Goal: Task Accomplishment & Management: Manage account settings

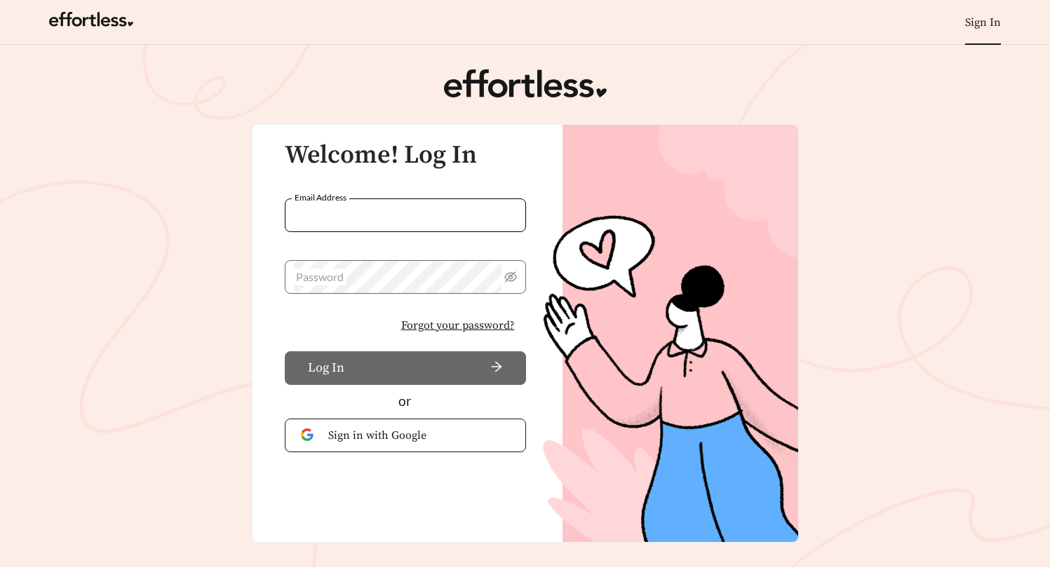
click at [361, 201] on input "Email Address" at bounding box center [405, 215] width 241 height 34
type input "**********"
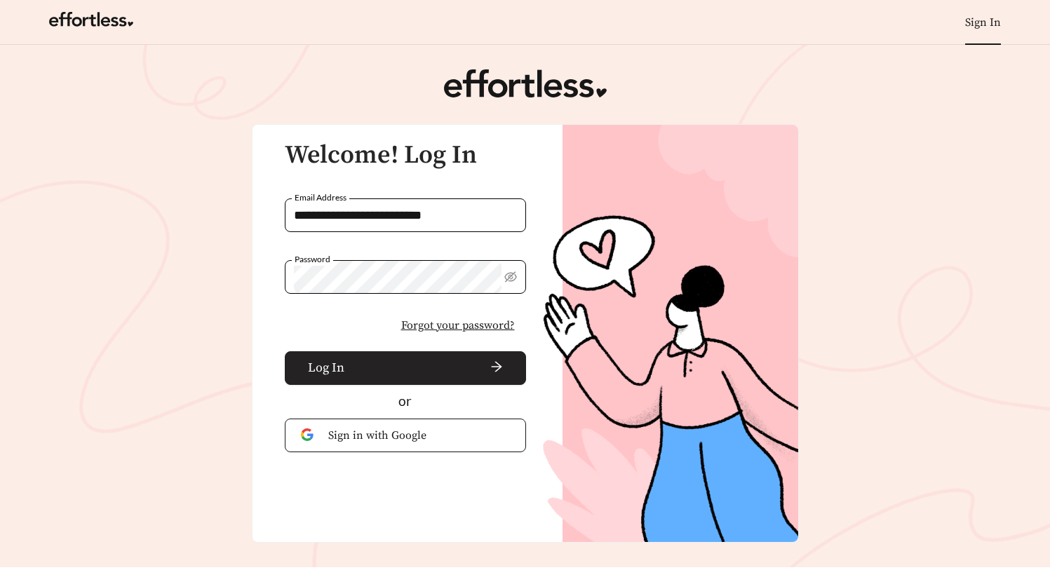
click at [351, 366] on span "arrow-right" at bounding box center [426, 367] width 153 height 15
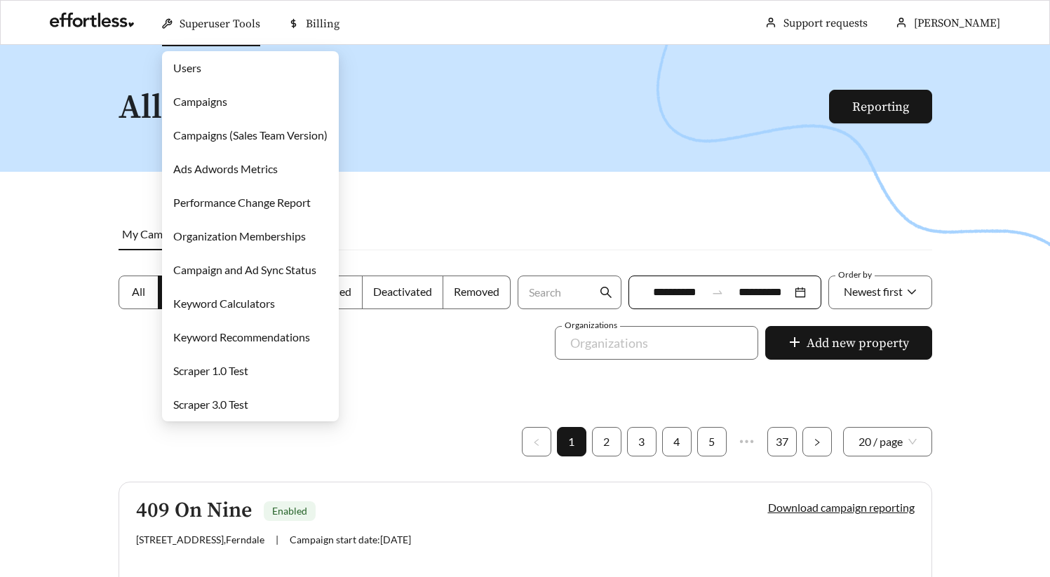
click at [224, 101] on link "Campaigns" at bounding box center [200, 101] width 54 height 13
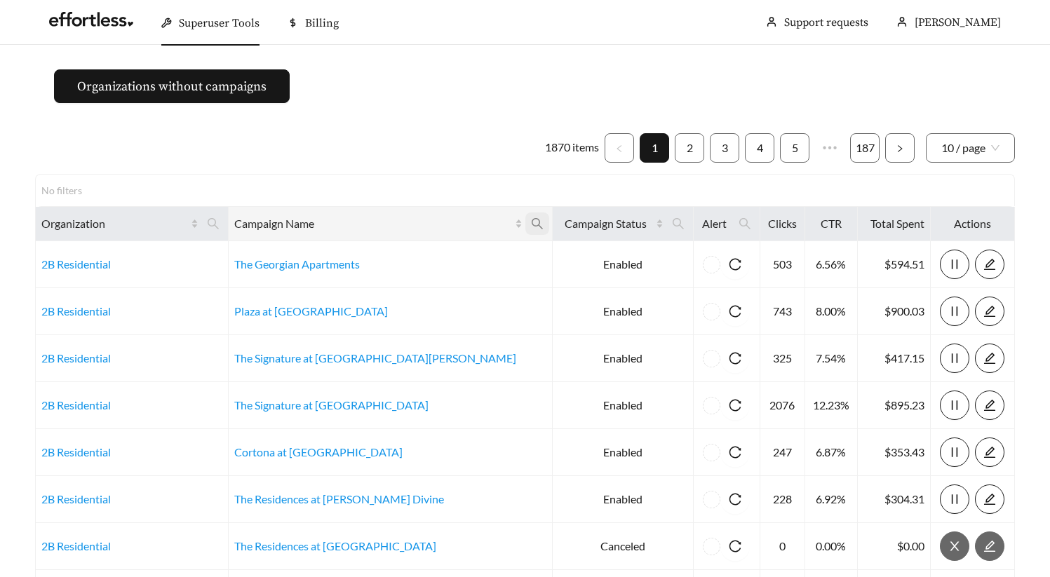
click at [531, 222] on icon "search" at bounding box center [537, 223] width 13 height 13
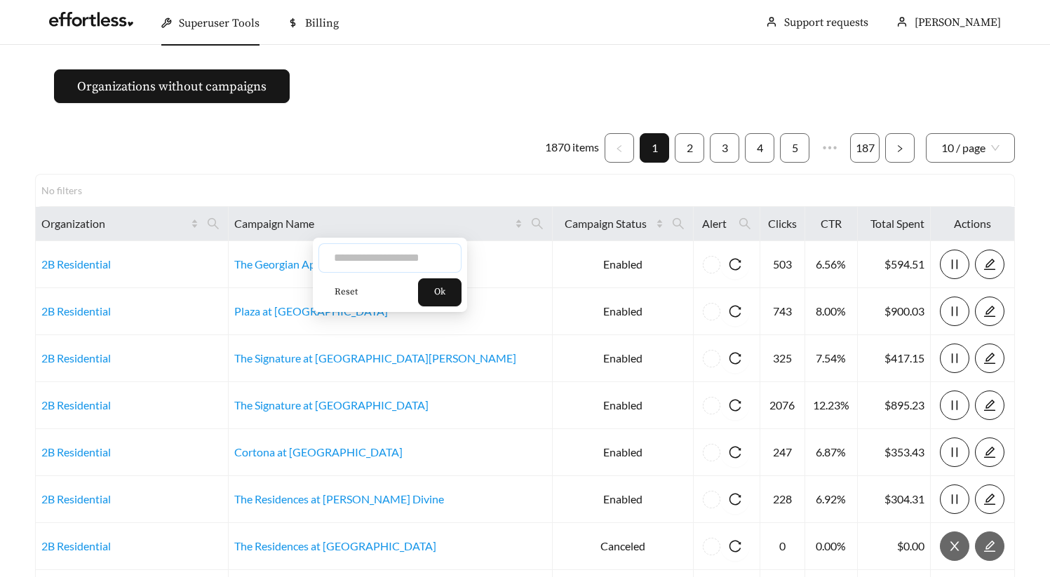
click at [382, 256] on input "text" at bounding box center [389, 257] width 143 height 29
type input "**********"
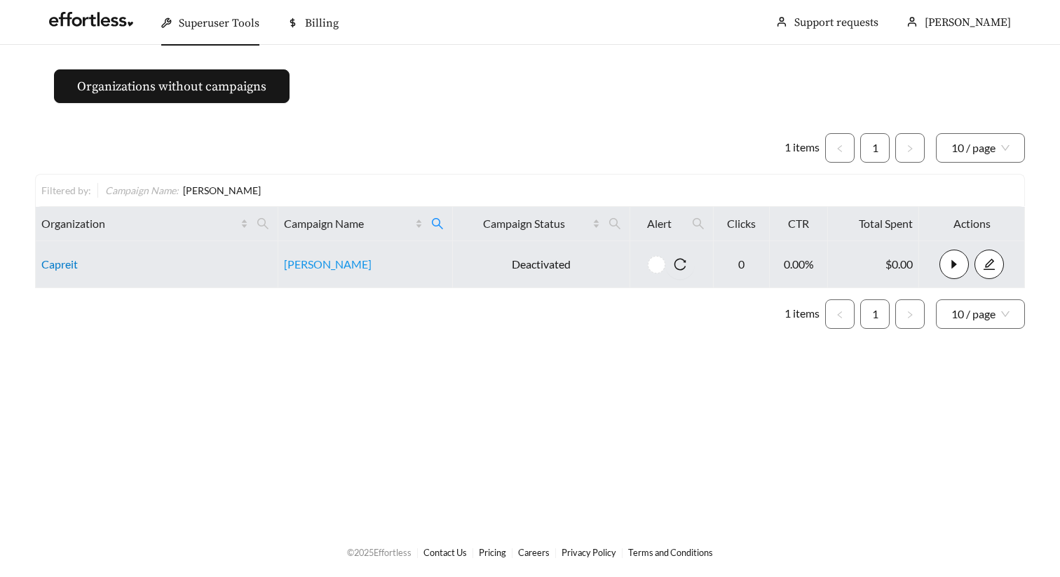
click at [62, 263] on link "Capreit" at bounding box center [59, 263] width 36 height 13
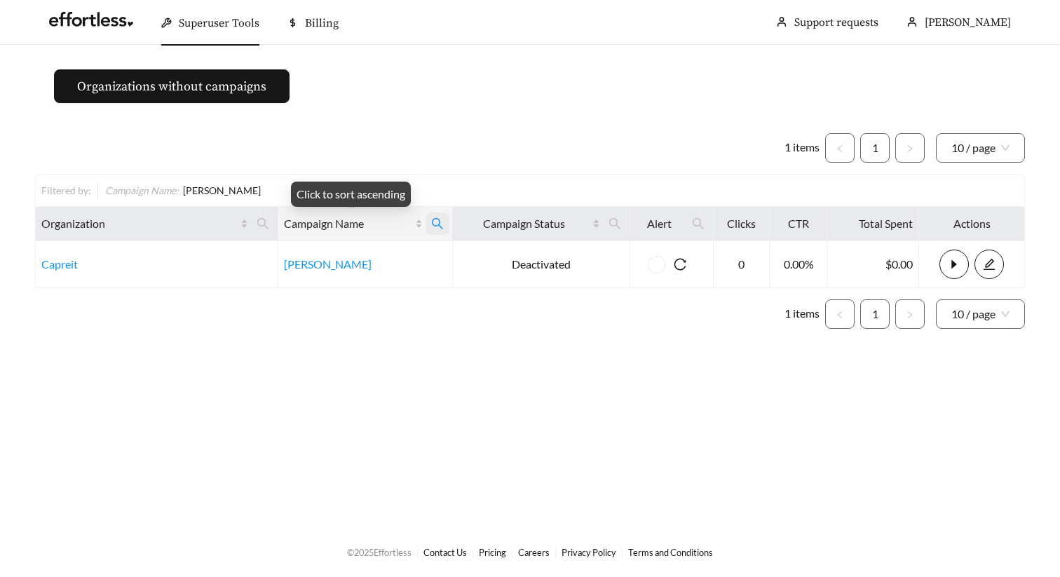
click at [427, 222] on span at bounding box center [438, 223] width 24 height 22
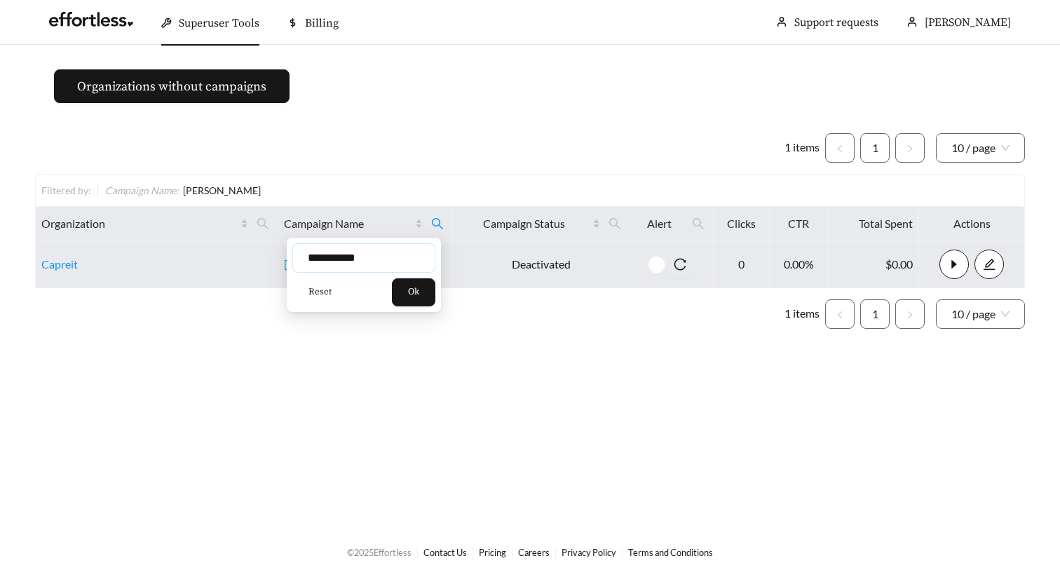
drag, startPoint x: 353, startPoint y: 262, endPoint x: 255, endPoint y: 243, distance: 100.1
click at [265, 245] on body "**********" at bounding box center [530, 288] width 1060 height 577
type input "**********"
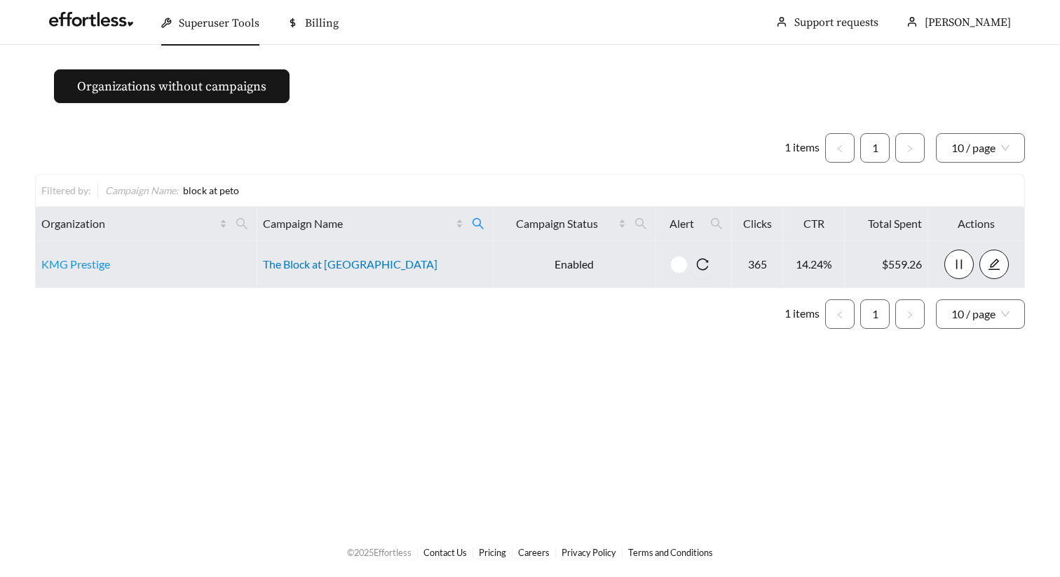
click at [324, 266] on link "The Block at Petoskey" at bounding box center [350, 263] width 175 height 13
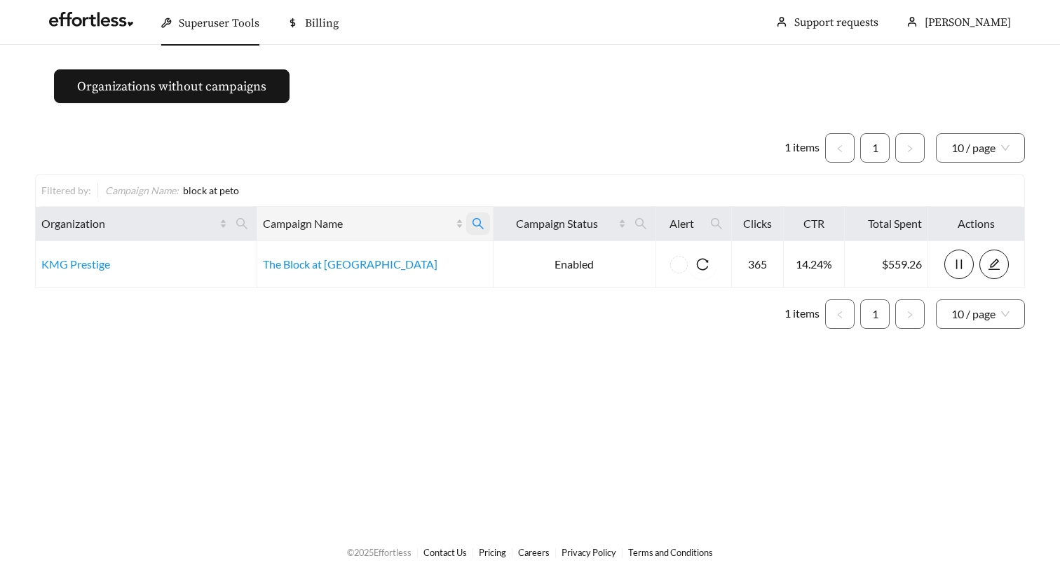
click at [472, 226] on icon "search" at bounding box center [478, 223] width 13 height 13
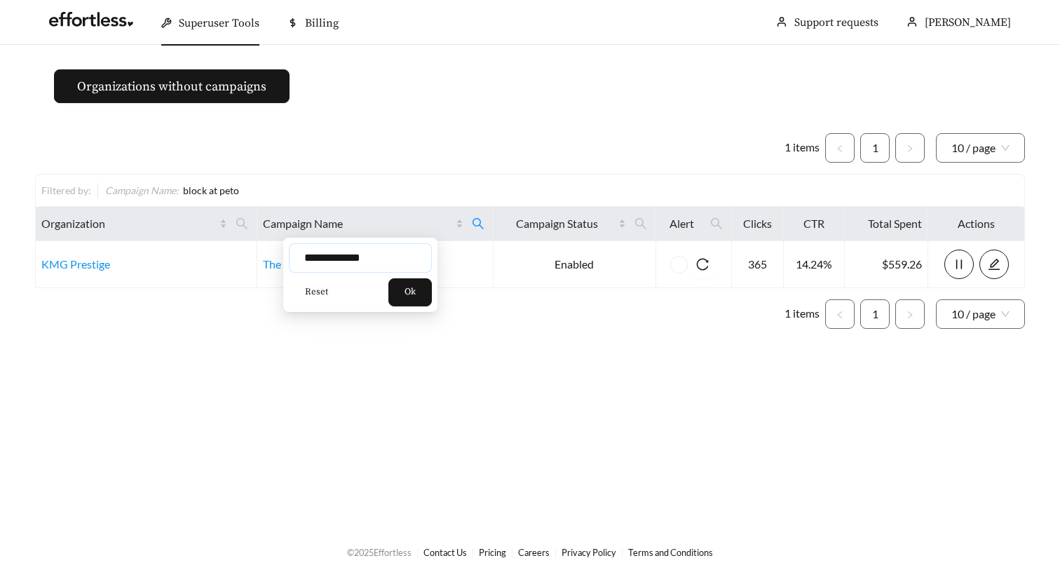
drag, startPoint x: 381, startPoint y: 258, endPoint x: 282, endPoint y: 256, distance: 99.6
click at [309, 257] on input "**********" at bounding box center [360, 257] width 143 height 29
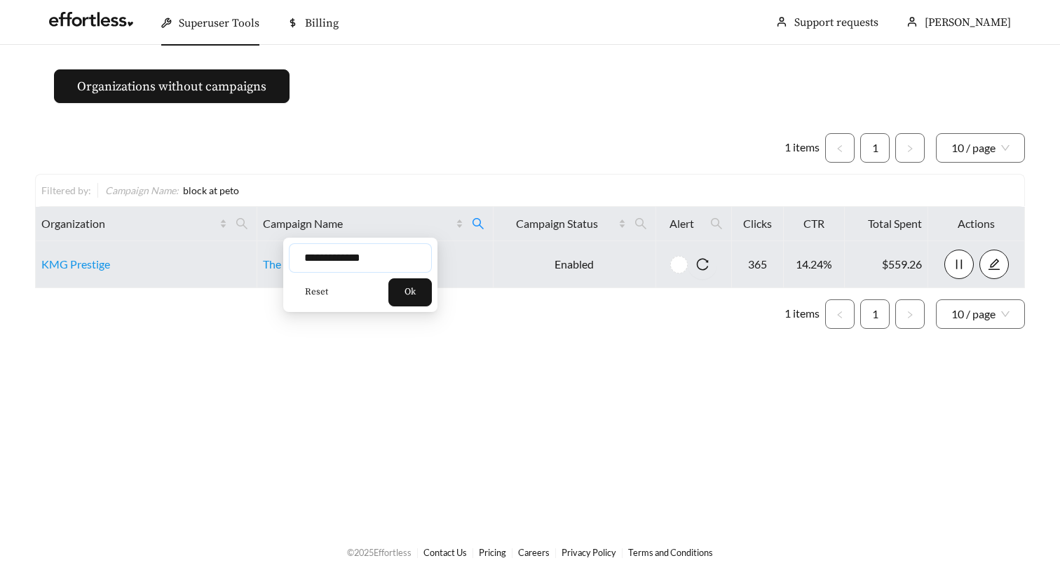
type input "*"
type input "**********"
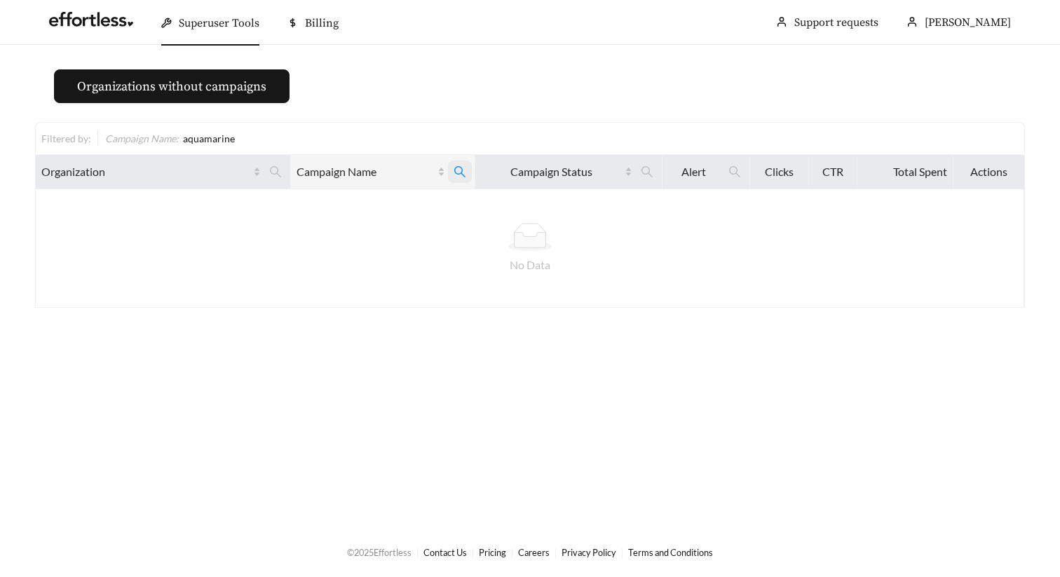
click at [466, 180] on span at bounding box center [460, 172] width 24 height 22
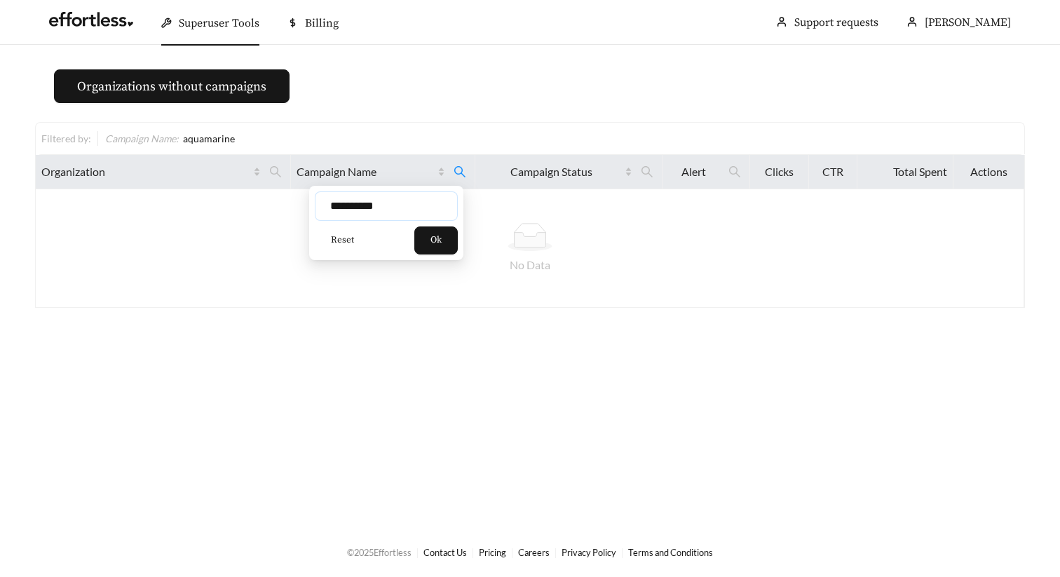
drag, startPoint x: 355, startPoint y: 208, endPoint x: 358, endPoint y: 215, distance: 7.8
click at [354, 208] on input "**********" at bounding box center [386, 205] width 143 height 29
type input "**********"
click at [454, 254] on button "Ok" at bounding box center [435, 240] width 43 height 28
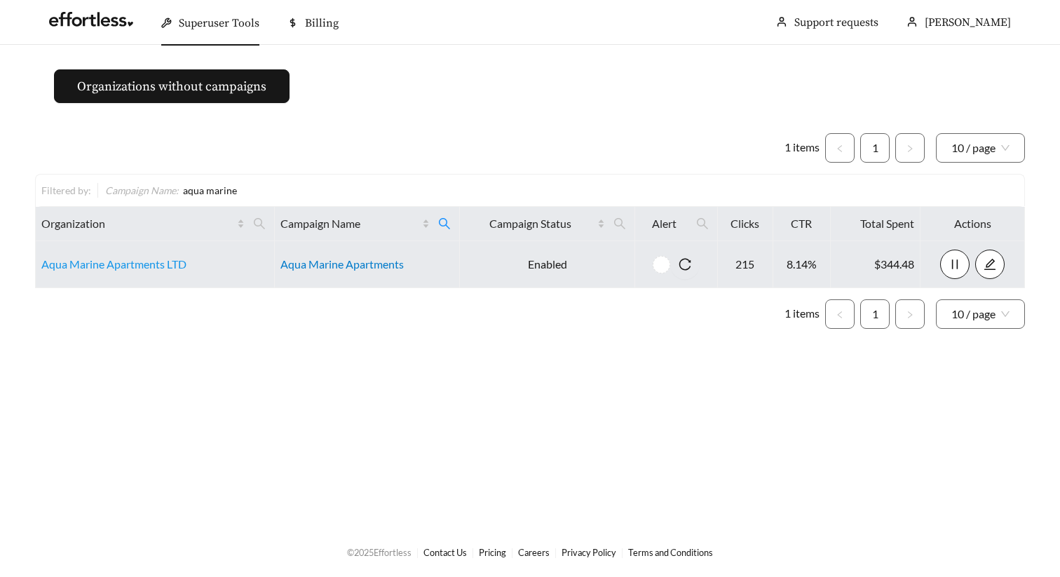
click at [344, 266] on link "Aqua Marine Apartments" at bounding box center [341, 263] width 123 height 13
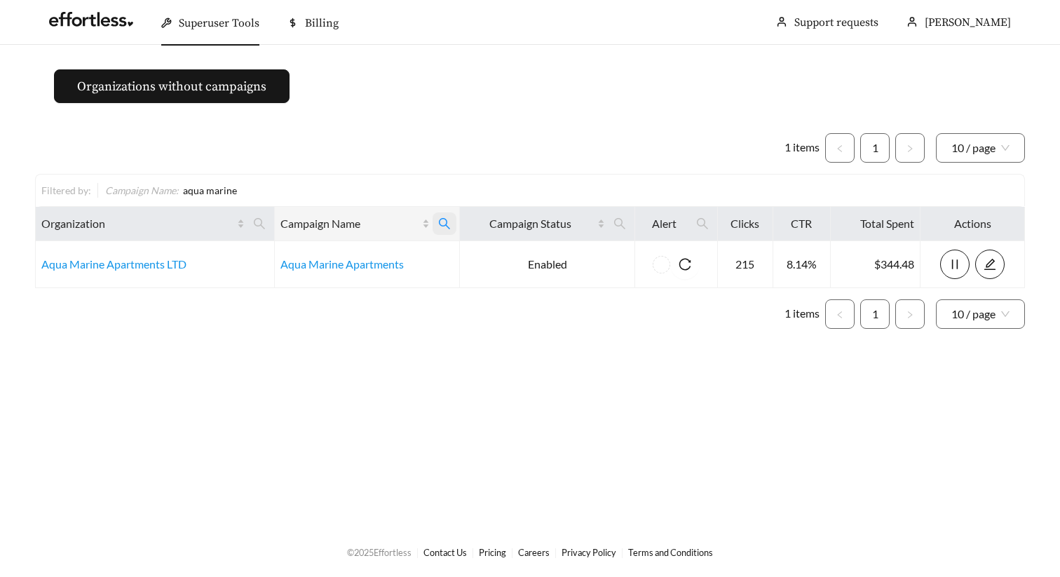
click at [440, 225] on icon "search" at bounding box center [444, 223] width 11 height 11
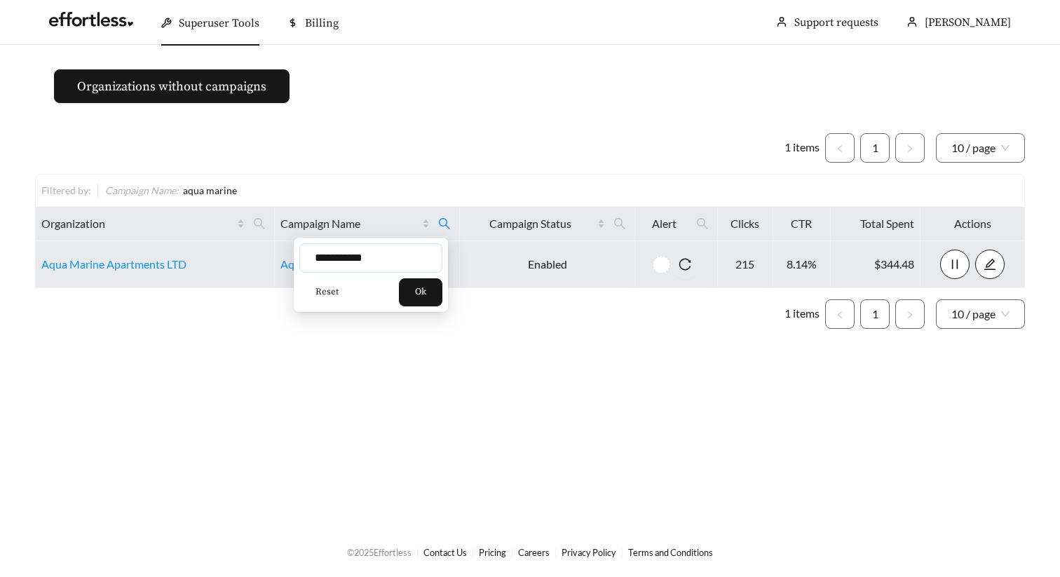
drag, startPoint x: 374, startPoint y: 263, endPoint x: 240, endPoint y: 258, distance: 134.7
click at [263, 262] on body "**********" at bounding box center [530, 288] width 1060 height 577
type input "****"
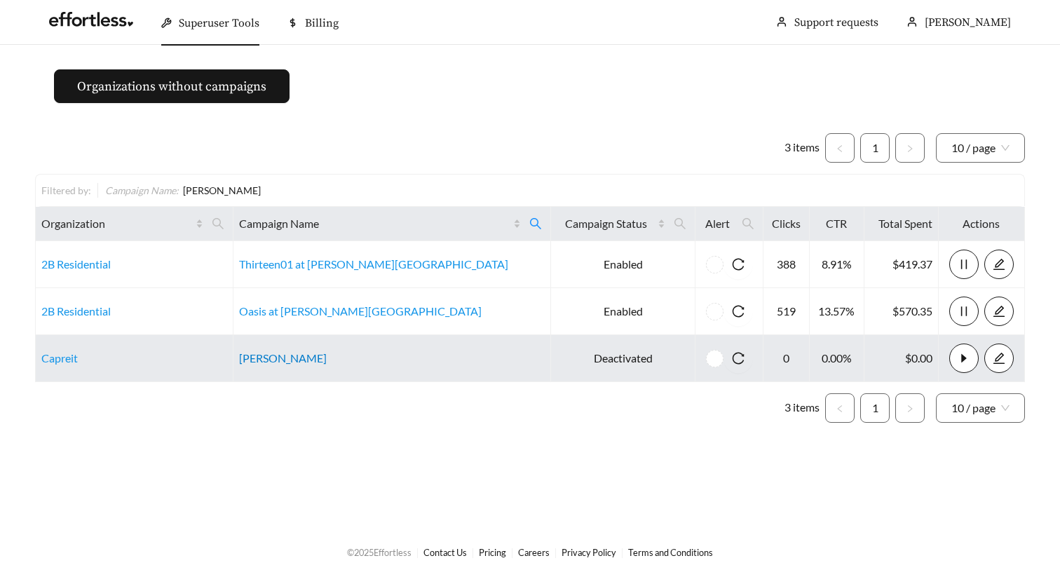
click at [322, 361] on link "Hart Townes" at bounding box center [283, 357] width 88 height 13
click at [72, 354] on link "Capreit" at bounding box center [59, 357] width 36 height 13
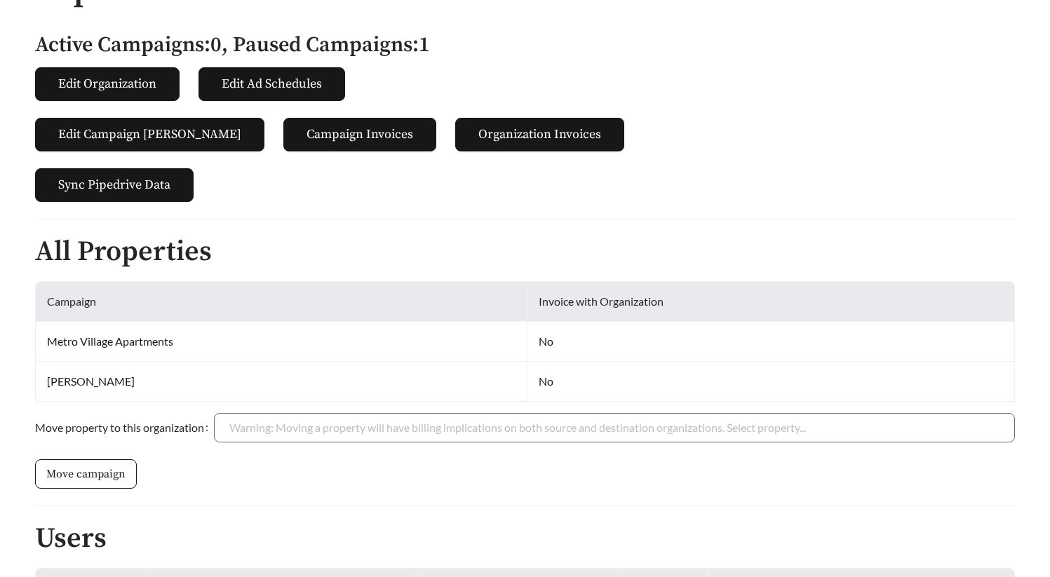
scroll to position [379, 0]
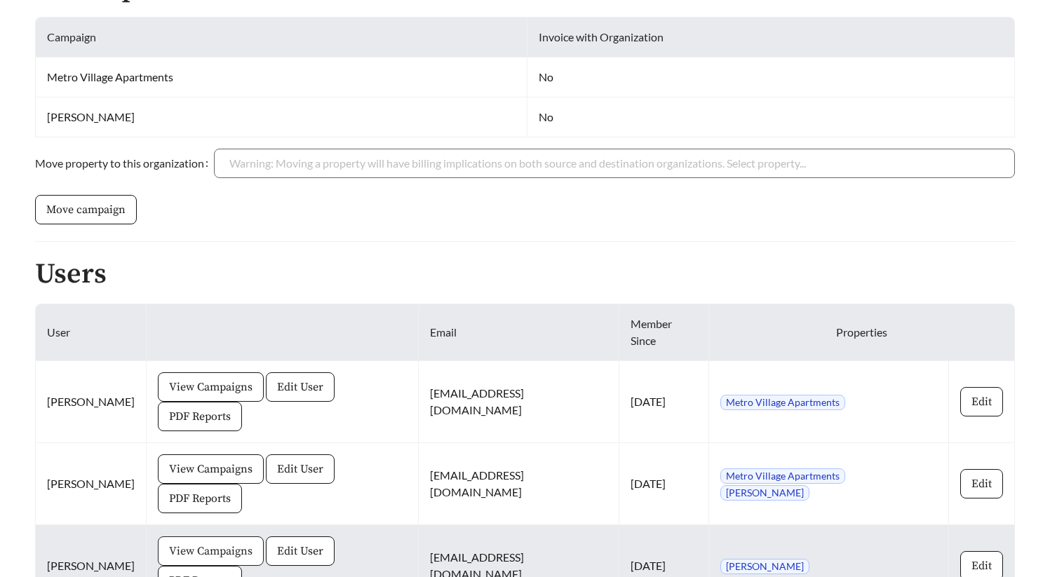
click at [228, 543] on span "View Campaigns" at bounding box center [210, 551] width 83 height 17
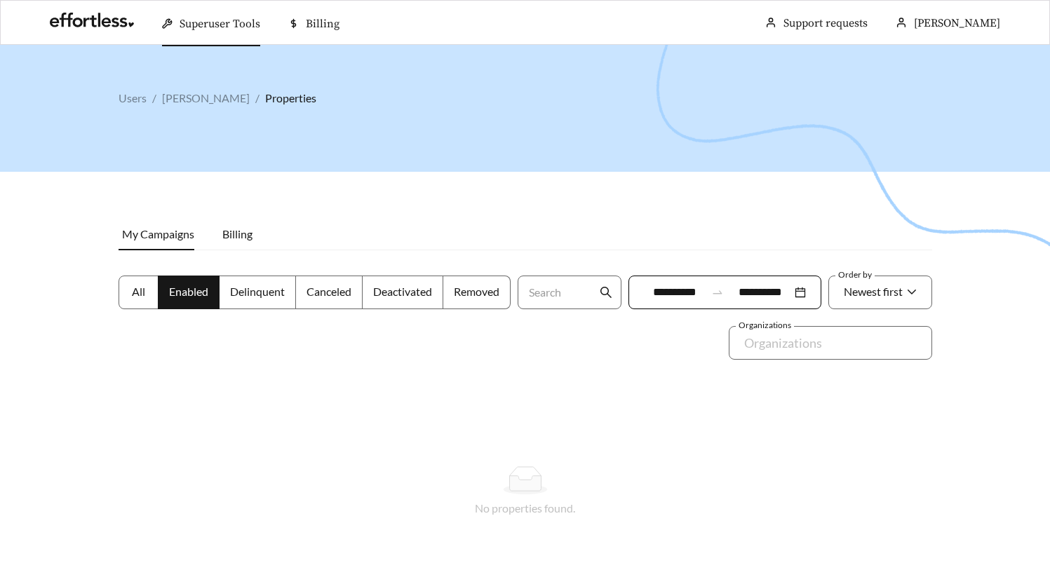
click at [140, 293] on span "All" at bounding box center [138, 291] width 13 height 13
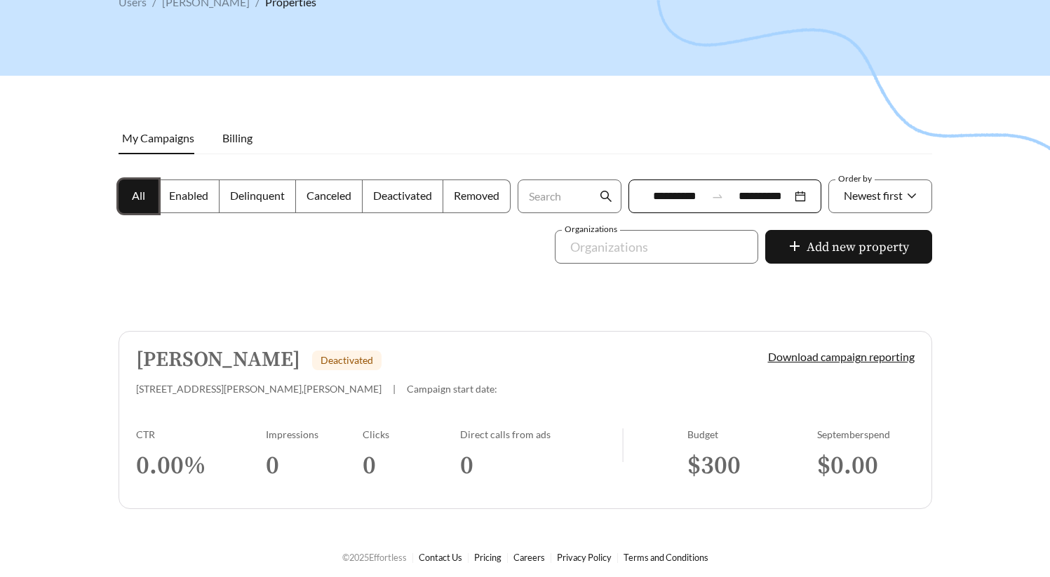
scroll to position [101, 0]
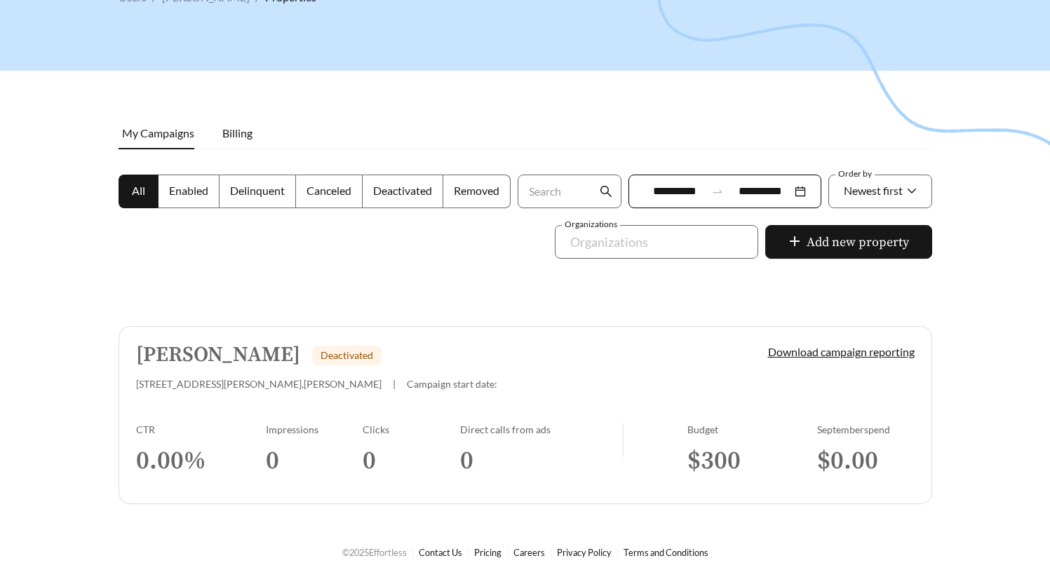
click at [234, 278] on div at bounding box center [525, 232] width 1050 height 577
click at [189, 404] on link "Hart Townes Deactivated 317 Hart Townes Way , Woodruff | Campaign start date: D…" at bounding box center [525, 415] width 813 height 178
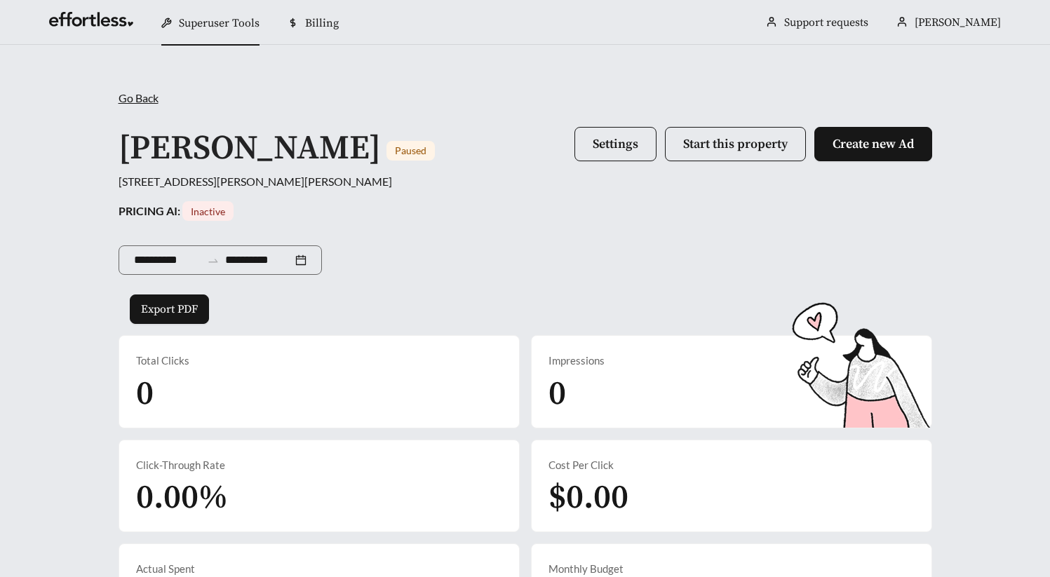
scroll to position [655, 0]
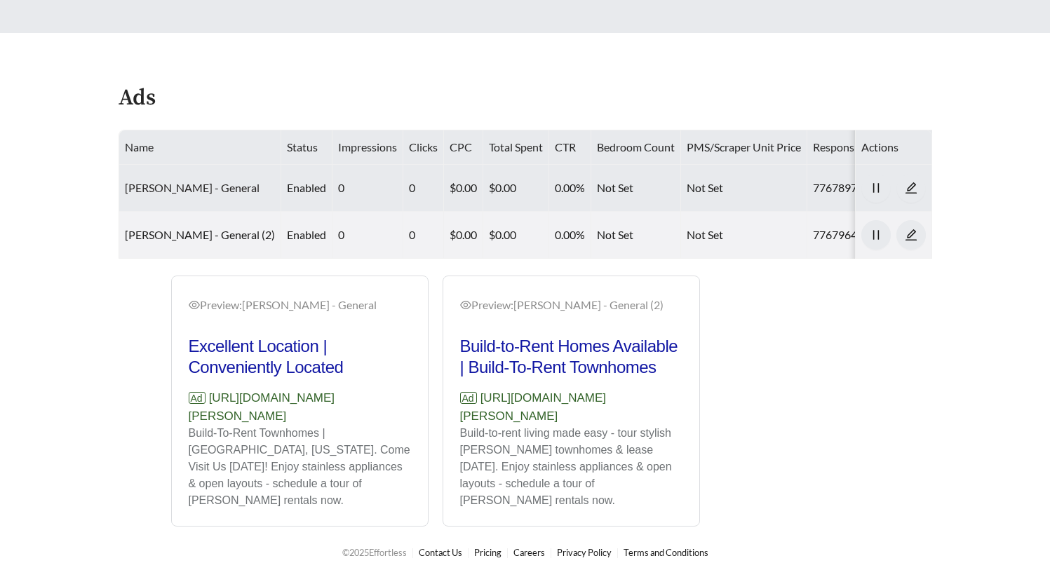
click at [211, 181] on link "[PERSON_NAME] - General" at bounding box center [192, 187] width 135 height 13
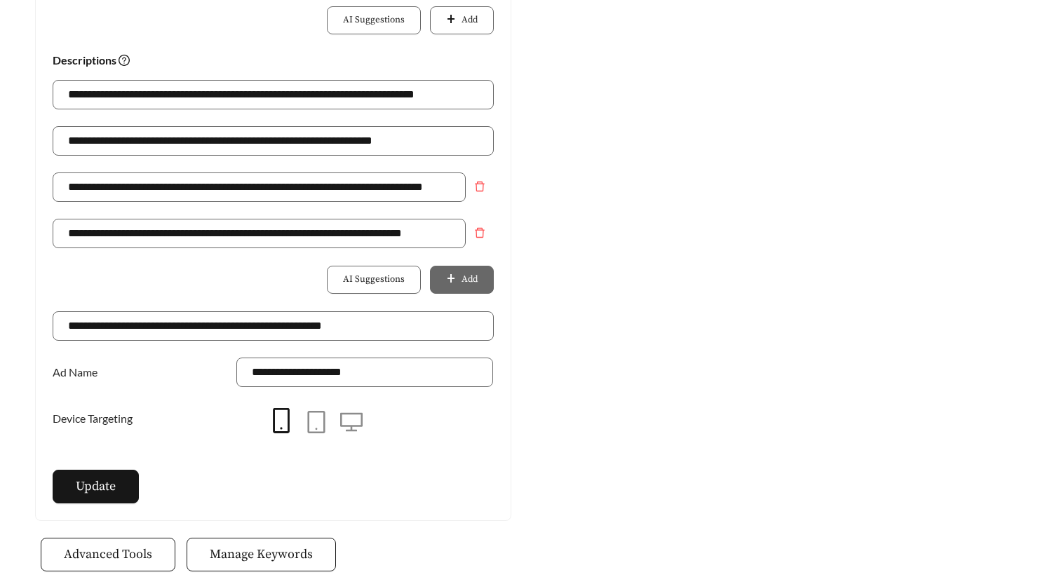
scroll to position [991, 0]
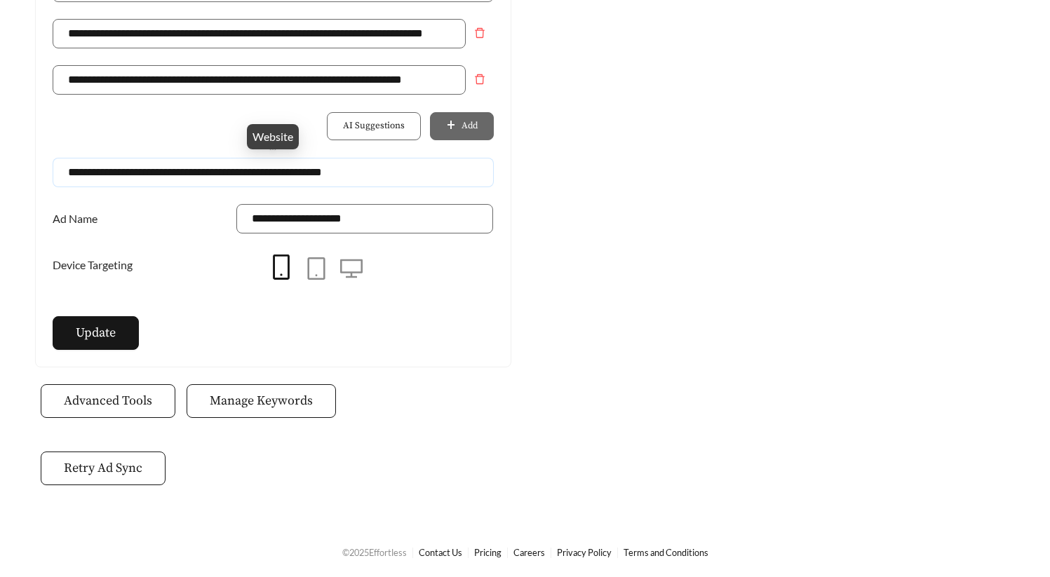
drag, startPoint x: 273, startPoint y: 173, endPoint x: 426, endPoint y: 174, distance: 153.6
click at [424, 174] on input "**********" at bounding box center [273, 172] width 441 height 29
type input "**********"
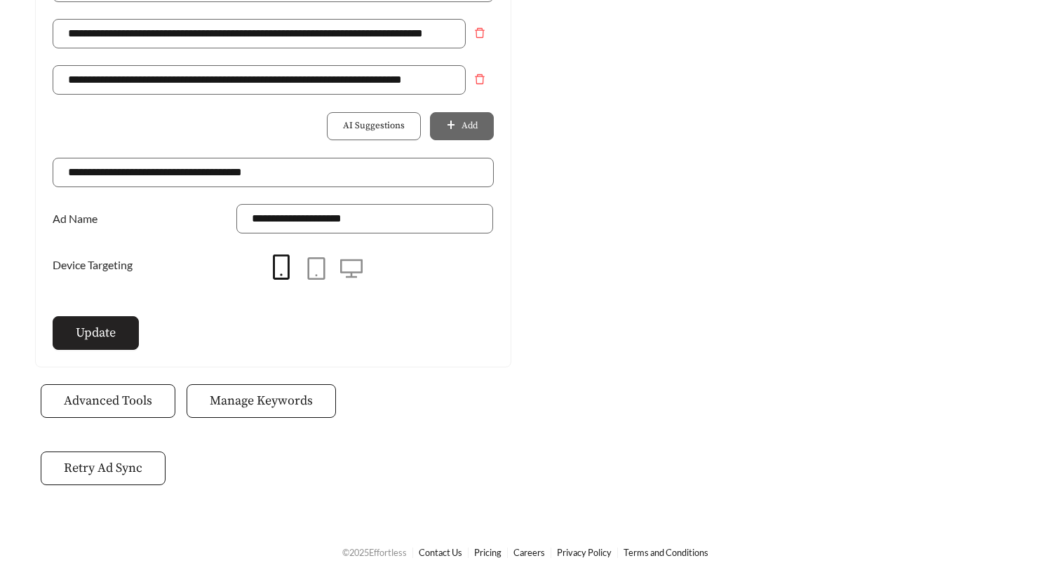
click at [126, 340] on button "Update" at bounding box center [96, 333] width 86 height 34
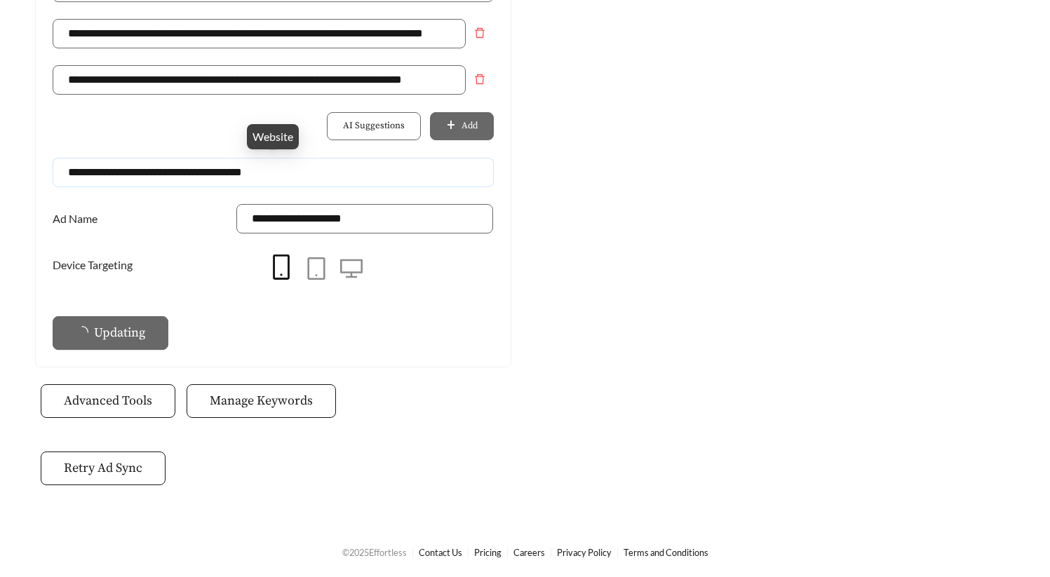
drag, startPoint x: 305, startPoint y: 169, endPoint x: -58, endPoint y: 165, distance: 362.6
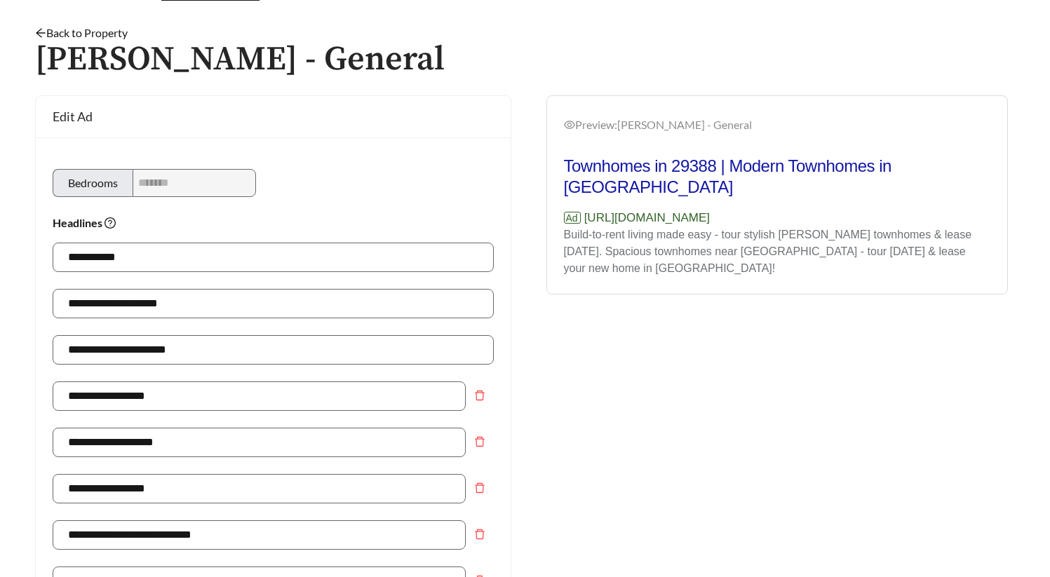
scroll to position [0, 0]
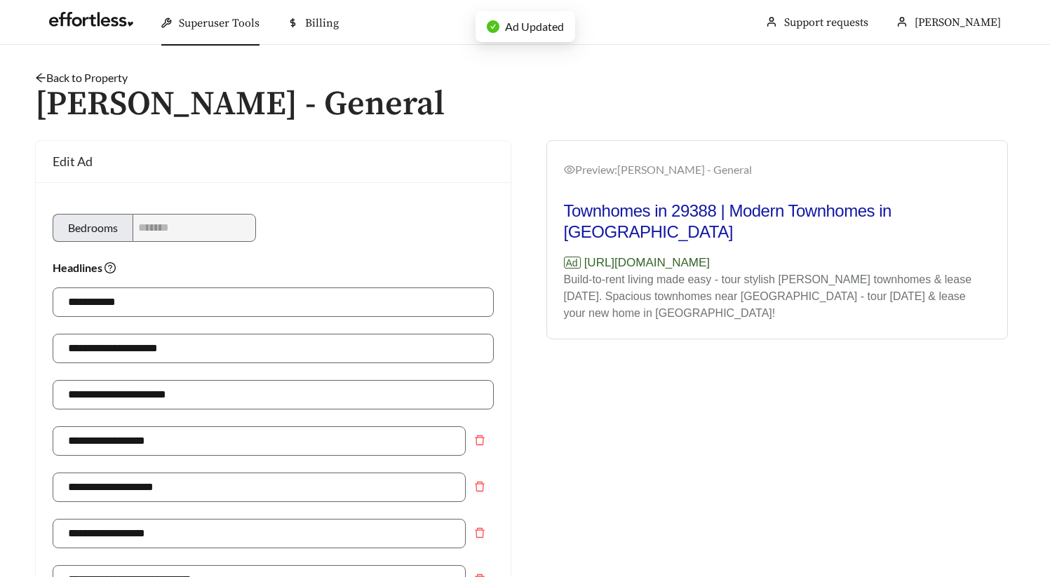
click at [84, 74] on link "Back to Property" at bounding box center [81, 77] width 93 height 13
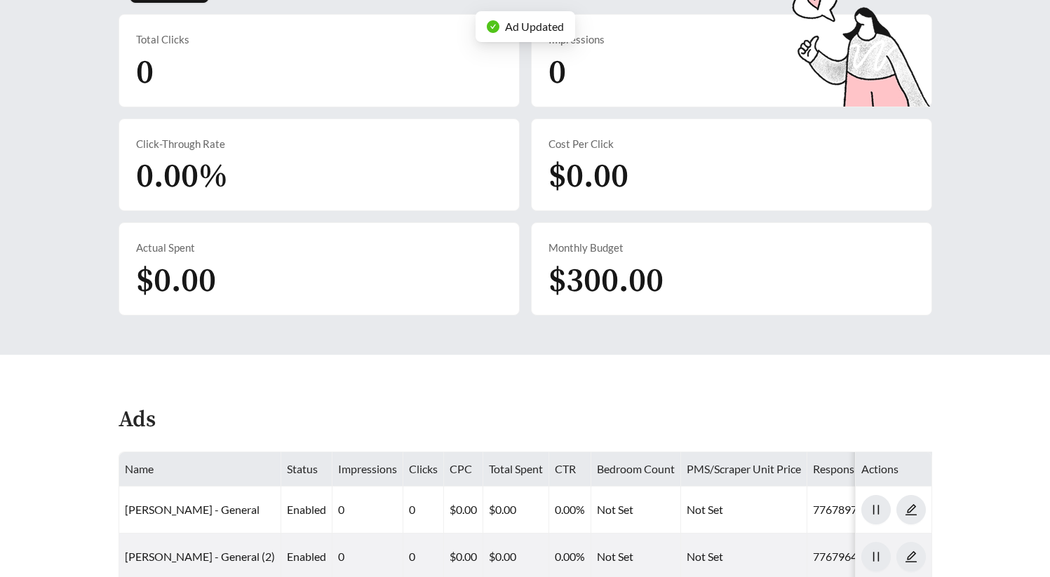
scroll to position [655, 0]
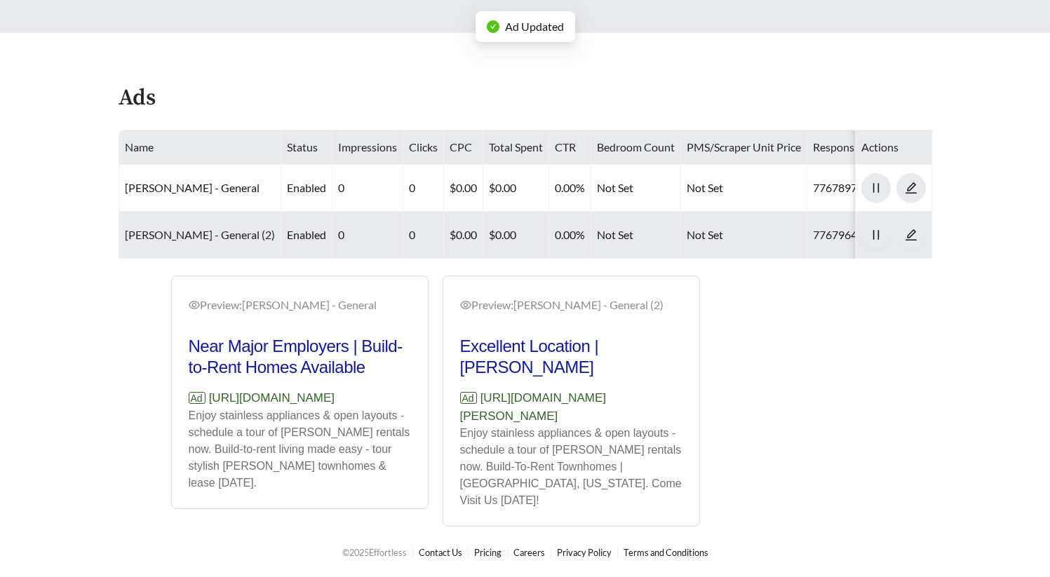
click at [222, 228] on link "Hart Townes - General (2)" at bounding box center [200, 234] width 150 height 13
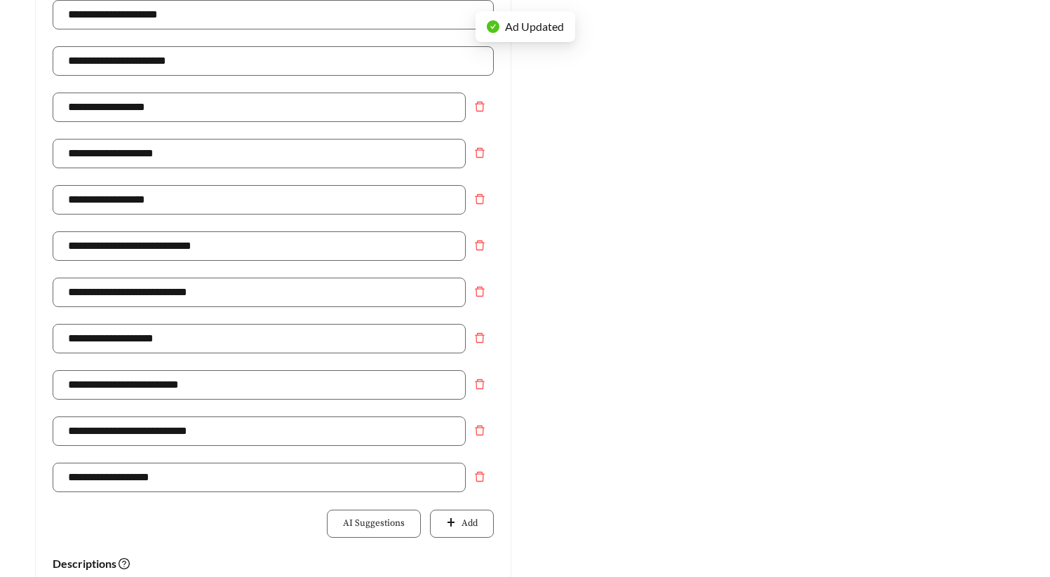
scroll to position [890, 0]
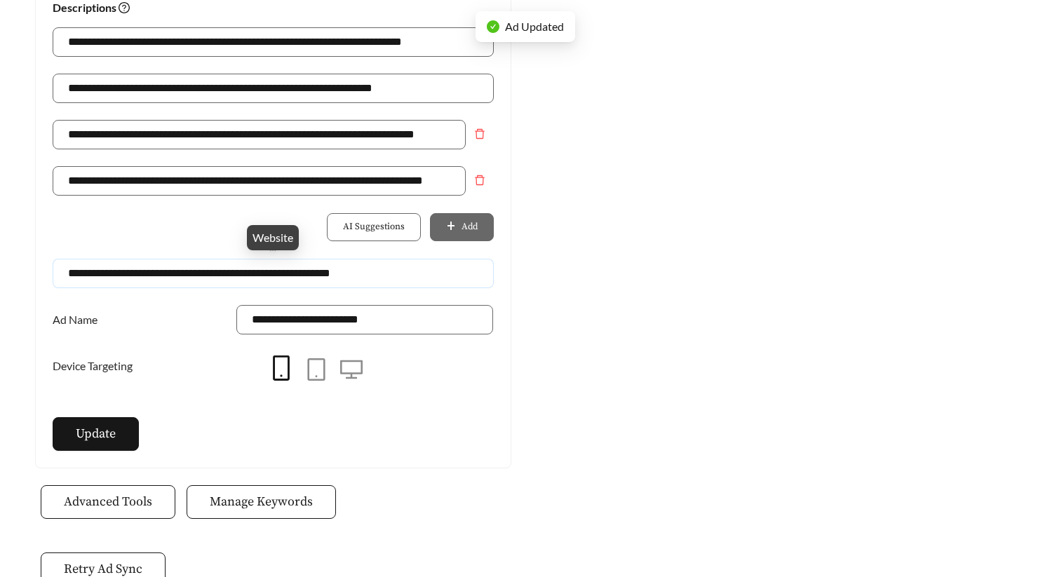
drag, startPoint x: 410, startPoint y: 271, endPoint x: -126, endPoint y: 265, distance: 535.8
paste input "Website"
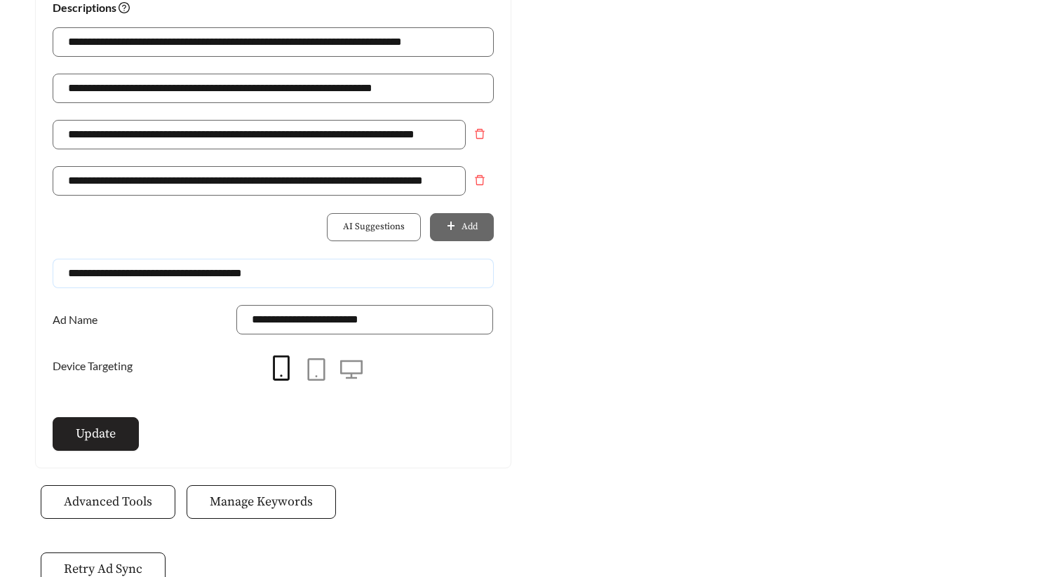
type input "**********"
click at [128, 424] on button "Update" at bounding box center [96, 434] width 86 height 34
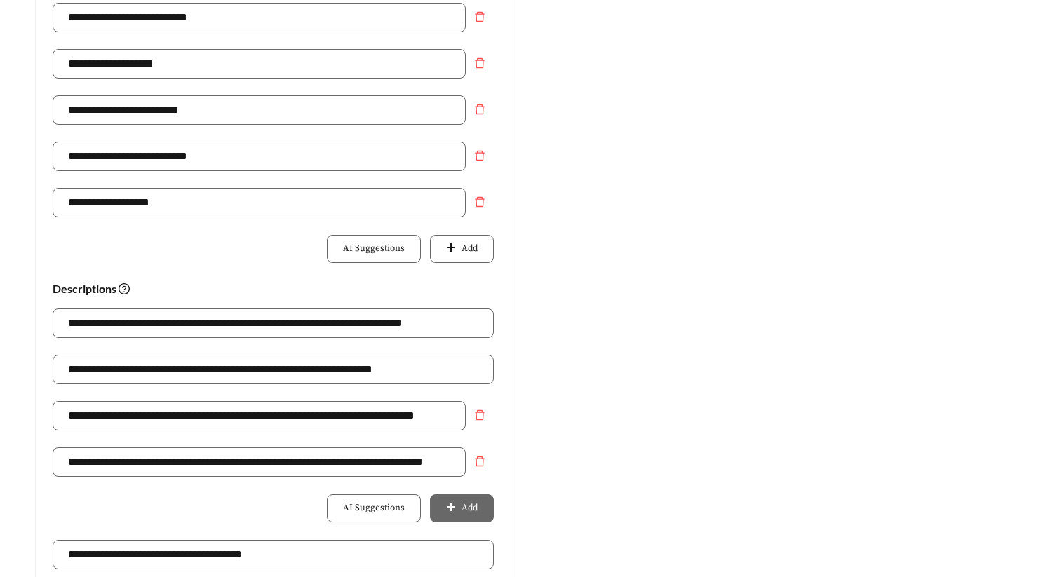
scroll to position [21, 0]
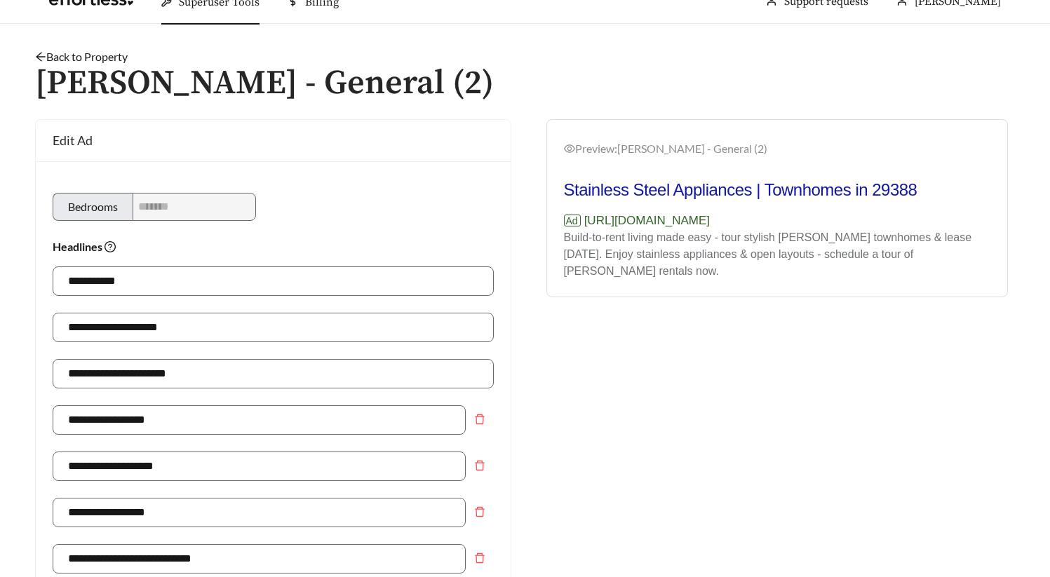
click at [99, 55] on link "Back to Property" at bounding box center [81, 56] width 93 height 13
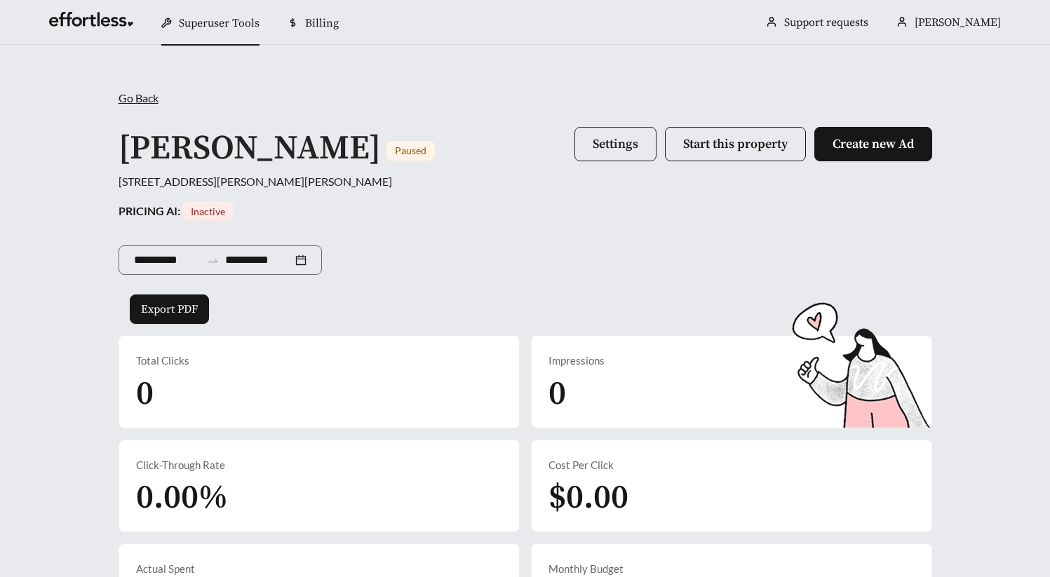
click at [581, 154] on button "Settings" at bounding box center [615, 144] width 82 height 34
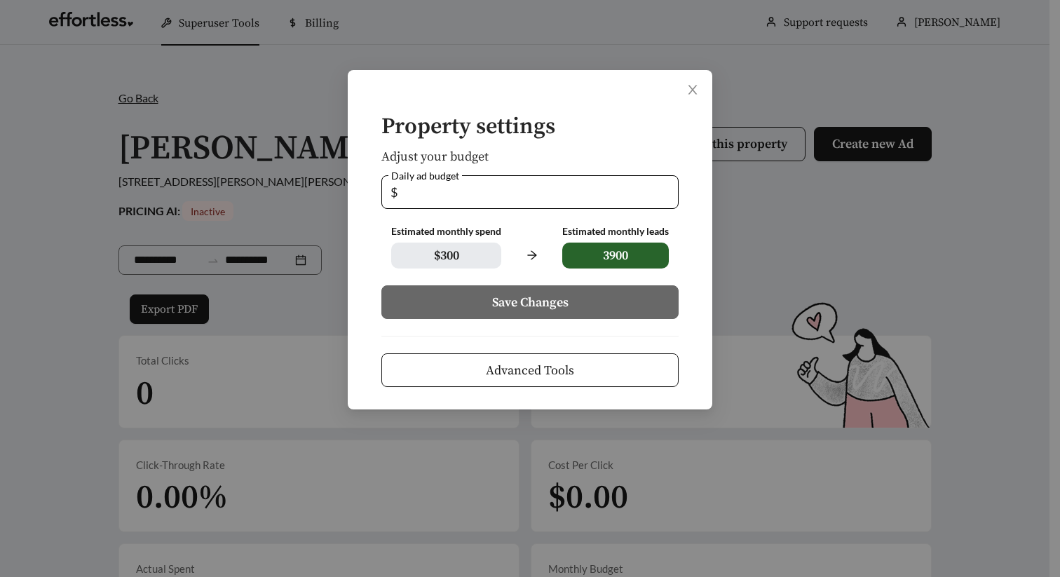
click at [515, 365] on span "Advanced Tools" at bounding box center [530, 370] width 88 height 19
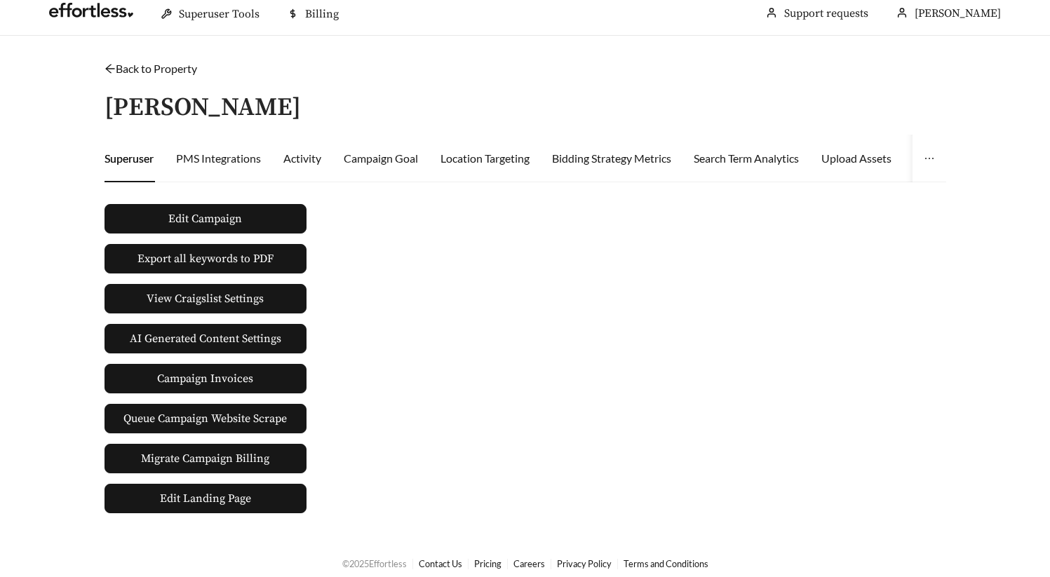
scroll to position [20, 0]
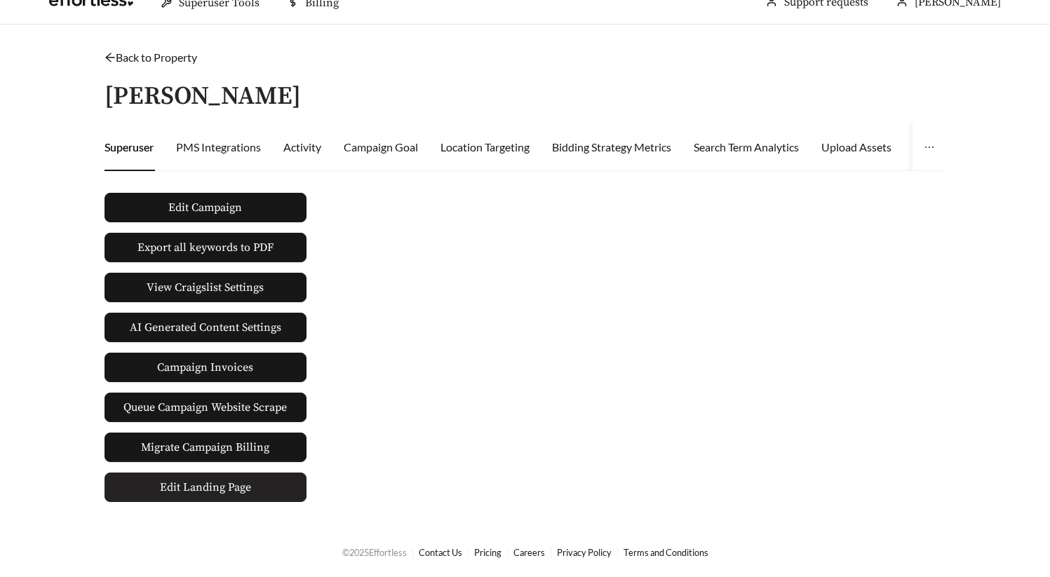
click at [198, 493] on span "Edit Landing Page" at bounding box center [205, 487] width 91 height 28
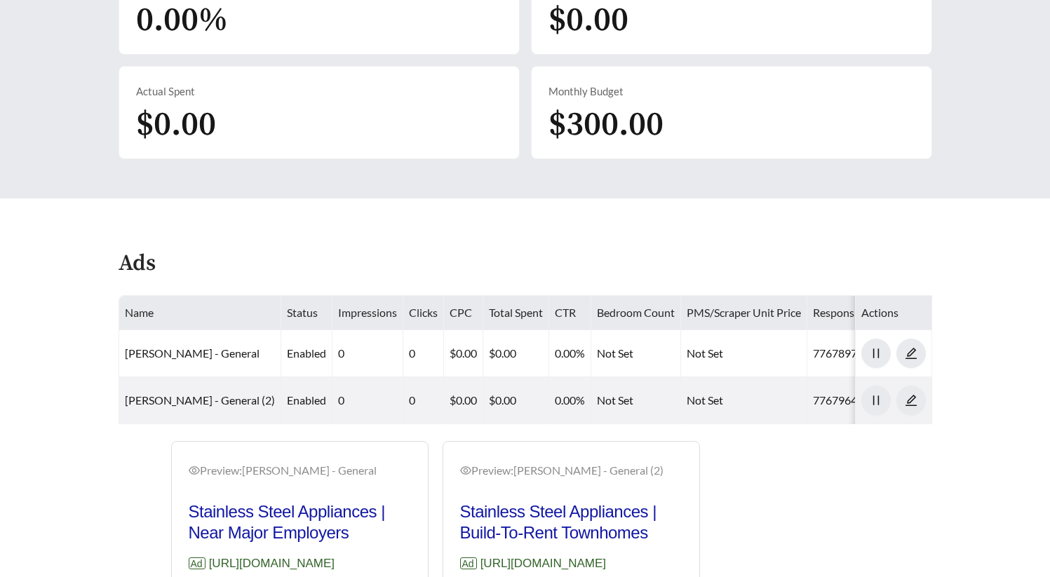
scroll to position [655, 0]
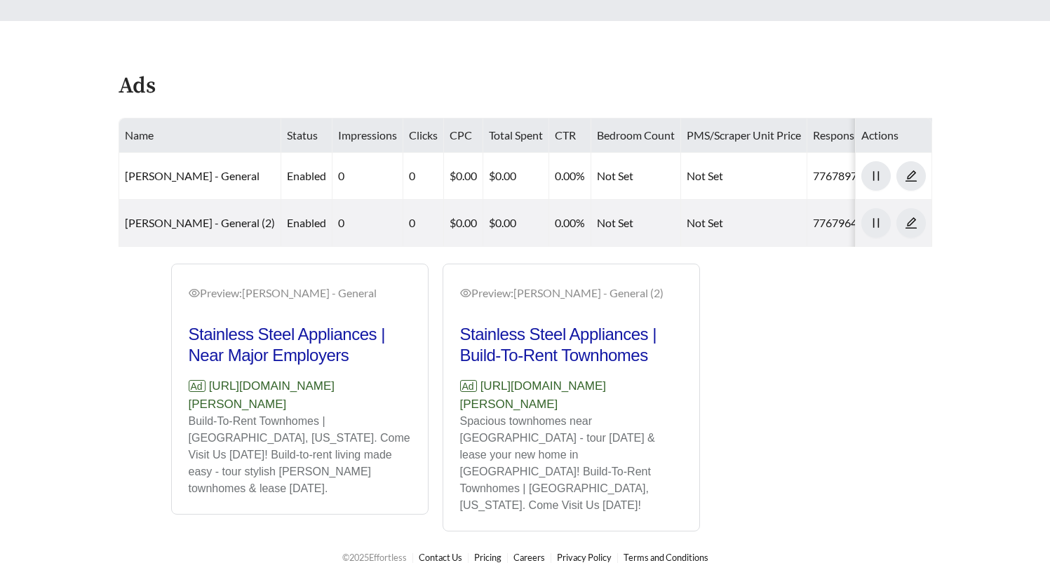
drag, startPoint x: 324, startPoint y: 432, endPoint x: 154, endPoint y: 419, distance: 170.2
click at [154, 419] on div "Preview: Hart Townes - General Stainless Steel Appliances | Near Major Employer…" at bounding box center [435, 398] width 640 height 268
copy p "[URL][DOMAIN_NAME][PERSON_NAME]"
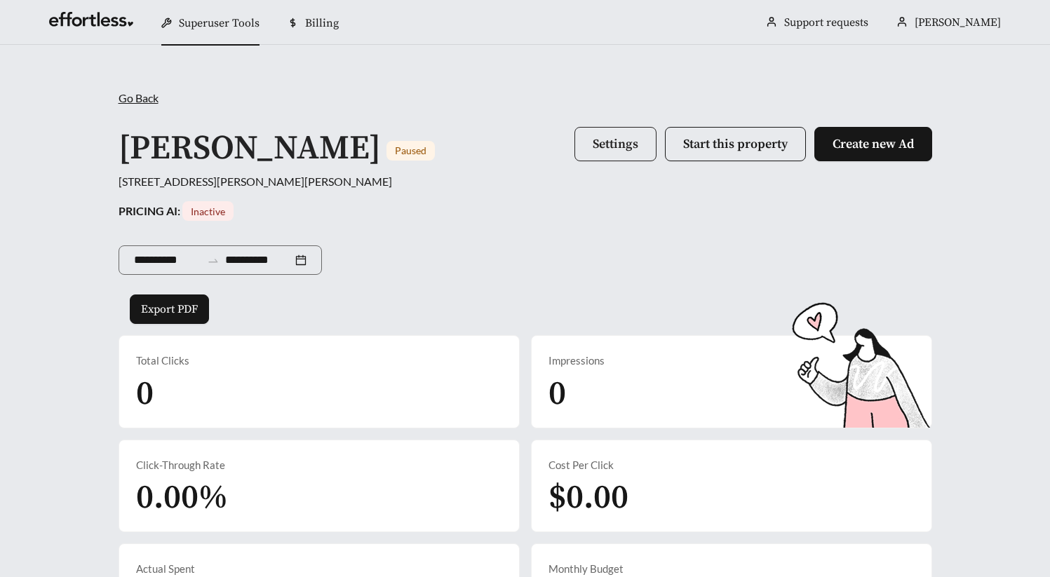
click at [618, 147] on span "Settings" at bounding box center [616, 144] width 46 height 16
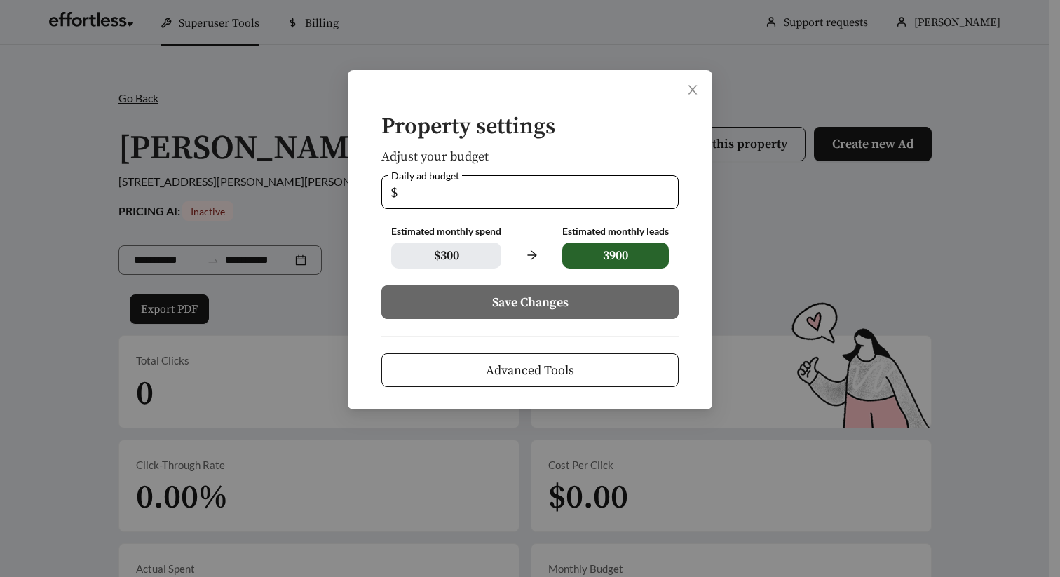
click at [531, 359] on button "Advanced Tools" at bounding box center [529, 370] width 297 height 34
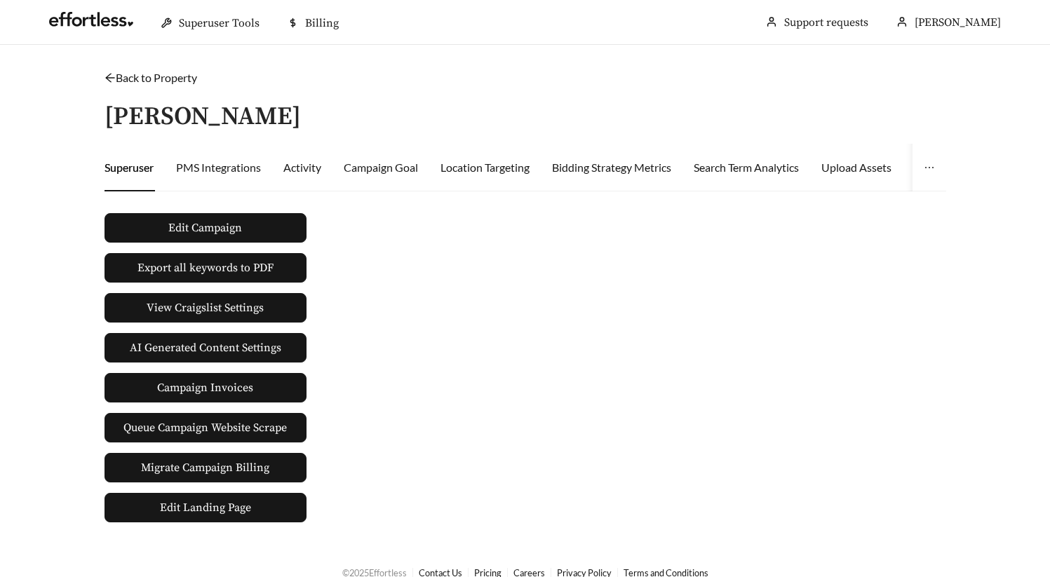
click at [267, 209] on div "Edit Campaign Export all keywords to PDF View Craigslist Settings AI Generated …" at bounding box center [205, 363] width 213 height 320
click at [262, 226] on button "Edit Campaign" at bounding box center [205, 227] width 202 height 29
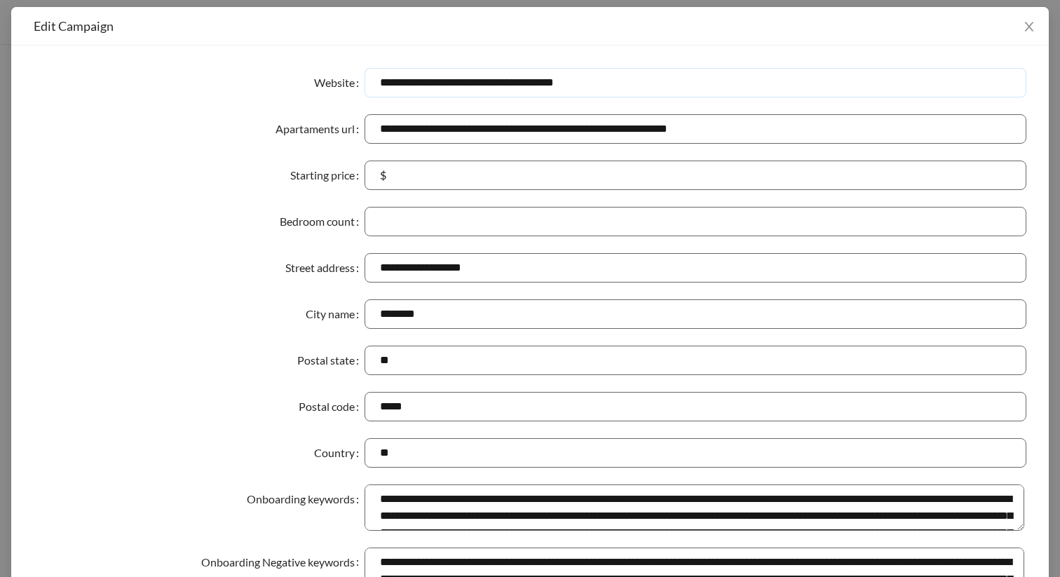
drag, startPoint x: 596, startPoint y: 86, endPoint x: 188, endPoint y: 79, distance: 408.2
click at [188, 79] on div "**********" at bounding box center [530, 82] width 993 height 29
click at [1022, 38] on span "Close" at bounding box center [1029, 26] width 39 height 39
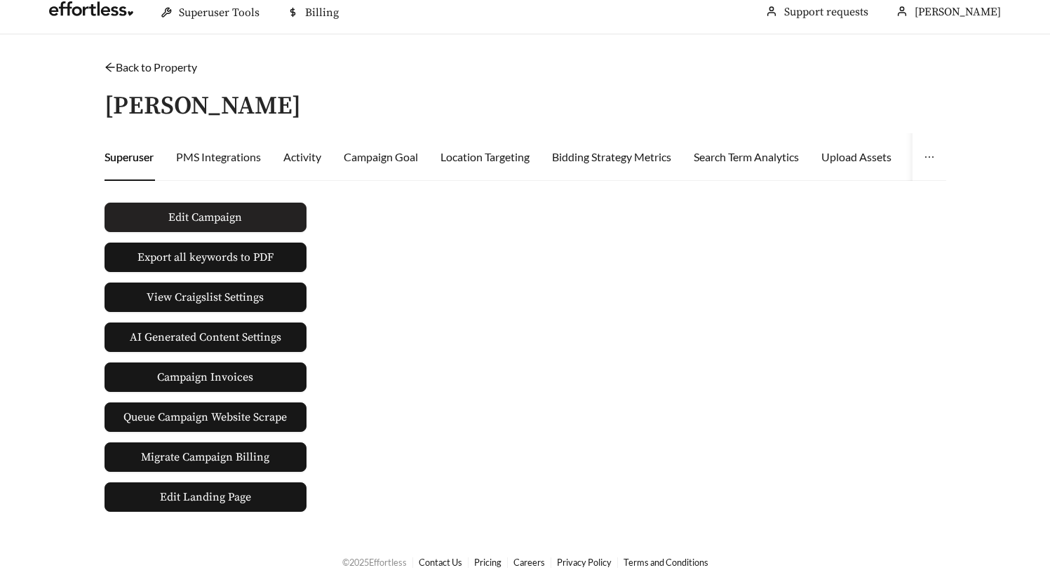
scroll to position [20, 0]
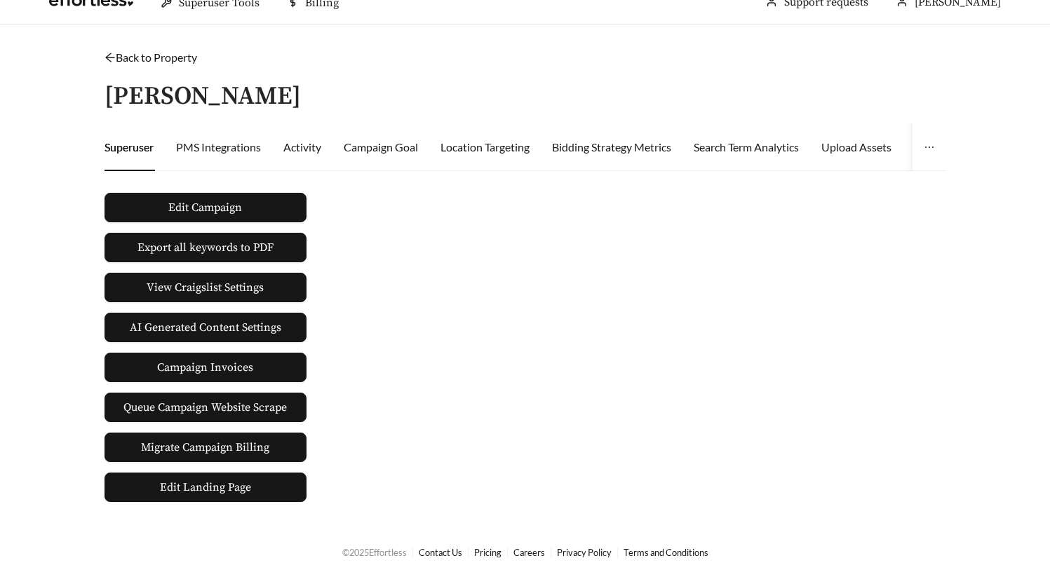
click at [156, 53] on link "Back to Property" at bounding box center [150, 56] width 93 height 13
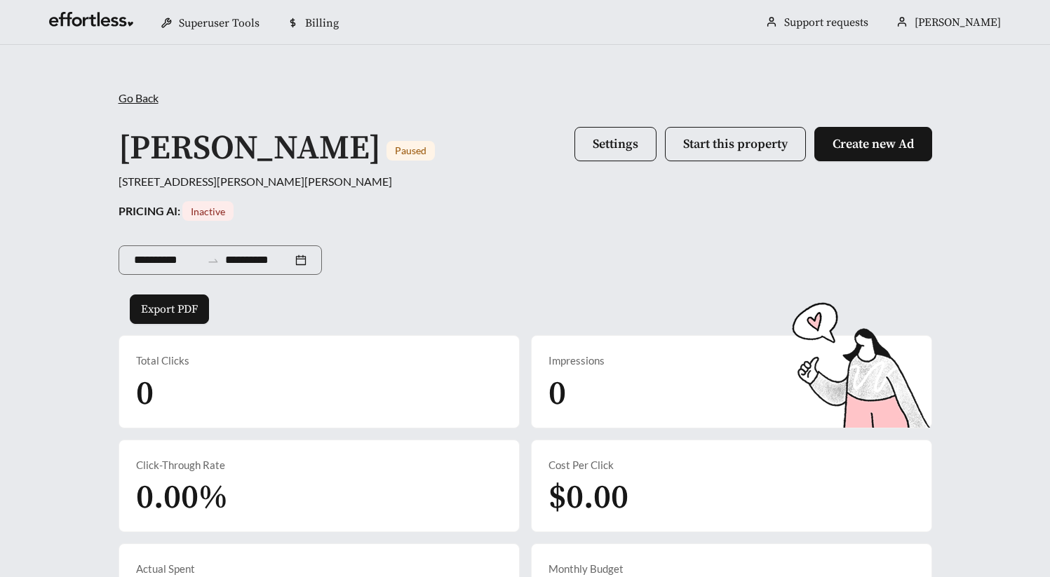
scroll to position [292, 0]
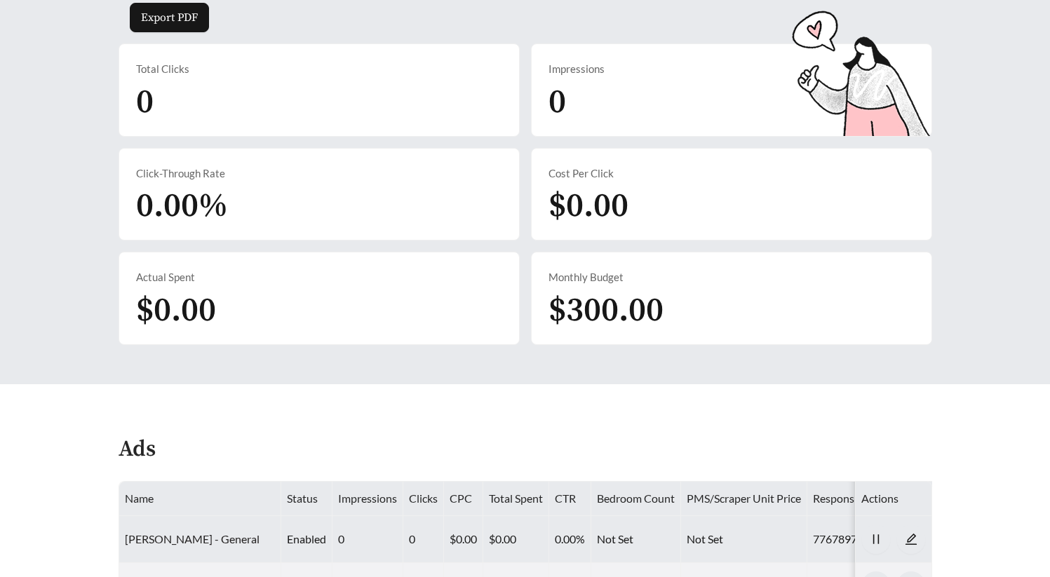
click at [189, 540] on link "[PERSON_NAME] - General" at bounding box center [192, 538] width 135 height 13
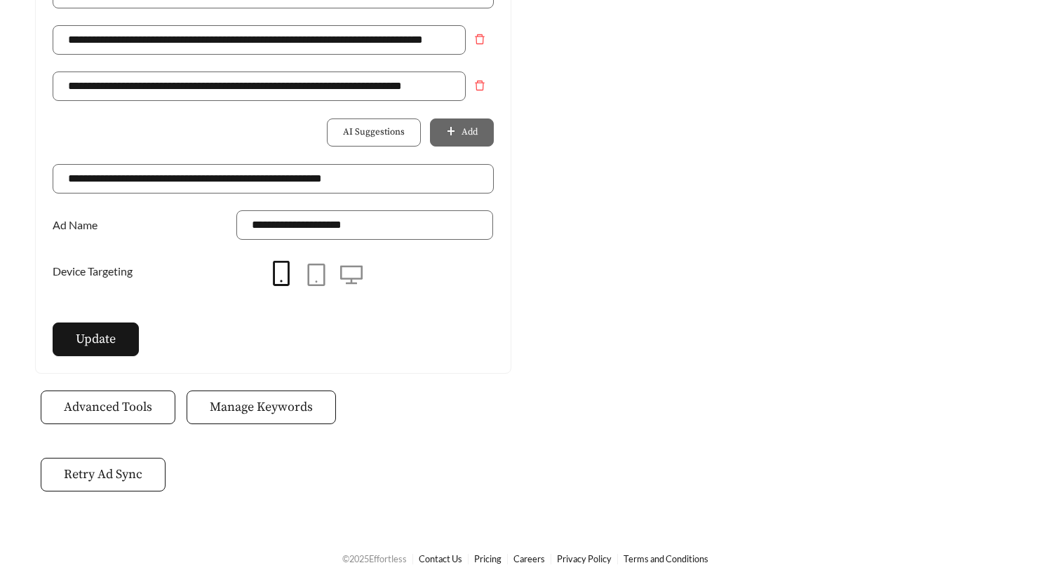
scroll to position [991, 0]
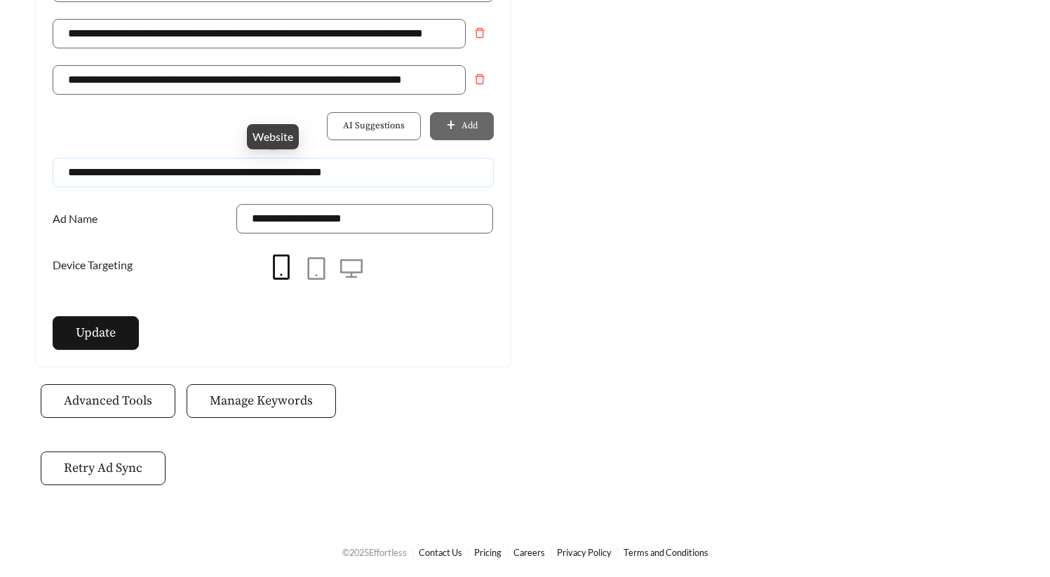
drag, startPoint x: 400, startPoint y: 177, endPoint x: -161, endPoint y: 164, distance: 561.8
paste input "Website"
type input "**********"
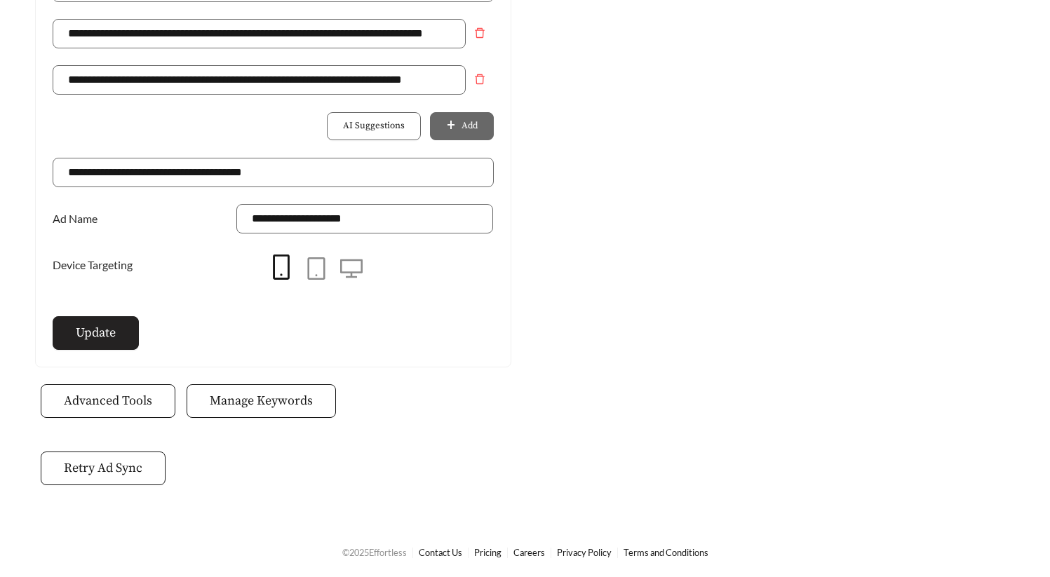
click at [95, 341] on span "Update" at bounding box center [96, 332] width 40 height 19
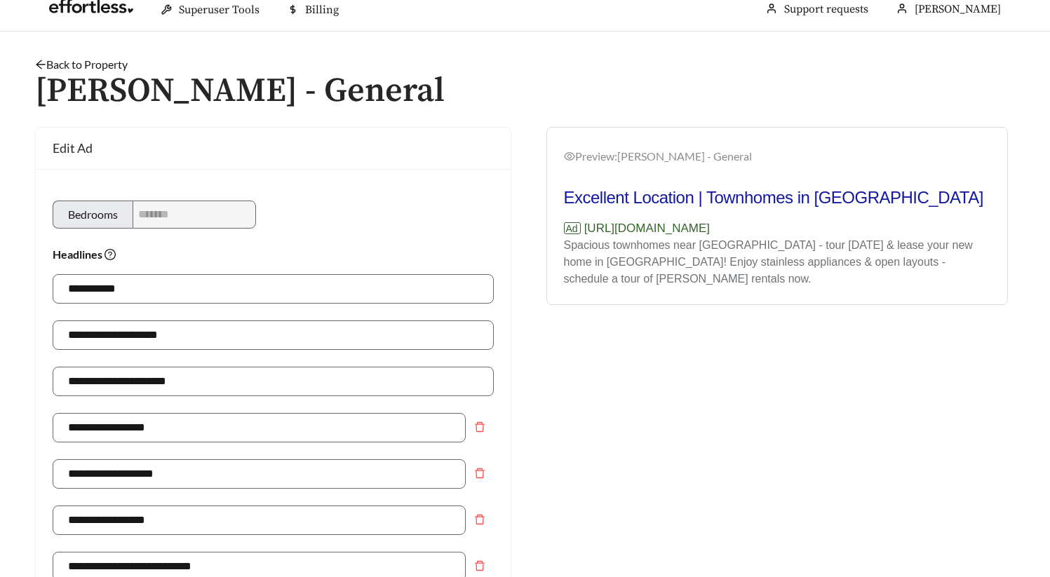
scroll to position [0, 0]
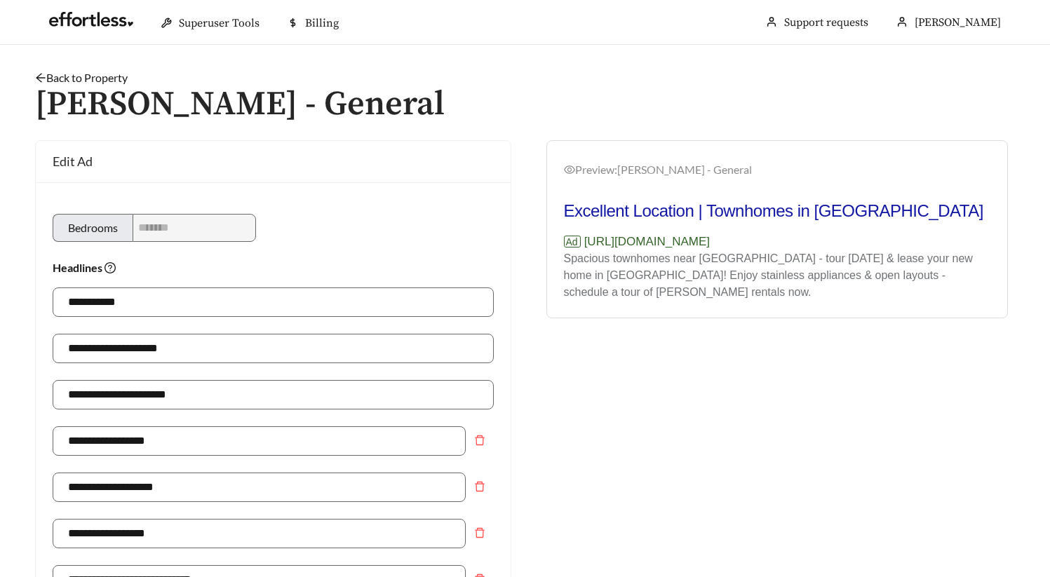
click at [108, 73] on link "Back to Property" at bounding box center [81, 77] width 93 height 13
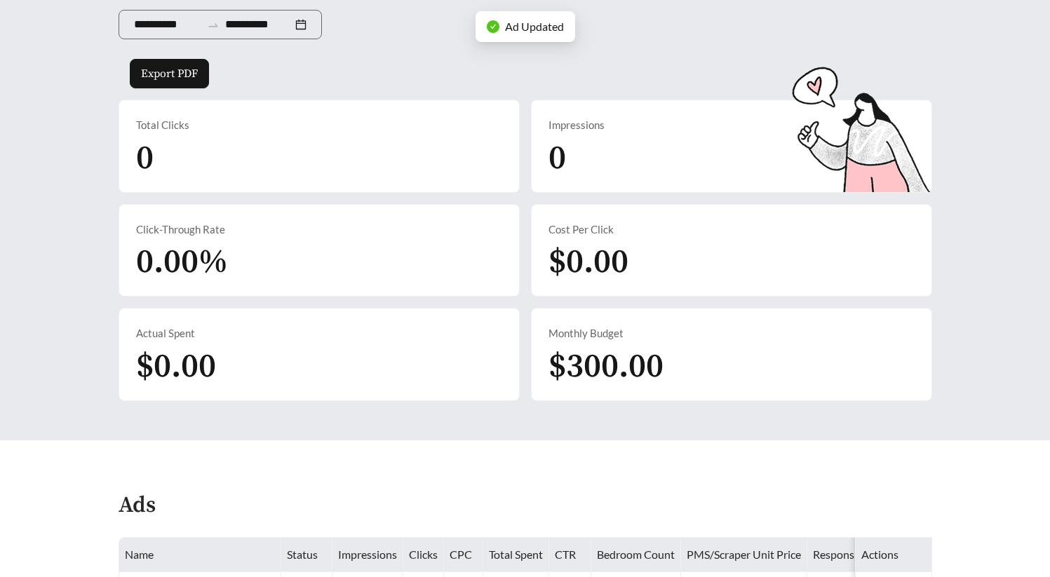
scroll to position [676, 0]
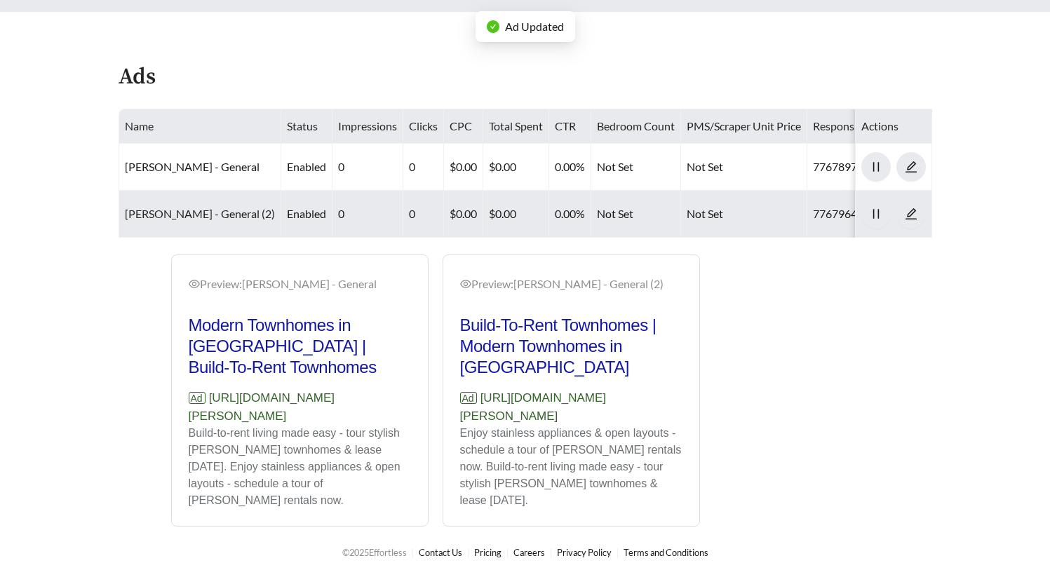
click at [196, 207] on link "Hart Townes - General (2)" at bounding box center [200, 213] width 150 height 13
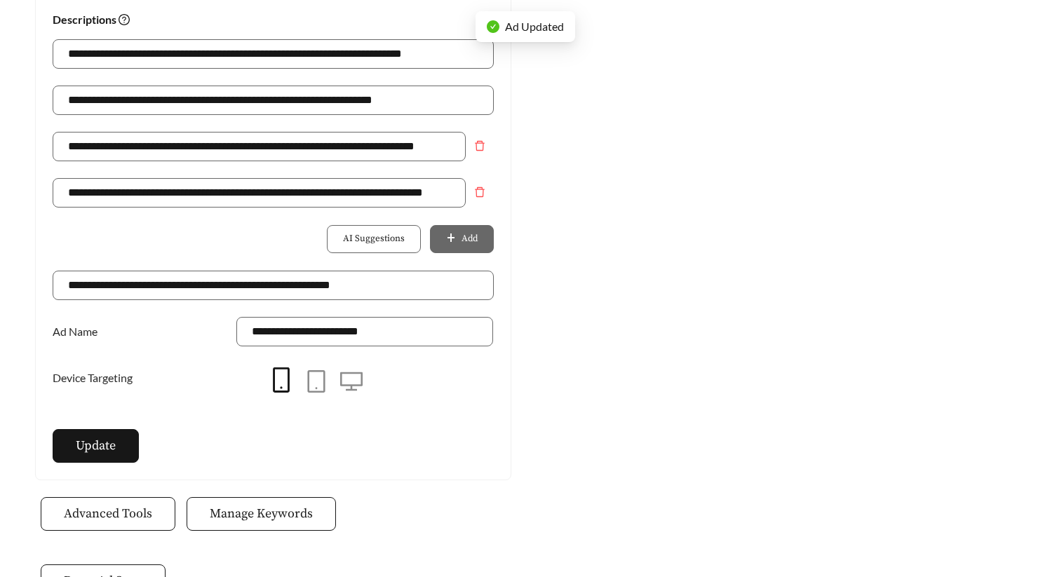
scroll to position [910, 0]
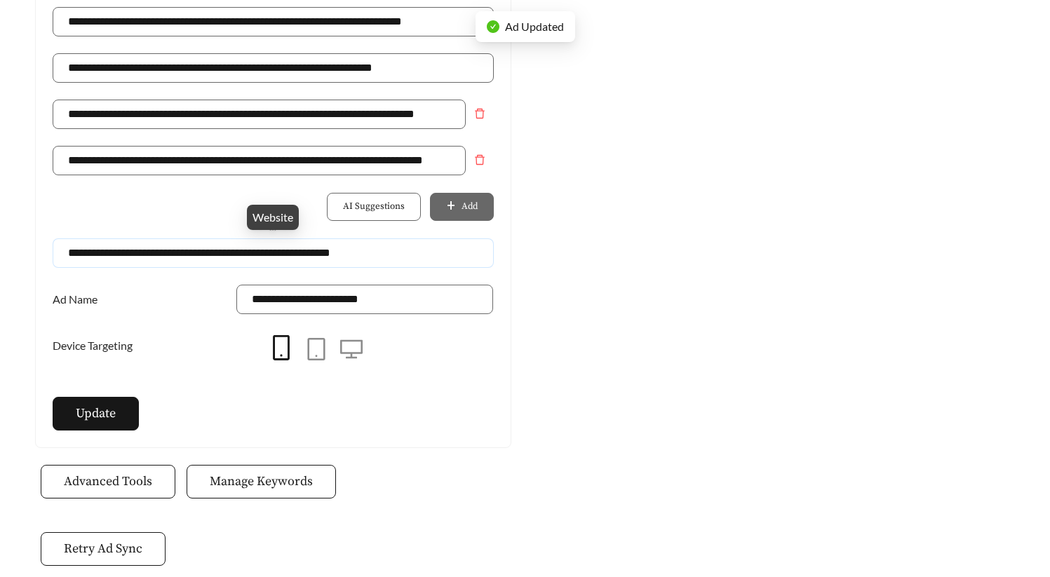
drag, startPoint x: 404, startPoint y: 252, endPoint x: -142, endPoint y: 251, distance: 545.6
paste input "Website"
type input "**********"
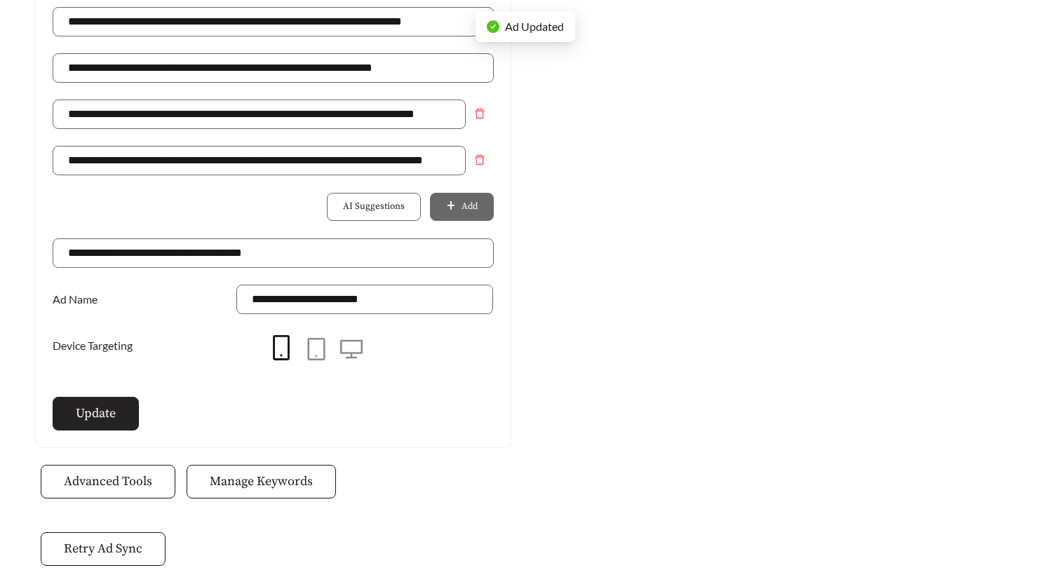
click at [78, 419] on span "Update" at bounding box center [96, 413] width 40 height 19
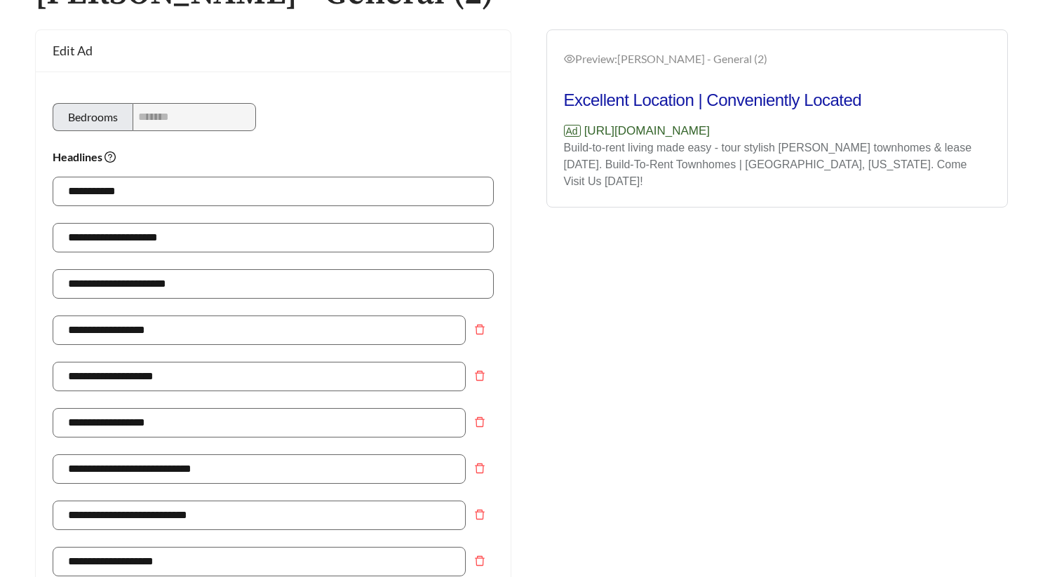
scroll to position [62, 0]
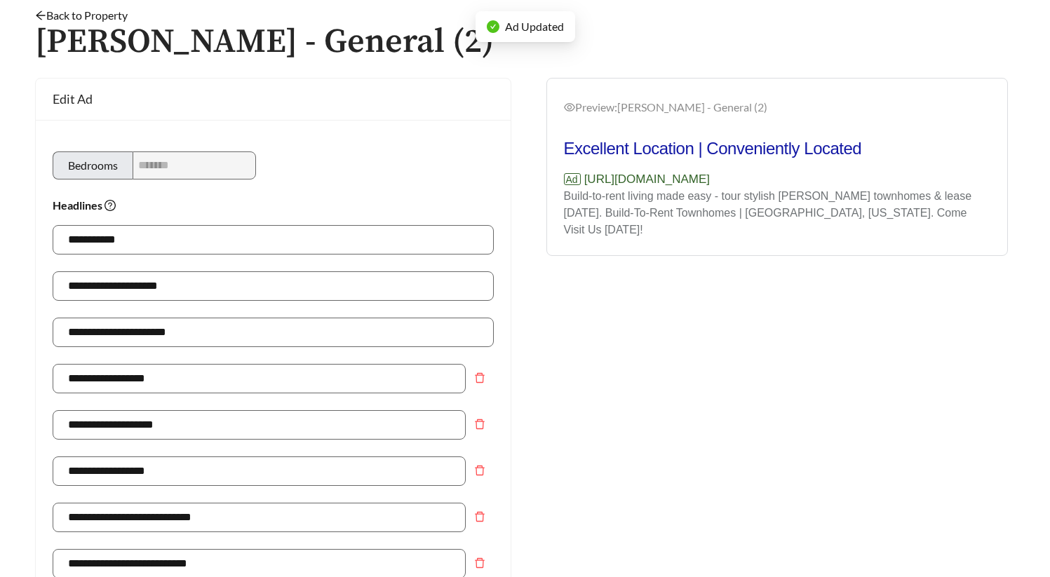
click at [69, 10] on link "Back to Property" at bounding box center [81, 14] width 93 height 13
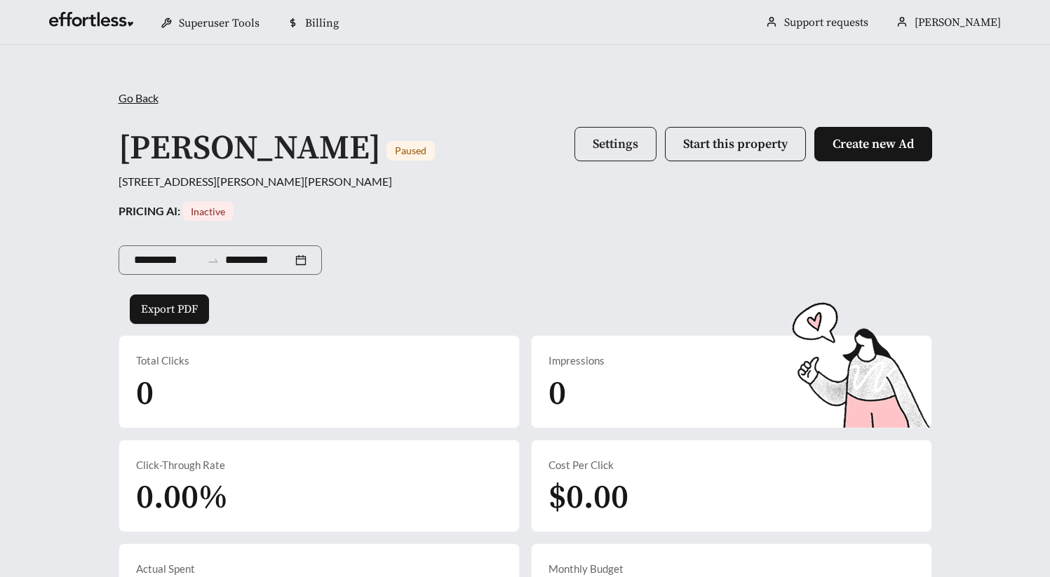
click at [616, 155] on button "Settings" at bounding box center [615, 144] width 82 height 34
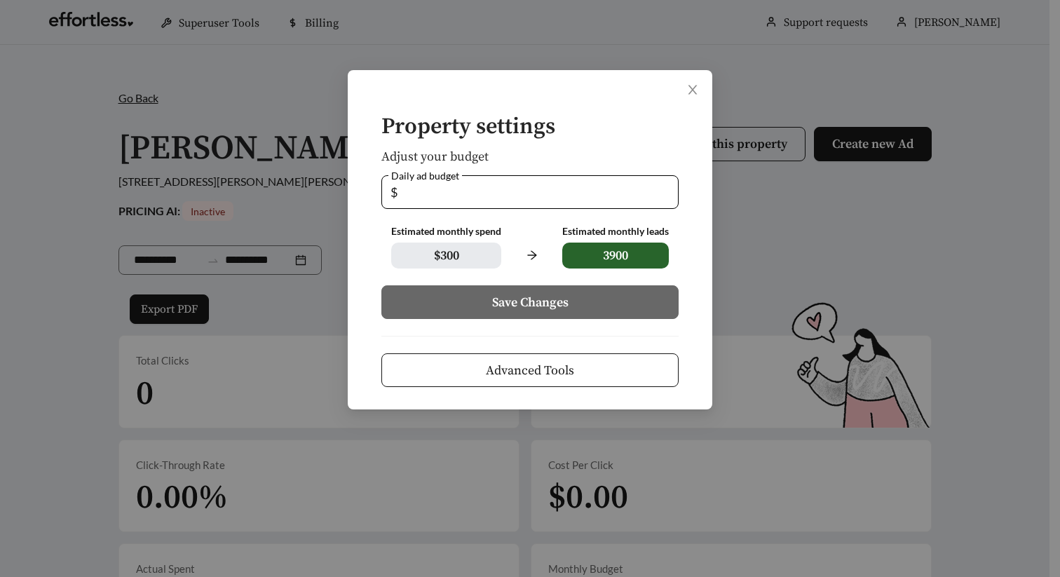
click at [590, 353] on button "Advanced Tools" at bounding box center [529, 370] width 297 height 34
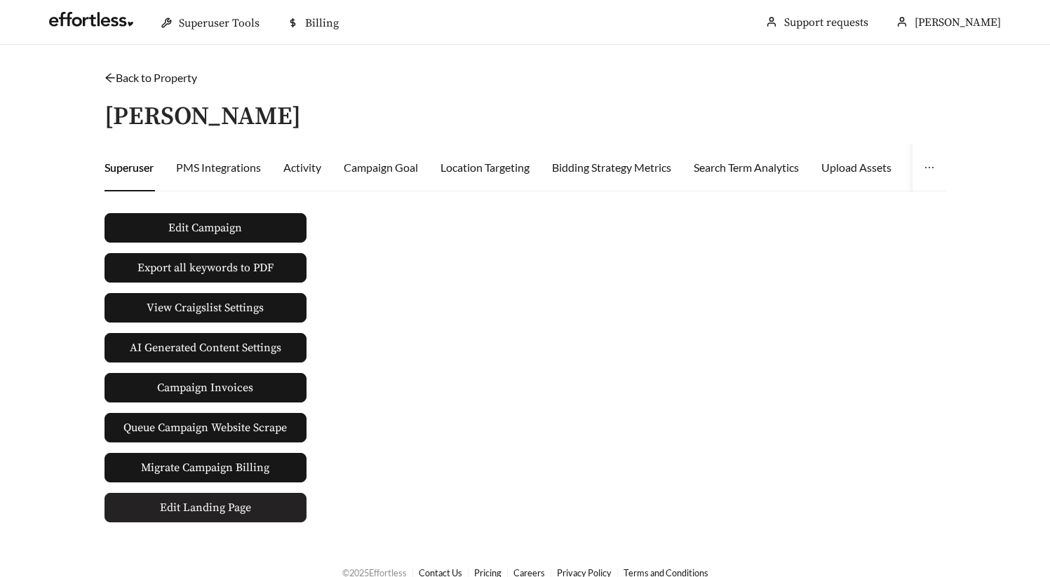
click at [177, 493] on link "Edit Landing Page" at bounding box center [205, 507] width 202 height 29
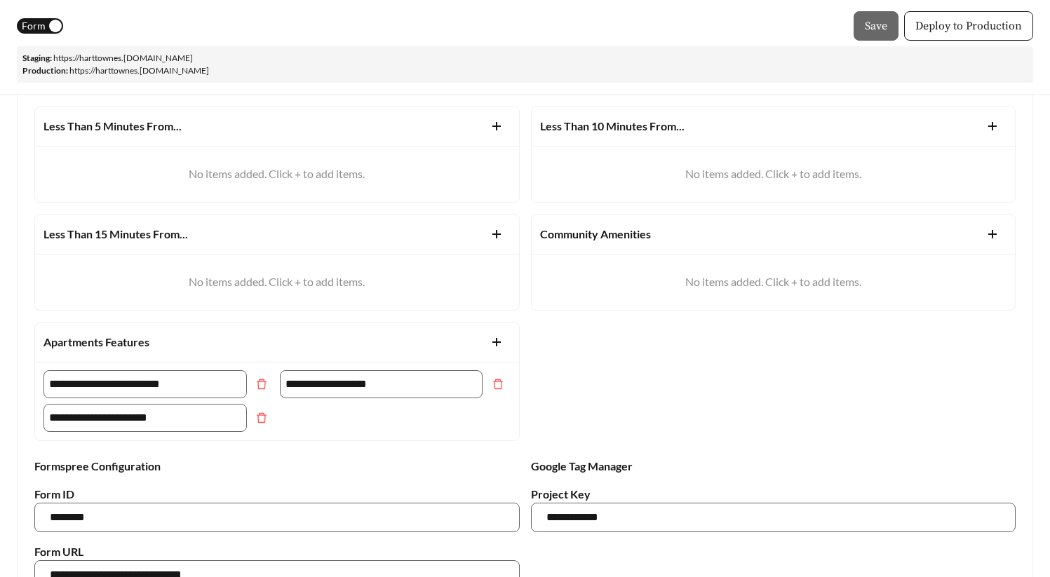
scroll to position [785, 0]
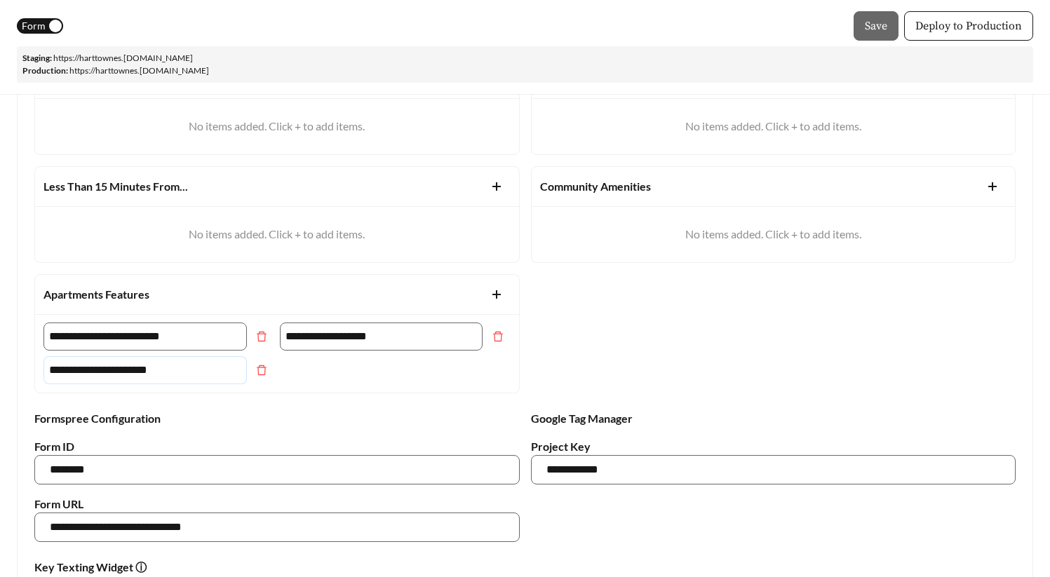
drag, startPoint x: 187, startPoint y: 370, endPoint x: -47, endPoint y: 353, distance: 234.1
click at [260, 371] on icon "delete" at bounding box center [261, 370] width 11 height 11
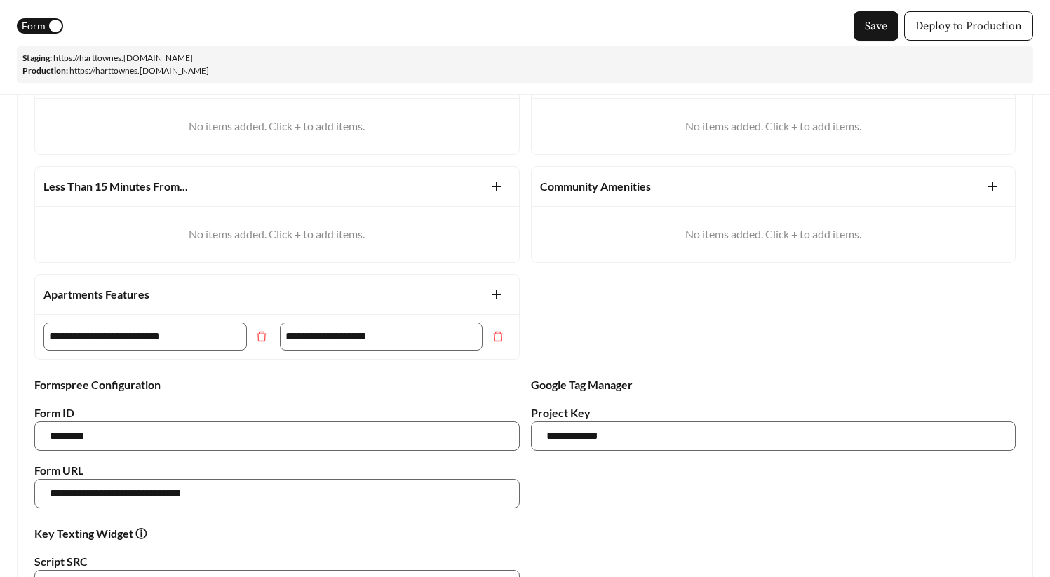
click at [987, 191] on icon "plus" at bounding box center [992, 186] width 11 height 11
click at [658, 236] on input "text" at bounding box center [641, 229] width 203 height 28
paste input "**********"
type input "**********"
click at [712, 315] on div "**********" at bounding box center [525, 209] width 992 height 302
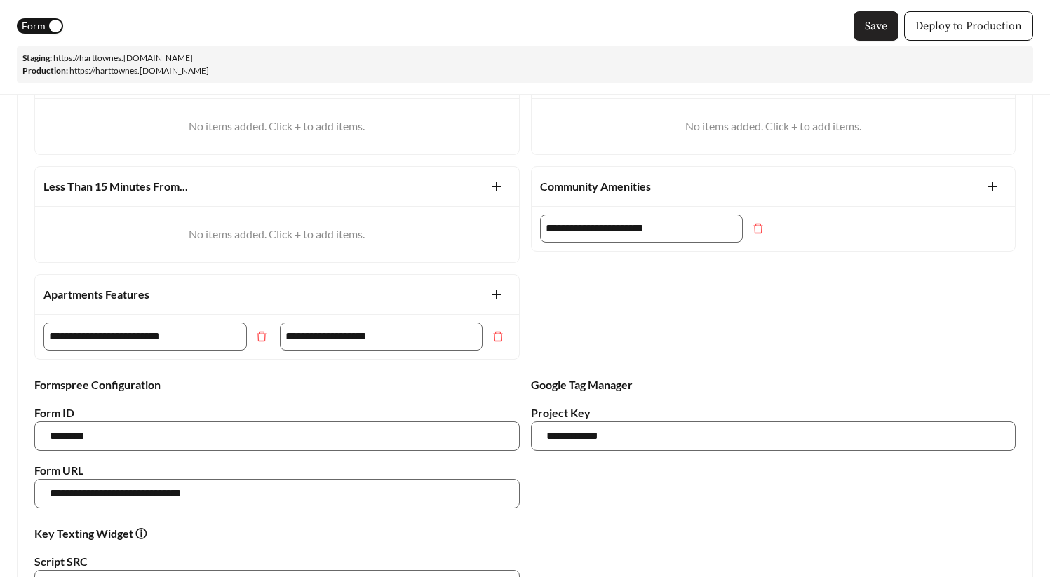
click at [877, 25] on span "Save" at bounding box center [876, 26] width 22 height 17
click at [970, 31] on span "Deploy to Production" at bounding box center [968, 26] width 107 height 17
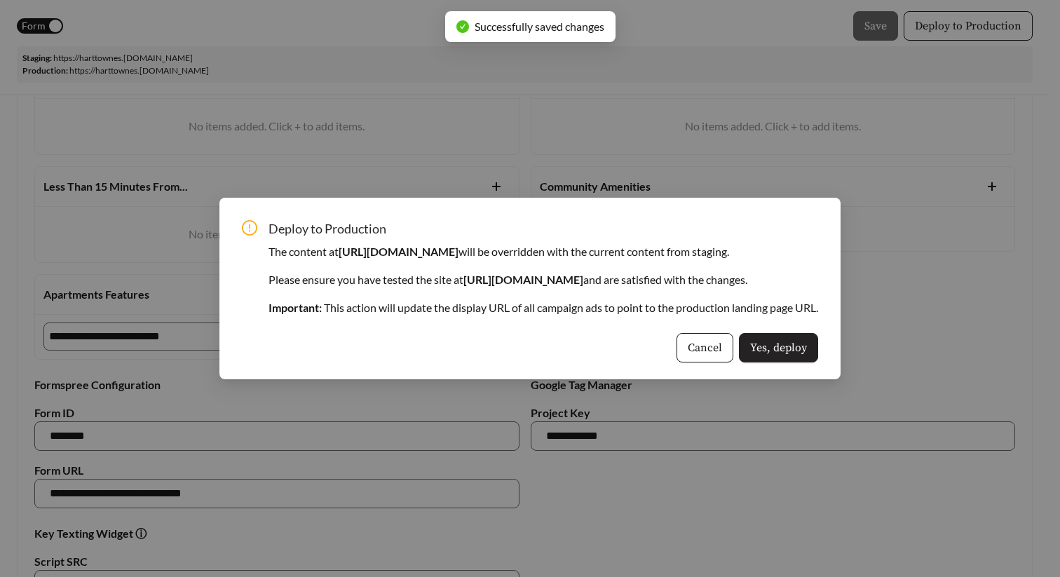
click at [794, 349] on span "Yes, deploy" at bounding box center [778, 347] width 57 height 17
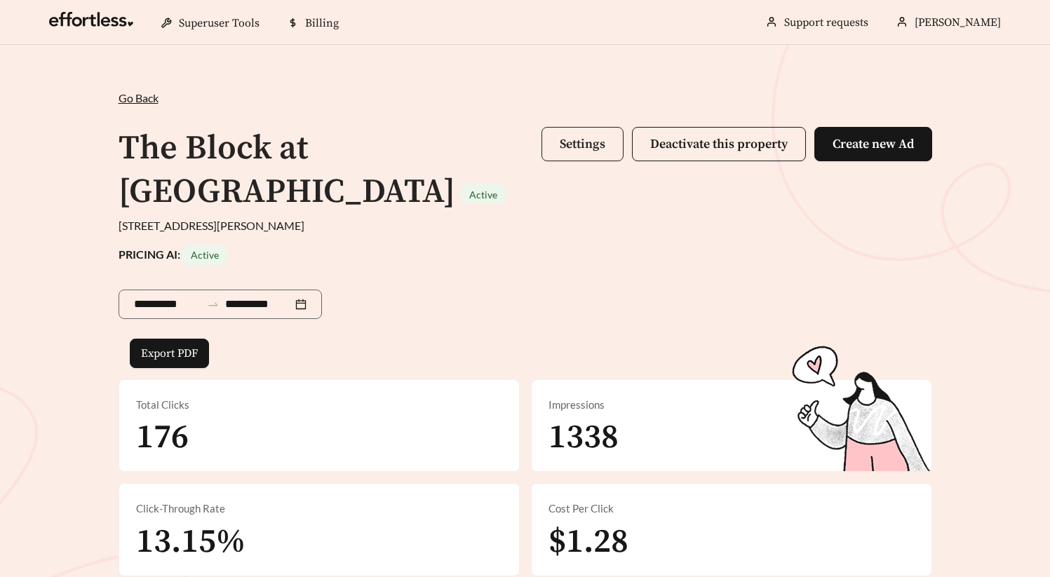
click at [586, 137] on span "Settings" at bounding box center [583, 144] width 46 height 16
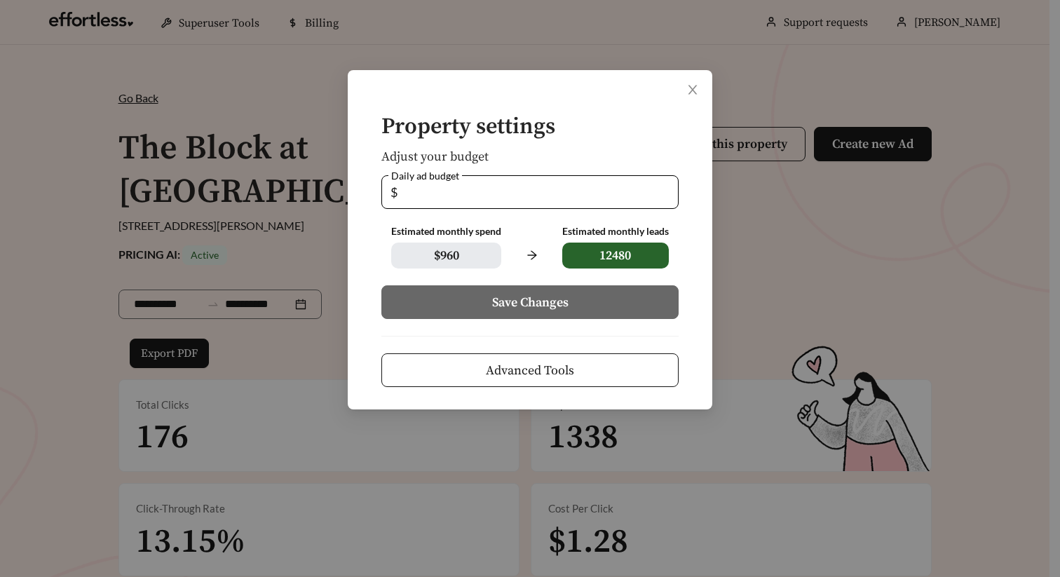
click at [546, 377] on span "Advanced Tools" at bounding box center [530, 370] width 88 height 19
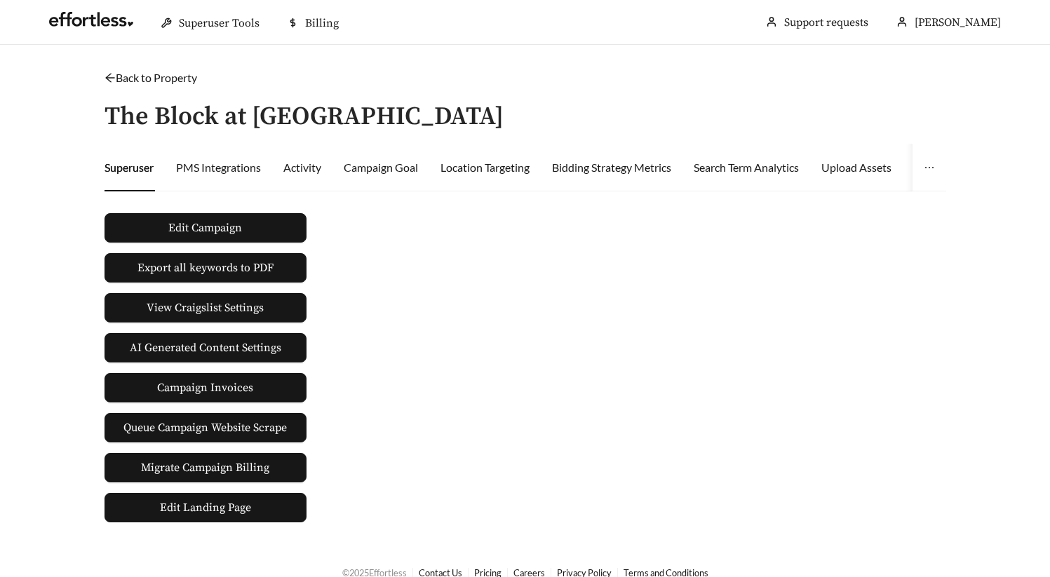
click at [168, 74] on link "Back to Property" at bounding box center [150, 77] width 93 height 13
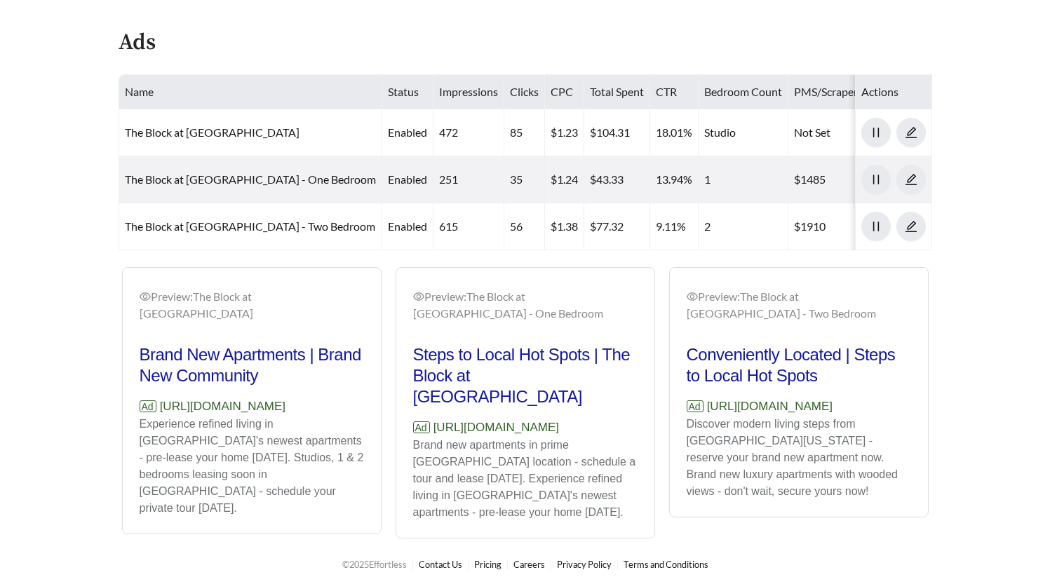
scroll to position [753, 0]
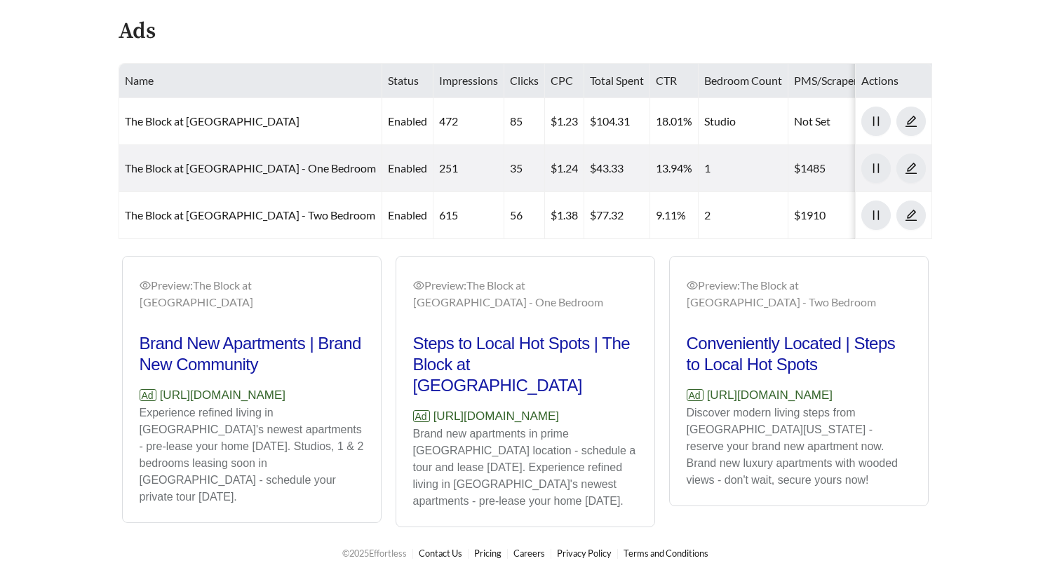
drag, startPoint x: 341, startPoint y: 377, endPoint x: 133, endPoint y: 367, distance: 208.5
click at [133, 367] on div "Preview: The Block at Petoskey - Studio Brand New Apartments | Brand New Commun…" at bounding box center [252, 391] width 258 height 262
copy p "[URL][DOMAIN_NAME]"
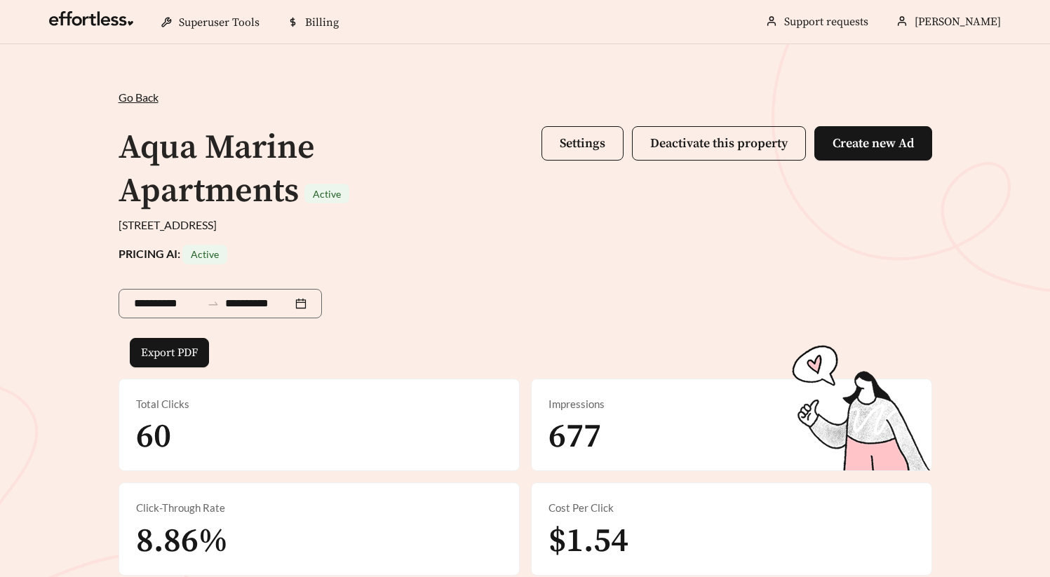
scroll to position [847, 0]
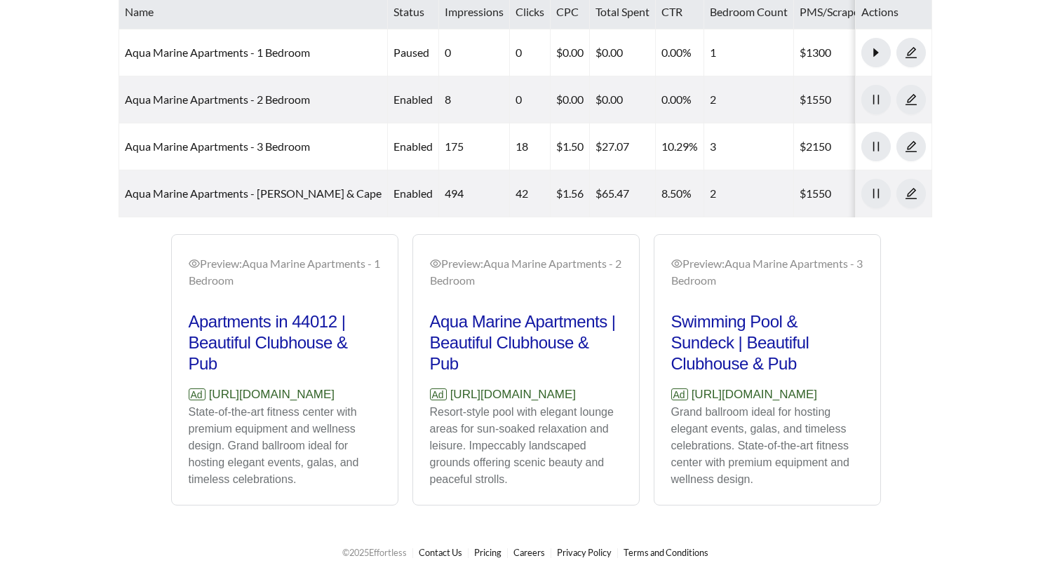
drag, startPoint x: 220, startPoint y: 416, endPoint x: 181, endPoint y: 403, distance: 41.5
click at [181, 403] on div "Preview: Aqua Marine Apartments - 1 Bedroom Apartments in 44012 | Beautiful Clu…" at bounding box center [285, 371] width 226 height 266
copy p "[URL][DOMAIN_NAME]"
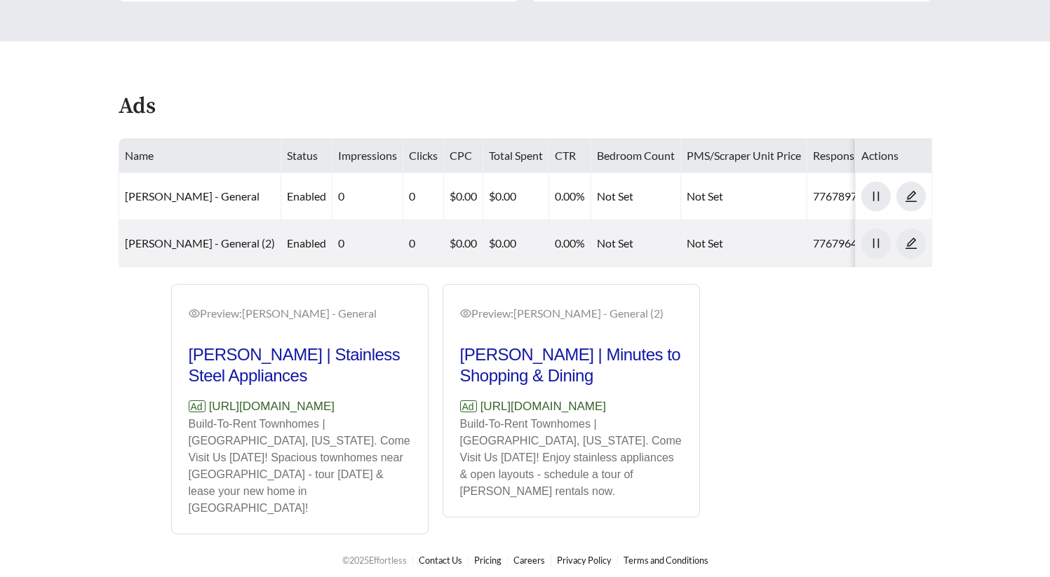
scroll to position [637, 0]
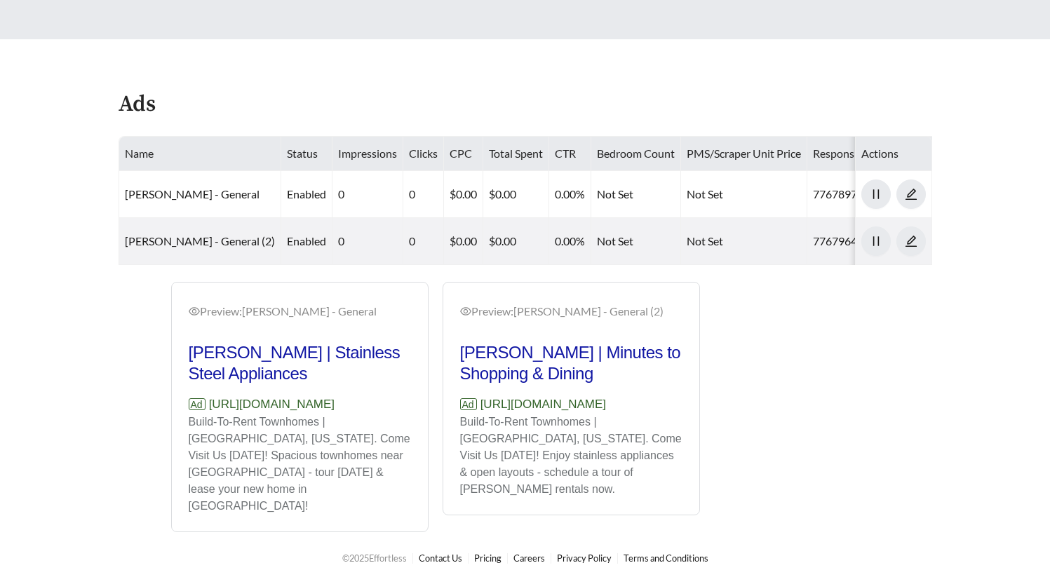
drag, startPoint x: 413, startPoint y: 431, endPoint x: 168, endPoint y: 435, distance: 244.8
click at [168, 435] on div "Preview: Hart Townes - General Hart Townes | Stainless Steel Appliances Ad http…" at bounding box center [435, 407] width 543 height 250
copy p "[URL][DOMAIN_NAME]"
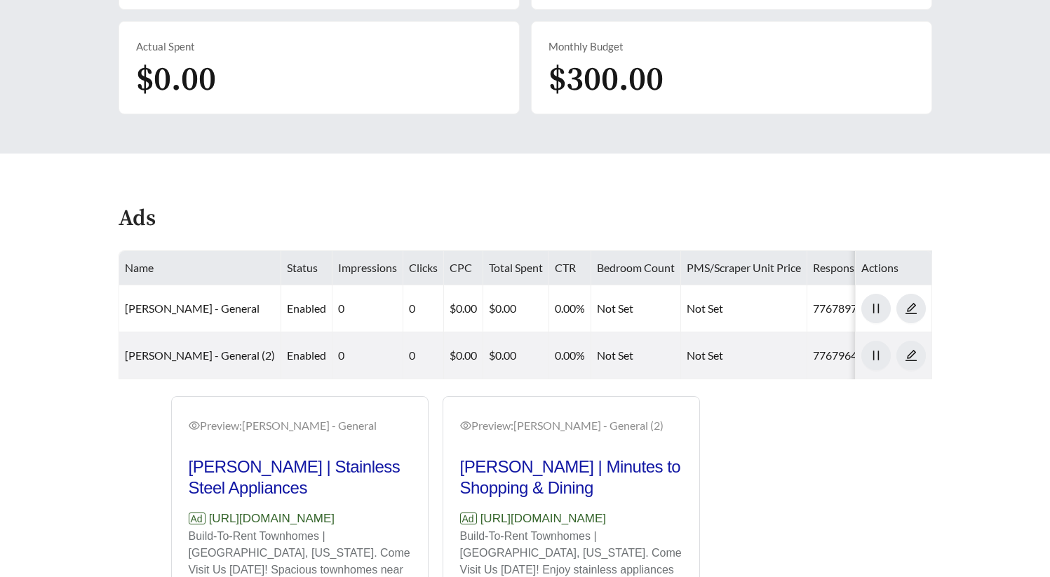
click at [344, 214] on div "Ads" at bounding box center [525, 224] width 813 height 41
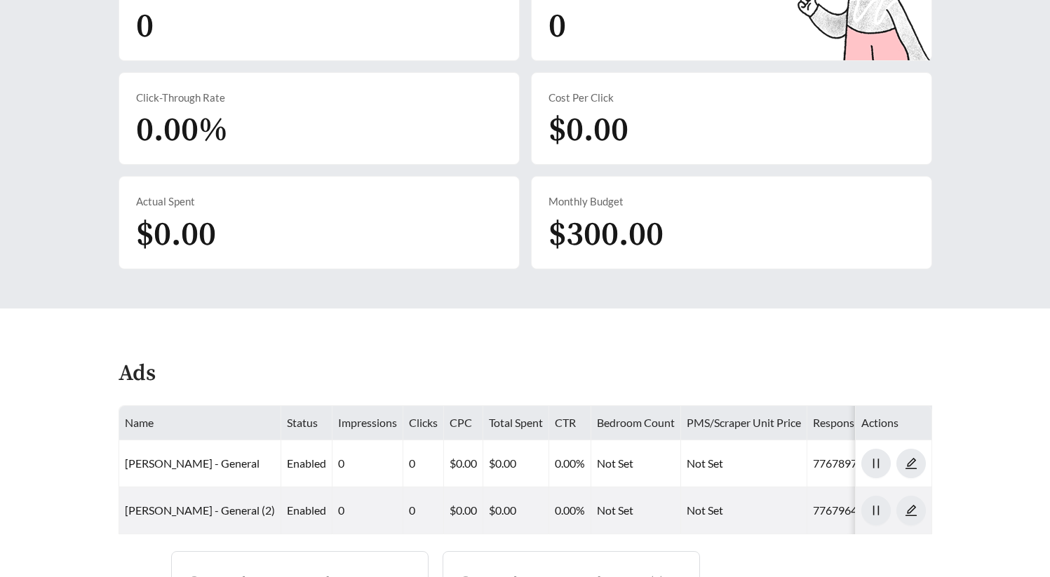
scroll to position [367, 0]
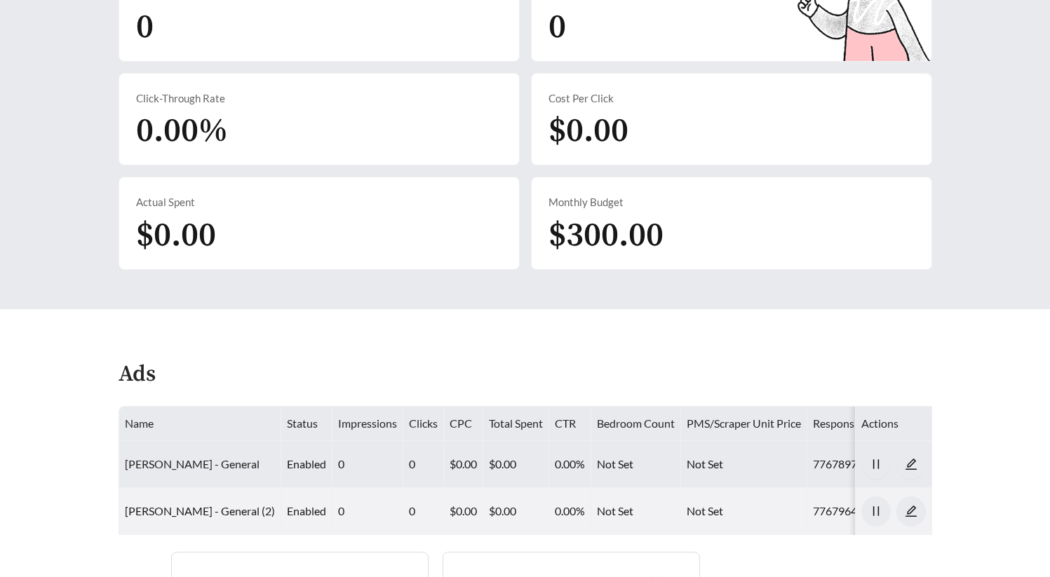
click at [195, 463] on link "[PERSON_NAME] - General" at bounding box center [192, 463] width 135 height 13
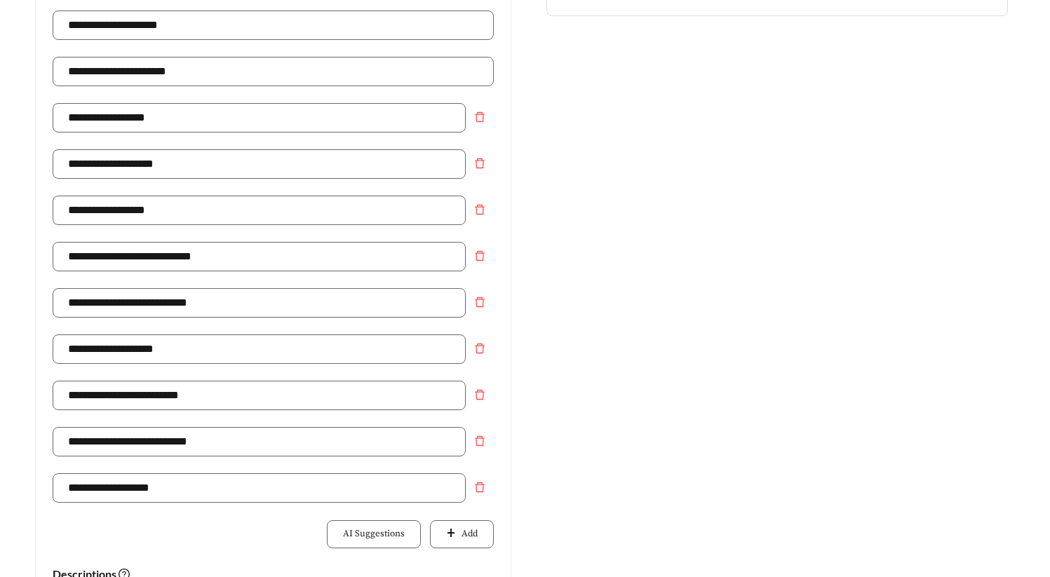
scroll to position [324, 0]
click at [447, 525] on button "Add" at bounding box center [461, 534] width 63 height 28
click at [295, 534] on input "text" at bounding box center [259, 533] width 413 height 29
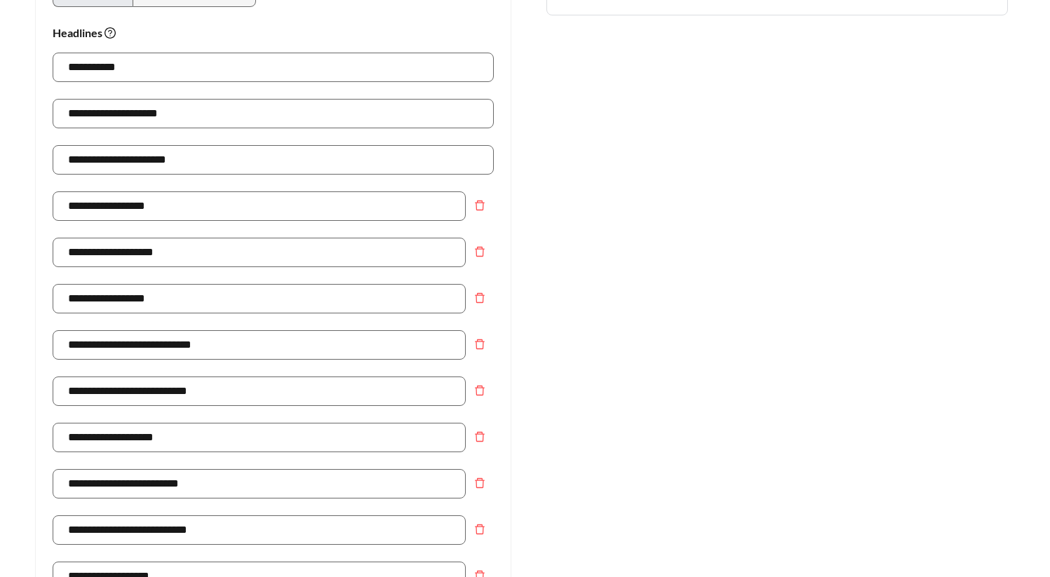
type input "*"
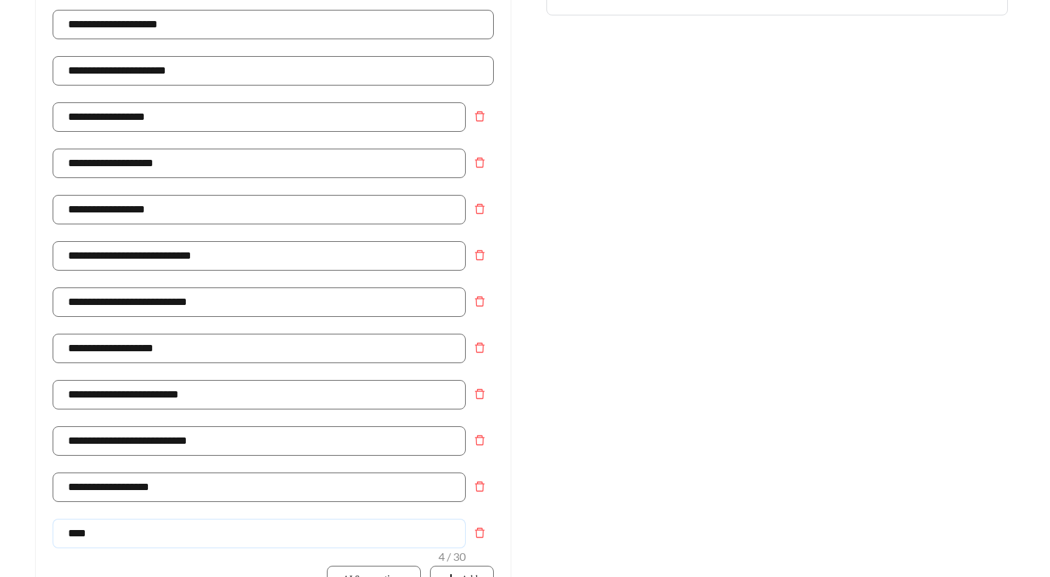
type input "**********"
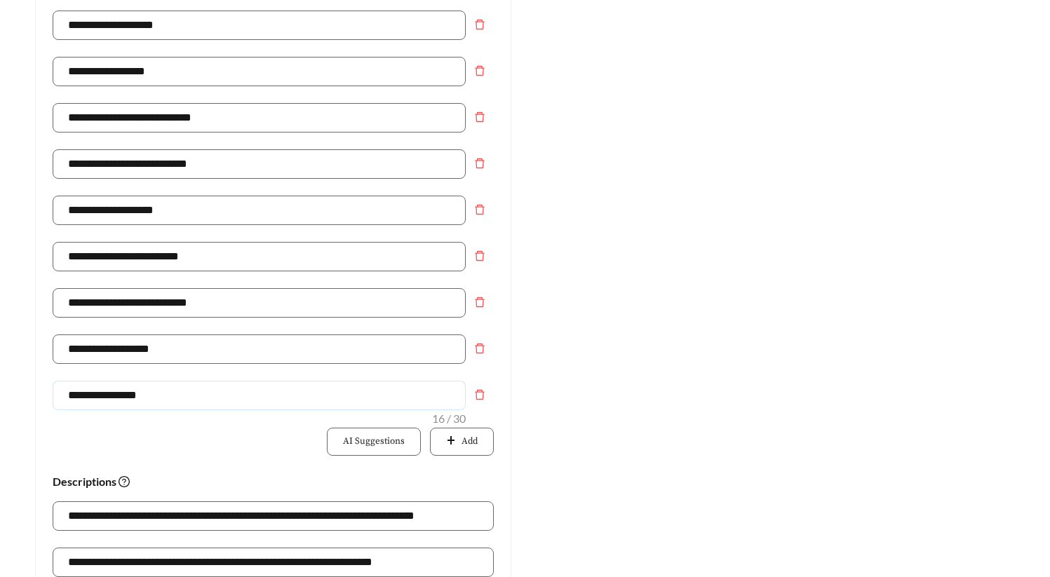
scroll to position [465, 0]
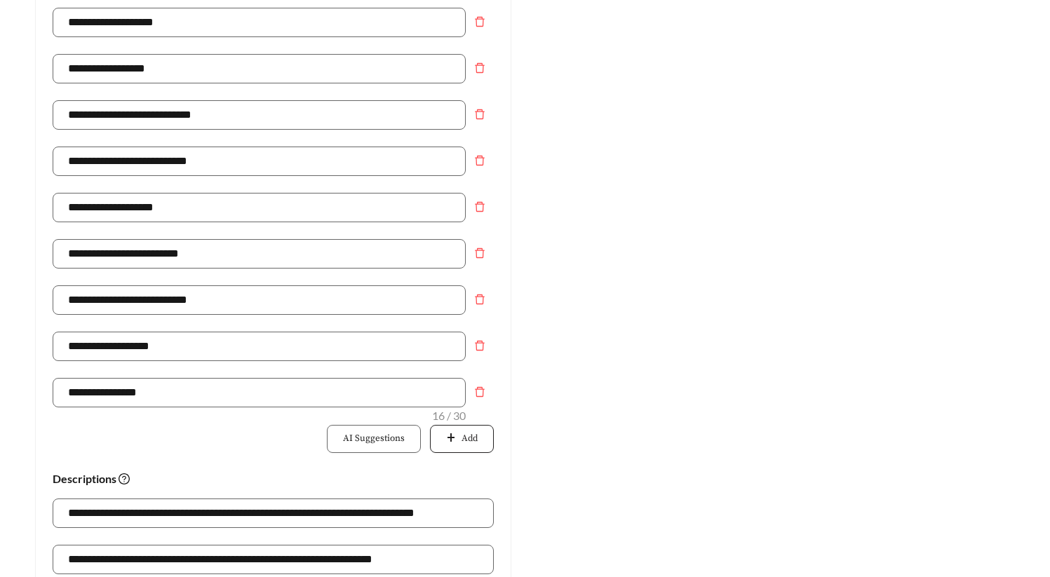
click at [439, 443] on button "Add" at bounding box center [461, 439] width 63 height 28
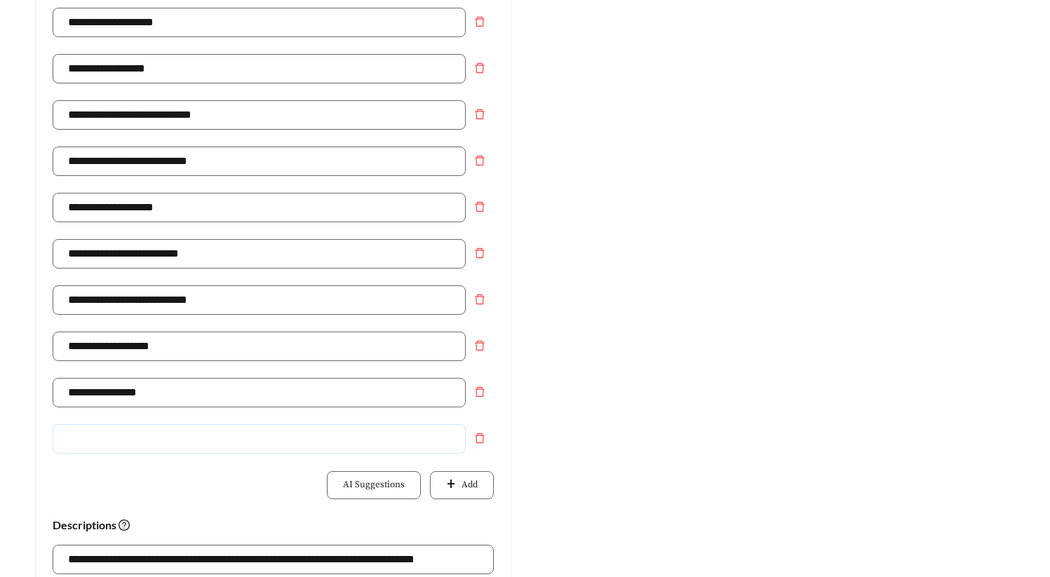
click at [330, 440] on input "text" at bounding box center [259, 438] width 413 height 29
type input "*"
type input "**********"
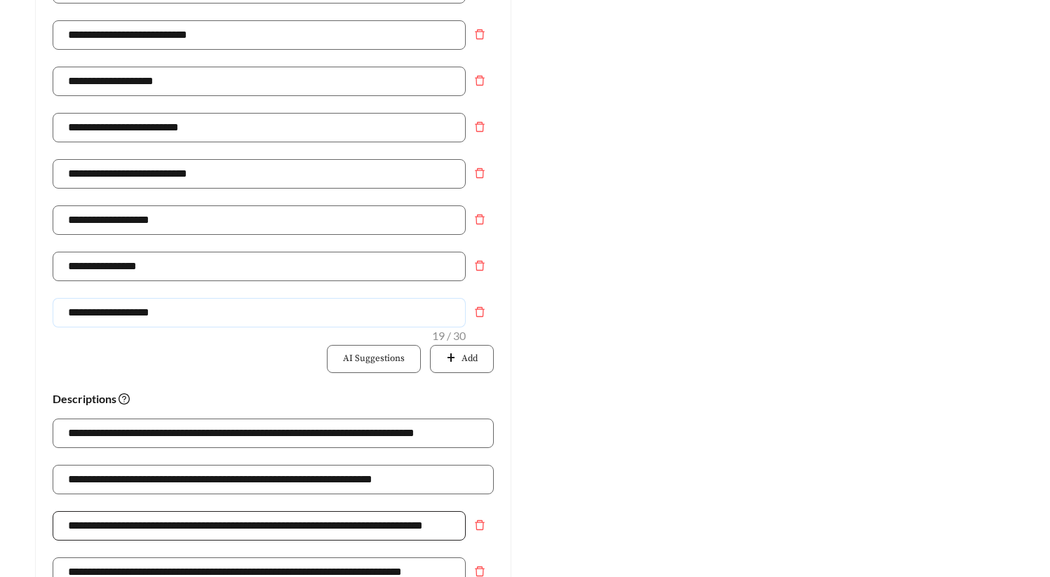
scroll to position [919, 0]
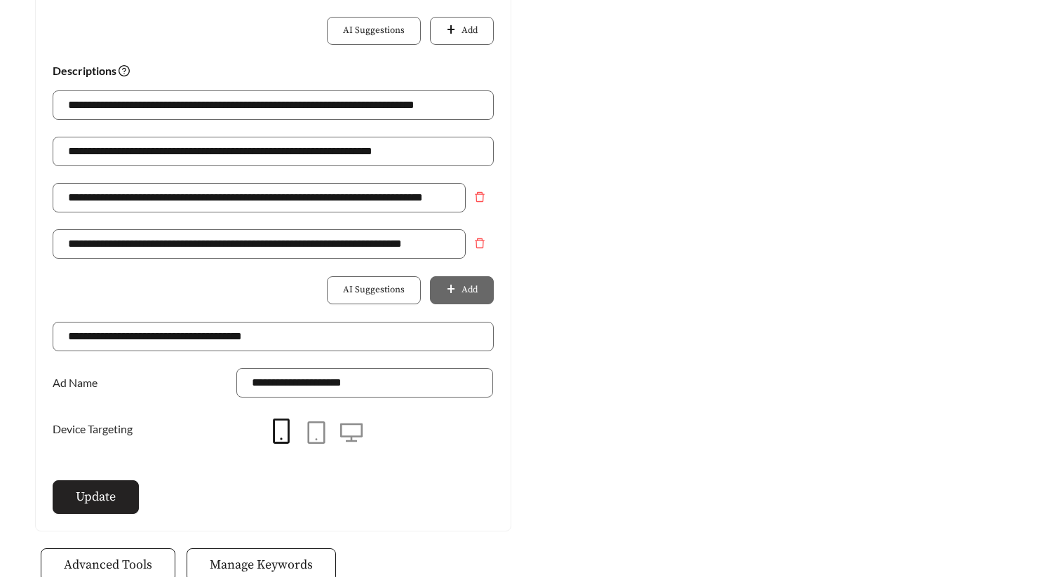
click at [100, 505] on span "Update" at bounding box center [96, 496] width 40 height 19
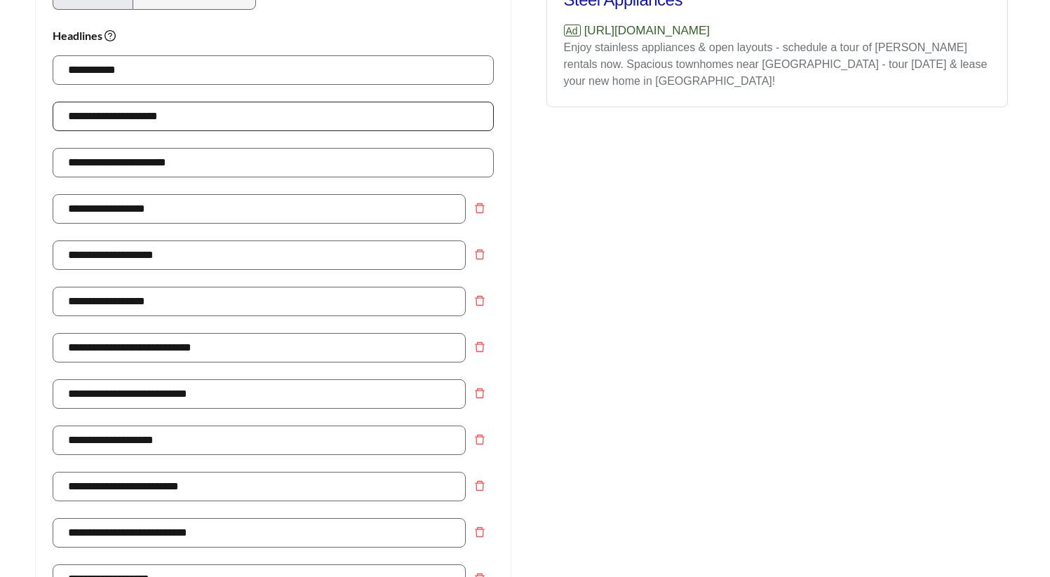
scroll to position [0, 0]
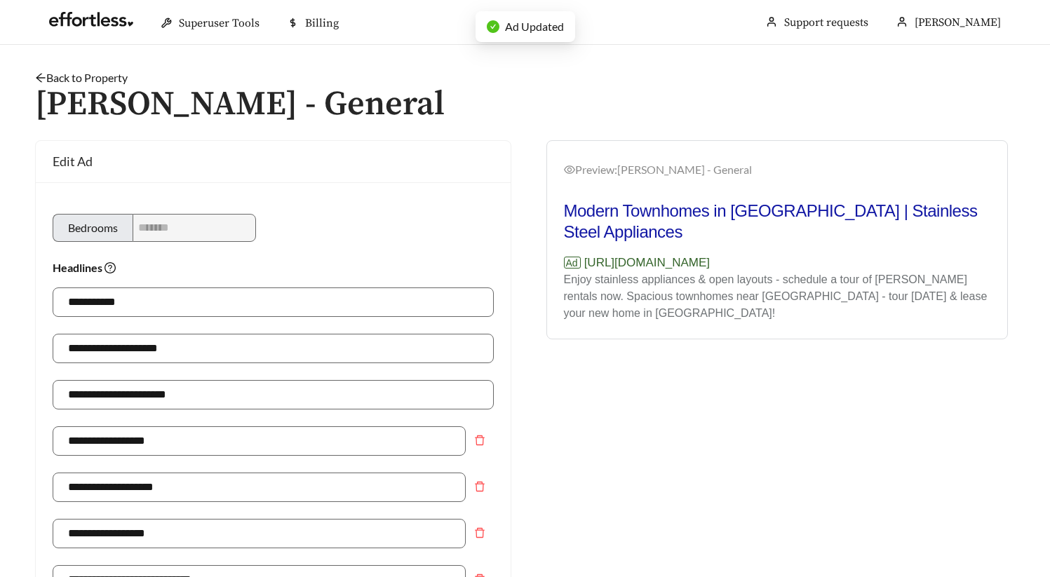
click at [112, 79] on link "Back to Property" at bounding box center [81, 77] width 93 height 13
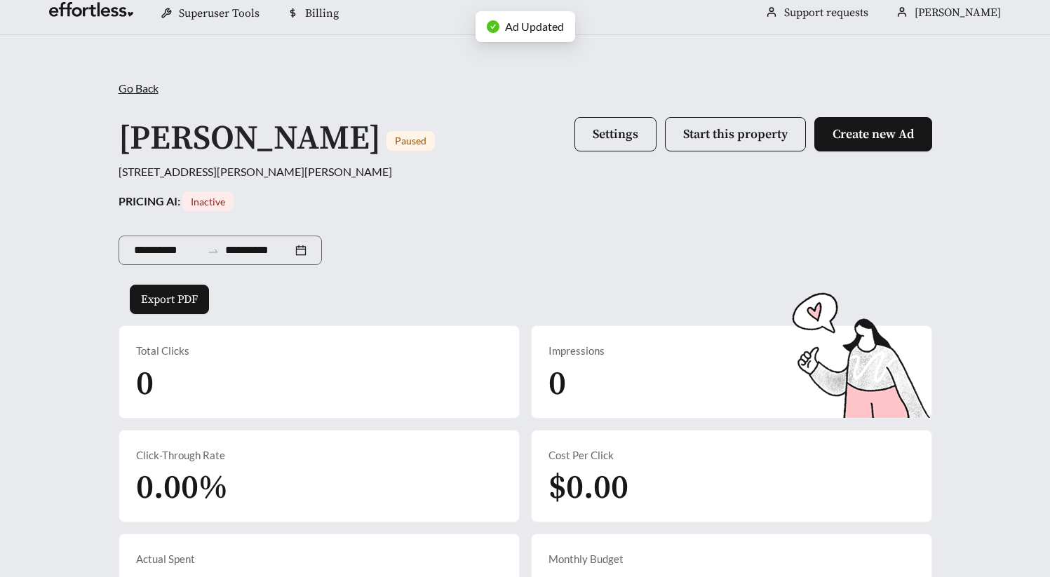
scroll to position [658, 0]
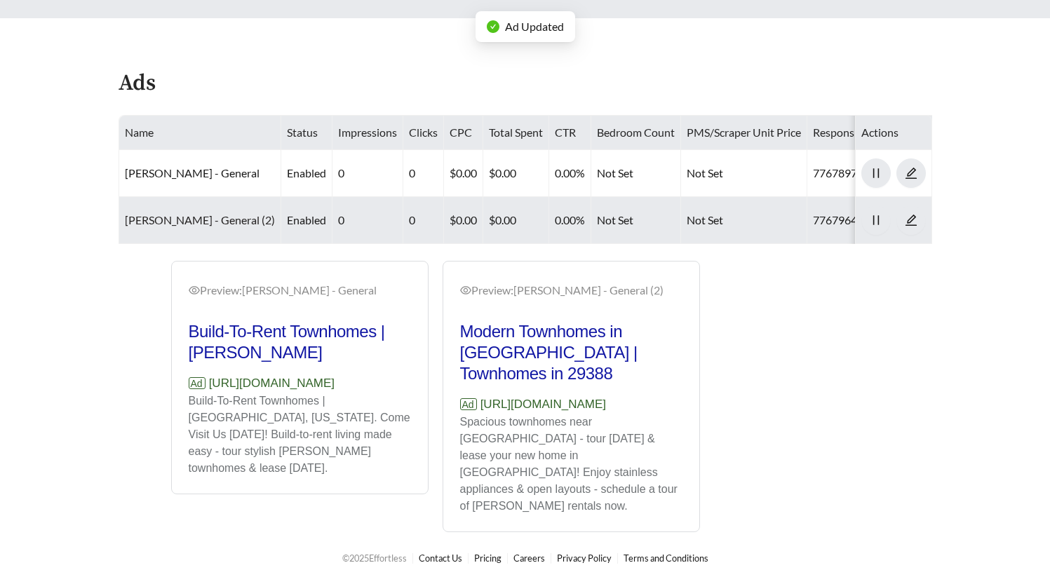
click at [198, 219] on link "[PERSON_NAME] - General (2)" at bounding box center [200, 219] width 150 height 13
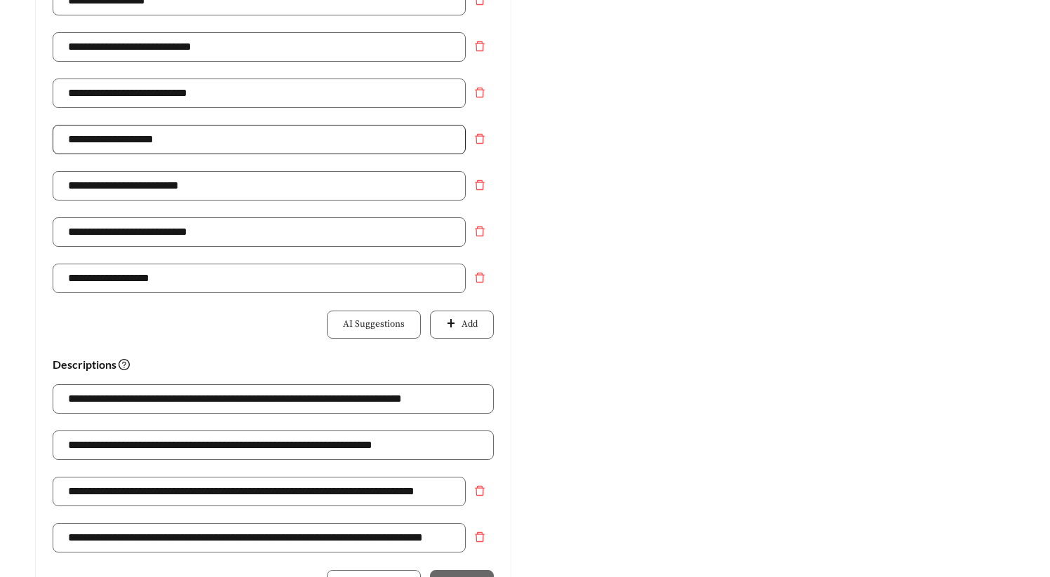
scroll to position [464, 0]
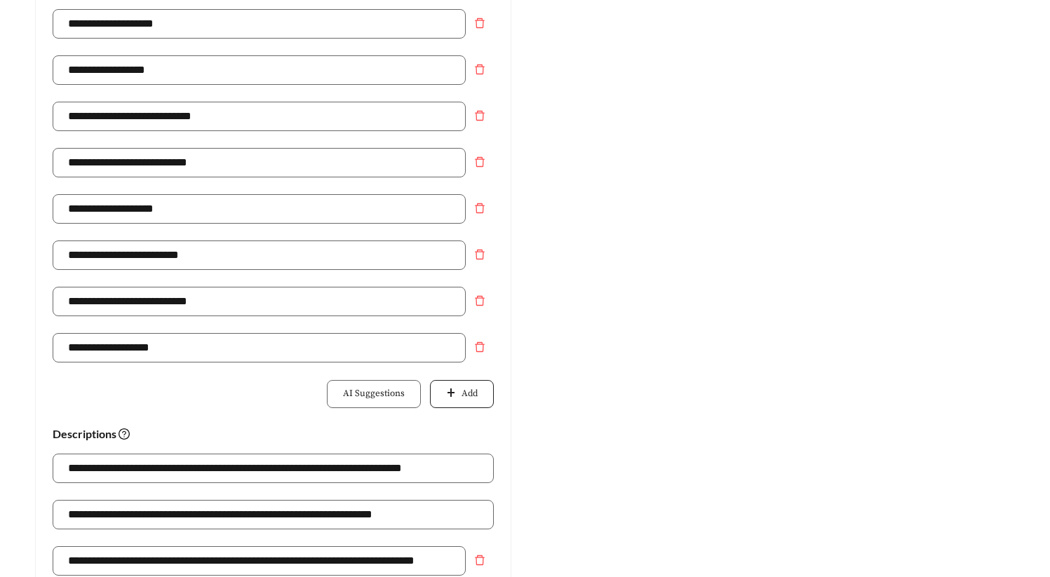
click at [443, 393] on button "Add" at bounding box center [461, 394] width 63 height 28
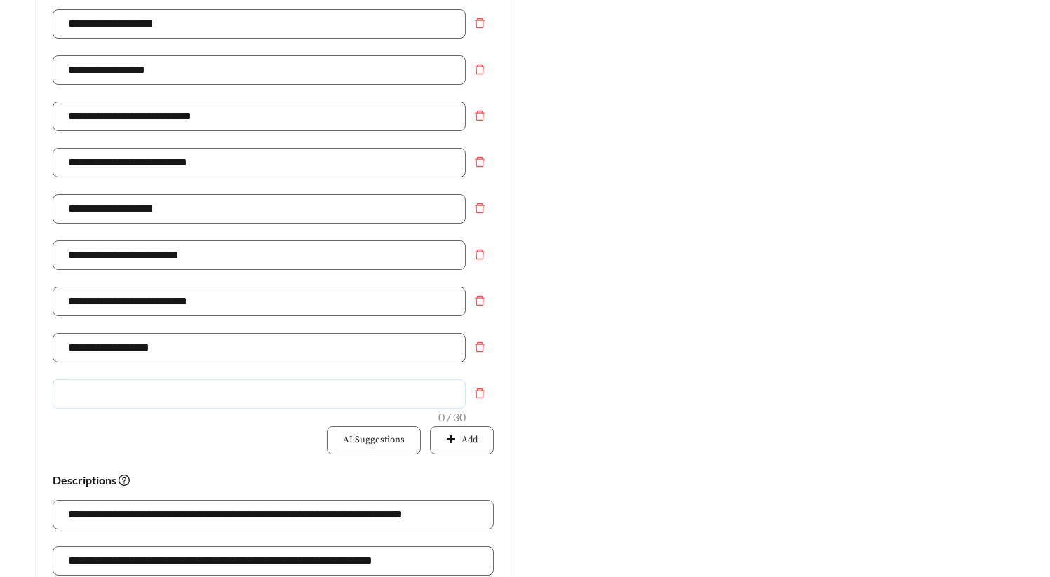
click at [326, 395] on input "text" at bounding box center [259, 393] width 413 height 29
type input "**********"
click at [467, 432] on button "Add" at bounding box center [461, 440] width 63 height 28
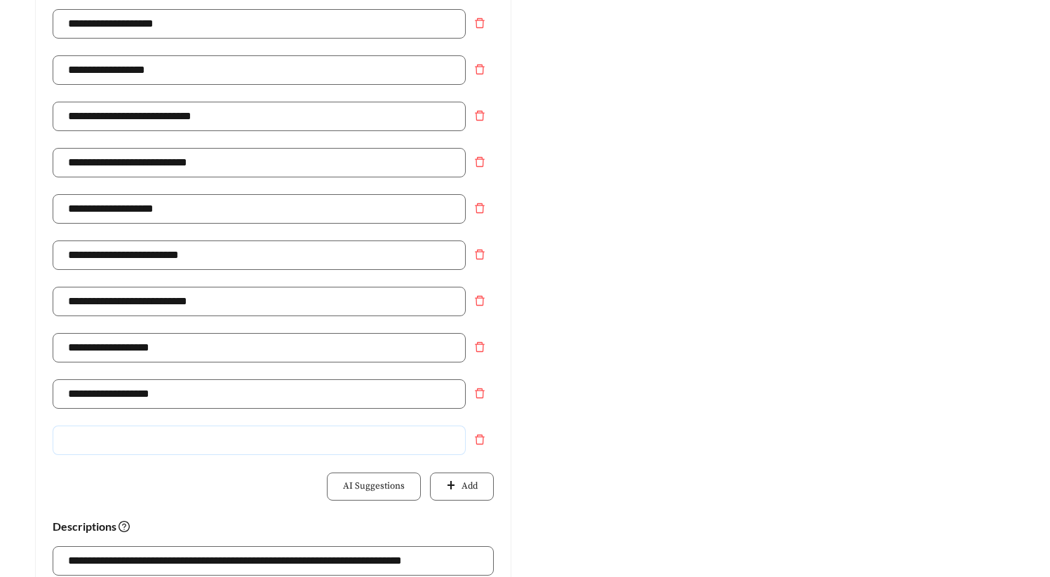
click at [360, 445] on input "text" at bounding box center [259, 440] width 413 height 29
type input "**********"
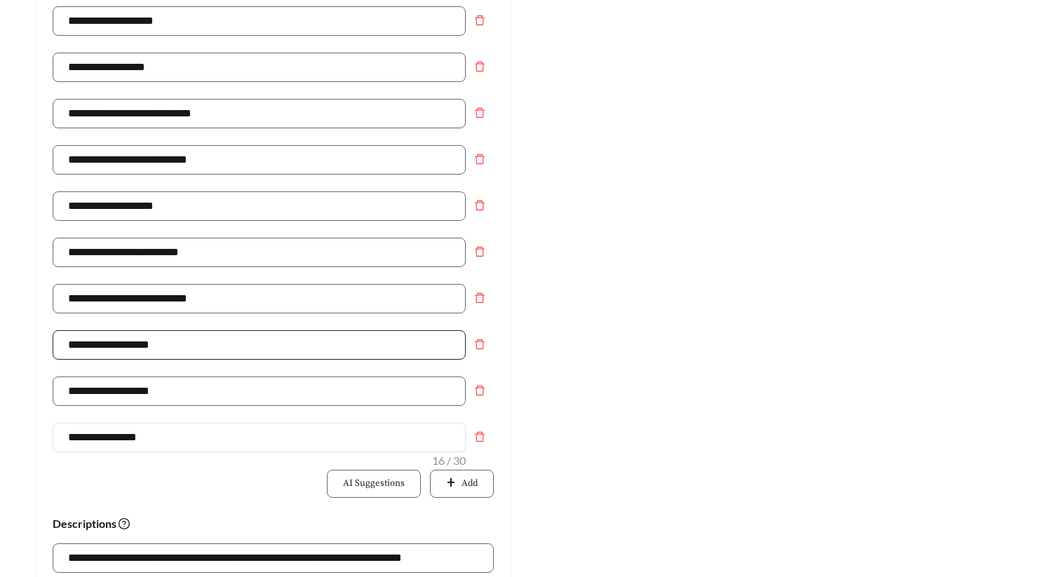
scroll to position [1083, 0]
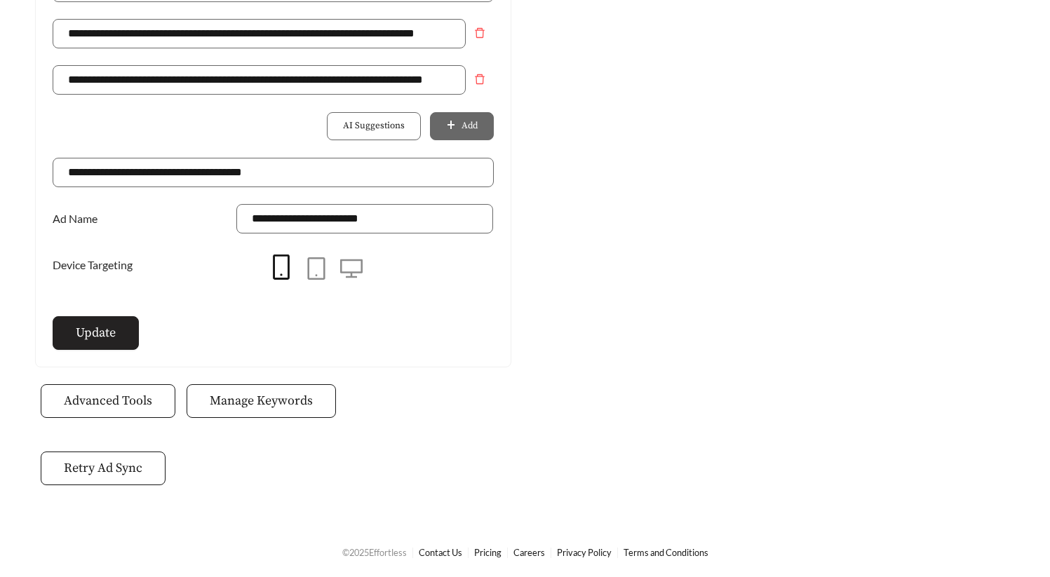
click at [95, 342] on button "Update" at bounding box center [96, 333] width 86 height 34
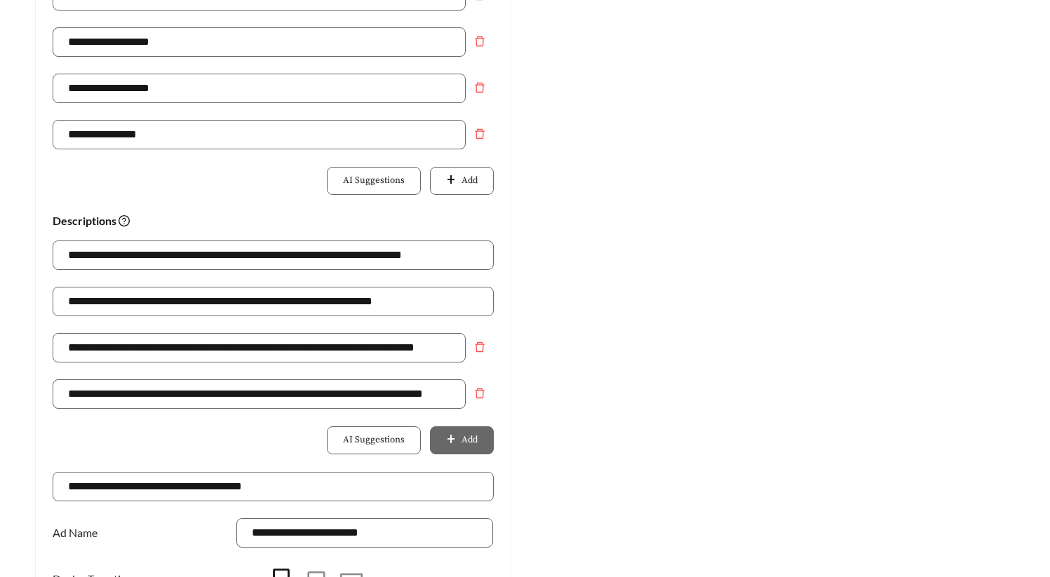
scroll to position [0, 0]
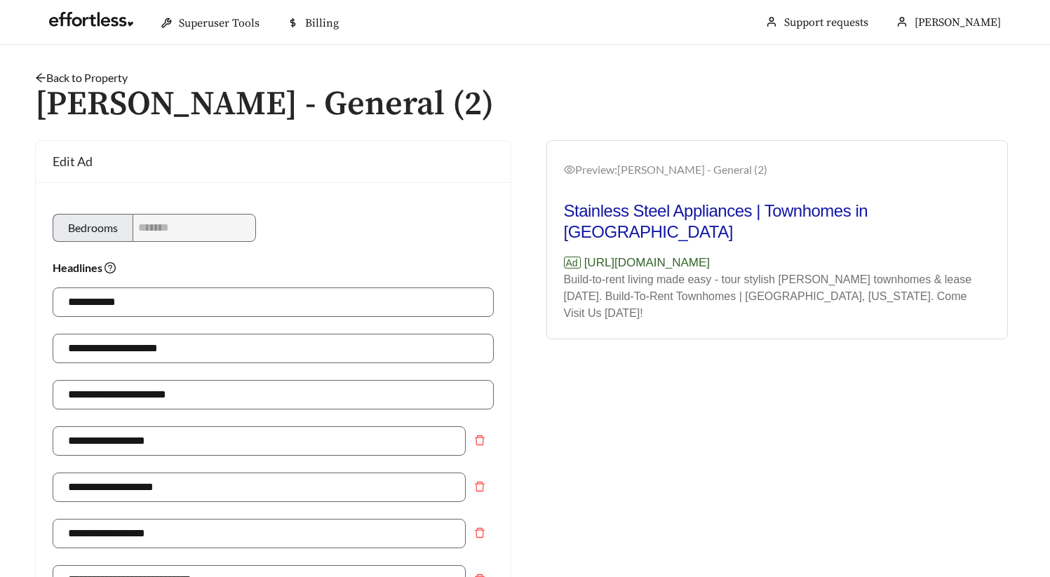
click at [93, 75] on link "Back to Property" at bounding box center [81, 77] width 93 height 13
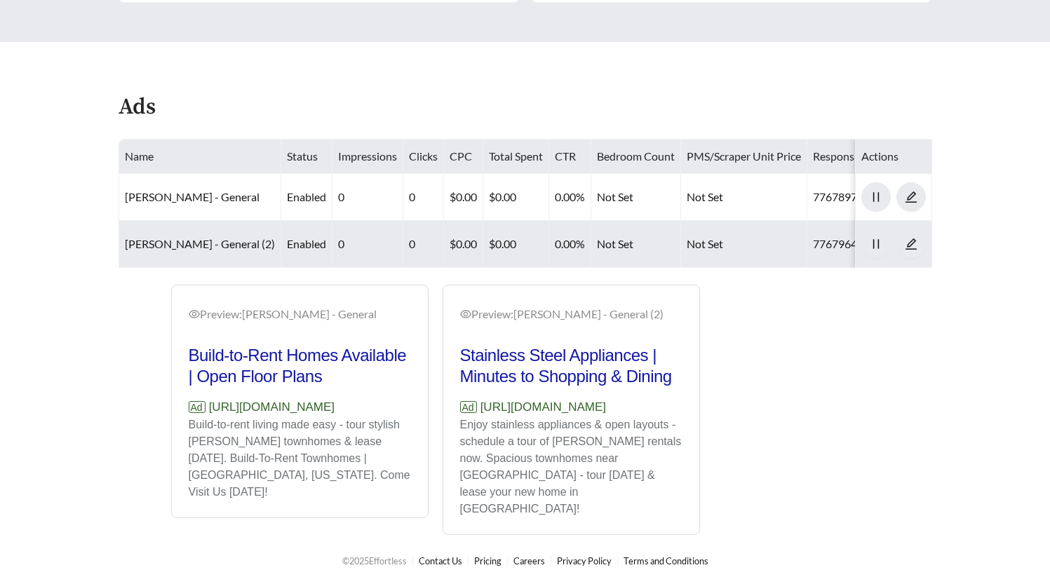
scroll to position [633, 0]
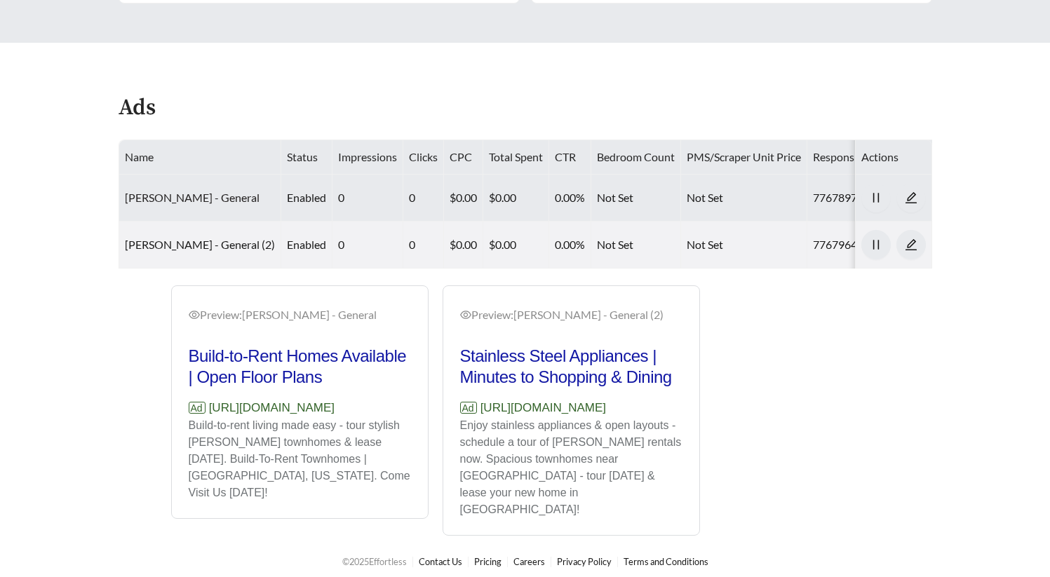
click at [209, 197] on link "[PERSON_NAME] - General" at bounding box center [192, 197] width 135 height 13
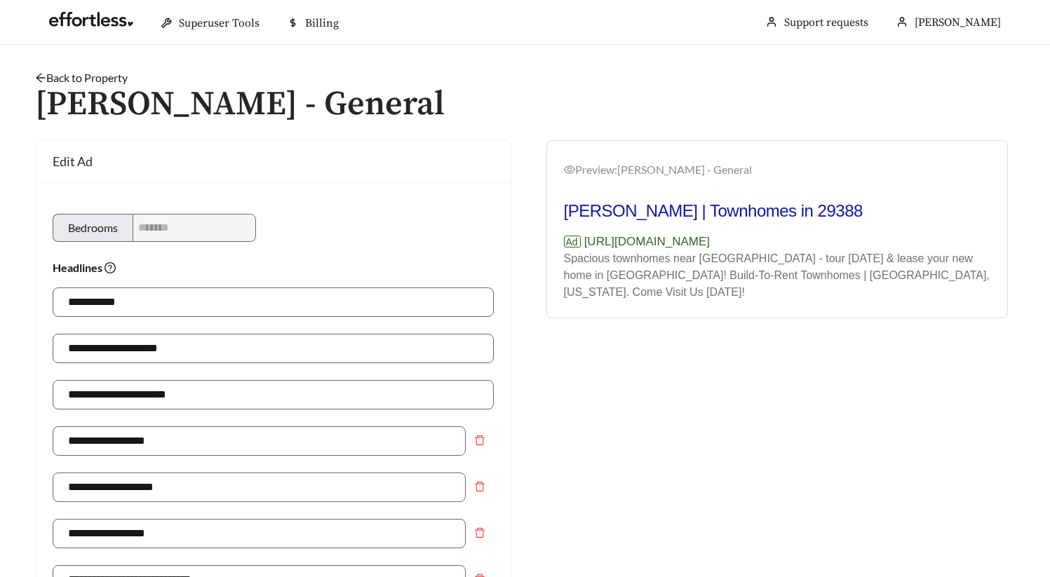
click at [111, 80] on link "Back to Property" at bounding box center [81, 77] width 93 height 13
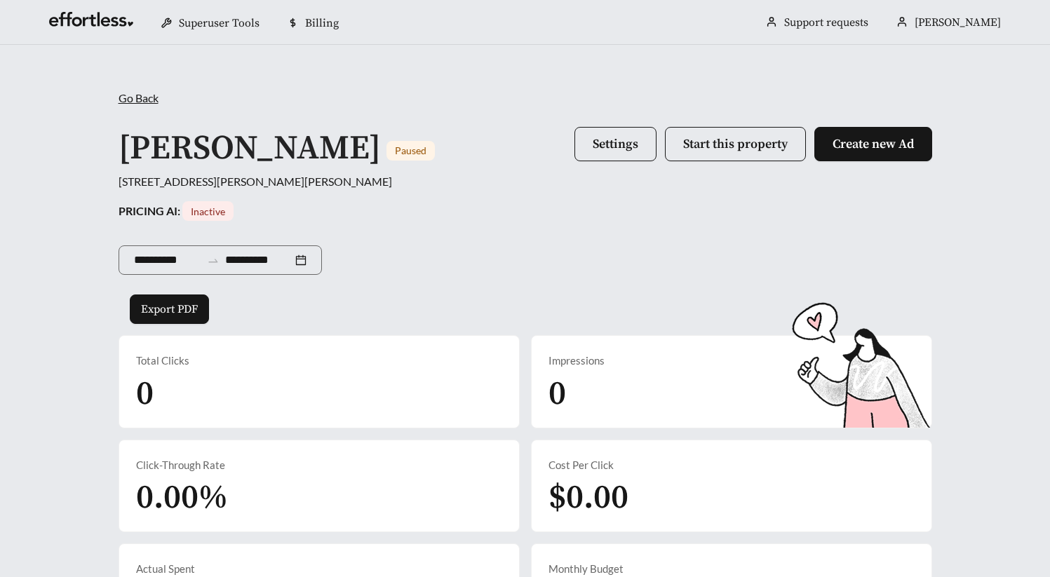
click at [439, 297] on div "**********" at bounding box center [525, 272] width 813 height 103
click at [621, 290] on div "**********" at bounding box center [525, 258] width 813 height 74
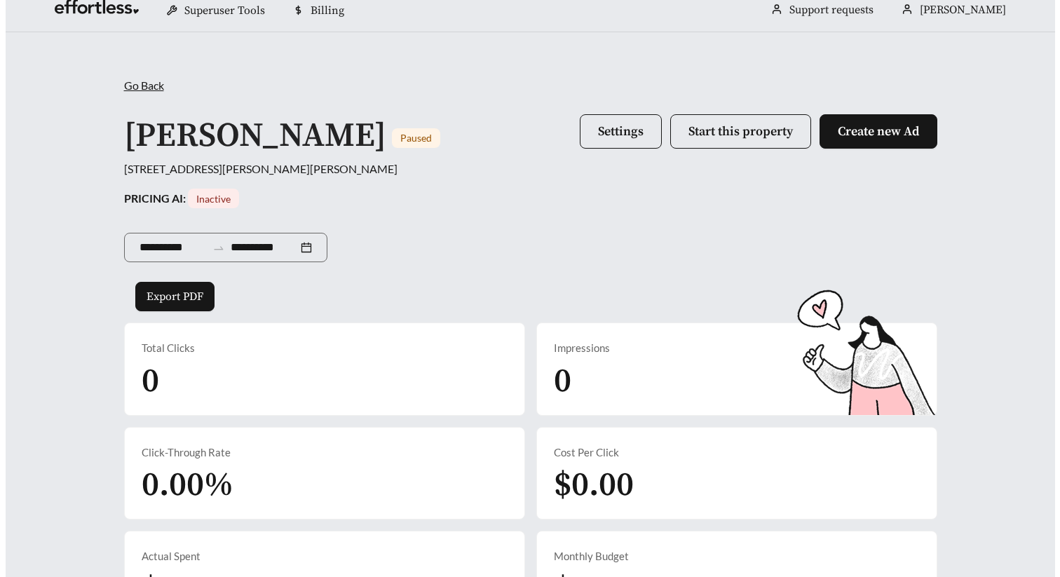
scroll to position [10, 0]
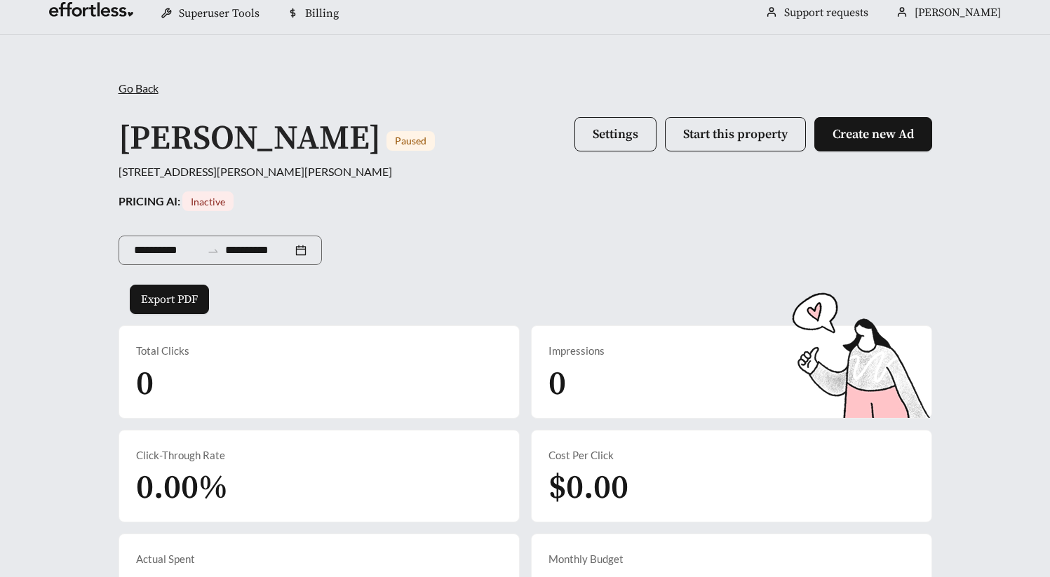
click at [691, 274] on div "**********" at bounding box center [525, 248] width 813 height 74
click at [738, 132] on span "Start this property" at bounding box center [735, 134] width 104 height 16
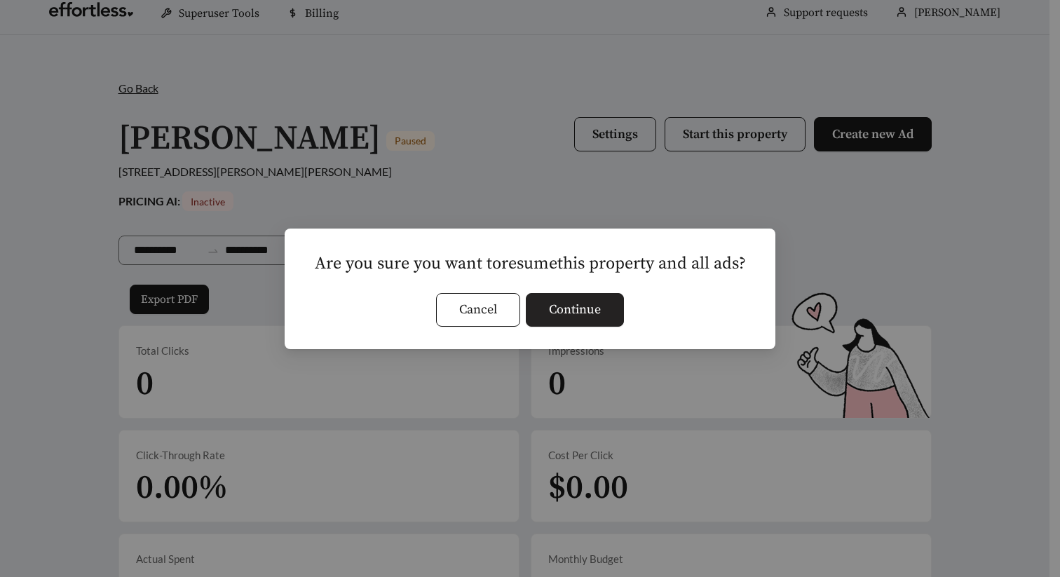
click at [607, 304] on button "Continue" at bounding box center [575, 310] width 98 height 34
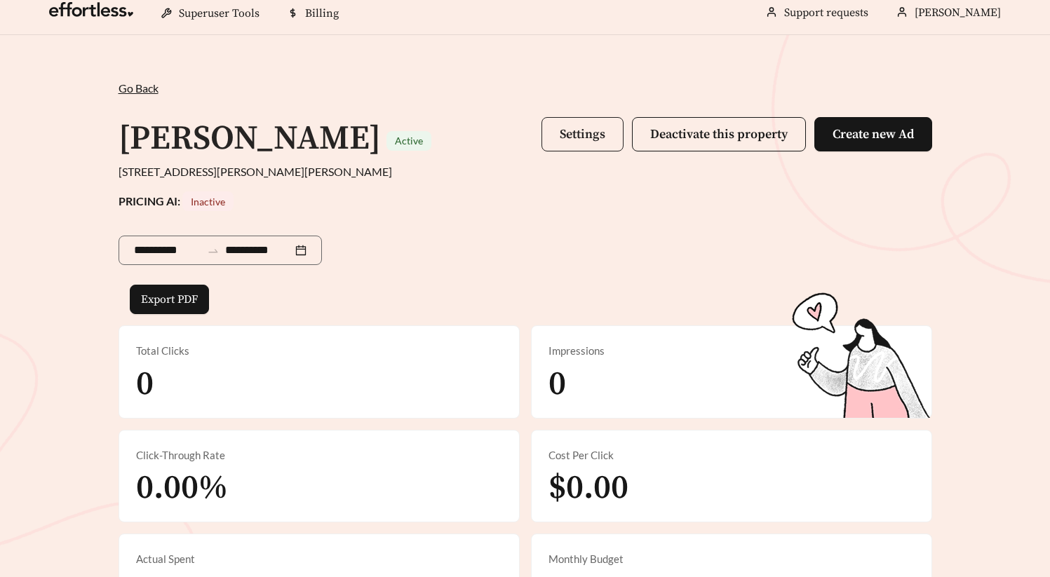
click at [567, 123] on button "Settings" at bounding box center [582, 134] width 82 height 34
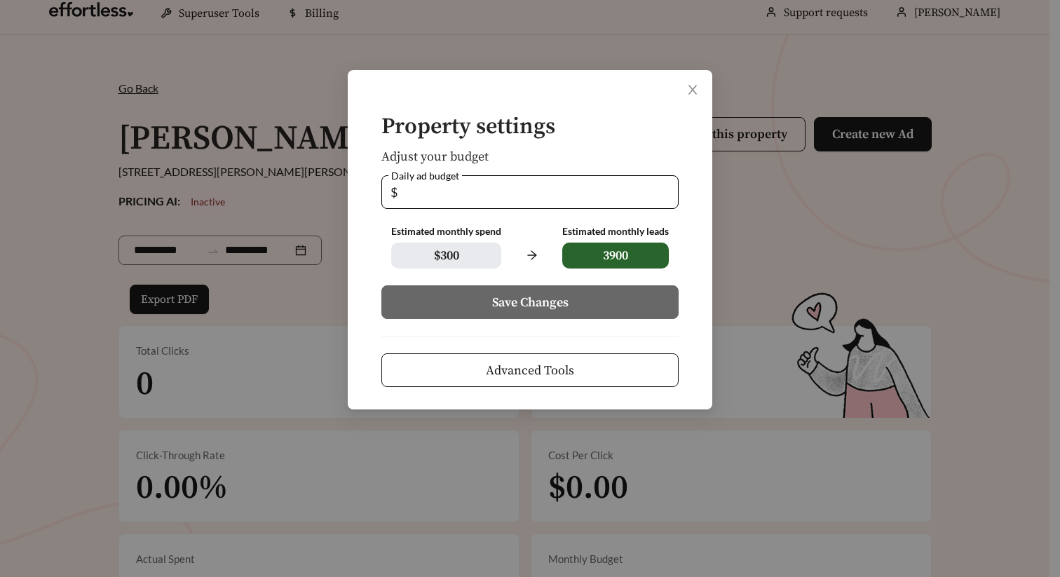
click at [546, 376] on span "Advanced Tools" at bounding box center [530, 370] width 88 height 19
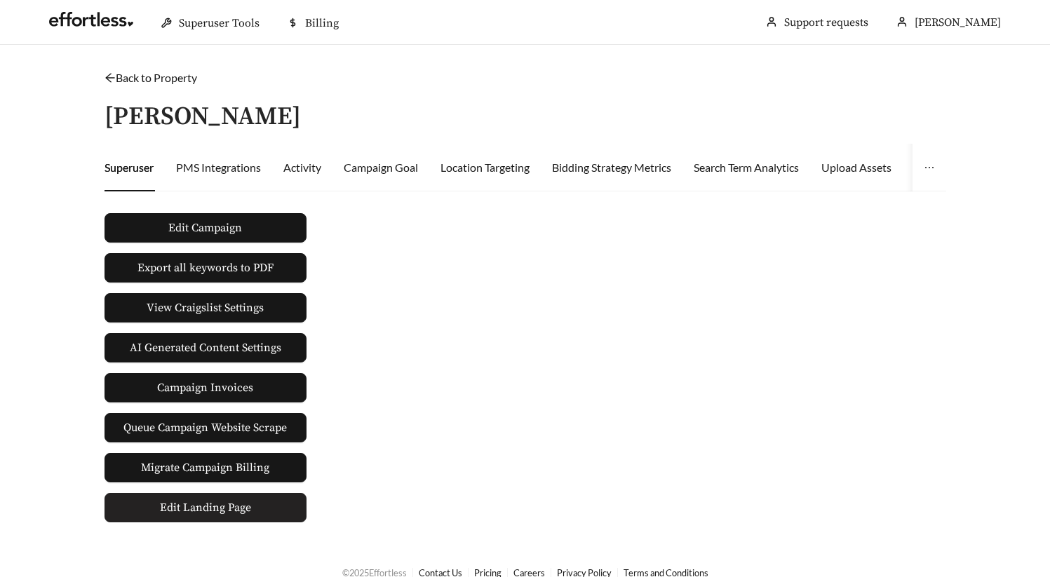
click at [229, 504] on span "Edit Landing Page" at bounding box center [205, 508] width 91 height 28
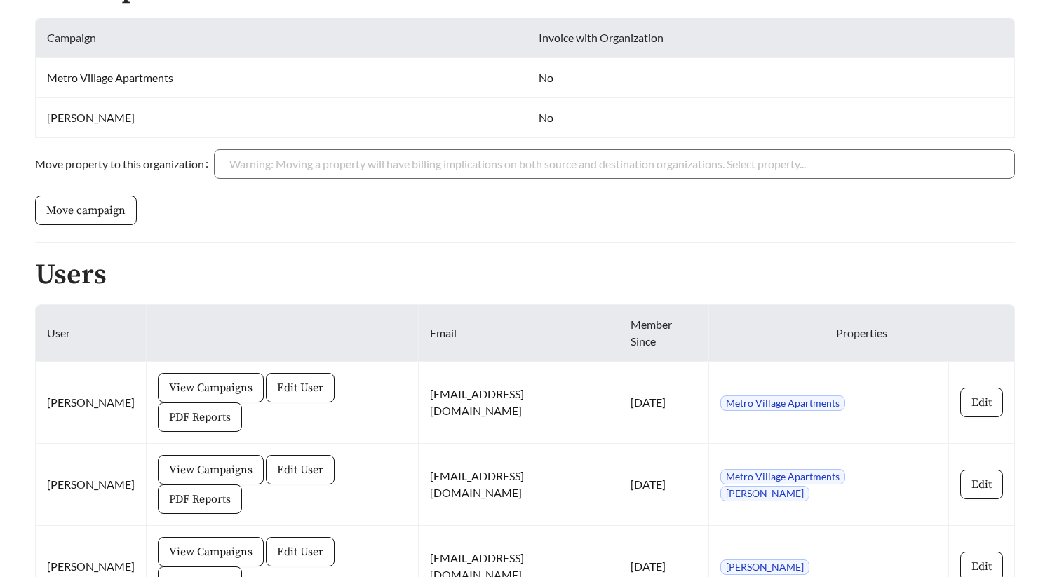
scroll to position [379, 0]
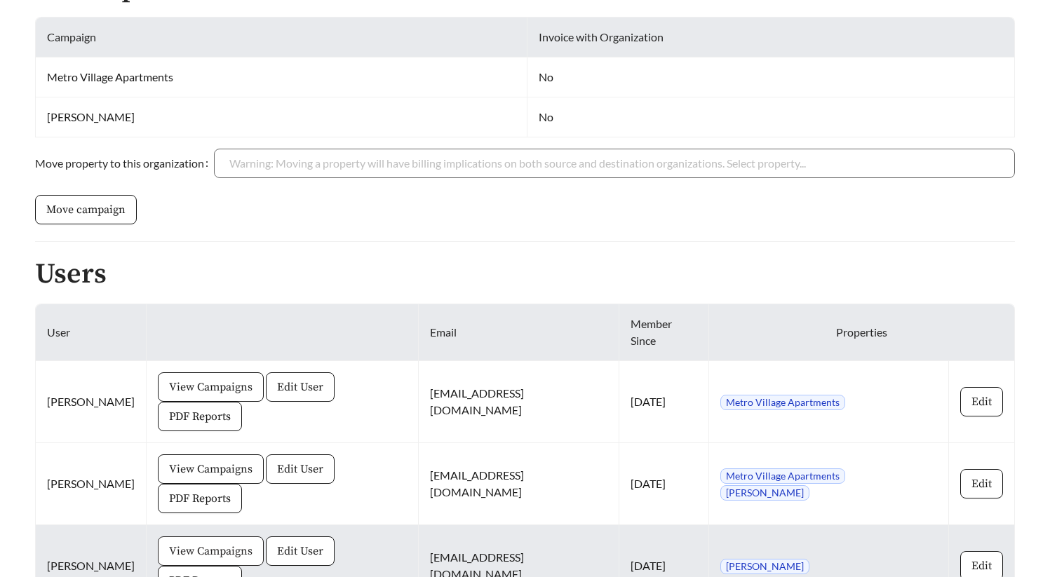
click at [190, 543] on span "View Campaigns" at bounding box center [210, 551] width 83 height 17
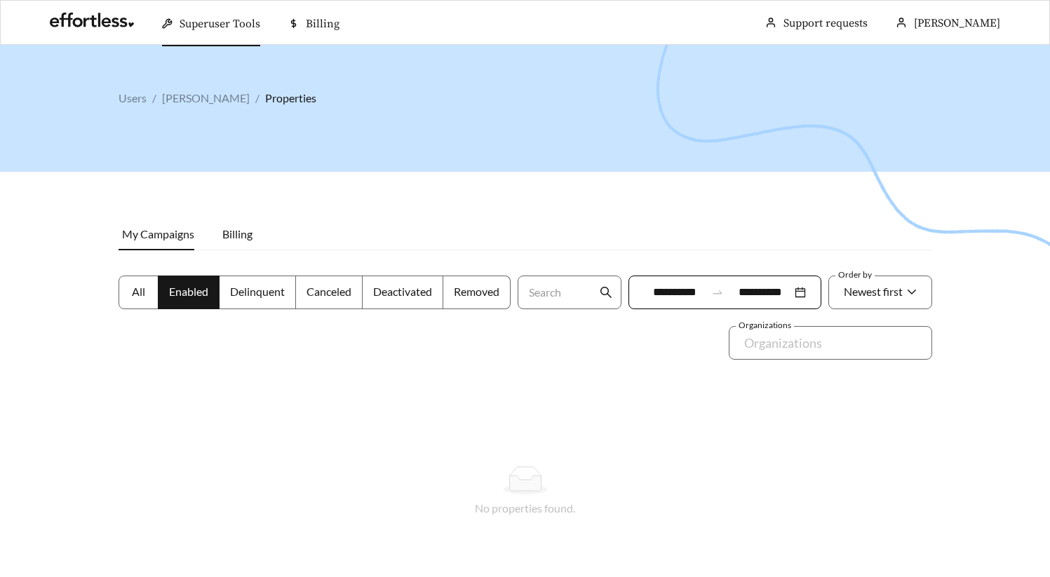
click at [139, 277] on label "All" at bounding box center [139, 293] width 40 height 34
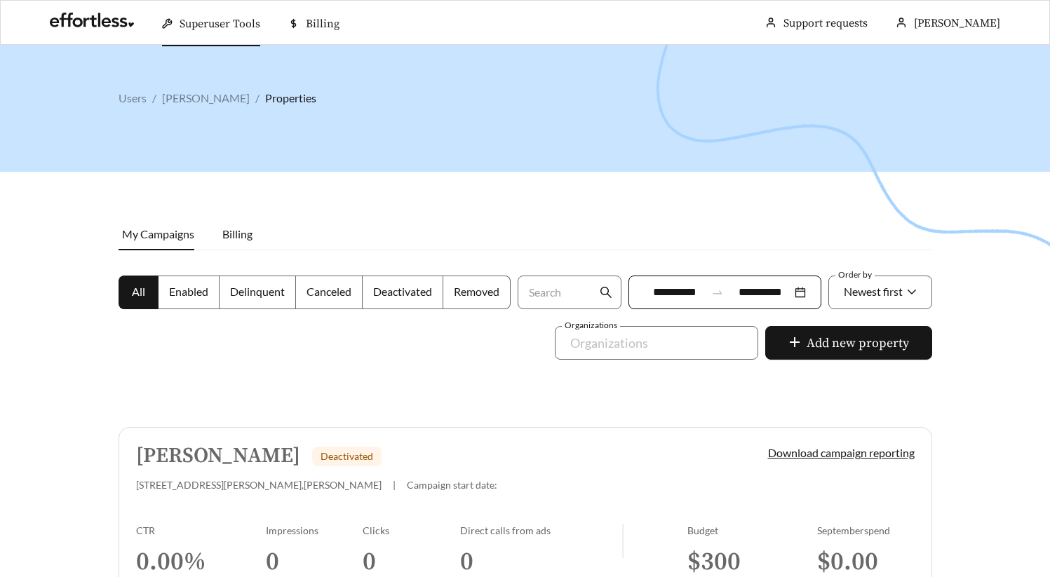
click at [576, 230] on div at bounding box center [525, 333] width 1050 height 577
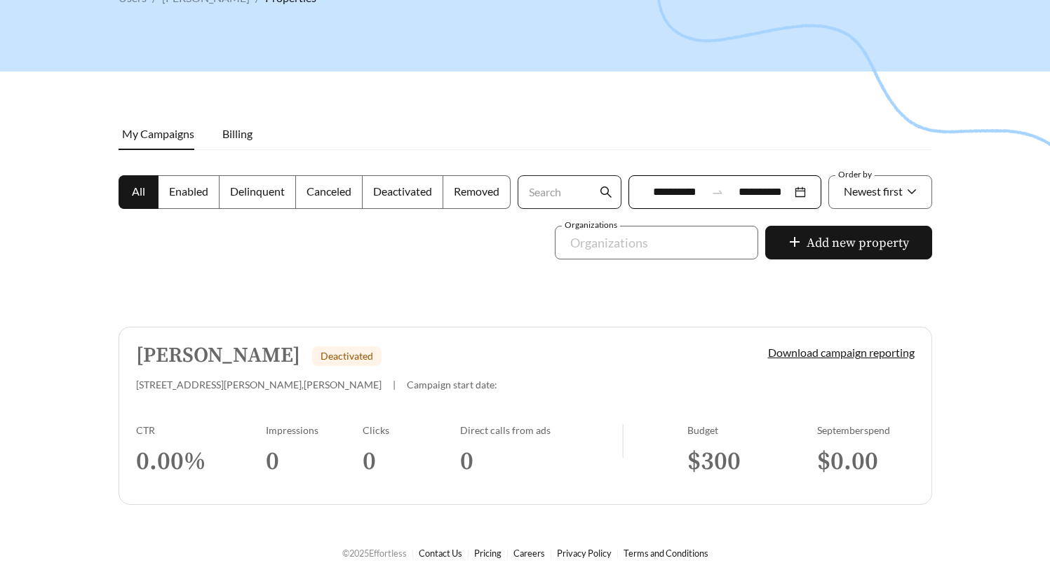
scroll to position [101, 0]
click at [454, 243] on div at bounding box center [525, 232] width 1050 height 577
click at [449, 369] on div "[PERSON_NAME] Deactivated [STREET_ADDRESS][PERSON_NAME] | Campaign start date:" at bounding box center [428, 367] width 584 height 46
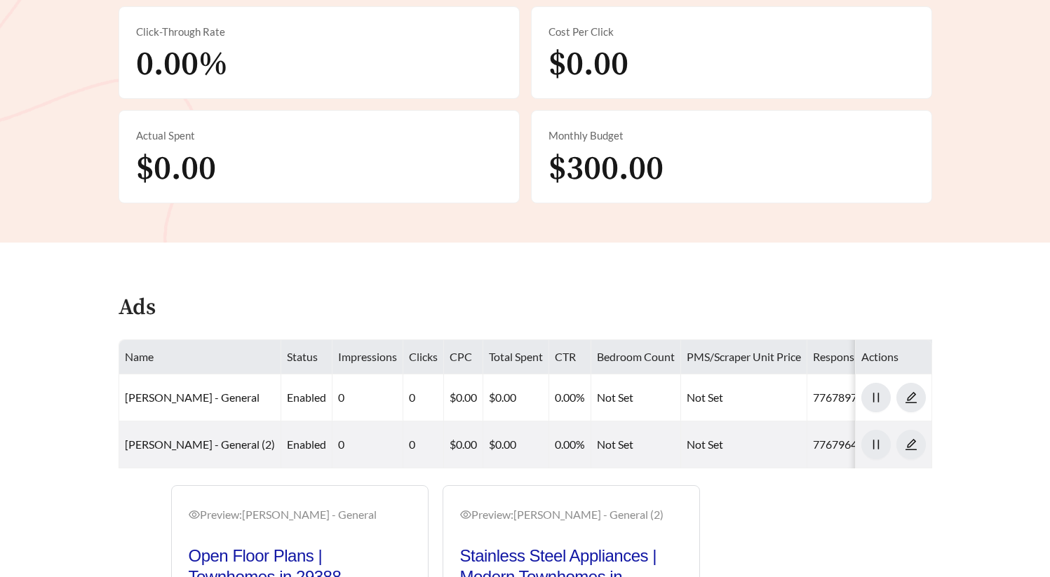
scroll to position [676, 0]
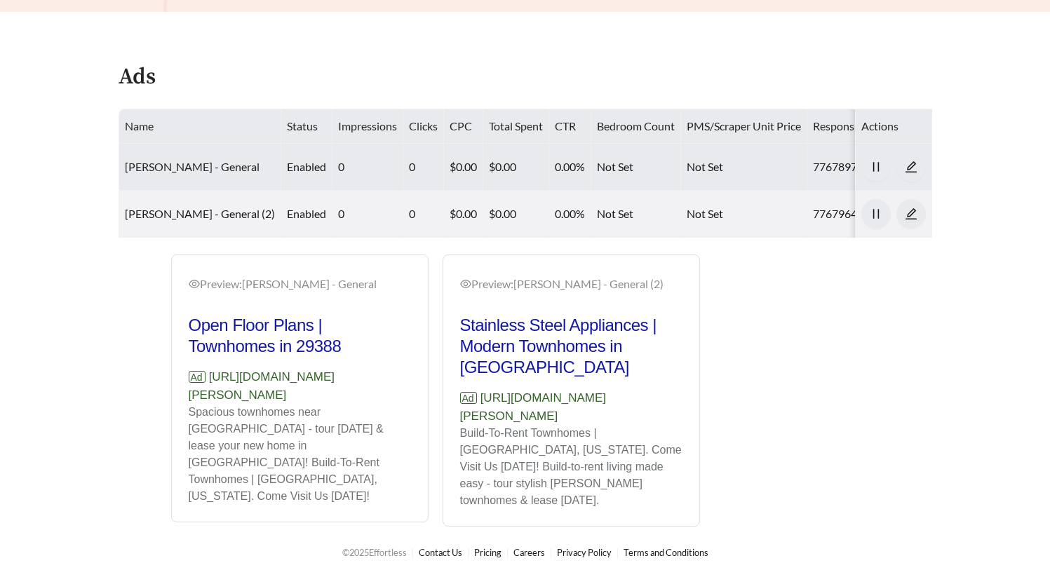
click at [174, 160] on link "[PERSON_NAME] - General" at bounding box center [192, 166] width 135 height 13
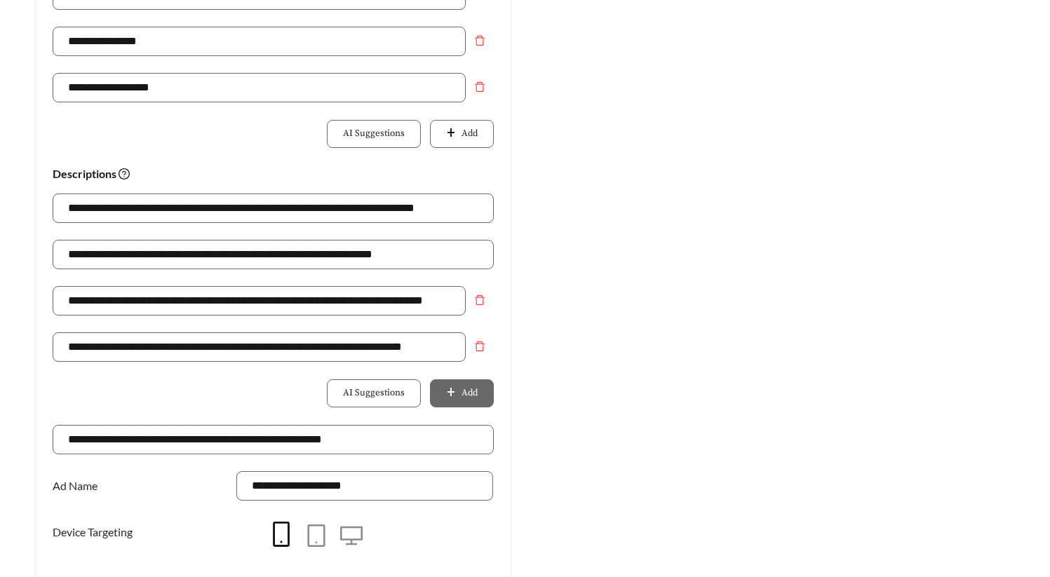
scroll to position [1097, 0]
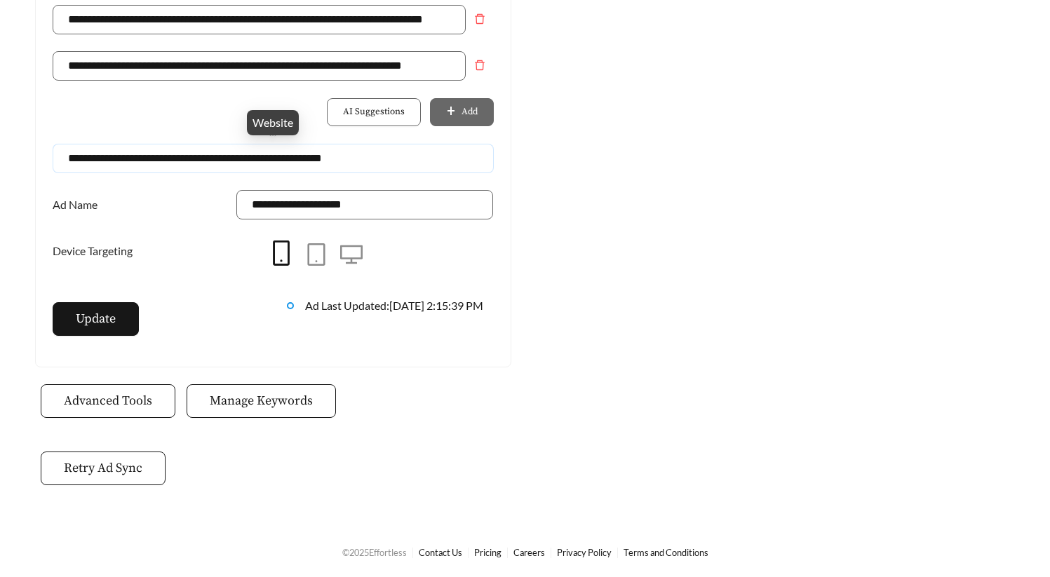
drag, startPoint x: 272, startPoint y: 158, endPoint x: 438, endPoint y: 154, distance: 166.2
click at [438, 154] on input "**********" at bounding box center [273, 158] width 441 height 29
type input "**********"
click at [73, 331] on button "Update" at bounding box center [96, 319] width 86 height 34
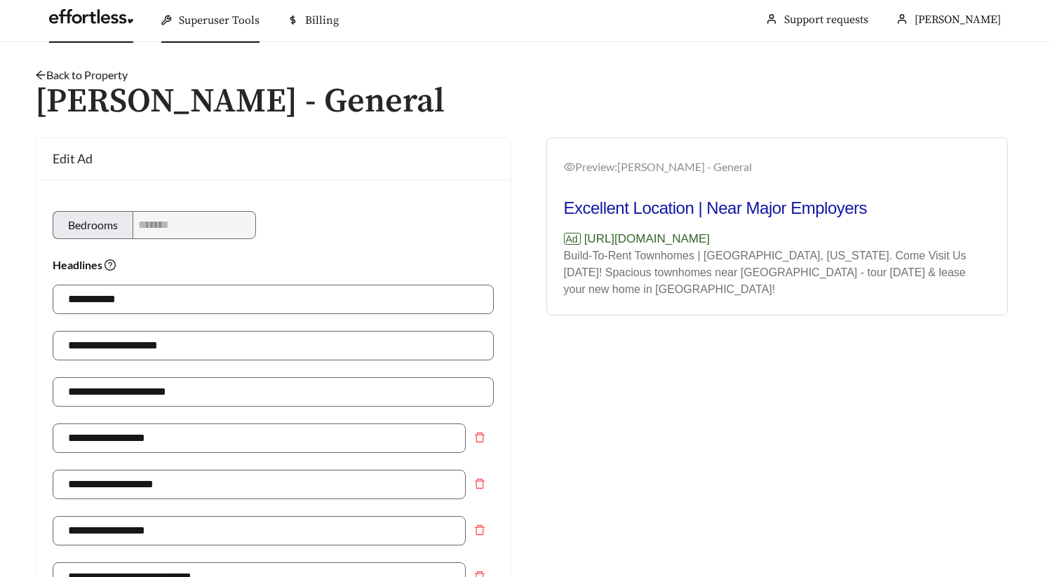
scroll to position [0, 0]
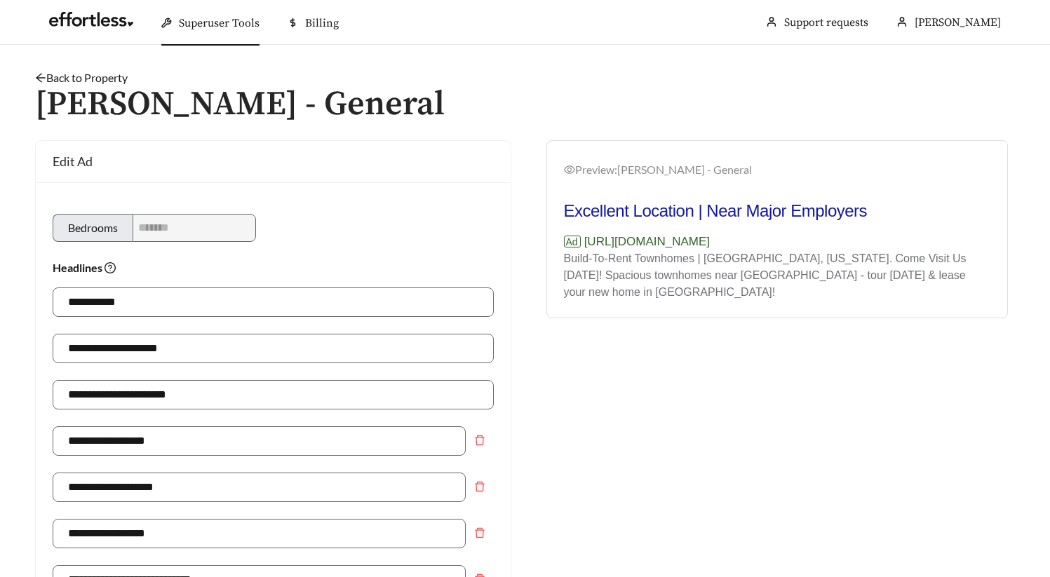
click at [94, 74] on link "Back to Property" at bounding box center [81, 77] width 93 height 13
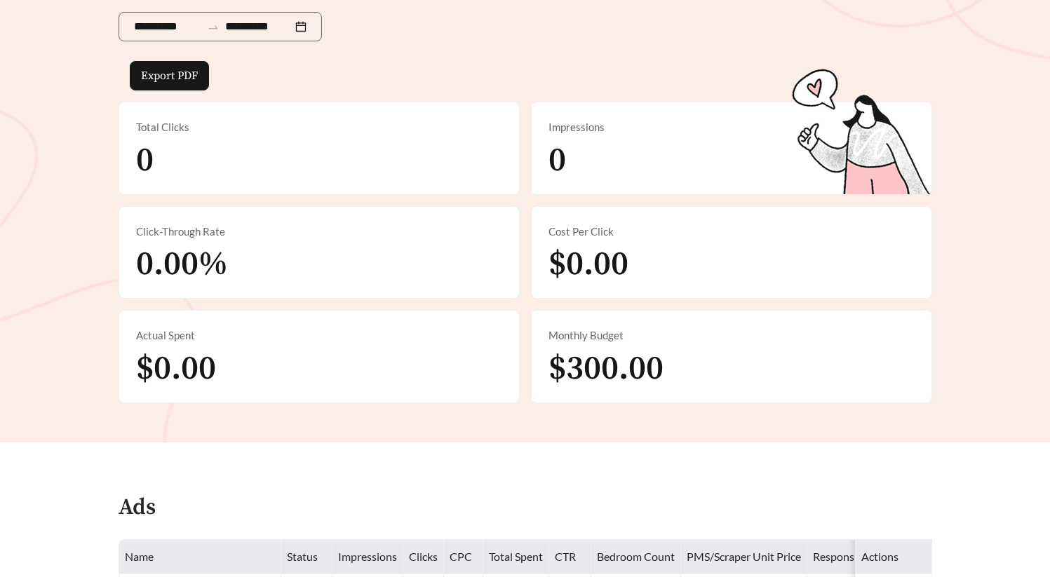
scroll to position [650, 0]
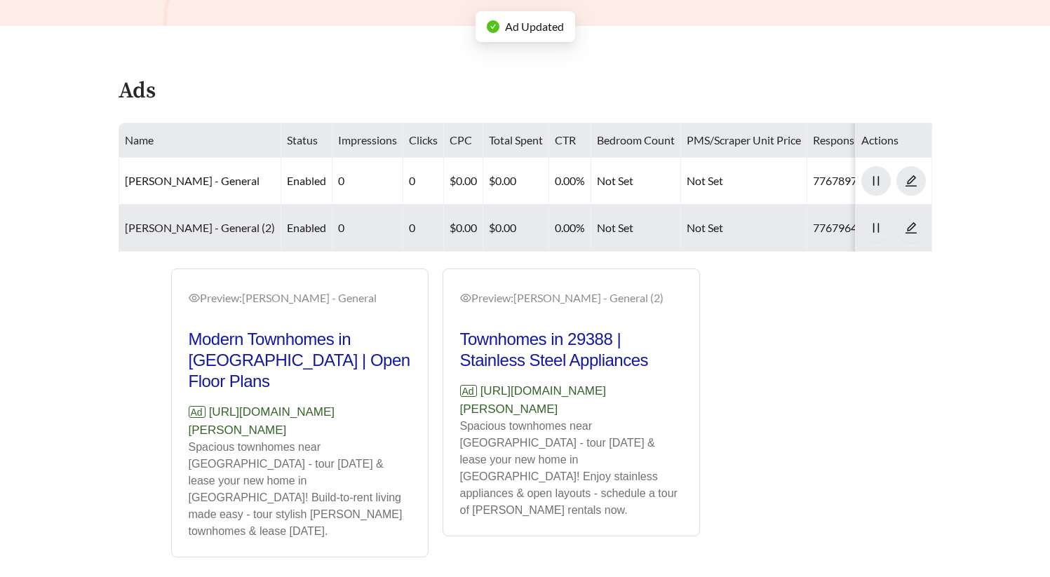
click at [213, 226] on link "[PERSON_NAME] - General (2)" at bounding box center [200, 227] width 150 height 13
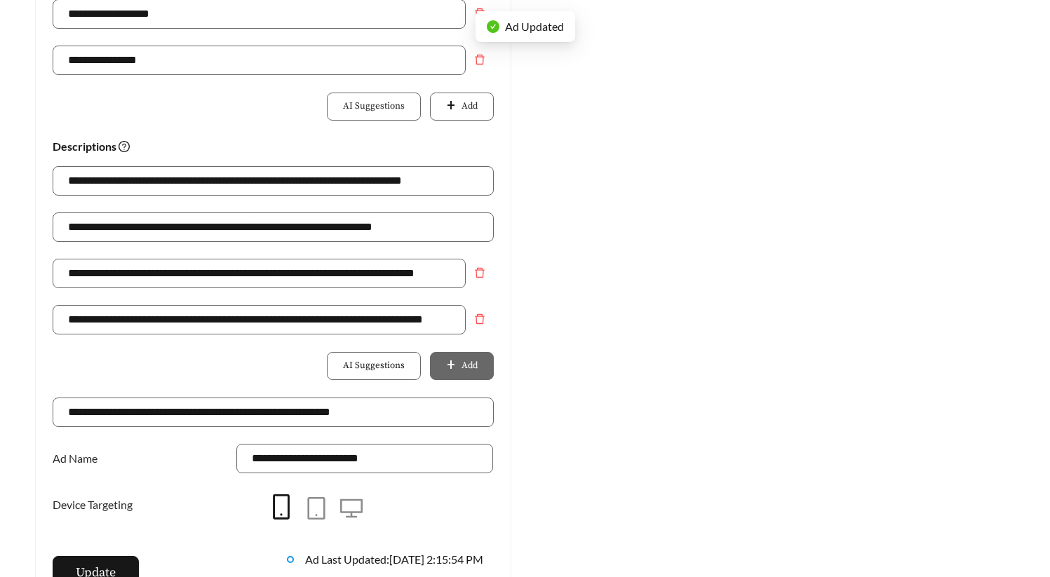
scroll to position [883, 0]
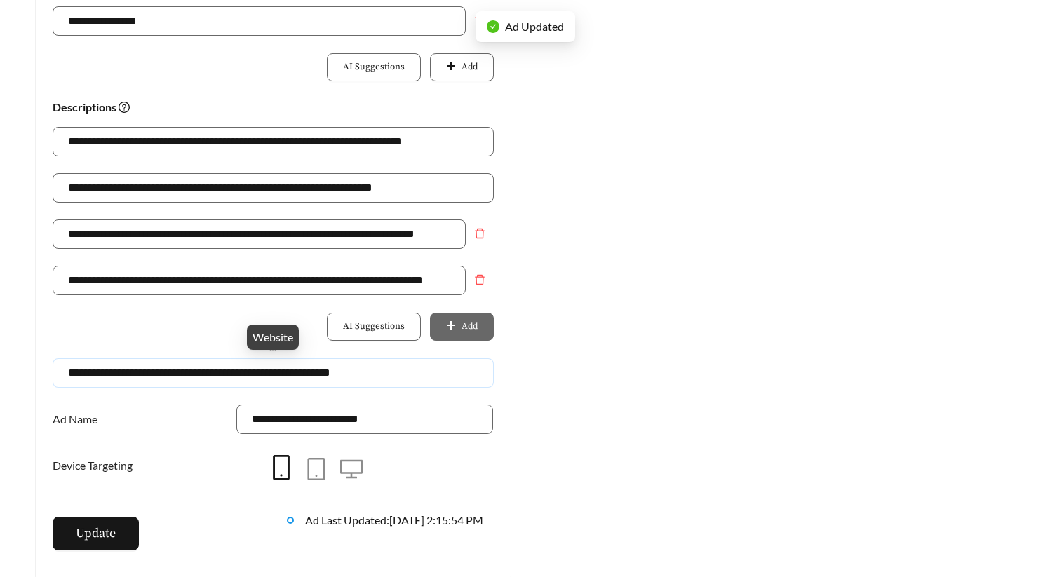
drag, startPoint x: 274, startPoint y: 369, endPoint x: 473, endPoint y: 370, distance: 198.5
click at [473, 370] on input "**********" at bounding box center [273, 372] width 441 height 29
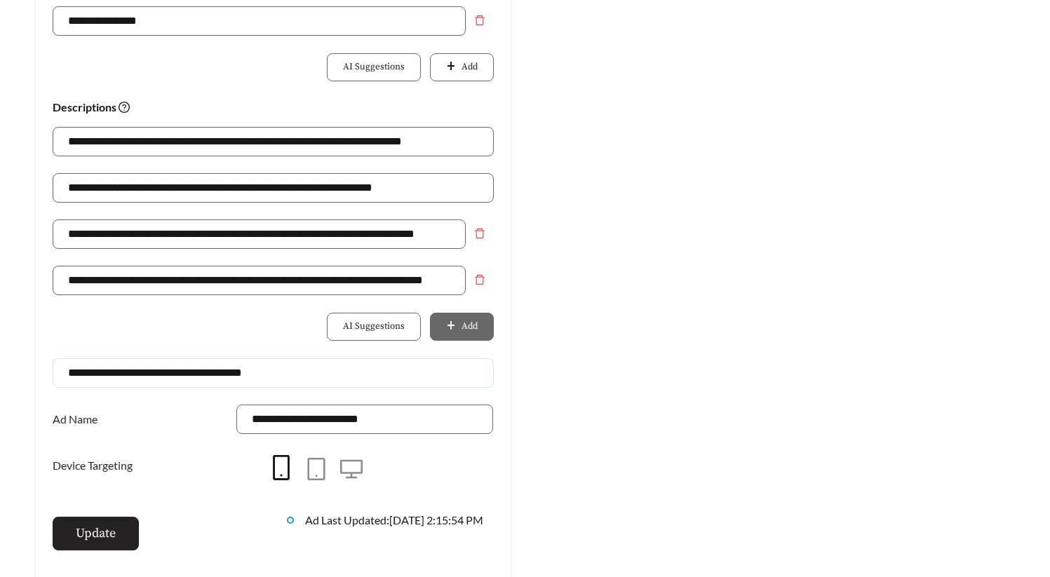
type input "**********"
click at [105, 532] on span "Update" at bounding box center [96, 533] width 40 height 19
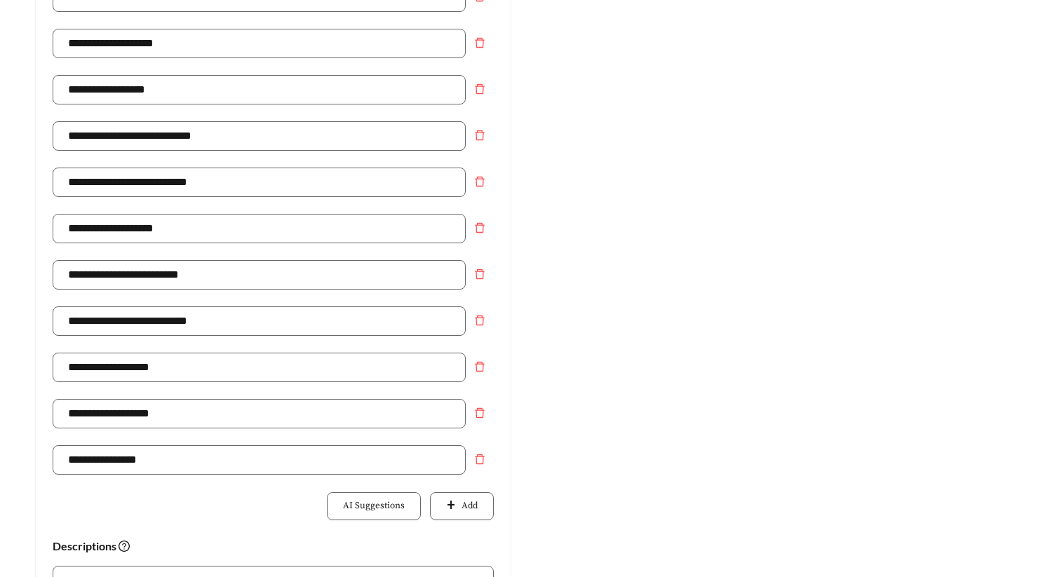
scroll to position [0, 0]
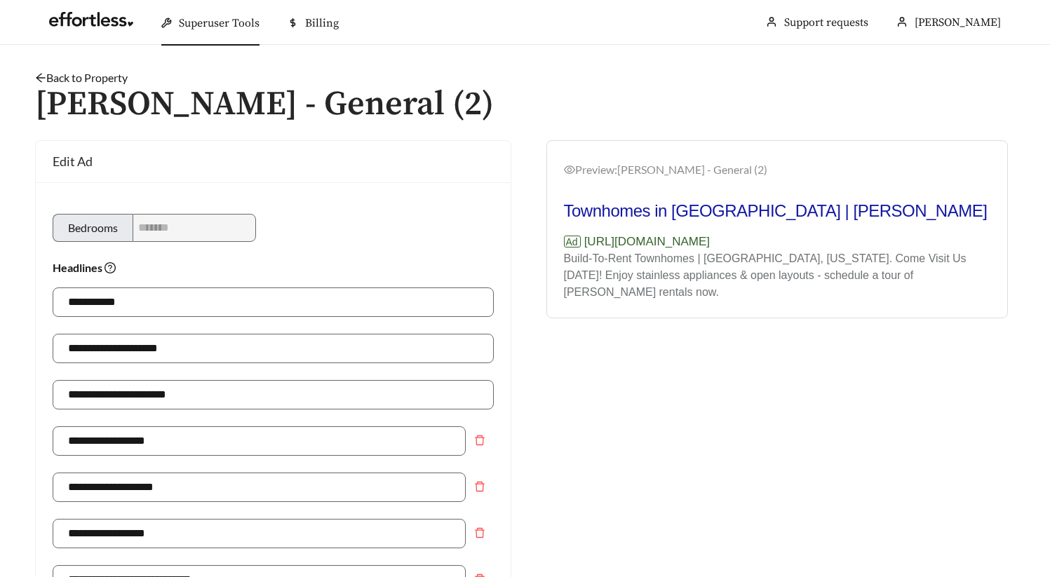
click at [83, 74] on link "Back to Property" at bounding box center [81, 77] width 93 height 13
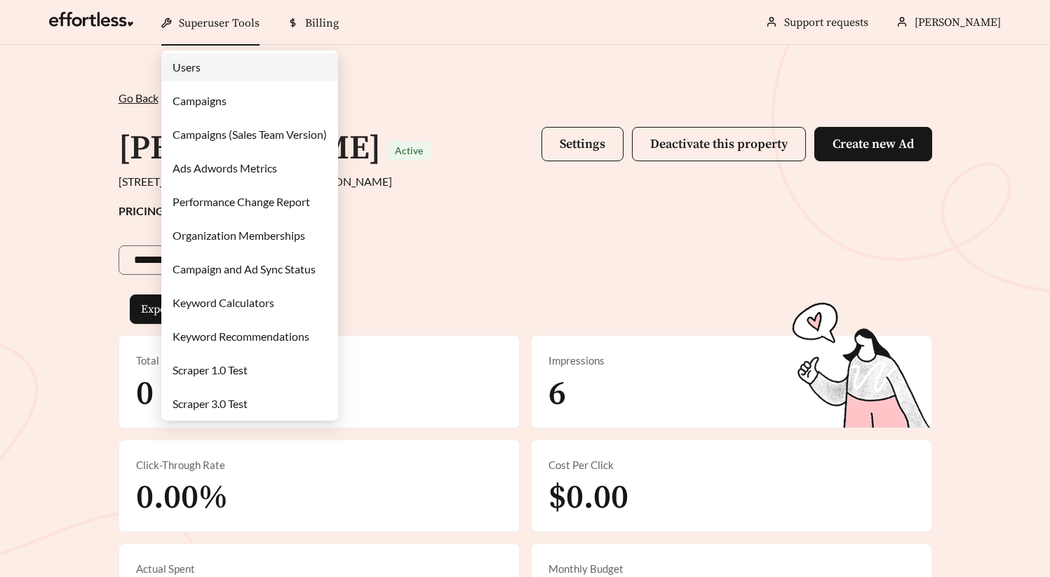
click at [222, 99] on link "Campaigns" at bounding box center [200, 100] width 54 height 13
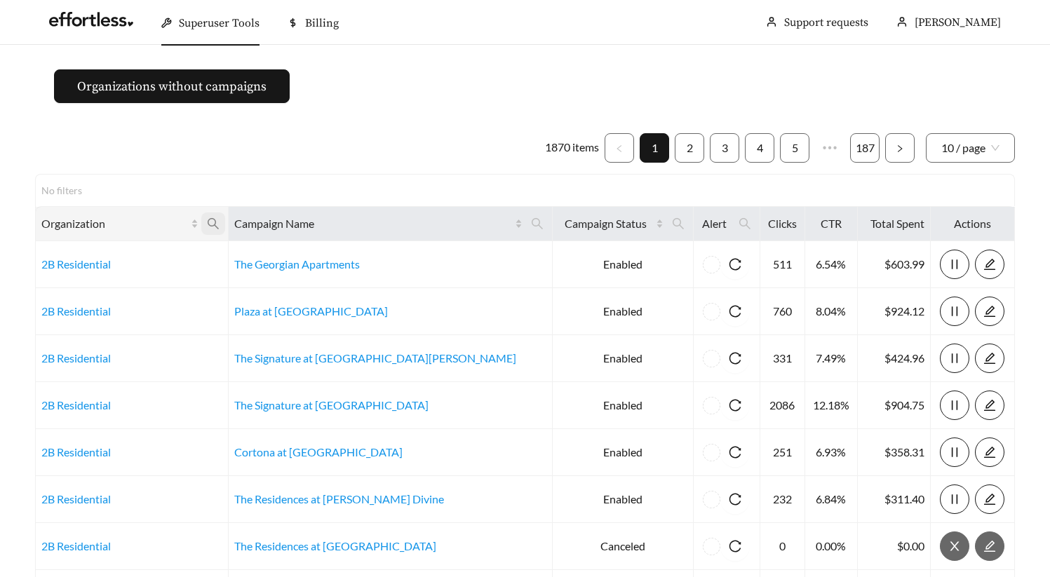
click at [219, 224] on icon "search" at bounding box center [213, 223] width 11 height 11
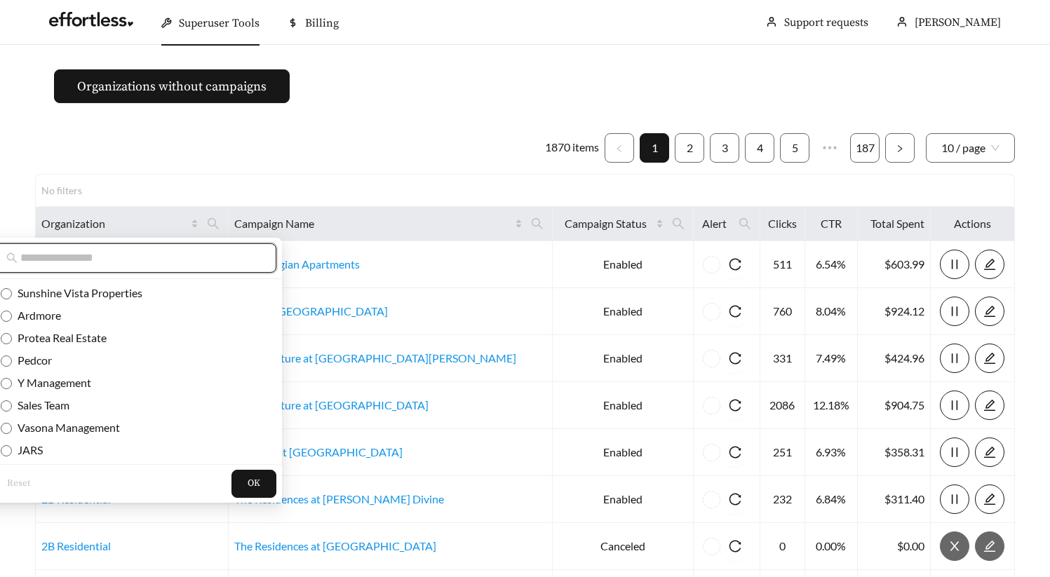
click at [175, 251] on input "text" at bounding box center [140, 258] width 241 height 17
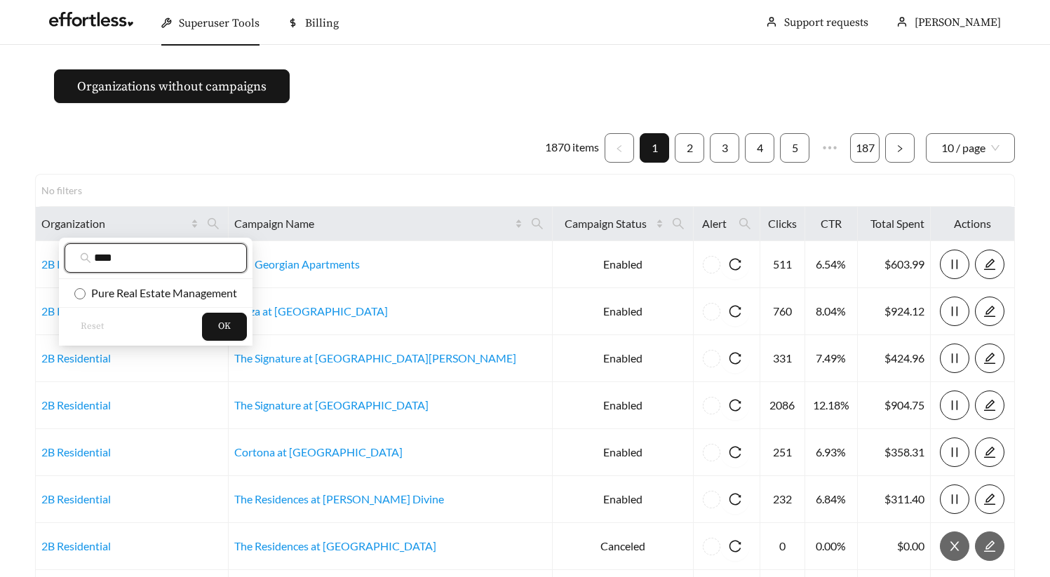
type input "****"
click at [229, 332] on span "OK" at bounding box center [224, 327] width 13 height 14
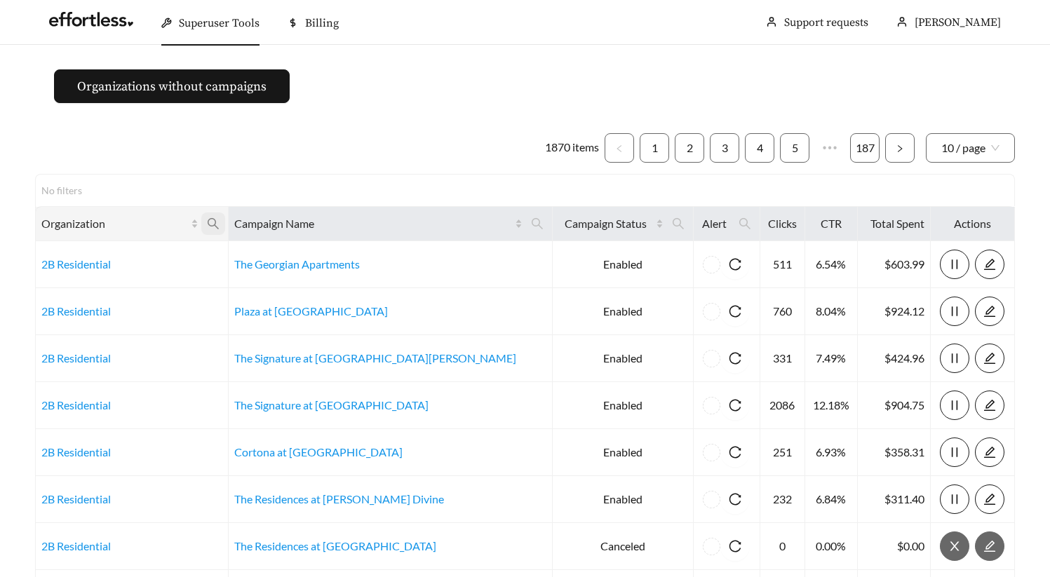
click at [219, 219] on icon "search" at bounding box center [213, 223] width 13 height 13
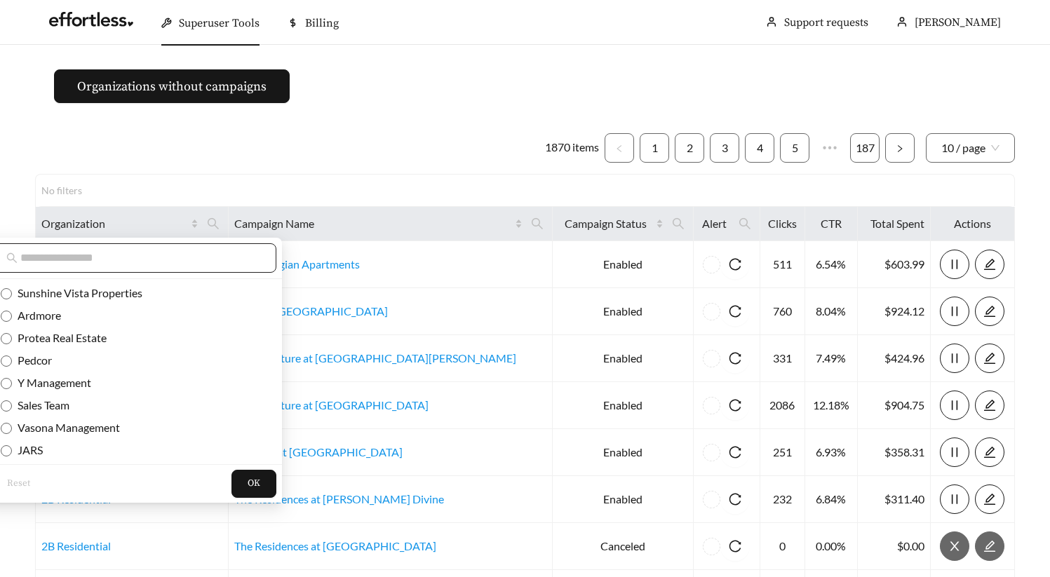
click at [184, 260] on input "text" at bounding box center [140, 258] width 241 height 17
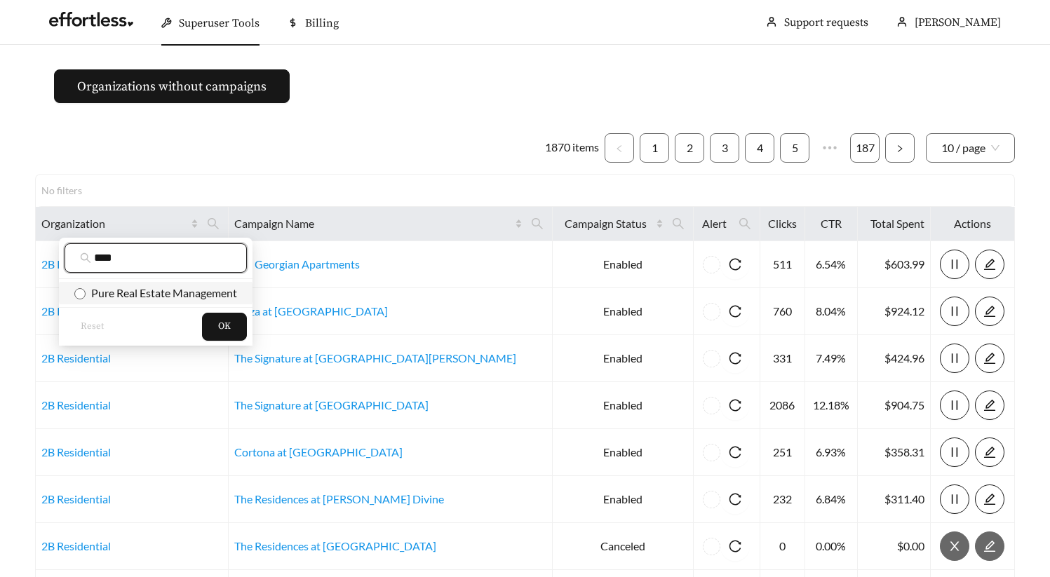
type input "****"
click at [200, 291] on span "Pure Real Estate Management" at bounding box center [161, 292] width 151 height 13
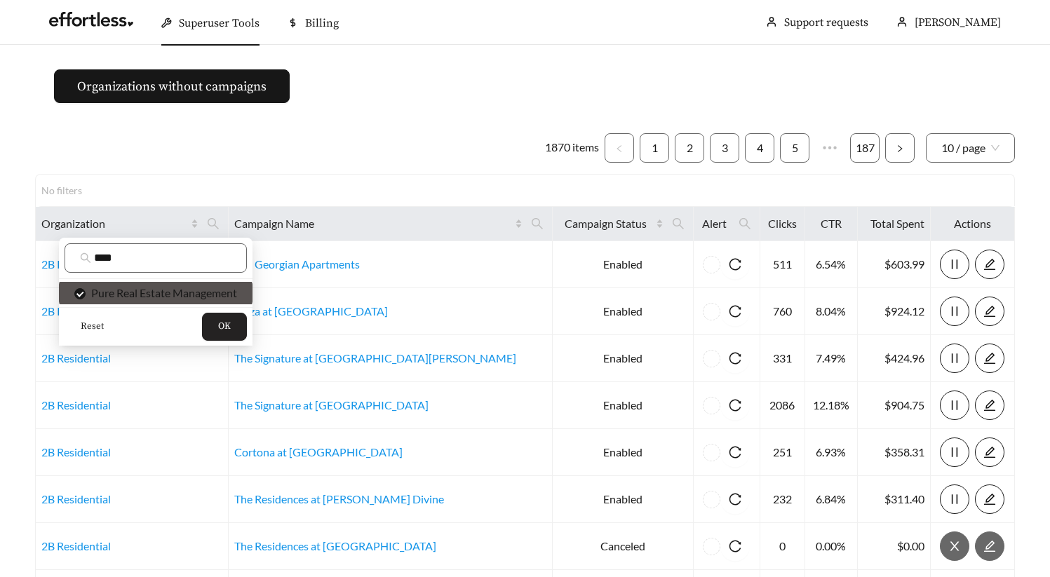
click at [218, 331] on button "OK" at bounding box center [224, 327] width 45 height 28
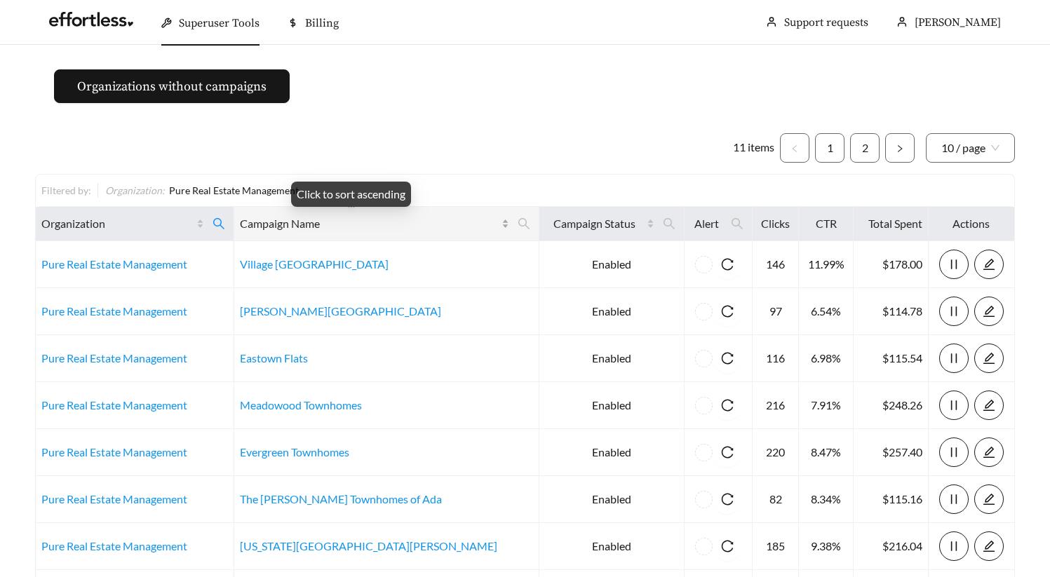
click at [431, 220] on div "Campaign Name" at bounding box center [374, 223] width 269 height 17
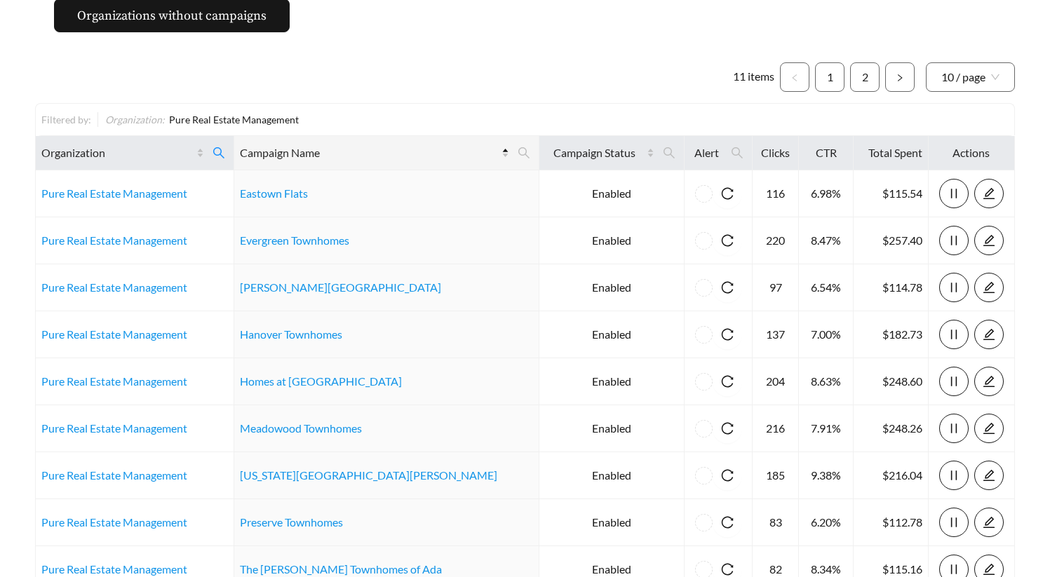
scroll to position [261, 0]
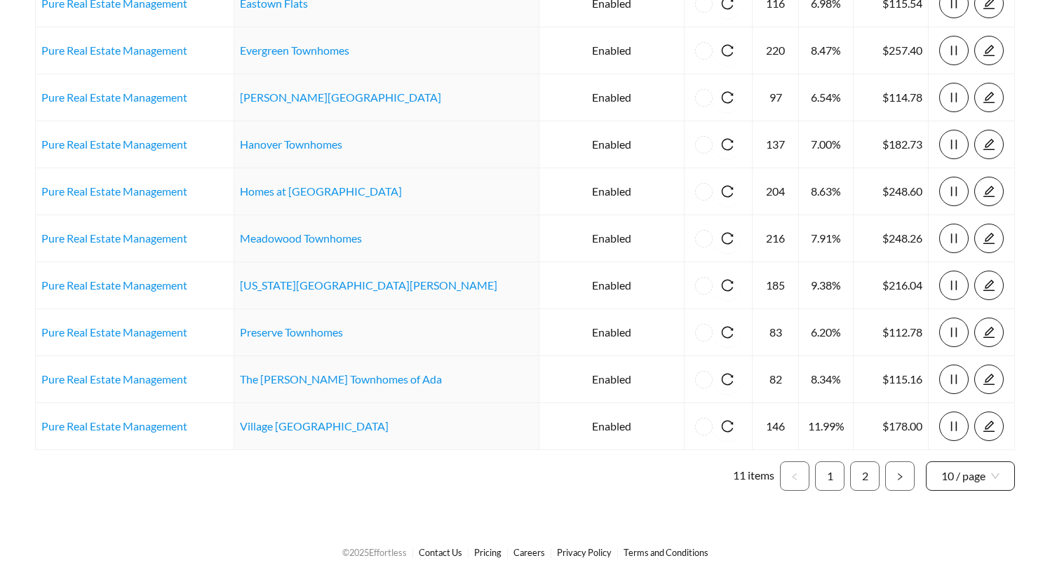
click at [959, 470] on span "10 / page" at bounding box center [970, 476] width 58 height 28
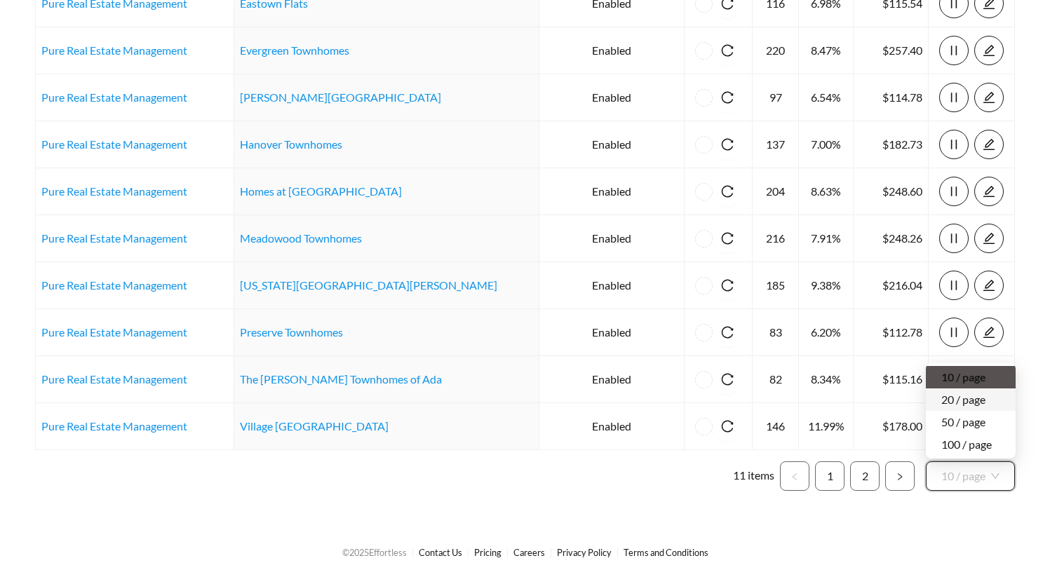
click at [971, 394] on div "20 / page" at bounding box center [970, 399] width 59 height 15
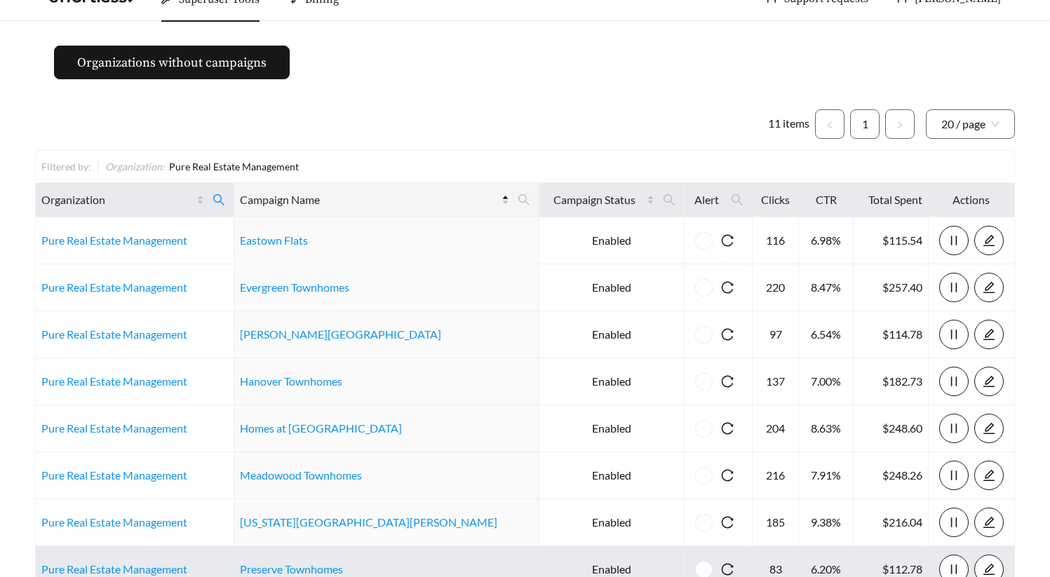
scroll to position [261, 0]
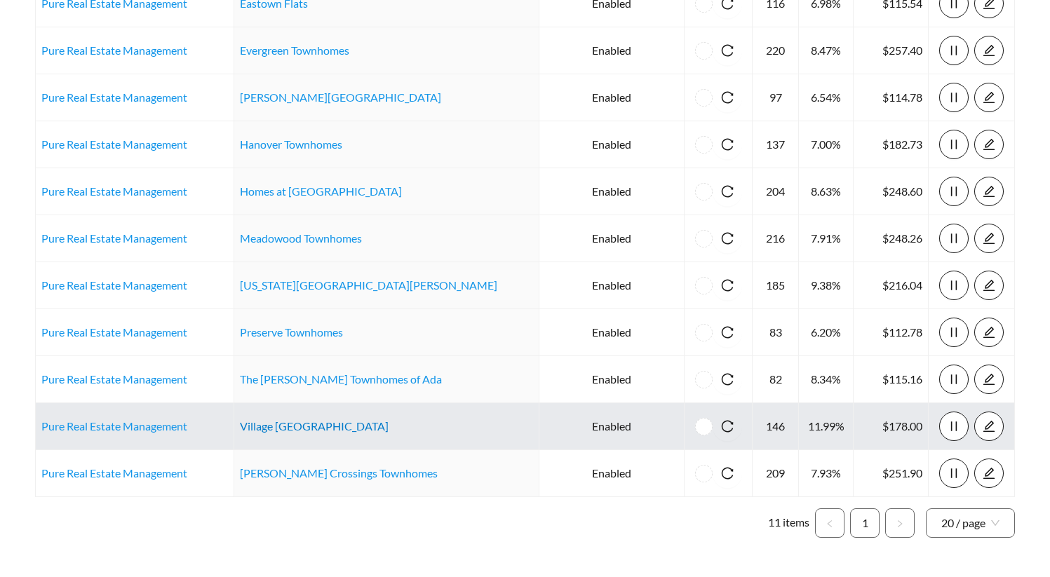
click at [344, 420] on link "Village East of Ada" at bounding box center [314, 425] width 149 height 13
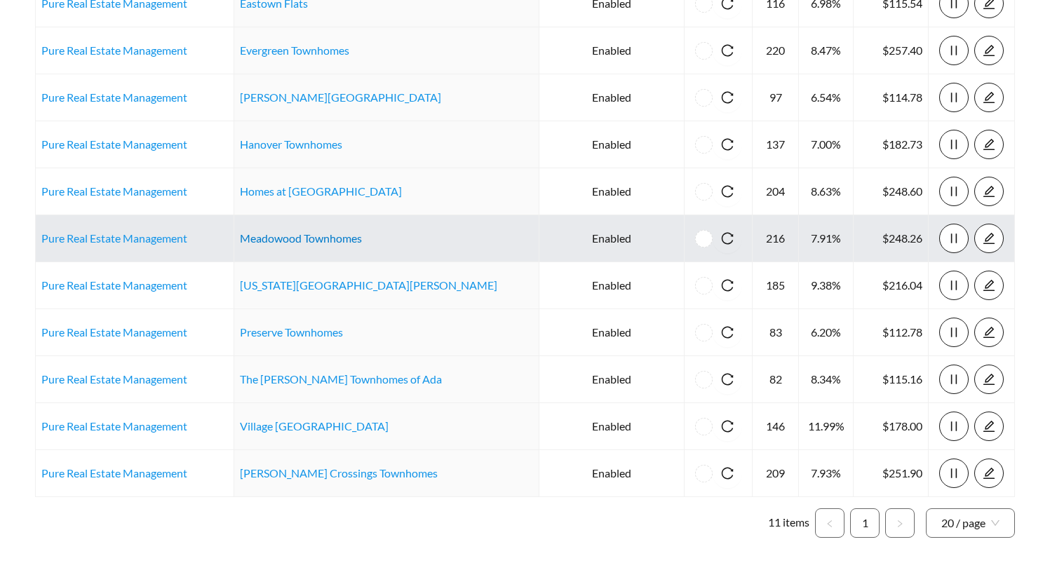
click at [306, 237] on link "Meadowood Townhomes" at bounding box center [301, 237] width 122 height 13
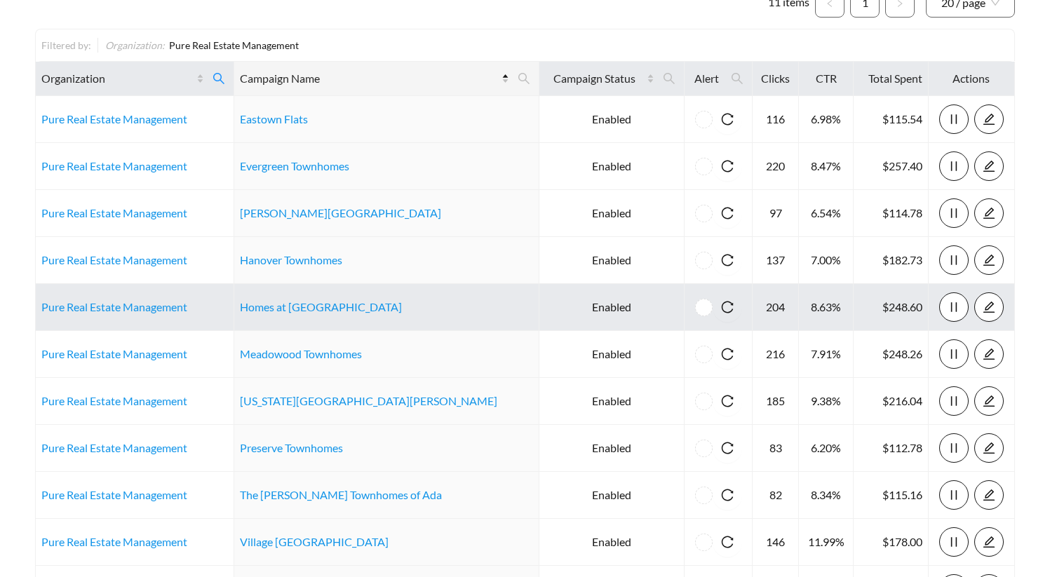
scroll to position [137, 0]
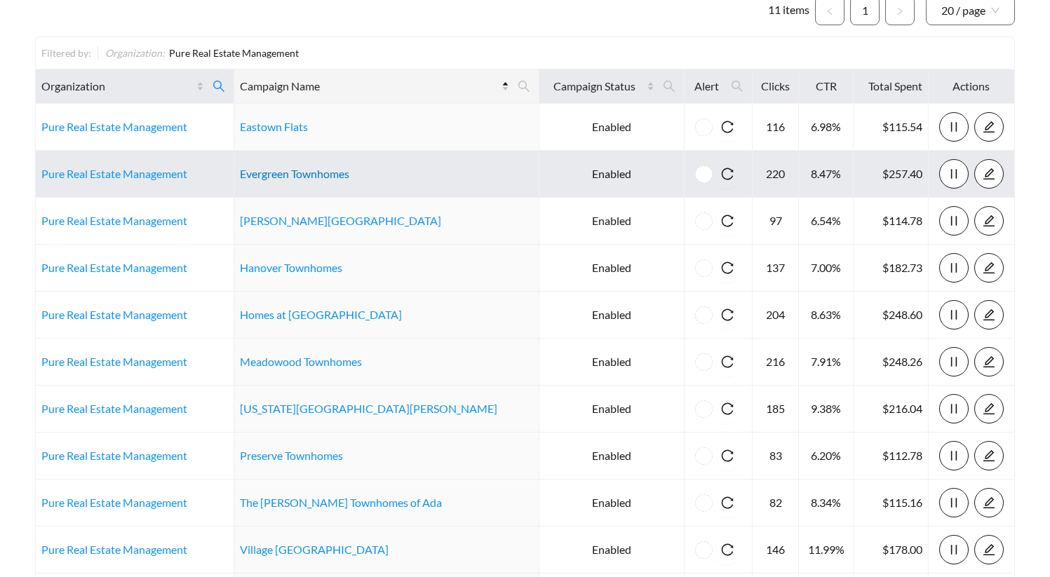
click at [346, 176] on link "Evergreen Townhomes" at bounding box center [294, 173] width 109 height 13
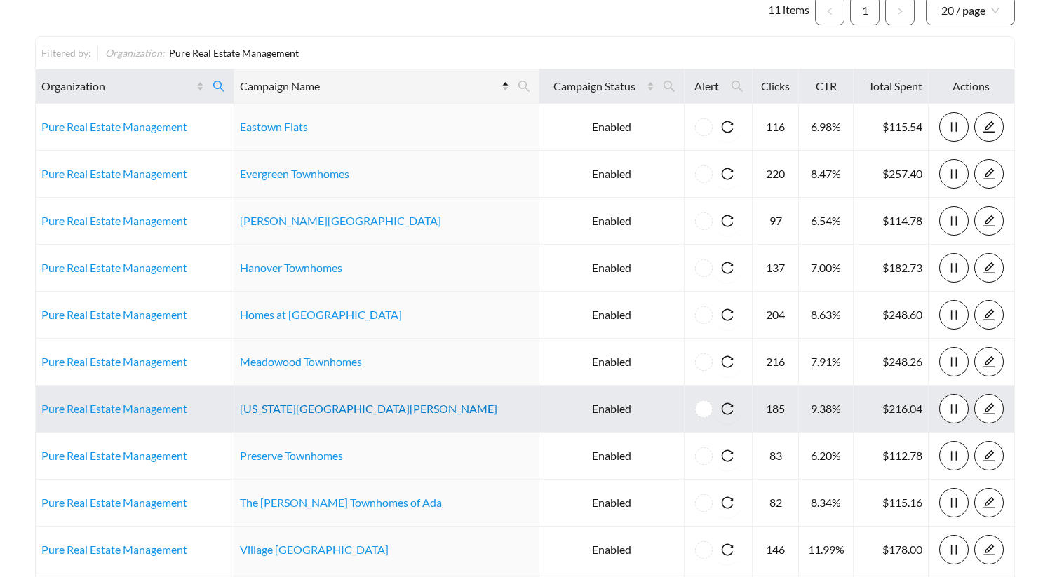
click at [285, 405] on link "Michigan Meadows" at bounding box center [368, 408] width 257 height 13
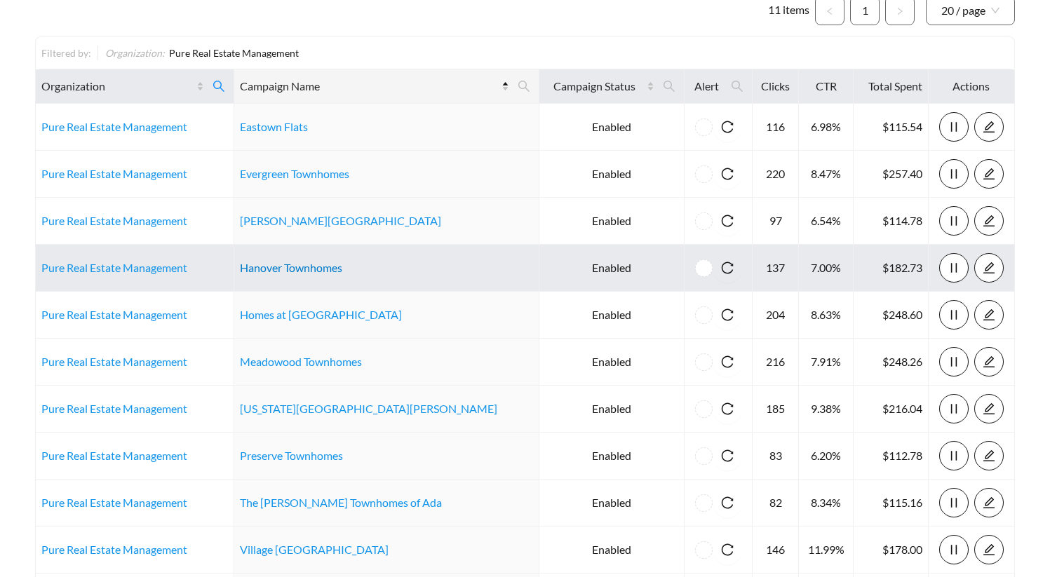
click at [342, 269] on link "Hanover Townhomes" at bounding box center [291, 267] width 102 height 13
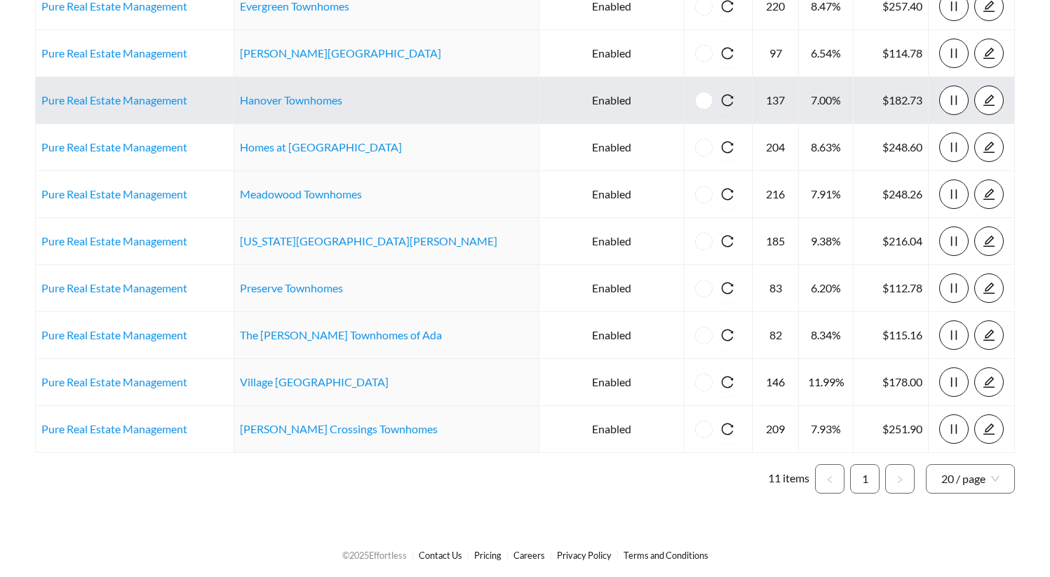
scroll to position [308, 0]
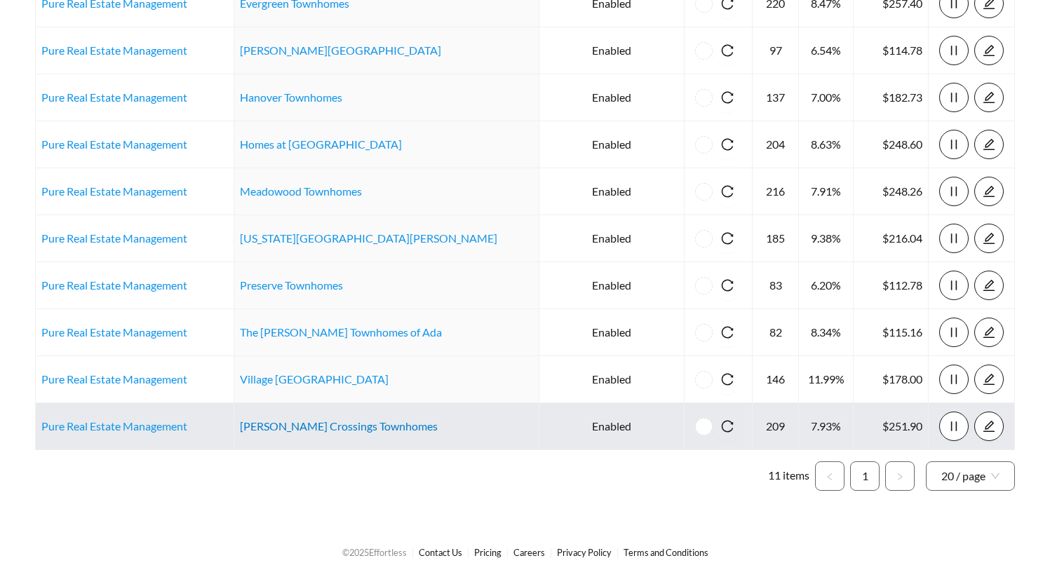
click at [280, 426] on link "Wilson Crossings Townhomes" at bounding box center [339, 425] width 198 height 13
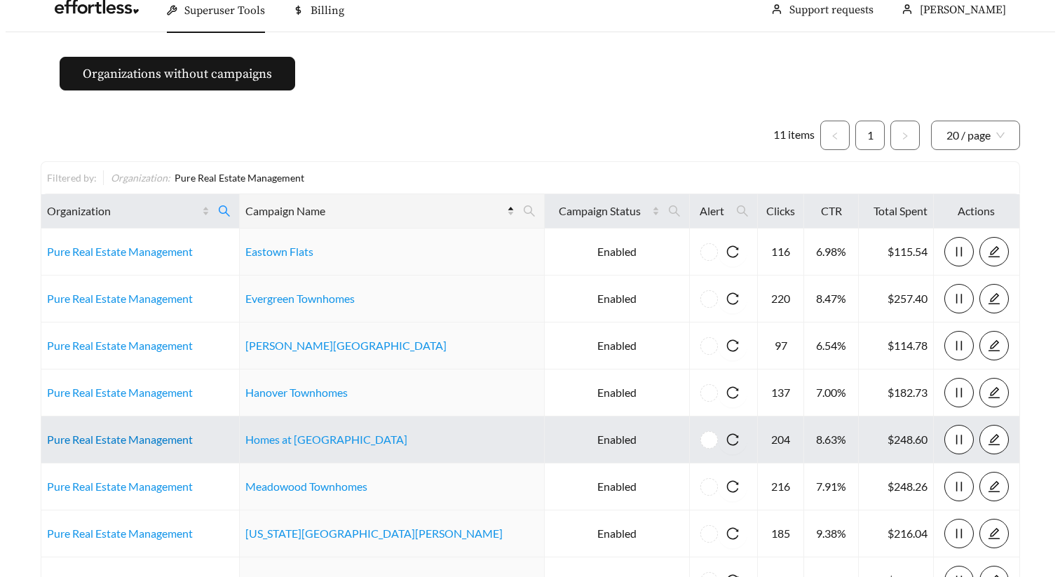
scroll to position [0, 0]
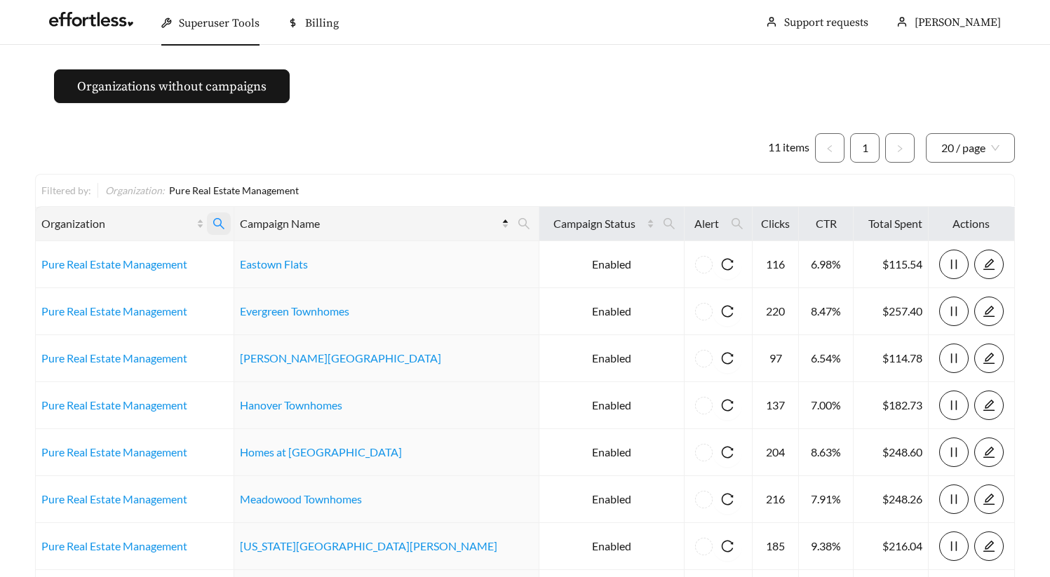
click at [225, 226] on icon "search" at bounding box center [218, 223] width 13 height 13
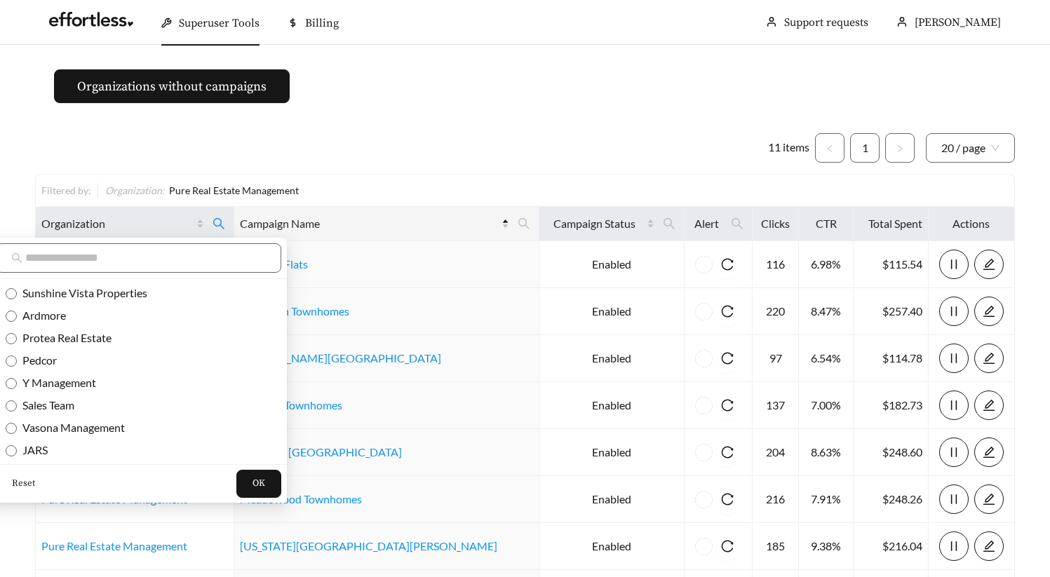
click at [24, 485] on span "Reset" at bounding box center [23, 484] width 23 height 14
click at [207, 481] on div "Reset OK" at bounding box center [138, 483] width 297 height 39
click at [236, 482] on button "OK" at bounding box center [258, 484] width 45 height 28
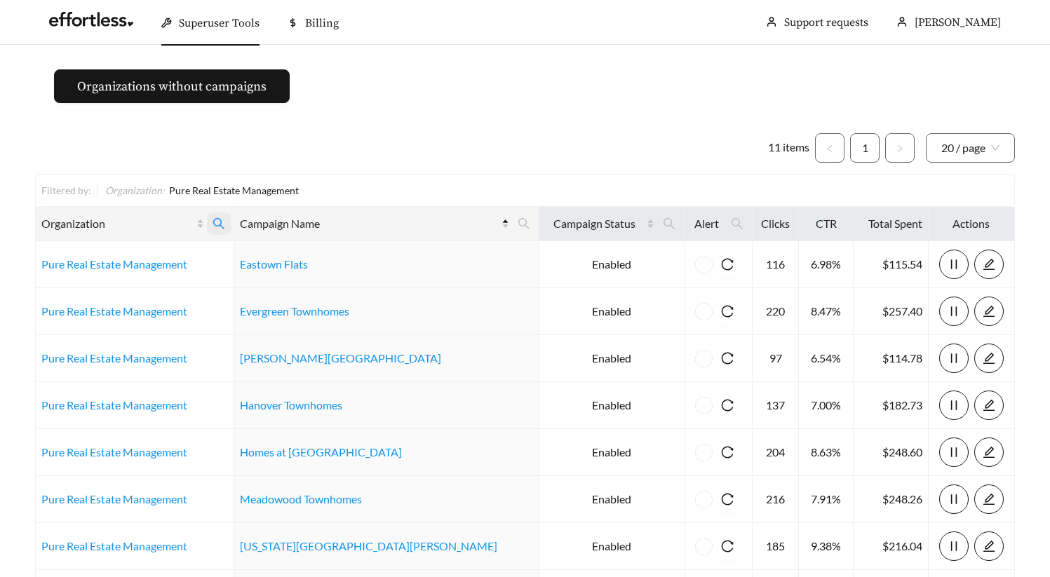
click at [225, 222] on icon "search" at bounding box center [218, 223] width 13 height 13
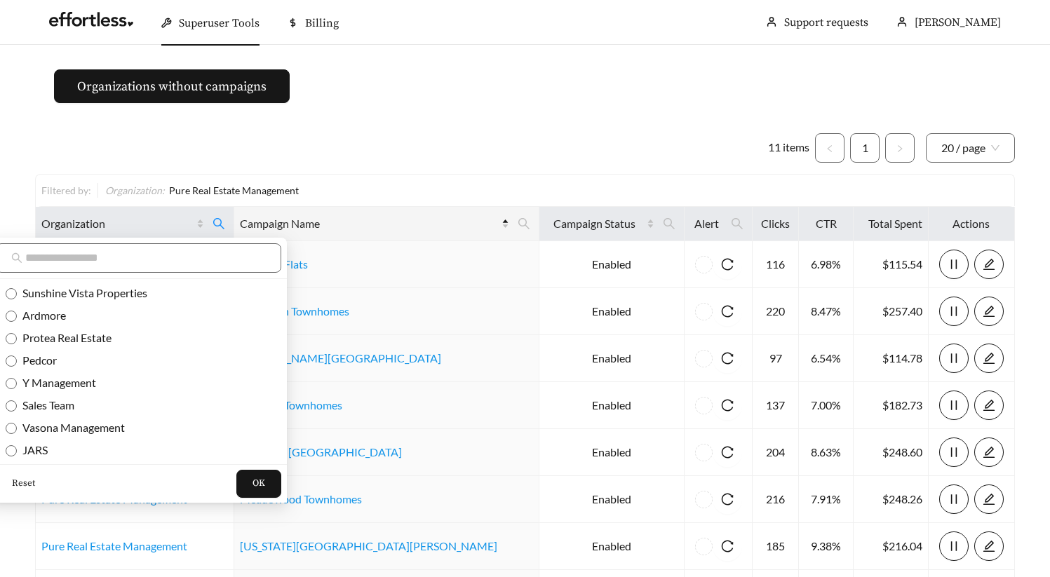
click at [15, 478] on span "Reset" at bounding box center [23, 484] width 23 height 14
click at [236, 478] on button "OK" at bounding box center [258, 484] width 45 height 28
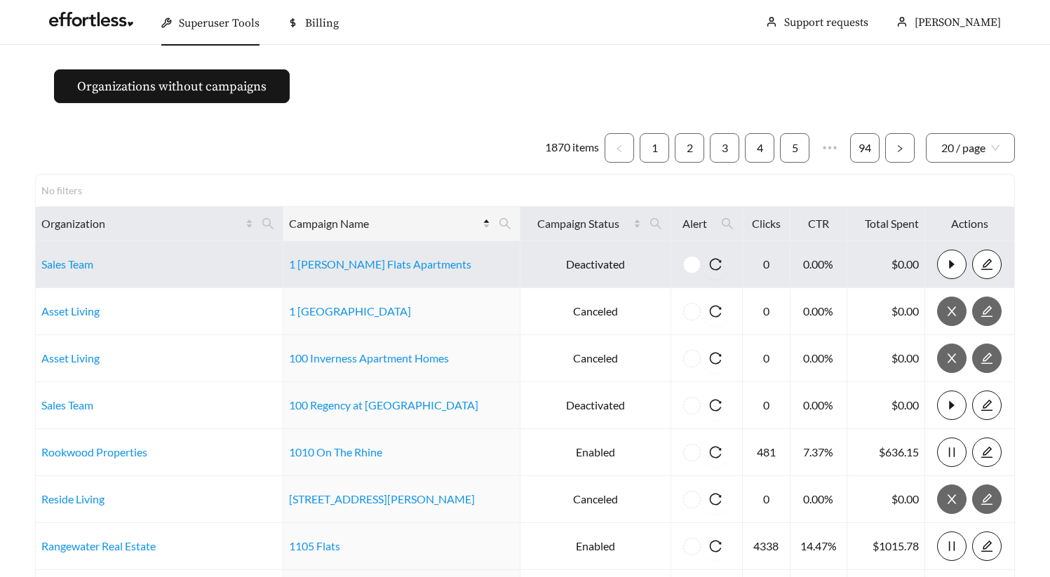
drag, startPoint x: 466, startPoint y: 224, endPoint x: 436, endPoint y: 247, distance: 37.5
click at [499, 224] on icon "search" at bounding box center [505, 223] width 13 height 13
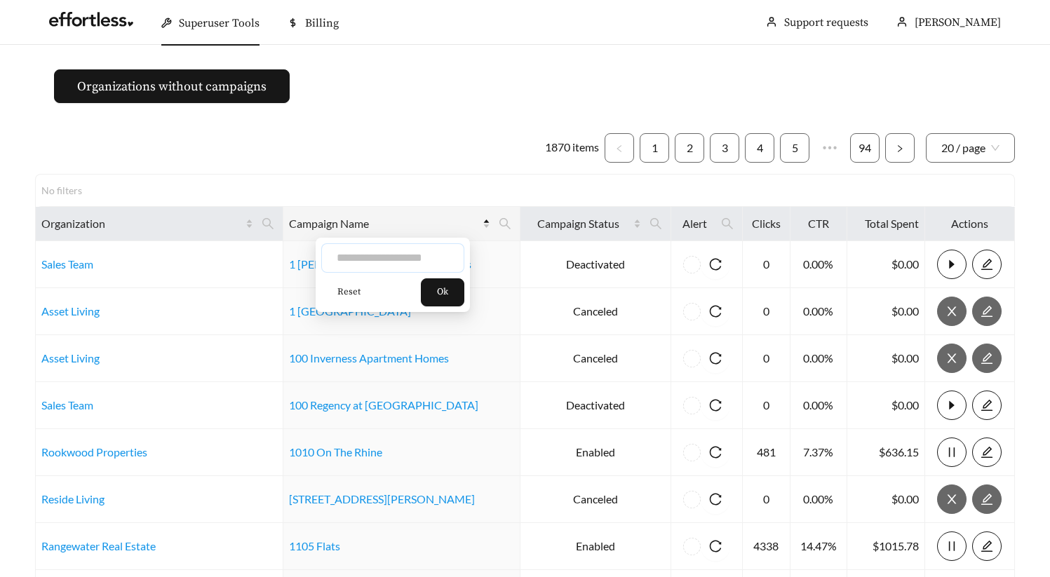
click at [401, 262] on input "text" at bounding box center [392, 257] width 143 height 29
type input "**********"
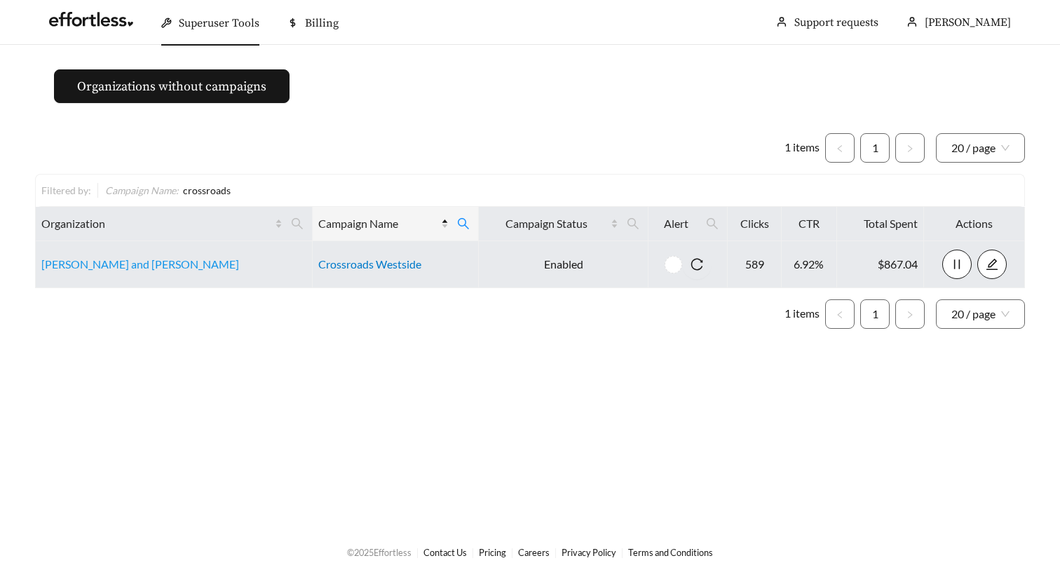
click at [338, 263] on link "Crossroads Westside" at bounding box center [369, 263] width 103 height 13
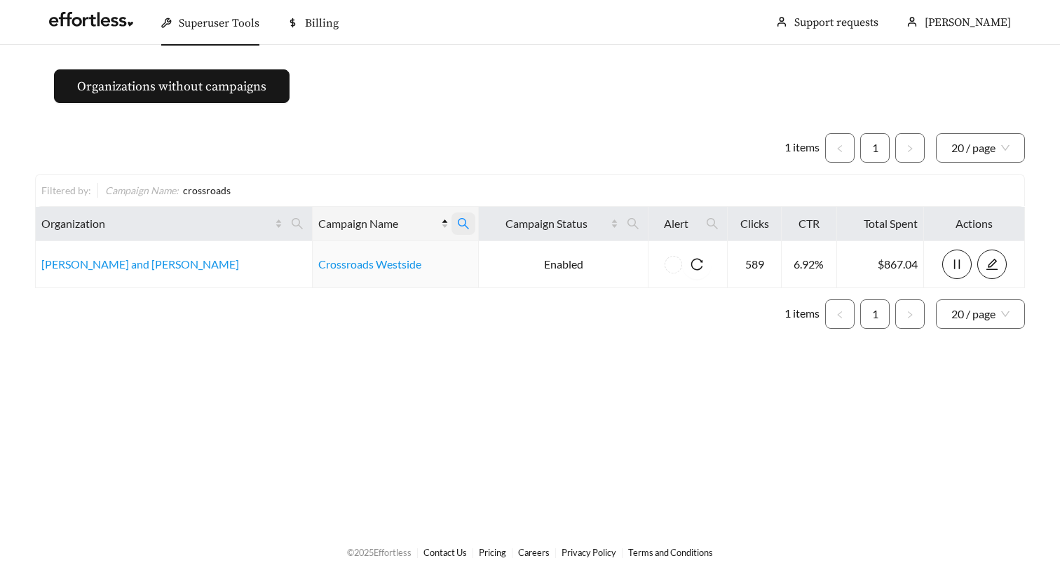
click at [457, 220] on icon "search" at bounding box center [463, 223] width 13 height 13
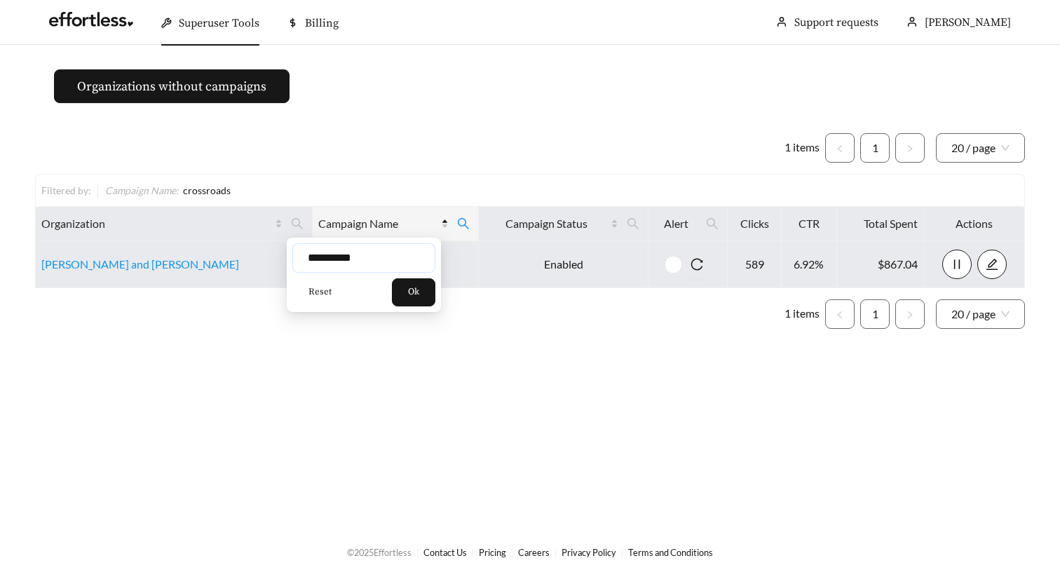
drag, startPoint x: 372, startPoint y: 255, endPoint x: 268, endPoint y: 253, distance: 103.8
click at [305, 255] on input "**********" at bounding box center [363, 257] width 143 height 29
type input "******"
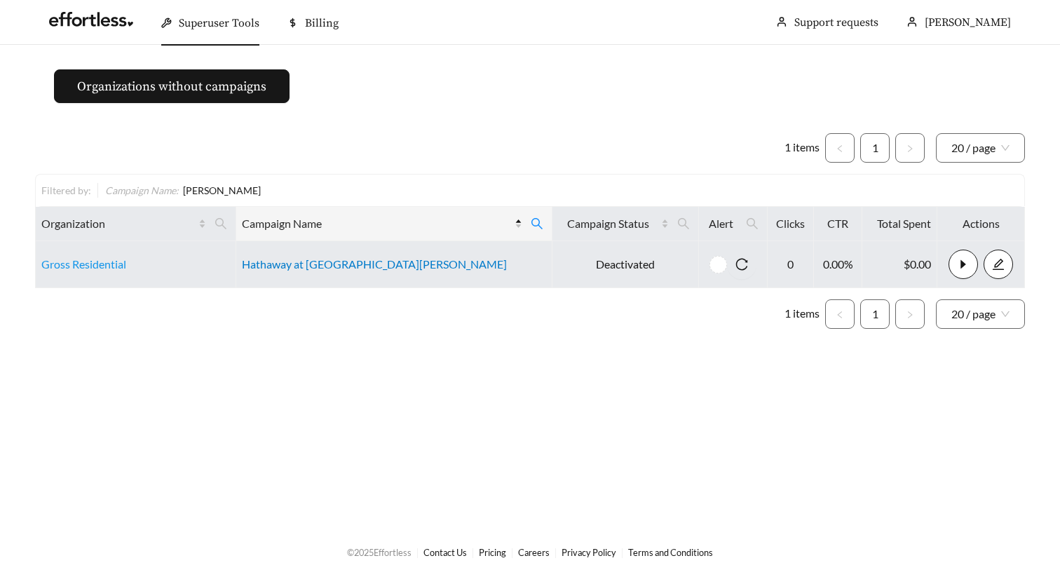
click at [314, 267] on link "Hathaway at [GEOGRAPHIC_DATA][PERSON_NAME]" at bounding box center [374, 263] width 265 height 13
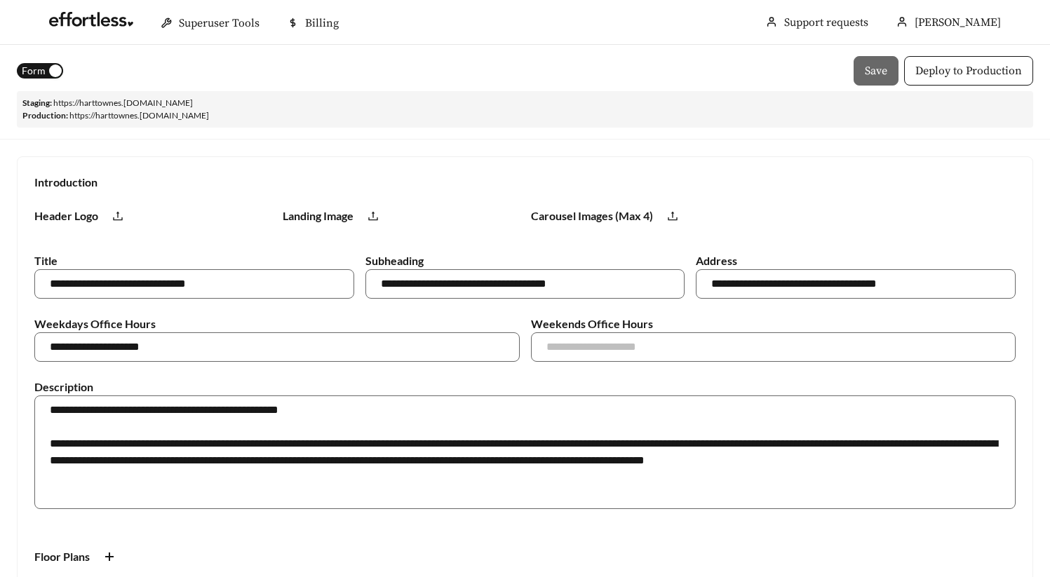
click at [116, 216] on icon "upload" at bounding box center [117, 215] width 11 height 11
click at [115, 217] on icon "upload" at bounding box center [117, 215] width 11 height 11
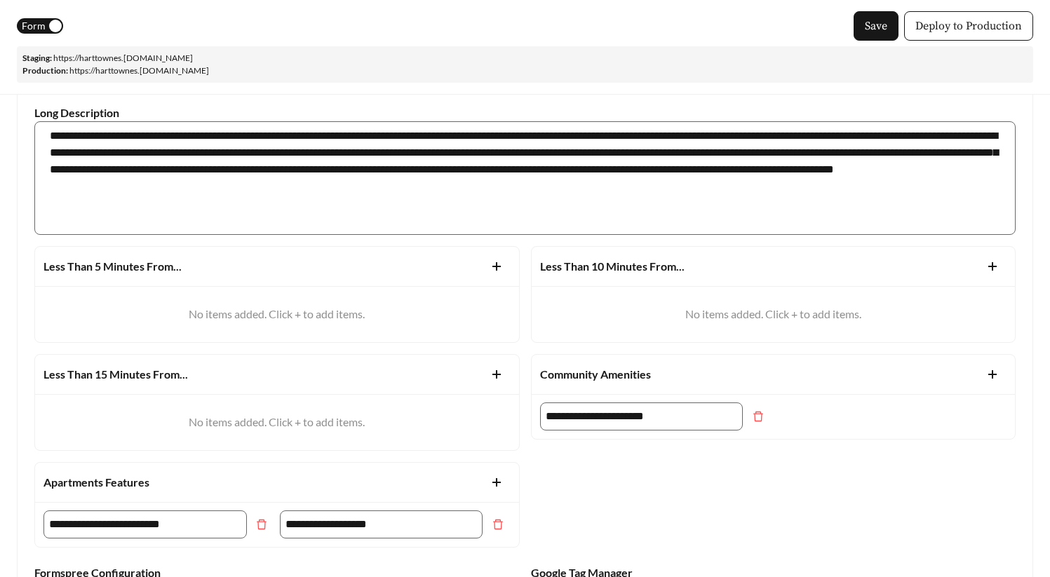
scroll to position [47, 0]
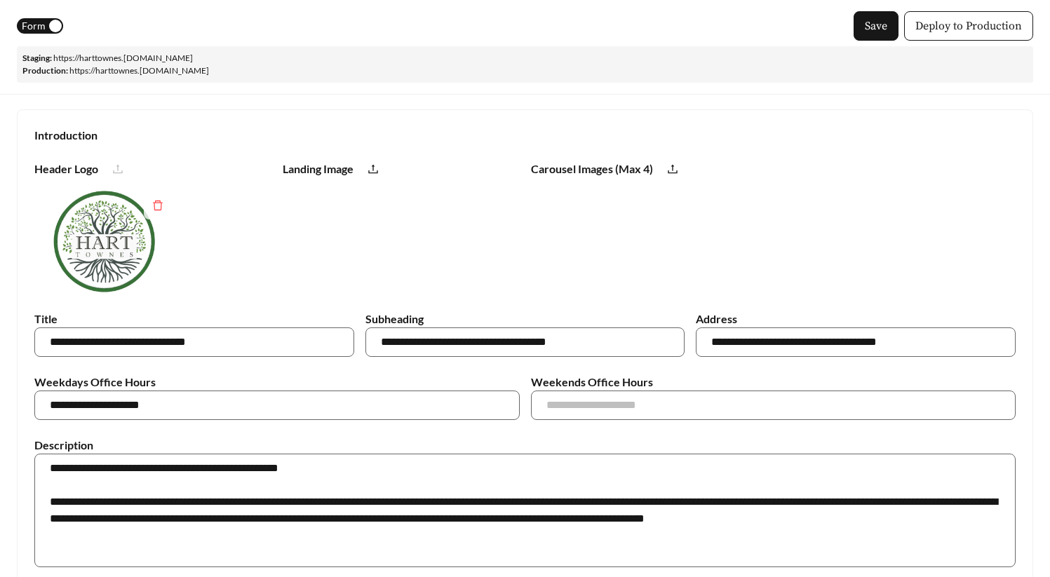
click at [373, 163] on icon "upload" at bounding box center [372, 168] width 11 height 11
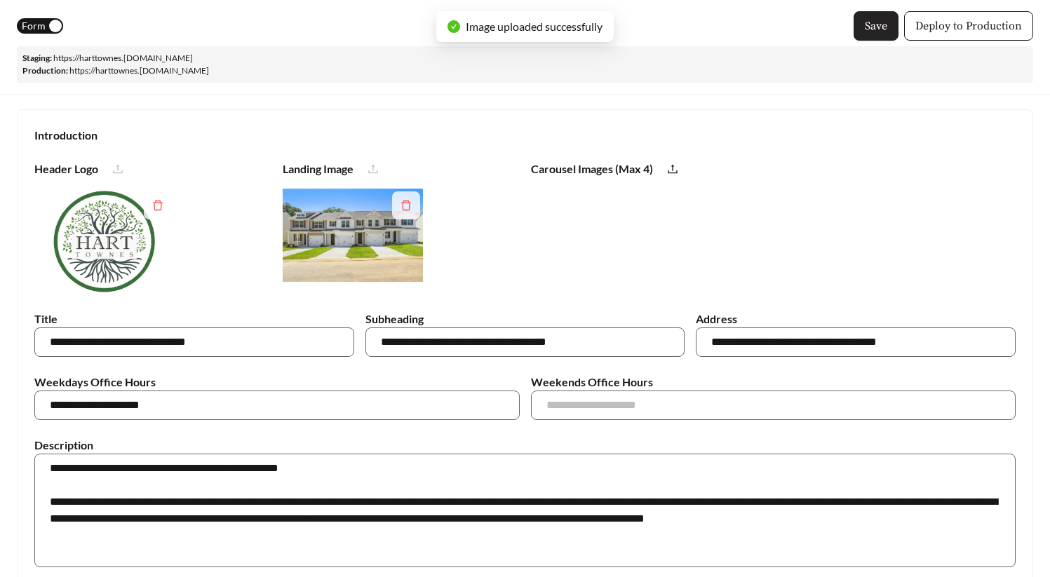
click at [877, 33] on span "Save" at bounding box center [876, 26] width 22 height 17
click at [123, 58] on link "https:// harttownes .staging.effortlesslanding.com" at bounding box center [123, 58] width 140 height 11
click at [983, 32] on span "Deploy to Production" at bounding box center [968, 26] width 107 height 17
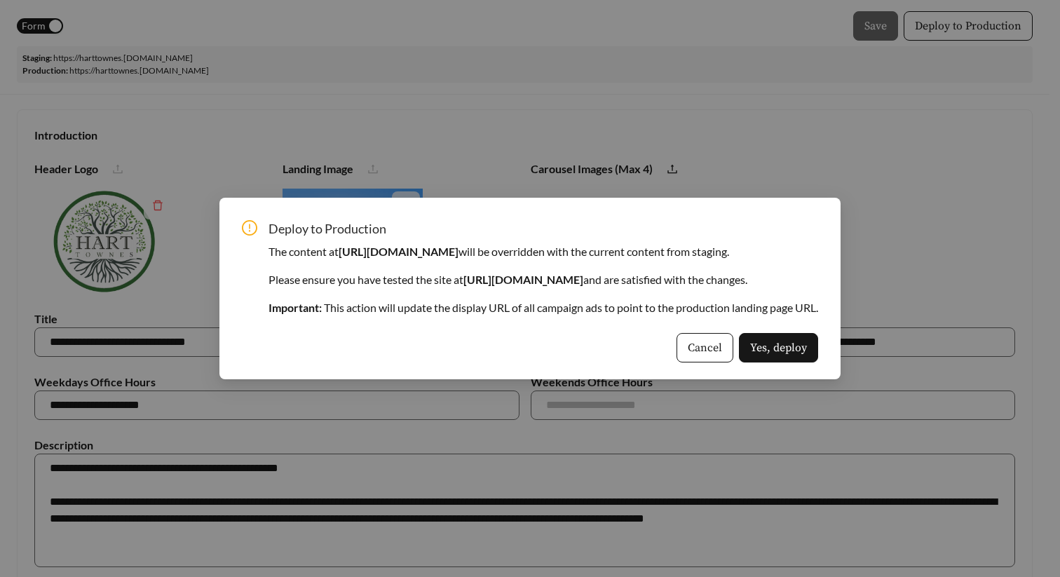
click at [841, 366] on div "Deploy to Production The content at https://harttownes.effortlesslanding.com wi…" at bounding box center [529, 289] width 621 height 182
click at [807, 346] on span "Yes, deploy" at bounding box center [778, 347] width 57 height 17
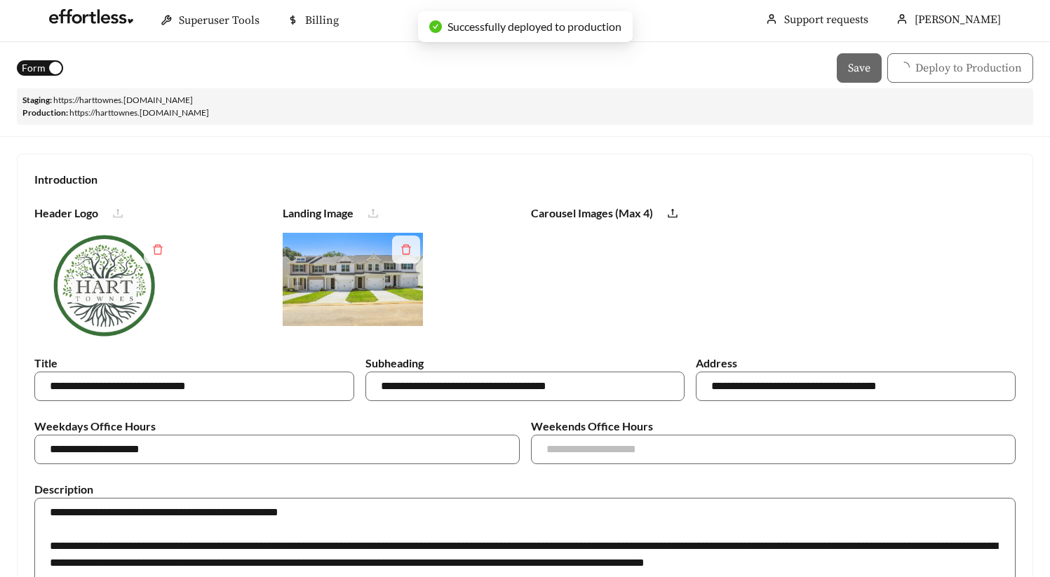
scroll to position [0, 0]
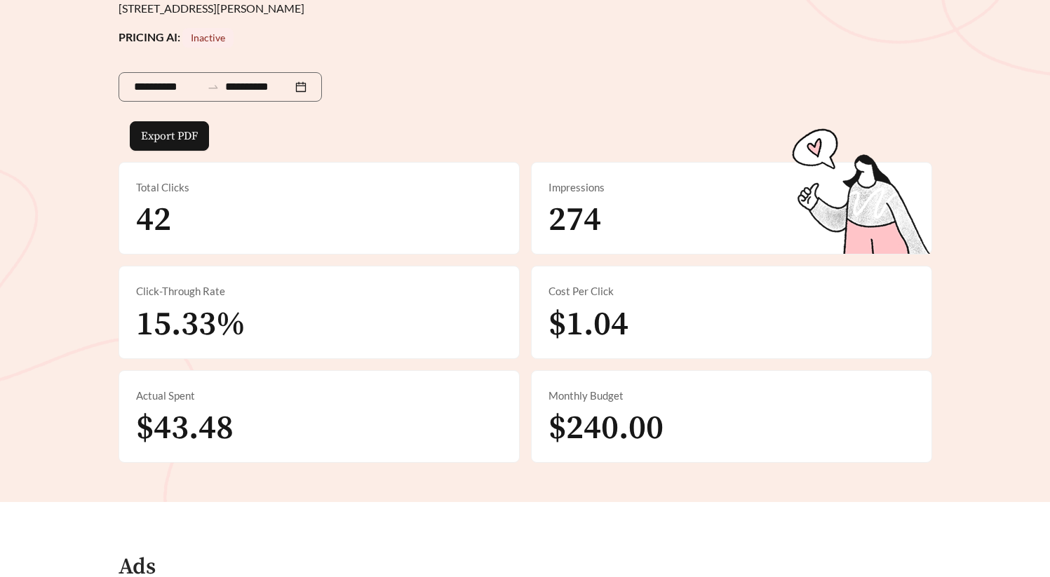
scroll to position [482, 0]
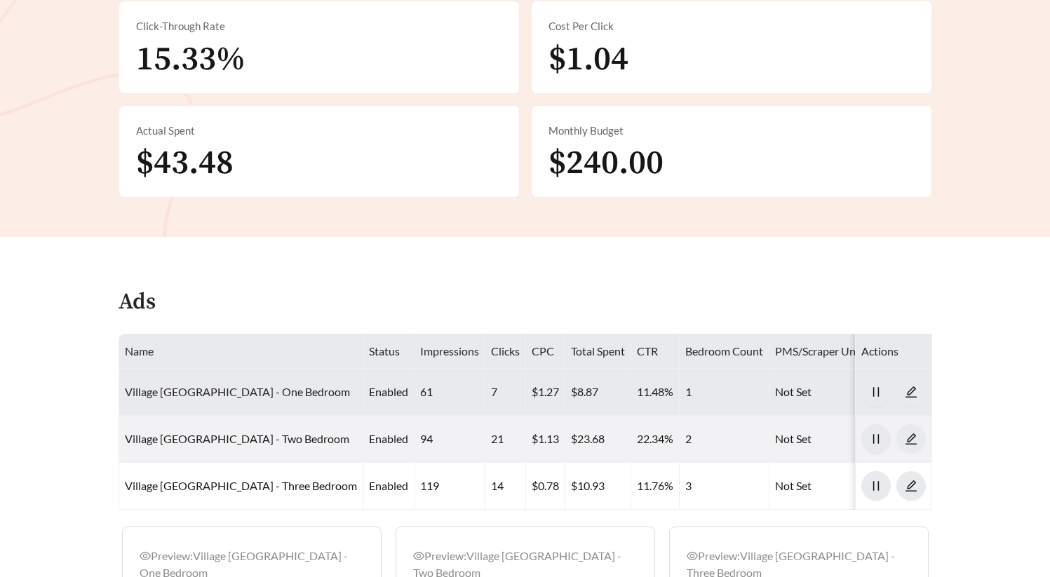
click at [187, 385] on link "Village [GEOGRAPHIC_DATA] - One Bedroom" at bounding box center [237, 391] width 225 height 13
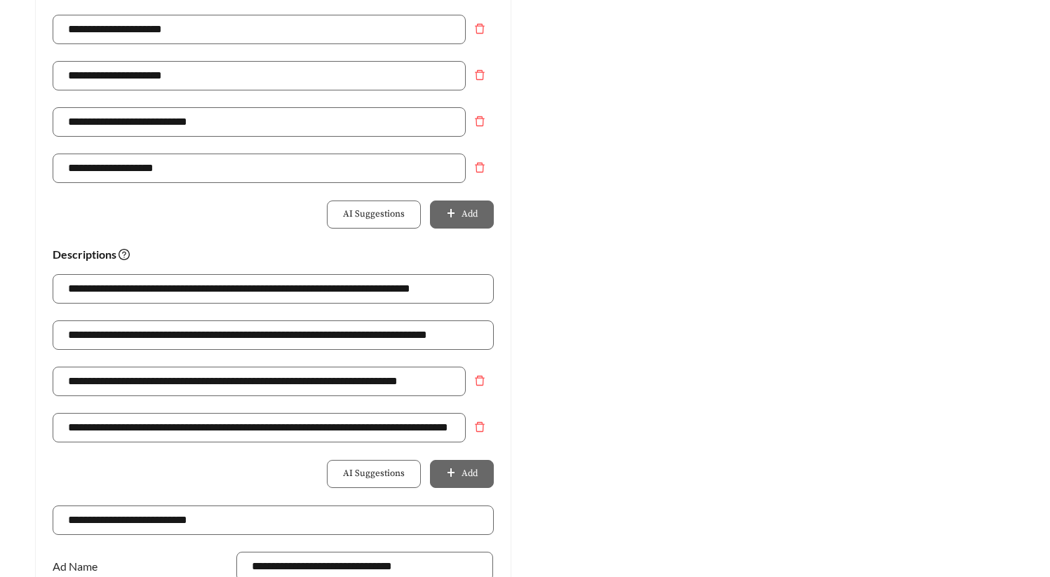
scroll to position [790, 0]
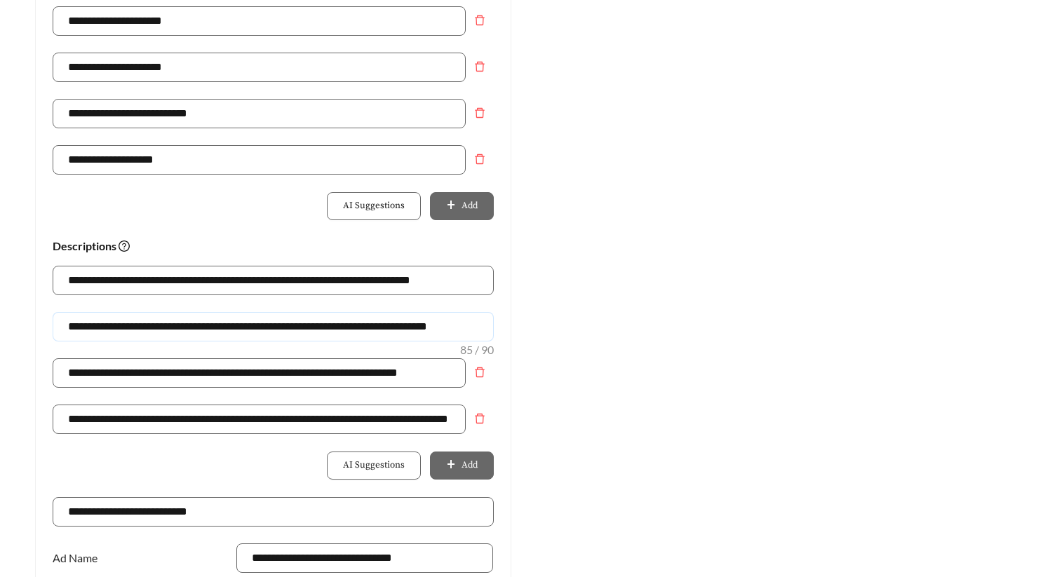
click at [81, 326] on input "**********" at bounding box center [273, 326] width 441 height 29
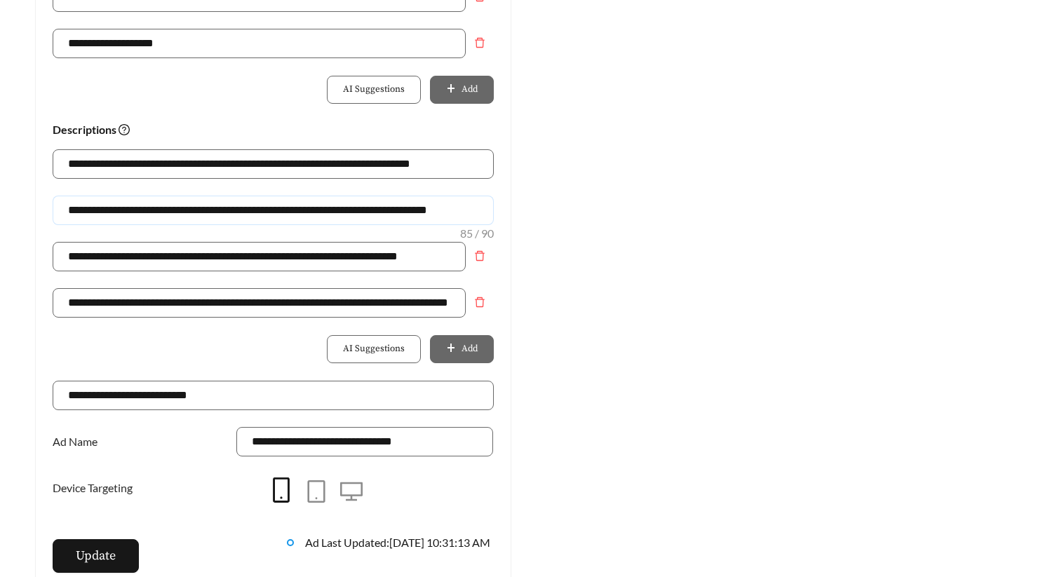
scroll to position [919, 0]
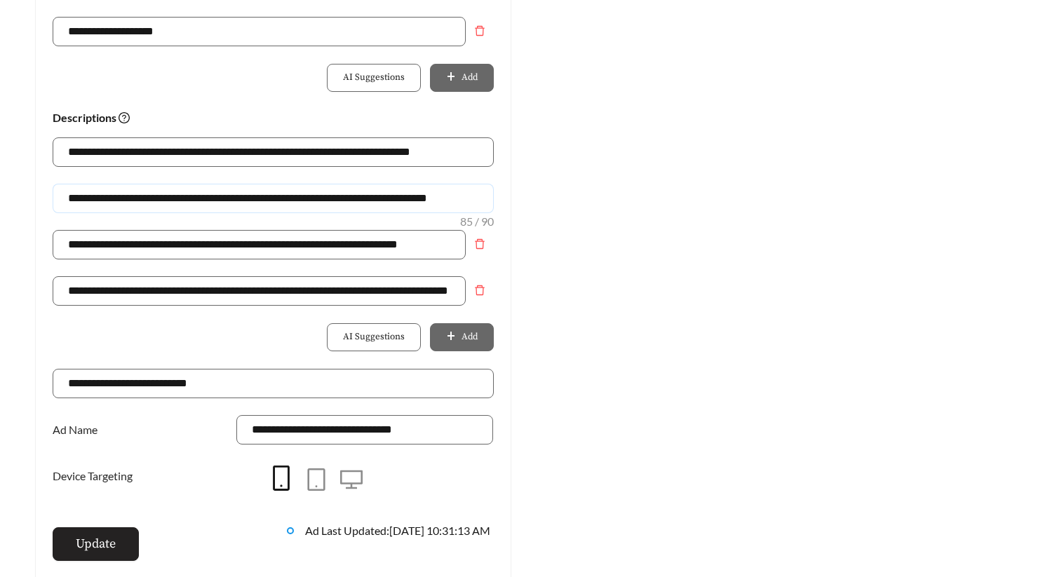
type input "**********"
click at [86, 536] on span "Update" at bounding box center [96, 543] width 40 height 19
click at [106, 559] on button "Update" at bounding box center [96, 544] width 86 height 34
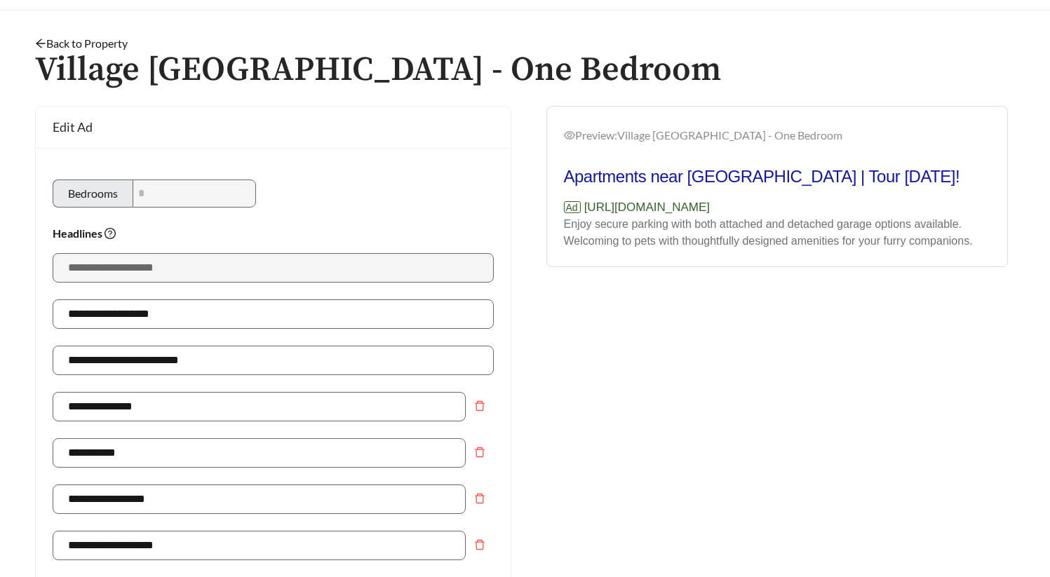
scroll to position [0, 0]
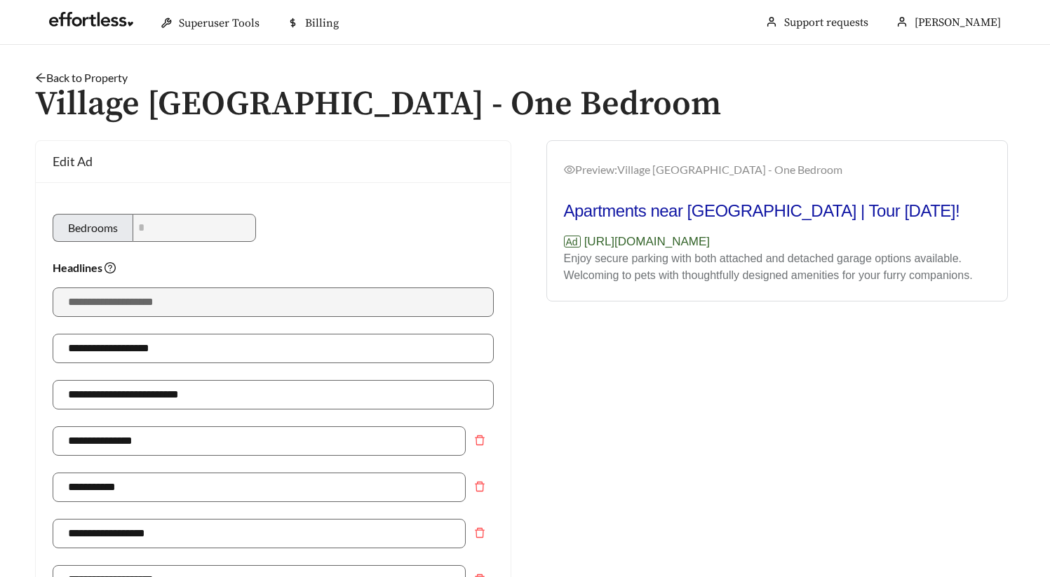
click at [102, 86] on h1 "Village [GEOGRAPHIC_DATA] - One Bedroom" at bounding box center [525, 104] width 980 height 37
click at [109, 81] on link "Back to Property" at bounding box center [81, 77] width 93 height 13
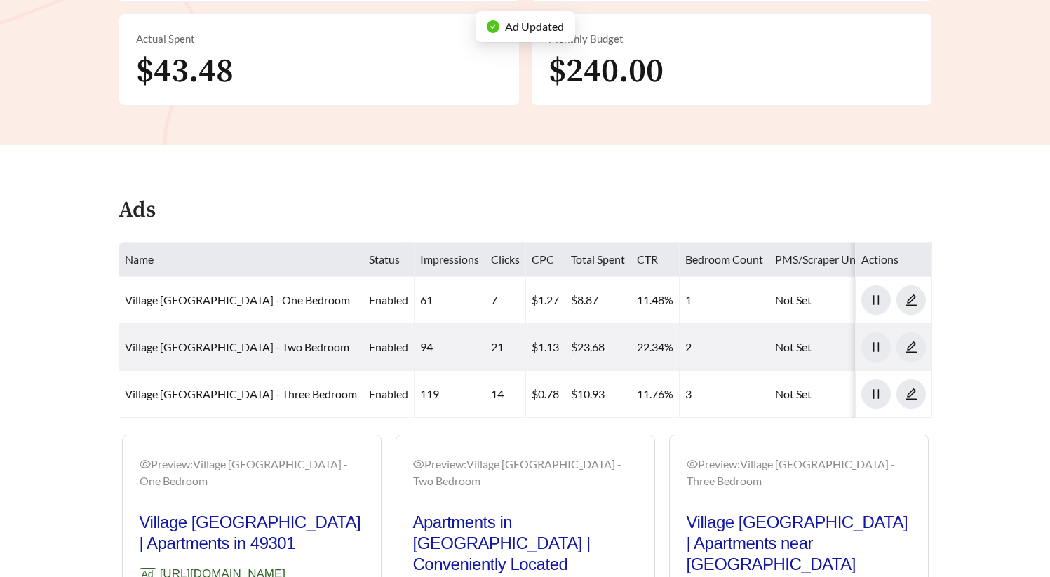
scroll to position [696, 0]
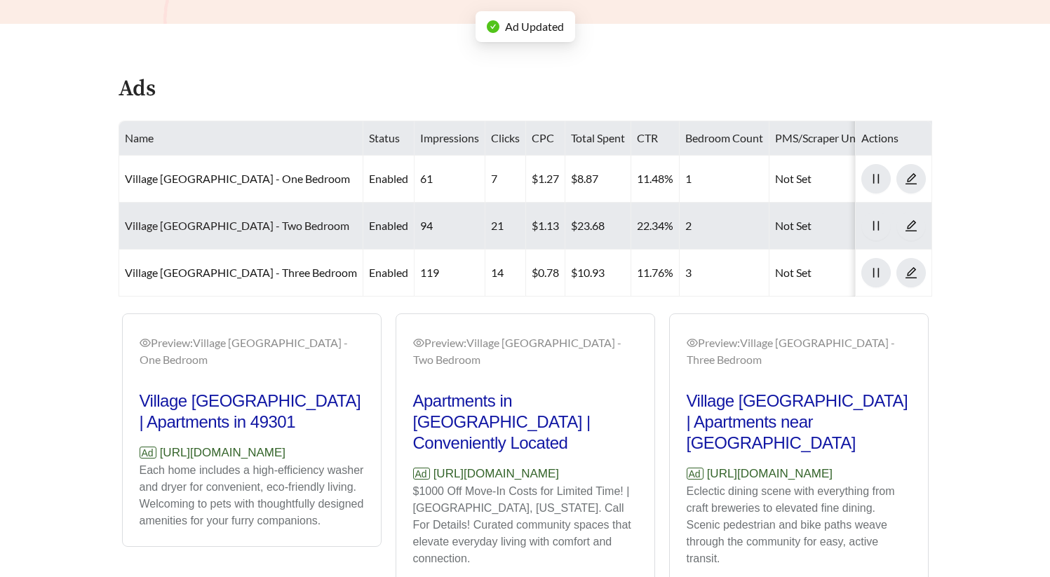
click at [235, 219] on link "Village East of Ada - Two Bedroom" at bounding box center [237, 225] width 224 height 13
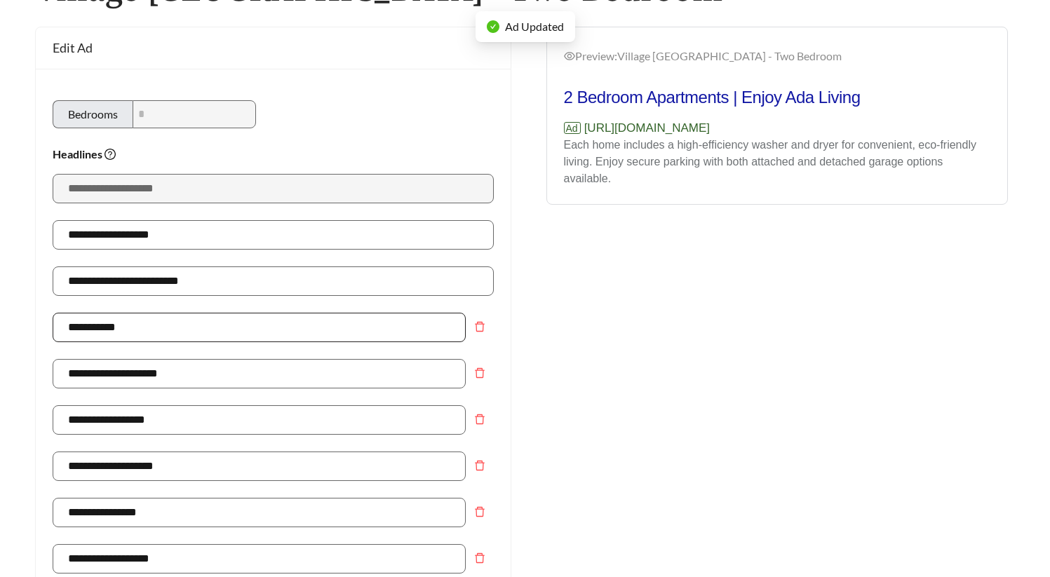
scroll to position [72, 0]
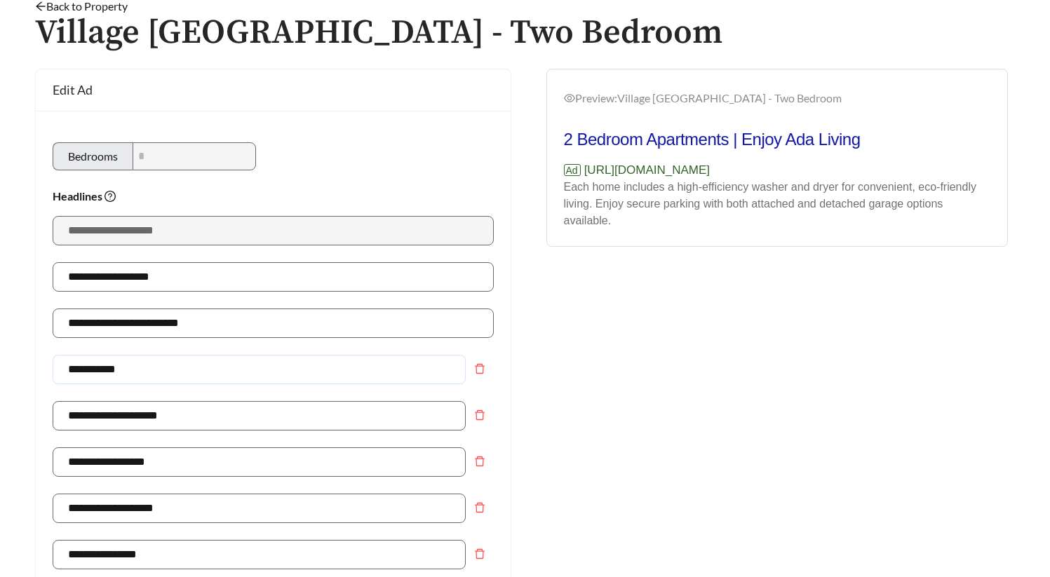
click at [138, 370] on input "**********" at bounding box center [259, 369] width 413 height 29
click at [243, 372] on input "**********" at bounding box center [259, 369] width 413 height 29
drag, startPoint x: 161, startPoint y: 374, endPoint x: -65, endPoint y: 374, distance: 225.8
click at [0, 374] on html "**********" at bounding box center [525, 216] width 1050 height 577
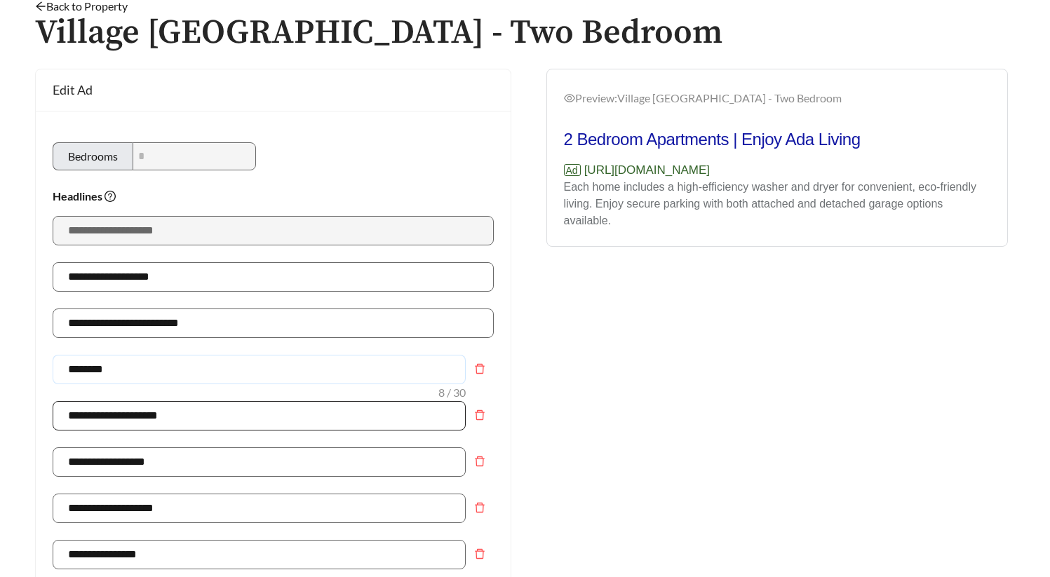
type input "**********"
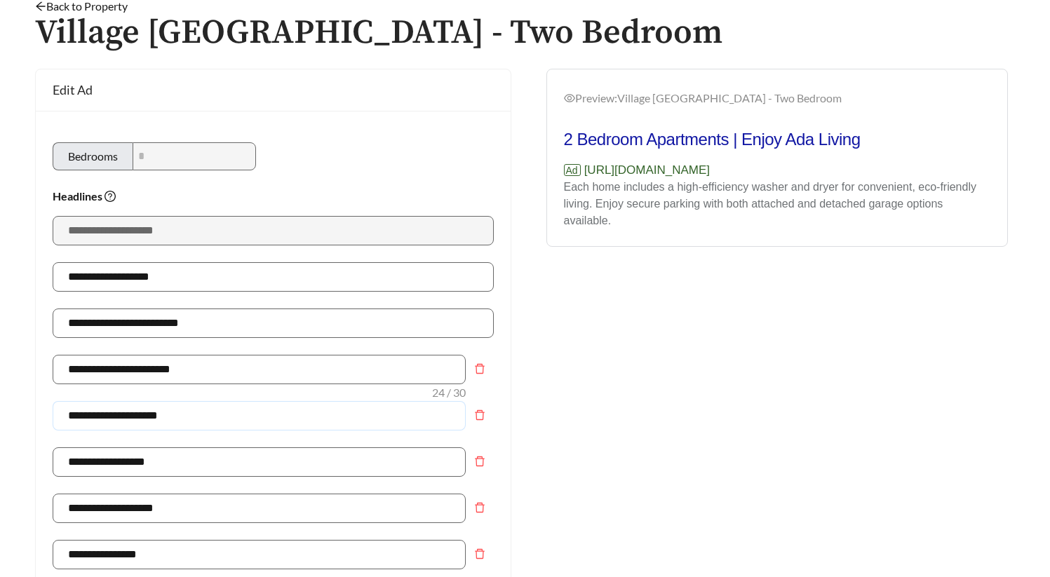
drag, startPoint x: 192, startPoint y: 419, endPoint x: 28, endPoint y: 421, distance: 164.1
type input "**********"
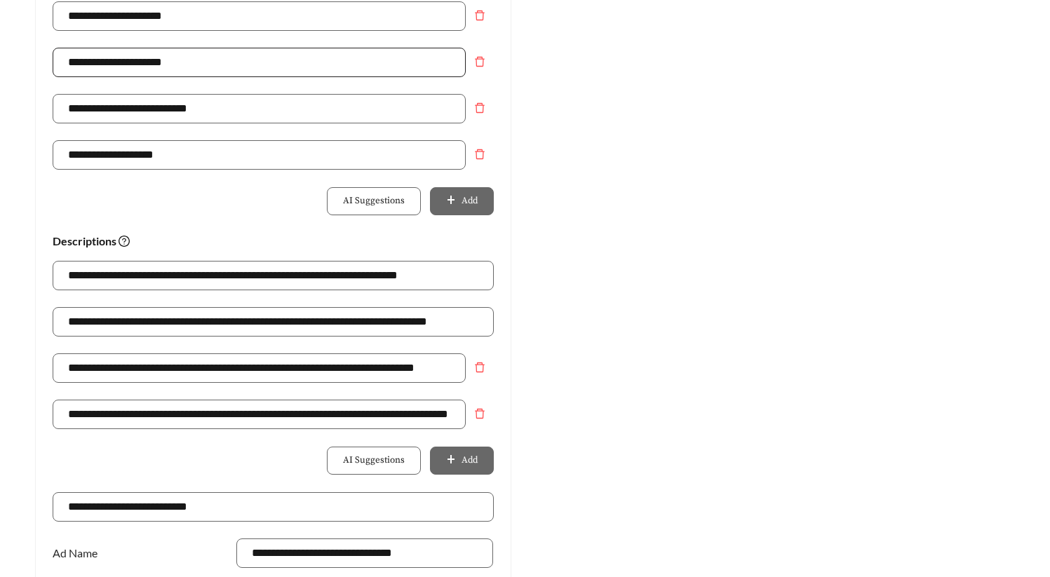
scroll to position [813, 0]
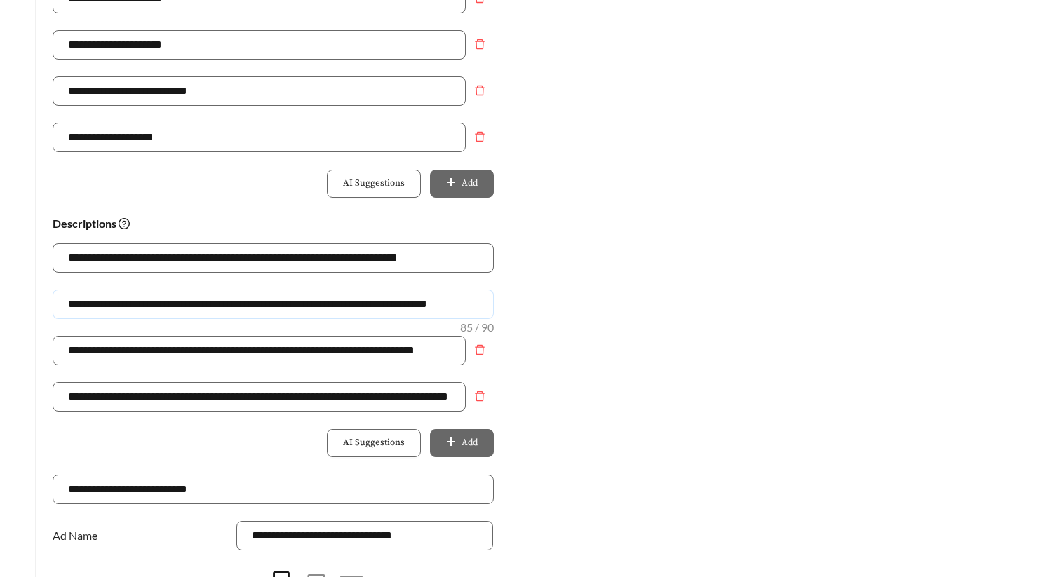
click at [86, 303] on input "**********" at bounding box center [273, 304] width 441 height 29
type input "**********"
click at [731, 487] on div "Preview: Village East of Ada - Two Bedroom 2 Bedroom Apartments | Enjoy Ada Liv…" at bounding box center [777, 13] width 504 height 1371
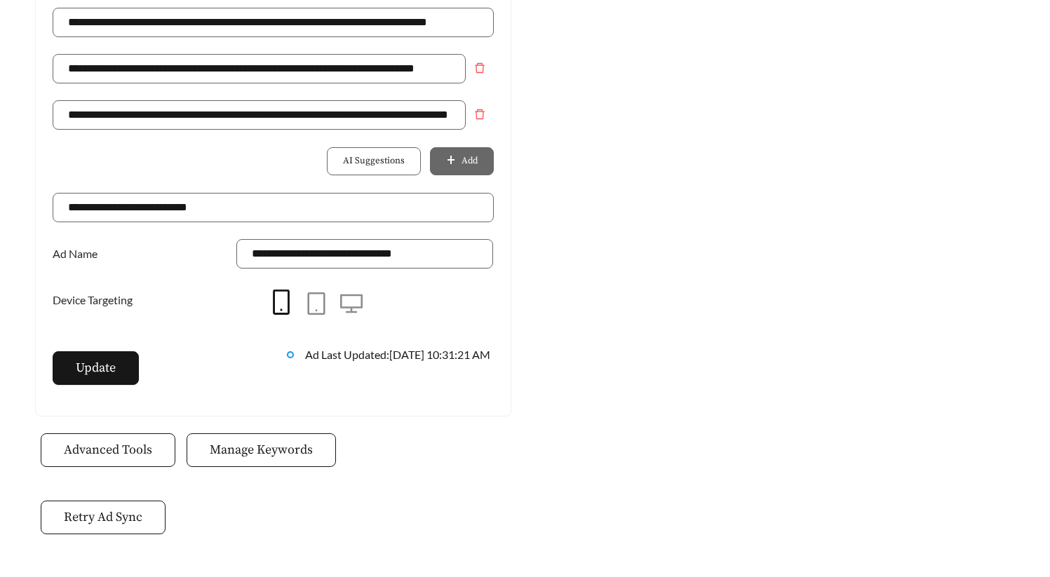
scroll to position [1095, 0]
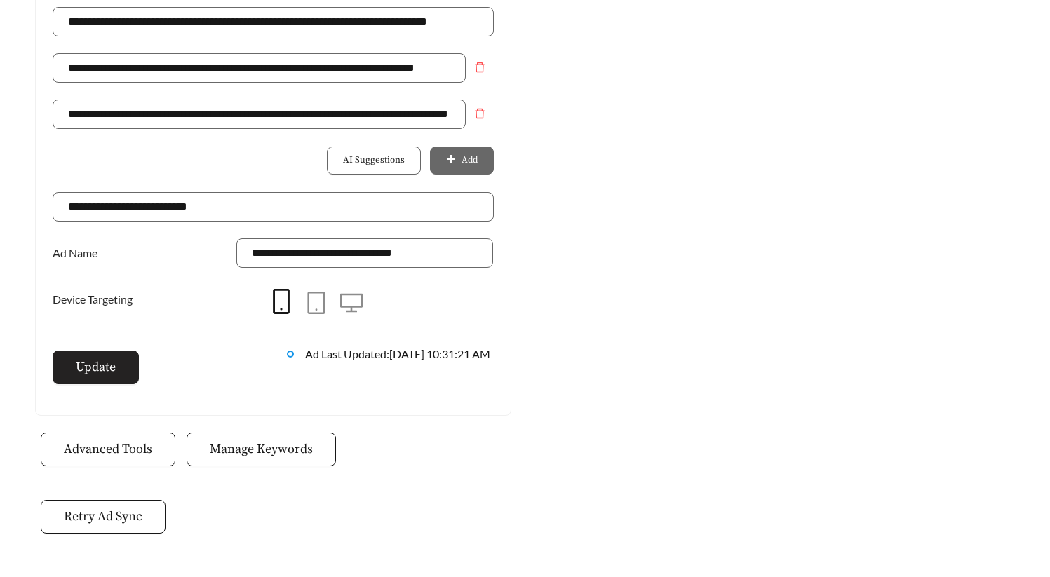
click at [121, 375] on button "Update" at bounding box center [96, 368] width 86 height 34
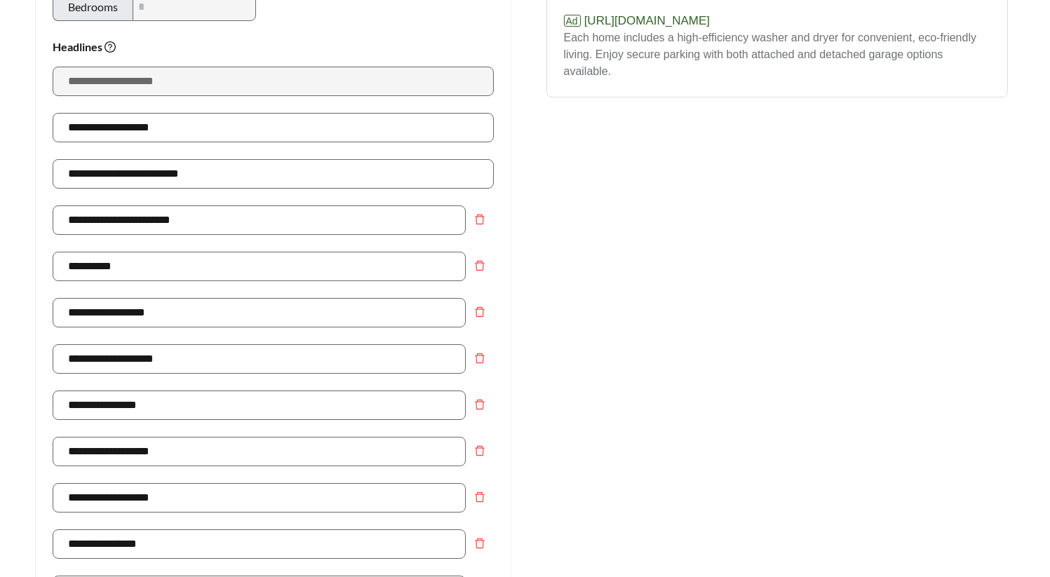
scroll to position [0, 0]
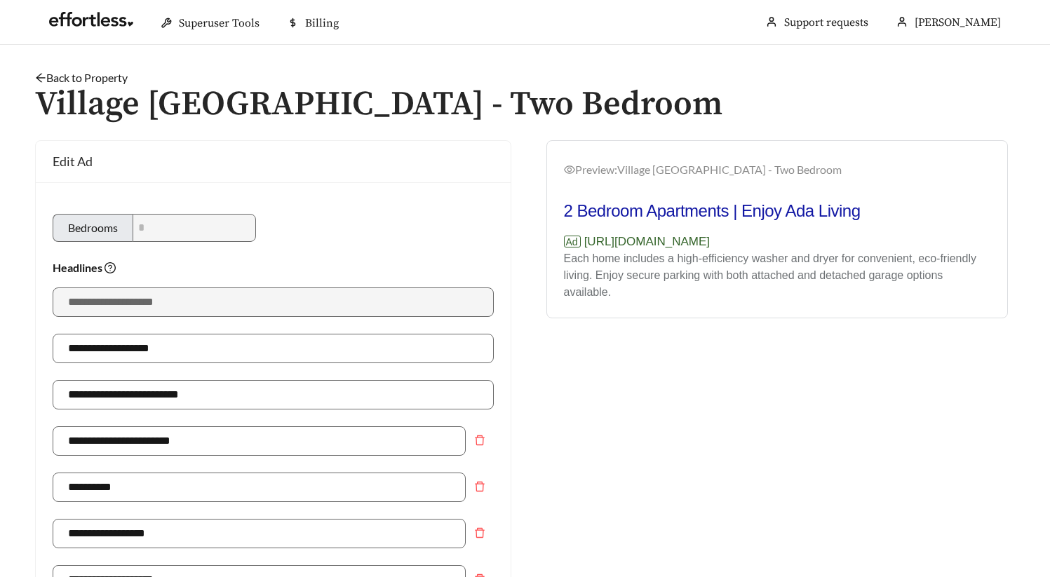
click at [109, 80] on link "Back to Property" at bounding box center [81, 77] width 93 height 13
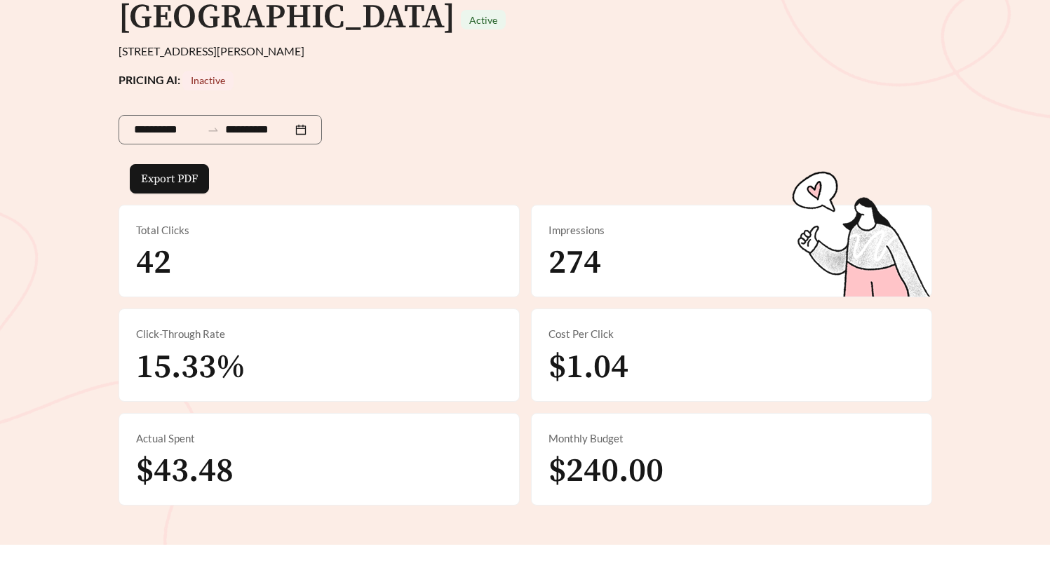
scroll to position [687, 0]
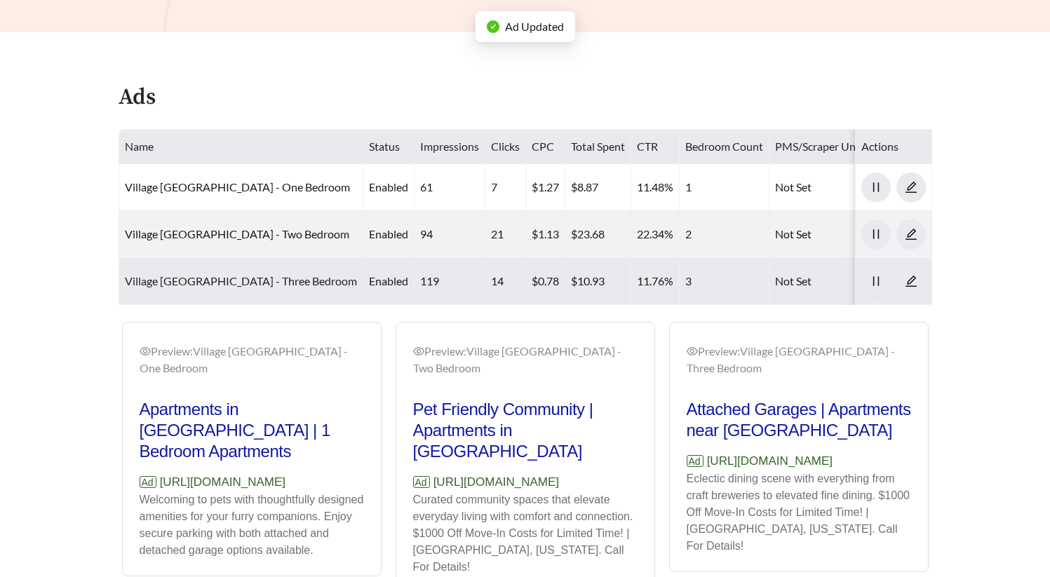
click at [212, 274] on link "Village East of Ada - Three Bedroom" at bounding box center [241, 280] width 232 height 13
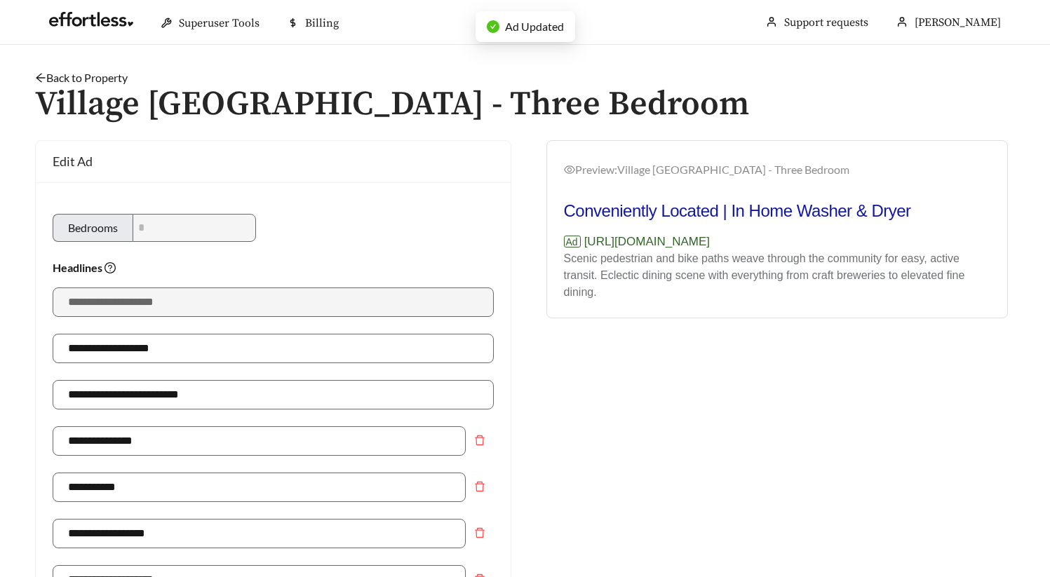
scroll to position [279, 0]
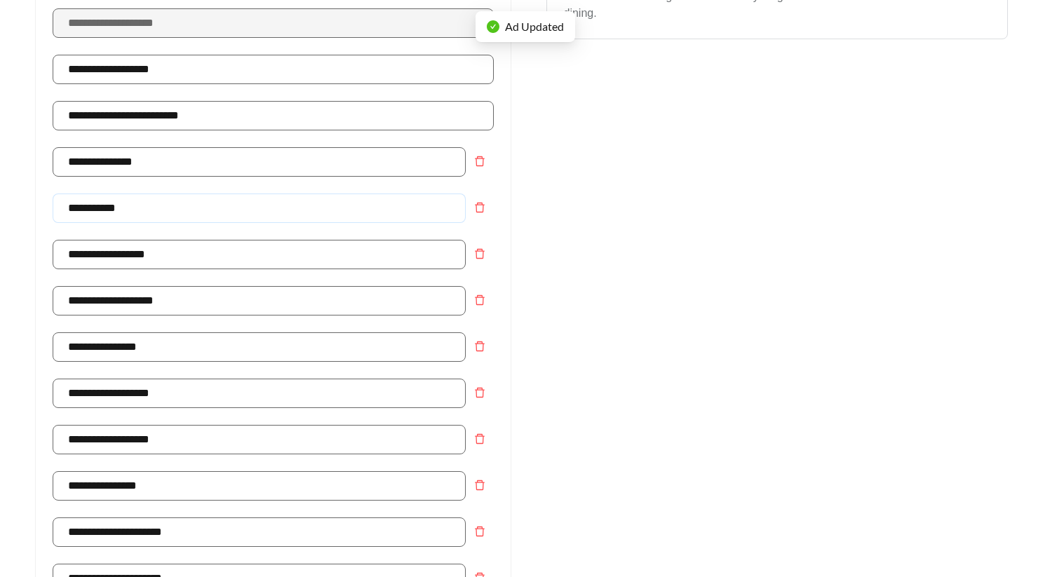
click at [158, 202] on input "**********" at bounding box center [259, 208] width 413 height 29
type input "**********"
click at [760, 291] on div "Preview: Village East of Ada - Three Bedroom Conveniently Located | In Home Was…" at bounding box center [777, 546] width 504 height 1371
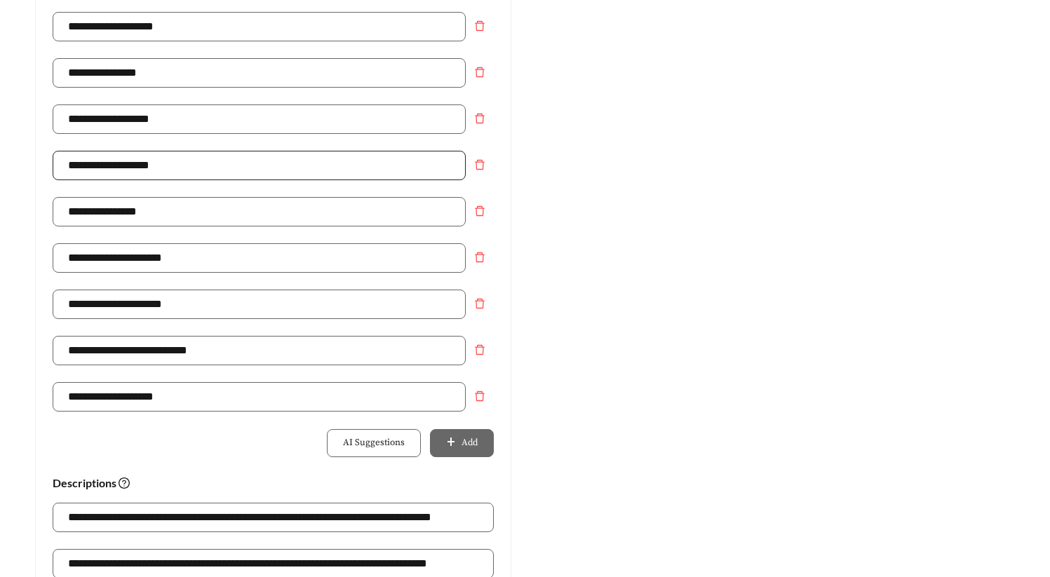
scroll to position [555, 0]
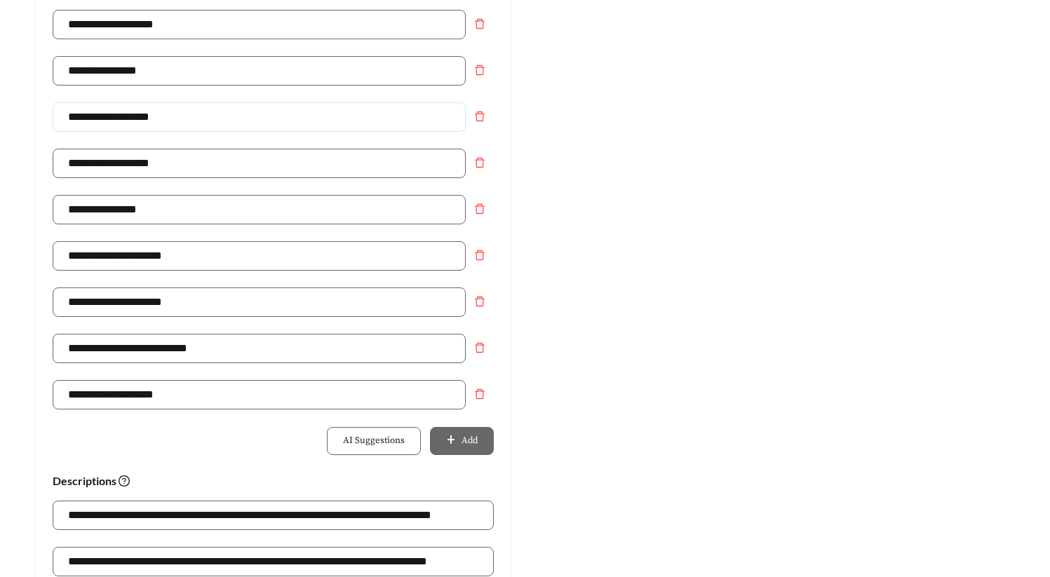
click at [136, 118] on input "**********" at bounding box center [259, 116] width 413 height 29
type input "**********"
drag, startPoint x: 776, startPoint y: 306, endPoint x: 724, endPoint y: 307, distance: 52.6
click at [776, 307] on div "Preview: Village East of Ada - Three Bedroom Conveniently Located | In Home Was…" at bounding box center [777, 270] width 504 height 1371
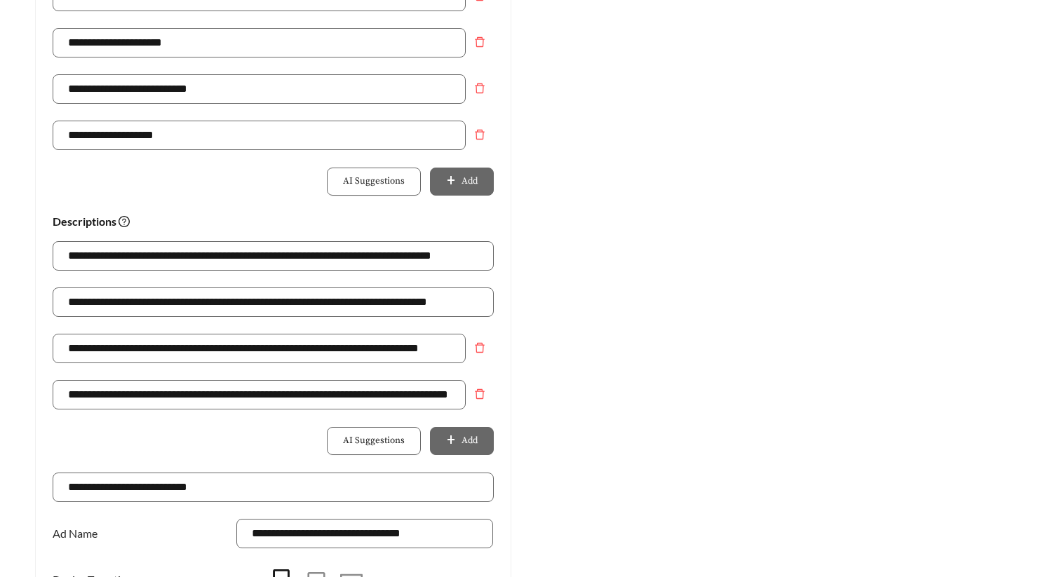
scroll to position [822, 0]
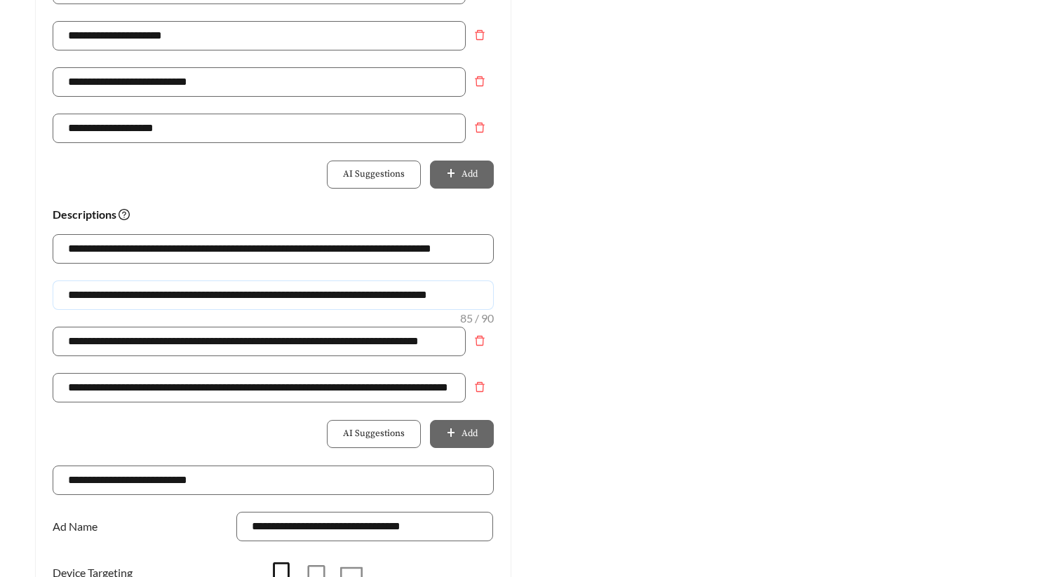
click at [83, 297] on input "**********" at bounding box center [273, 294] width 441 height 29
type input "**********"
click at [756, 375] on div "Preview: Village East of Ada - Three Bedroom Conveniently Located | In Home Was…" at bounding box center [777, 3] width 504 height 1371
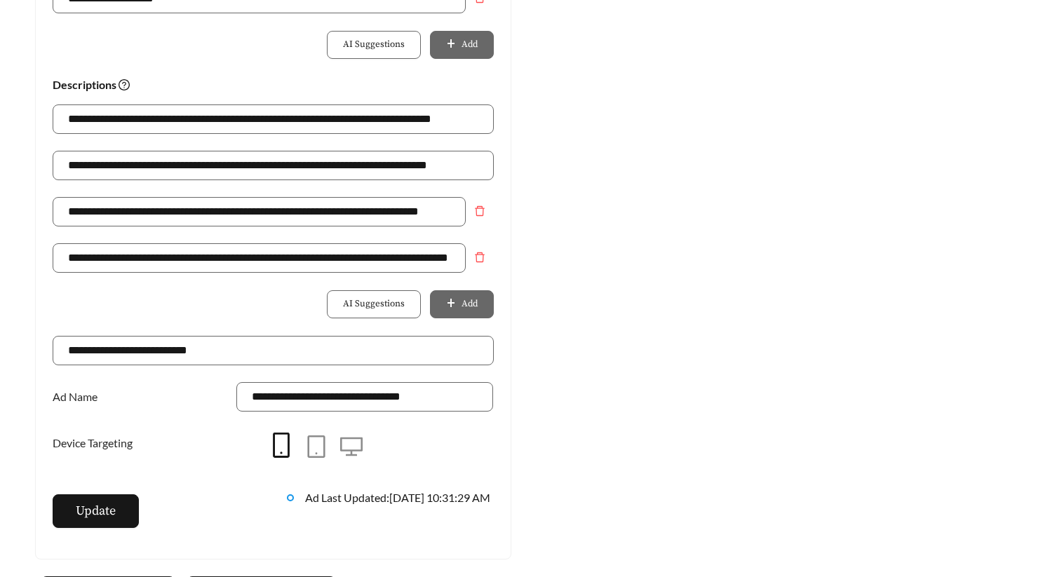
scroll to position [1121, 0]
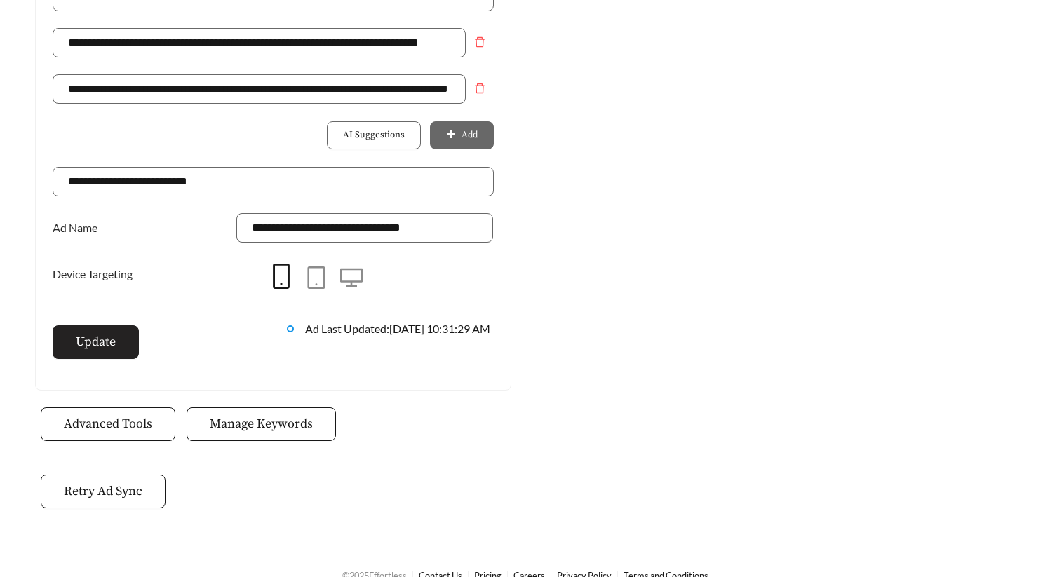
click at [107, 342] on span "Update" at bounding box center [96, 341] width 40 height 19
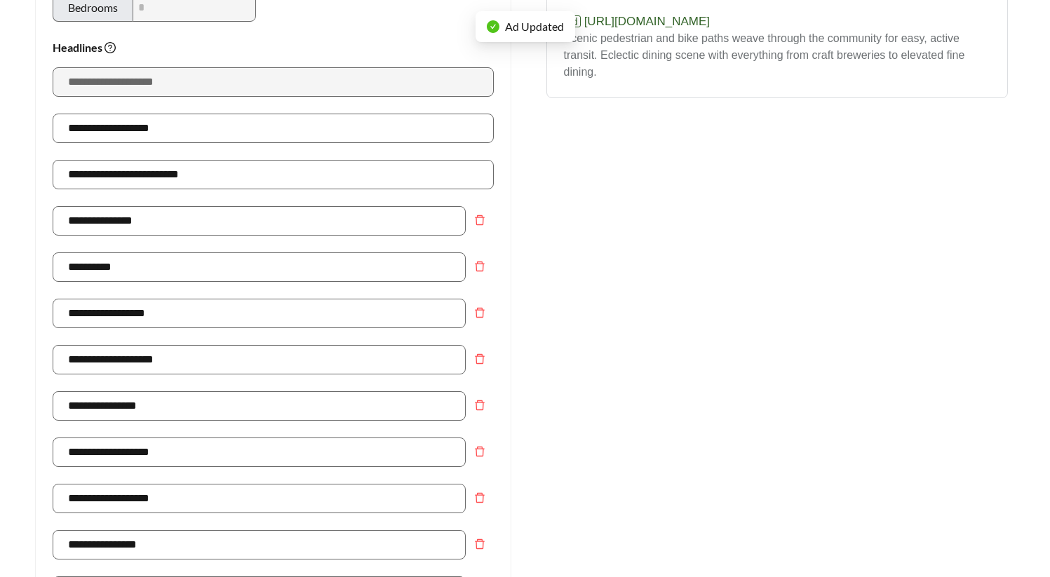
scroll to position [34, 0]
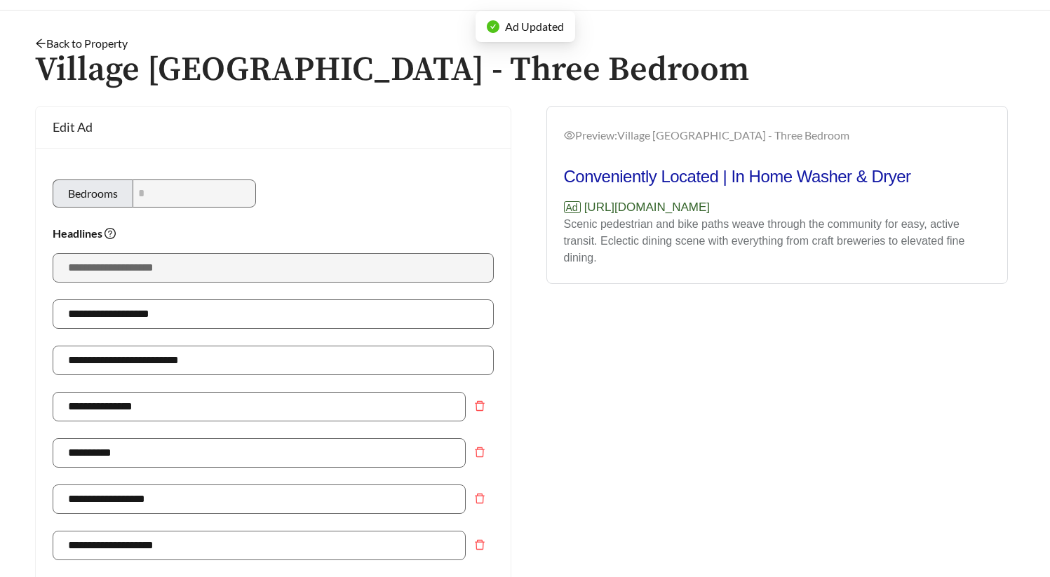
click at [111, 41] on link "Back to Property" at bounding box center [81, 42] width 93 height 13
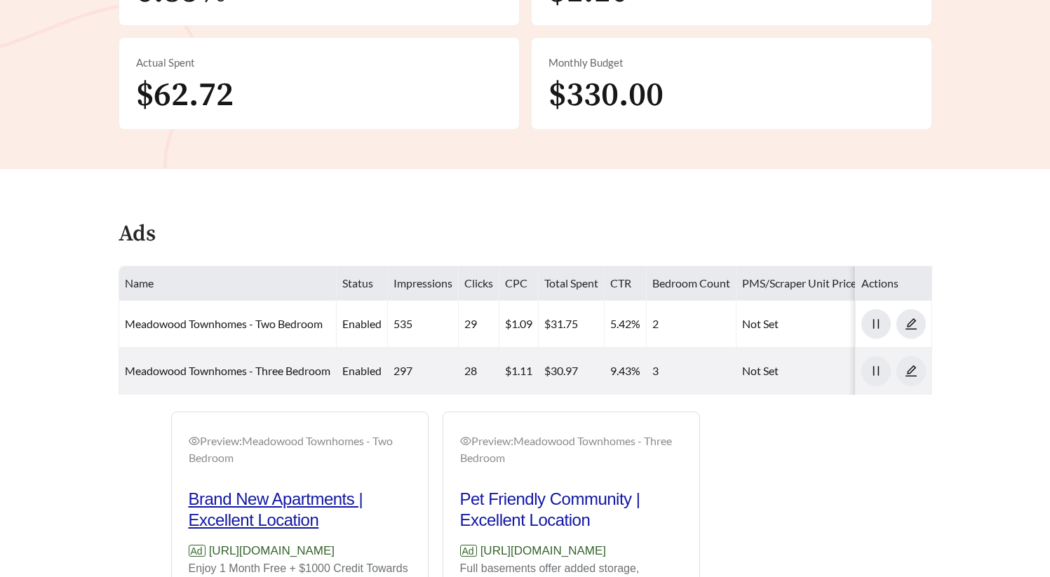
scroll to position [665, 0]
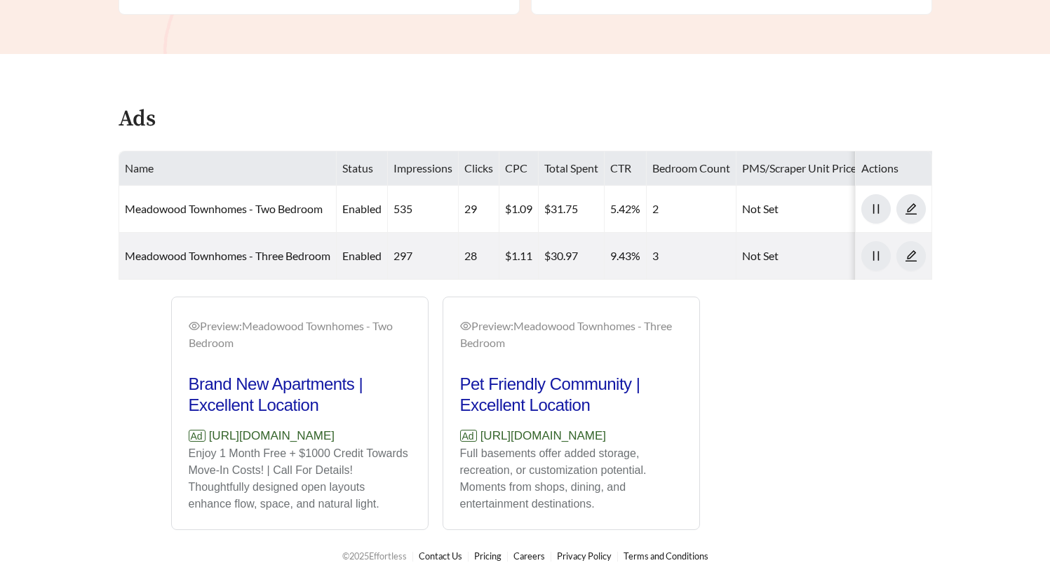
drag, startPoint x: 356, startPoint y: 433, endPoint x: 210, endPoint y: 434, distance: 145.2
click at [210, 434] on p "Ad https://meadowoodgr.com" at bounding box center [300, 436] width 222 height 18
copy p "https://meadowoodgr.com"
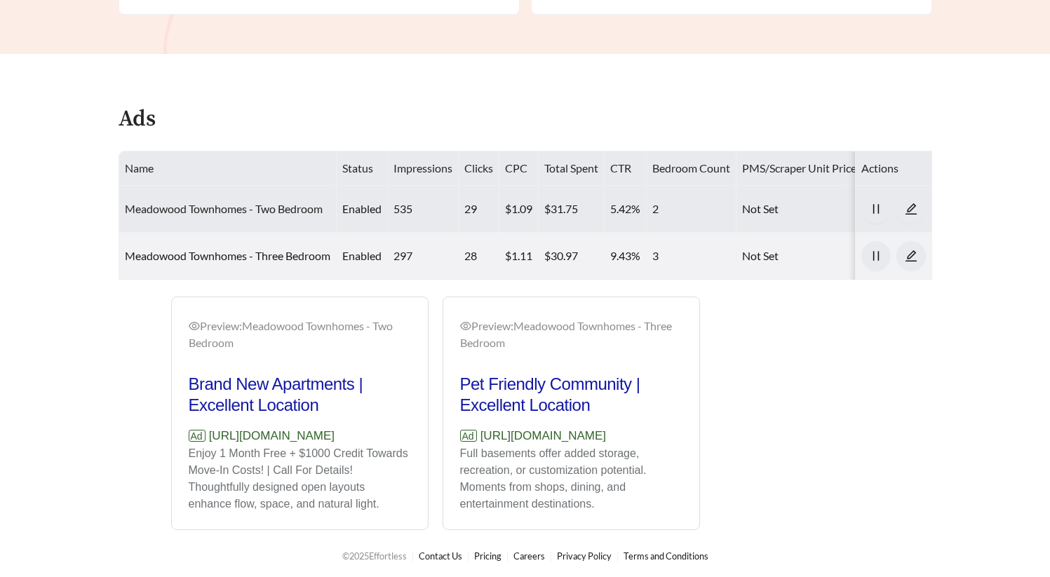
click at [201, 202] on link "Meadowood Townhomes - Two Bedroom" at bounding box center [224, 208] width 198 height 13
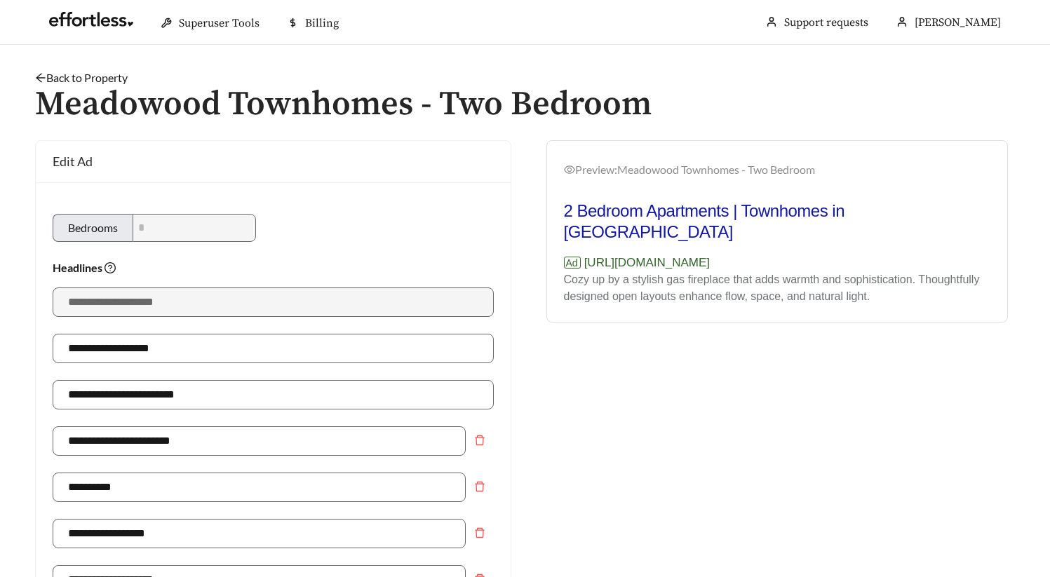
click at [38, 79] on icon "arrow-left" at bounding box center [40, 78] width 9 height 9
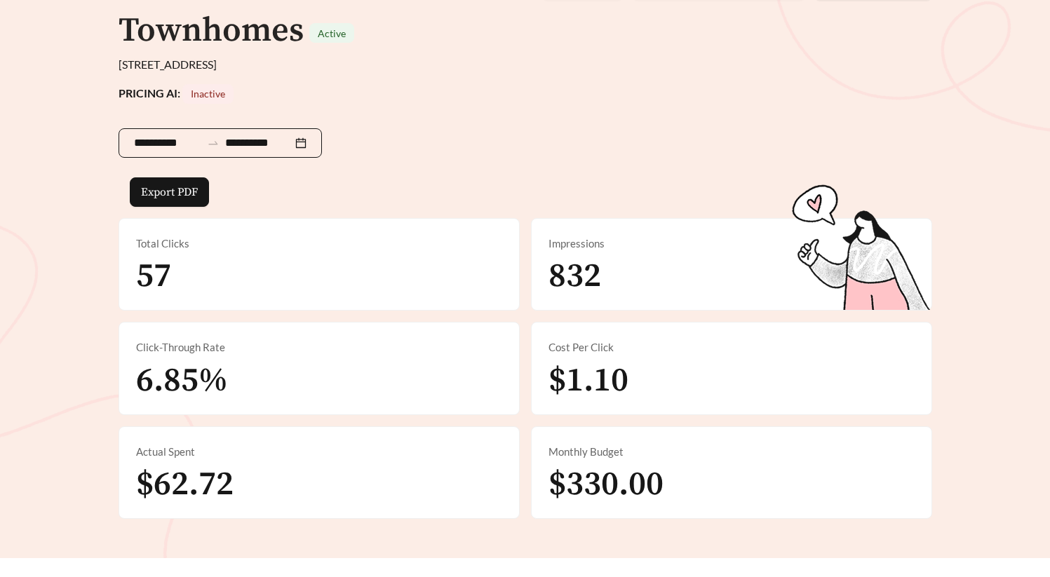
scroll to position [665, 0]
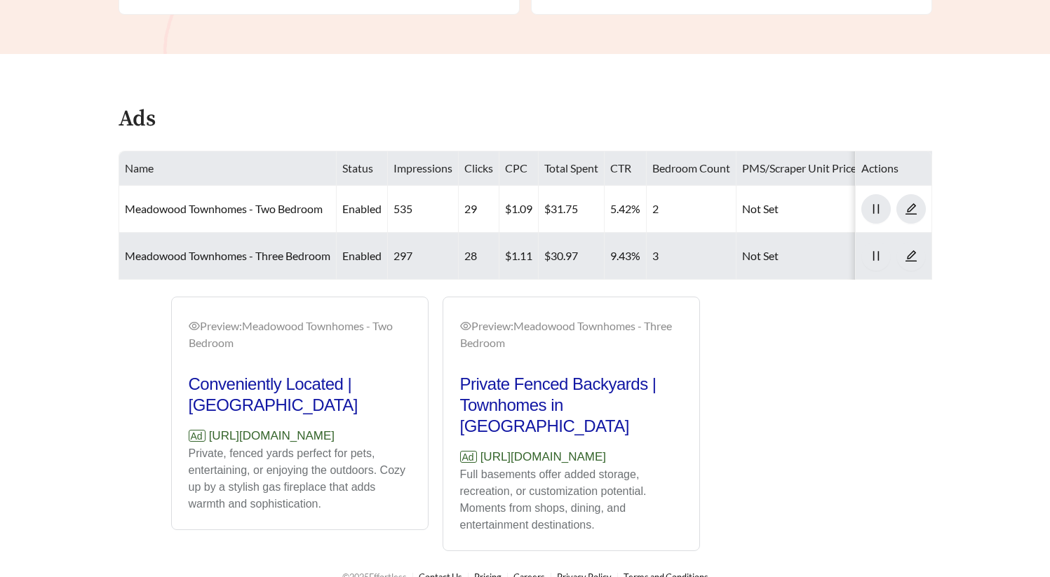
click at [239, 250] on td "Meadowood Townhomes - Three Bedroom" at bounding box center [227, 256] width 217 height 47
click at [242, 249] on link "Meadowood Townhomes - Three Bedroom" at bounding box center [227, 255] width 205 height 13
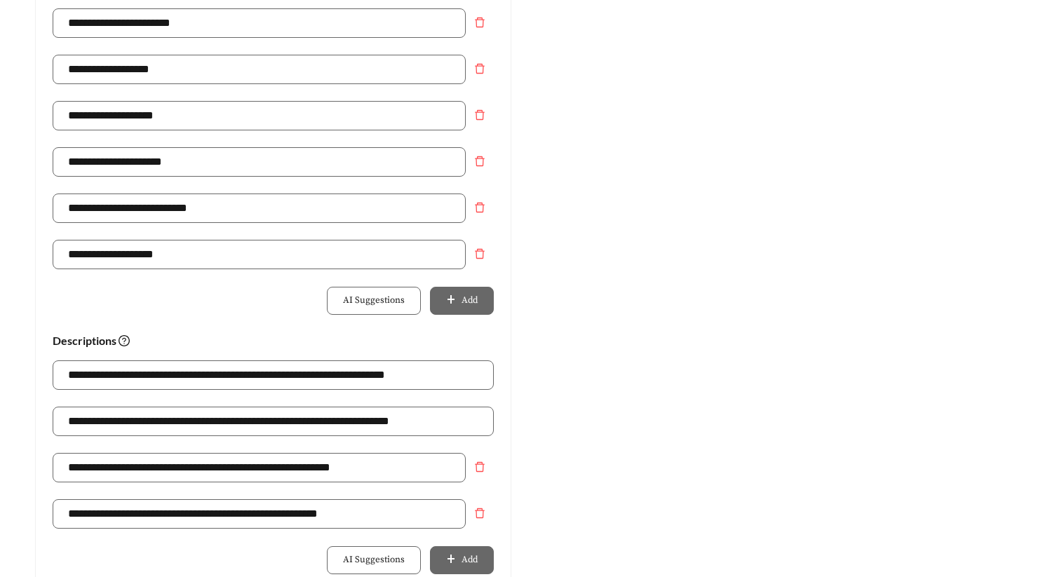
scroll to position [36, 0]
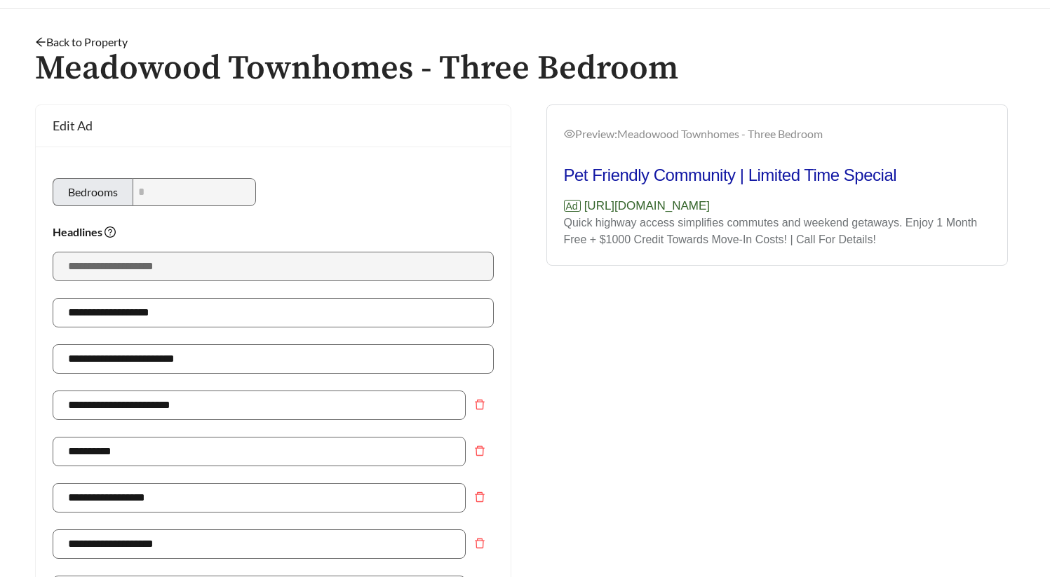
click at [108, 38] on link "Back to Property" at bounding box center [81, 41] width 93 height 13
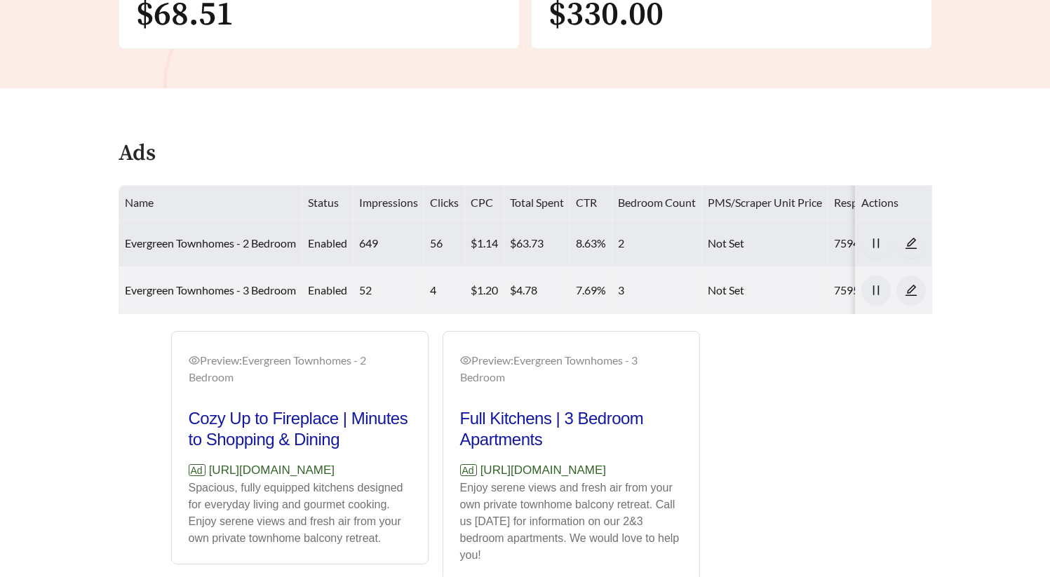
scroll to position [653, 0]
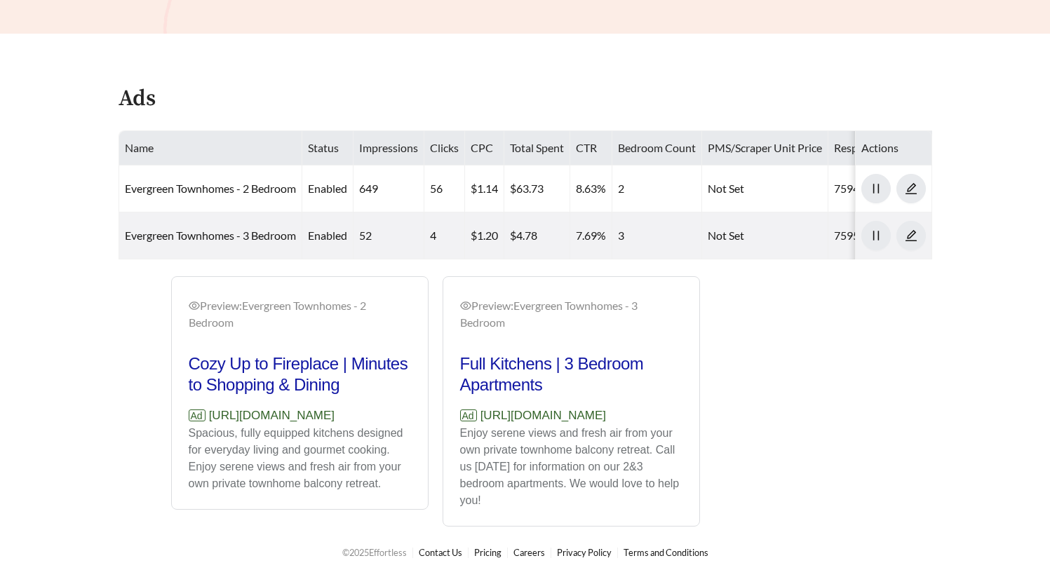
drag, startPoint x: 400, startPoint y: 415, endPoint x: 210, endPoint y: 416, distance: 190.0
click at [210, 416] on div "Preview: Evergreen Townhomes - 2 Bedroom Cozy Up to Fireplace | Minutes to Shop…" at bounding box center [300, 394] width 256 height 229
copy p "[URL][DOMAIN_NAME]"
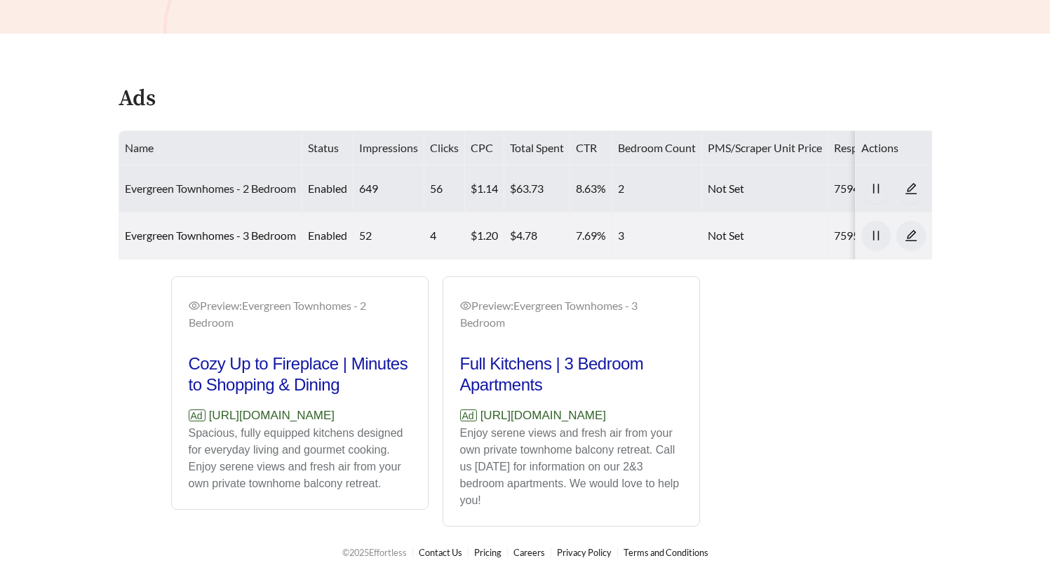
click at [238, 182] on link "Evergreen Townhomes - 2 Bedroom" at bounding box center [210, 188] width 171 height 13
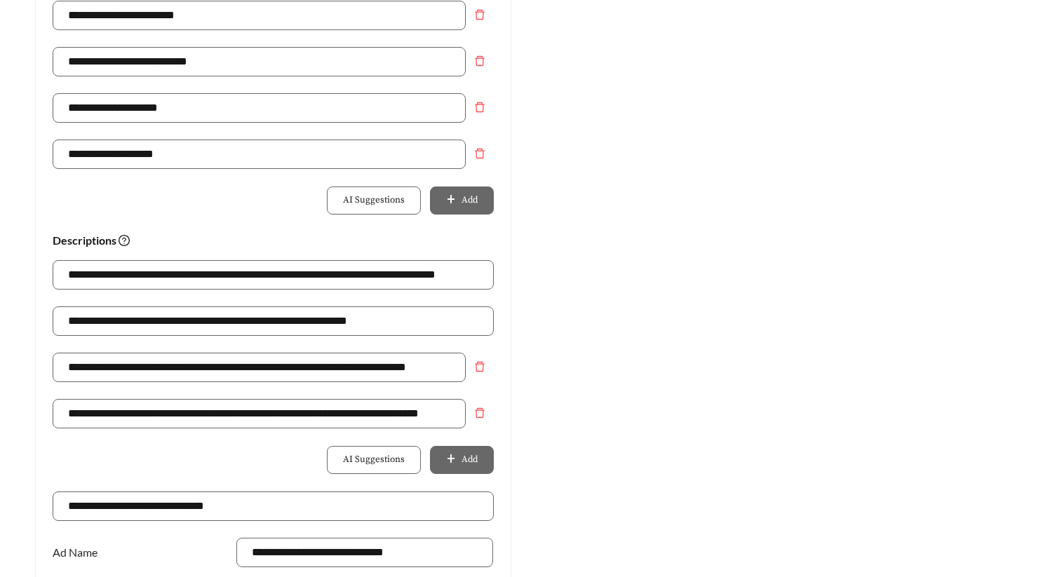
scroll to position [812, 0]
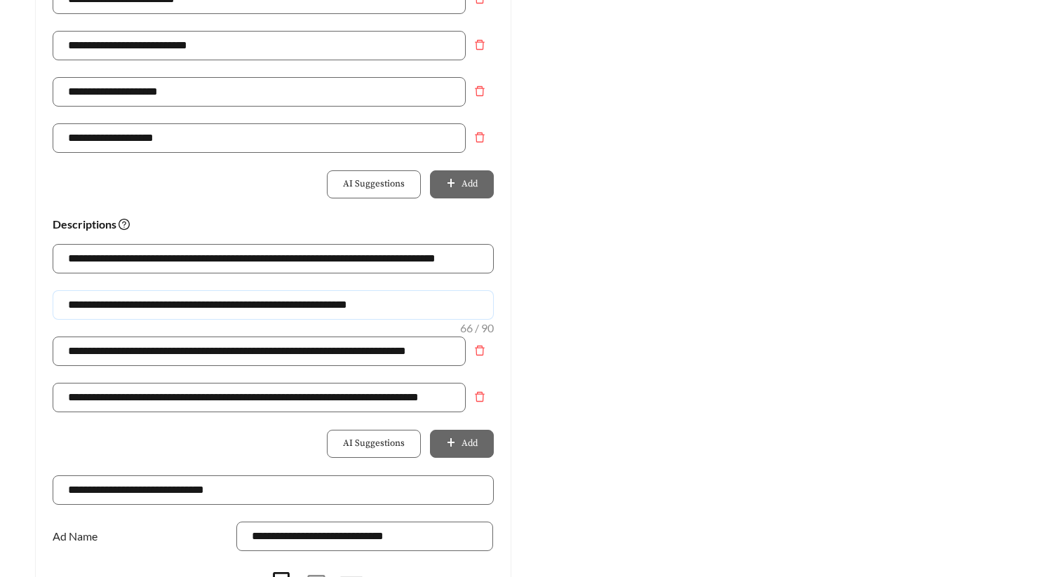
drag, startPoint x: 108, startPoint y: 306, endPoint x: 26, endPoint y: 295, distance: 82.8
click at [27, 297] on div "**********" at bounding box center [273, 13] width 504 height 1371
drag, startPoint x: 396, startPoint y: 304, endPoint x: 27, endPoint y: 306, distance: 368.9
click at [88, 306] on input "**********" at bounding box center [273, 304] width 441 height 29
click at [398, 309] on input "**********" at bounding box center [273, 304] width 441 height 29
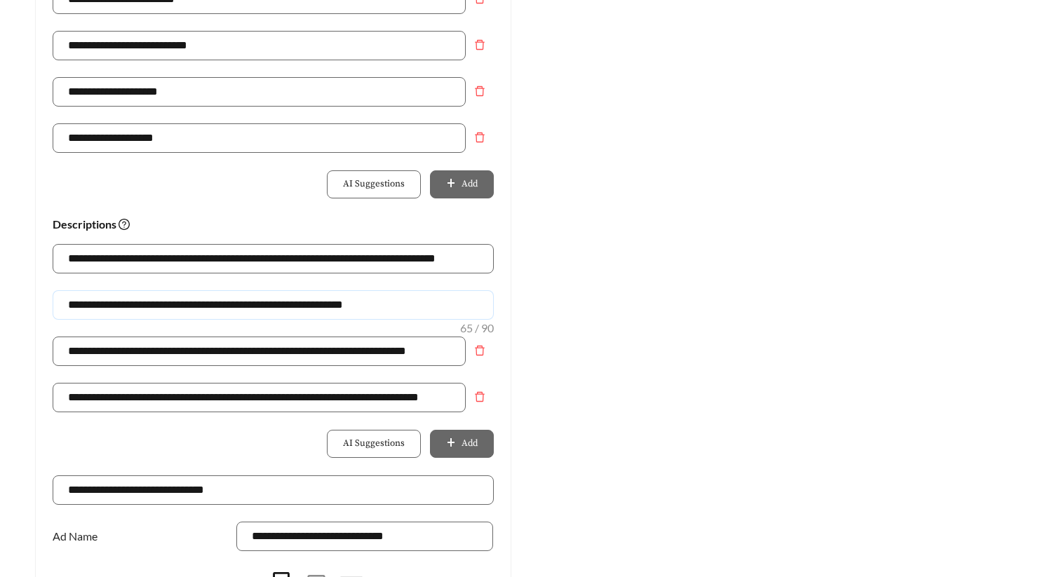
drag, startPoint x: 413, startPoint y: 305, endPoint x: -55, endPoint y: 305, distance: 468.4
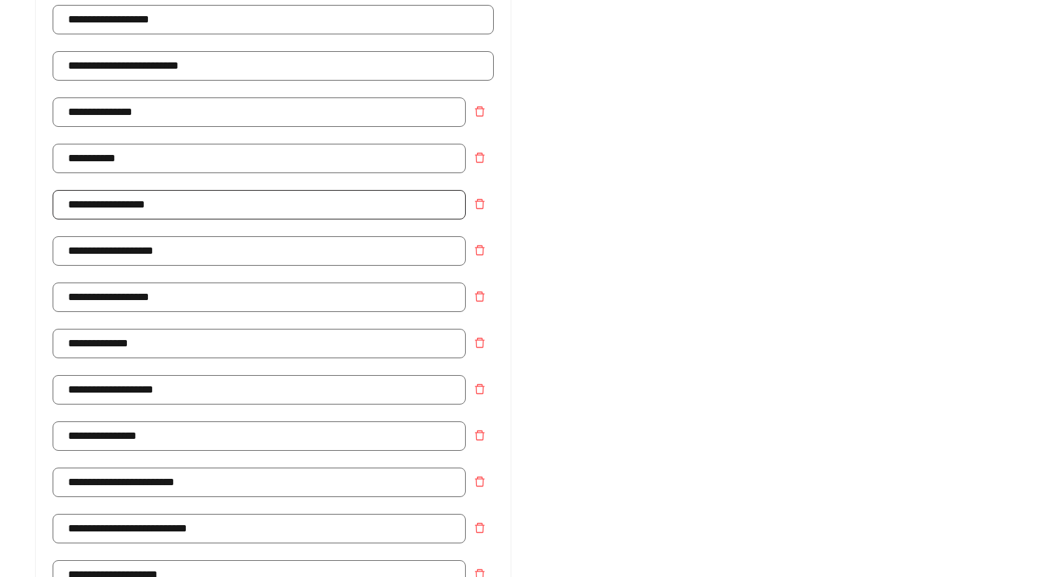
scroll to position [327, 0]
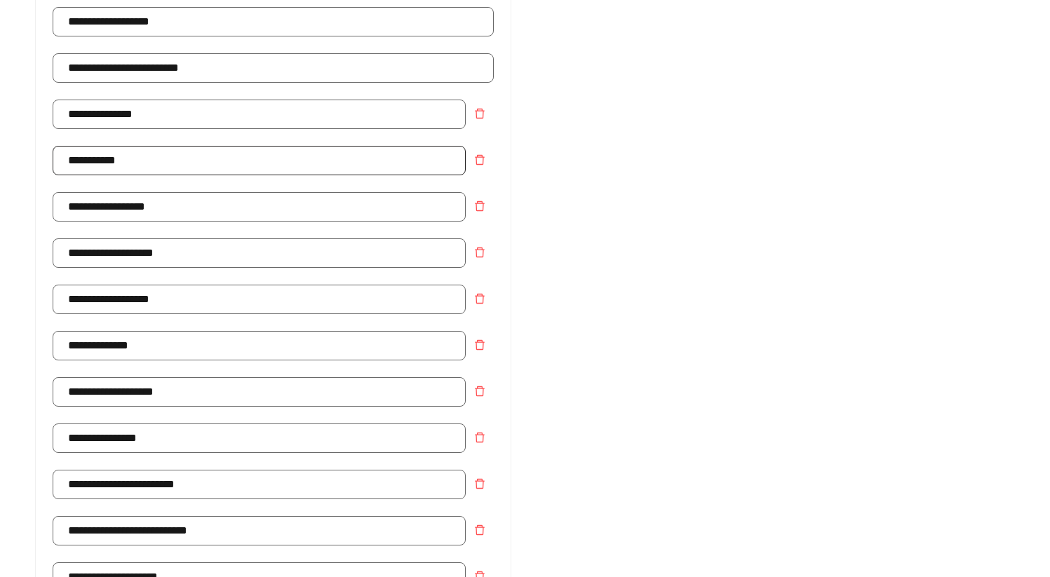
type input "**********"
click at [168, 163] on input "**********" at bounding box center [259, 160] width 413 height 29
type input "**********"
drag, startPoint x: 697, startPoint y: 215, endPoint x: 516, endPoint y: 243, distance: 183.1
click at [696, 215] on div "Preview: Evergreen Townhomes - 2 Bedroom Schedule A Tour | Gas Appliances Ad [U…" at bounding box center [777, 498] width 504 height 1371
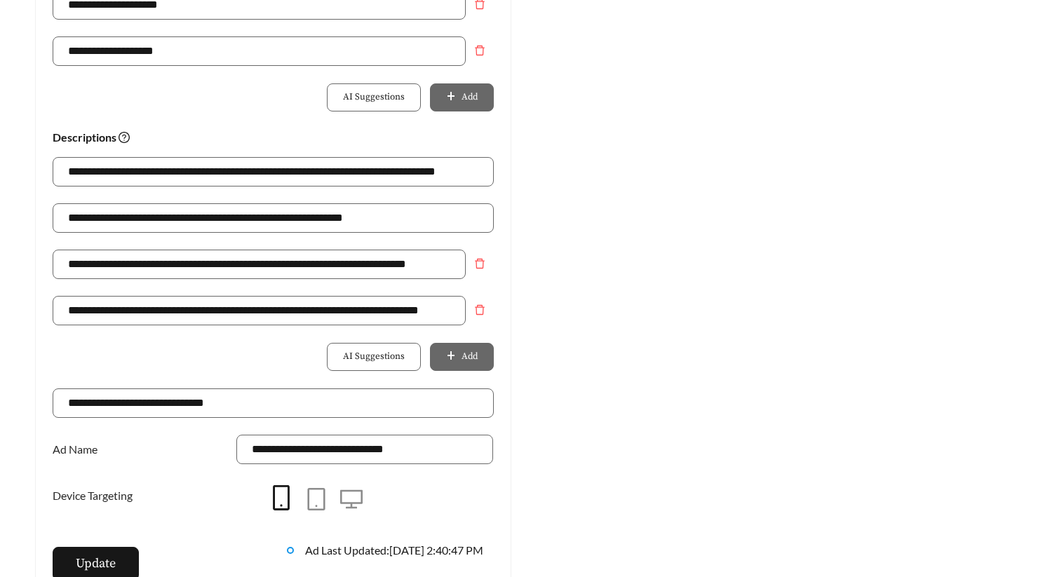
scroll to position [1109, 0]
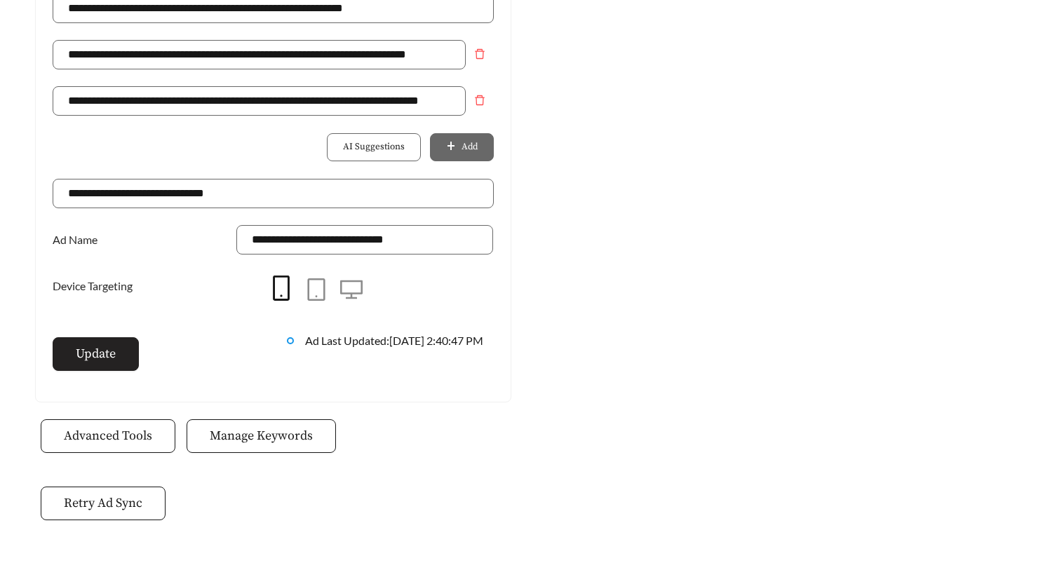
click at [106, 353] on span "Update" at bounding box center [96, 353] width 40 height 19
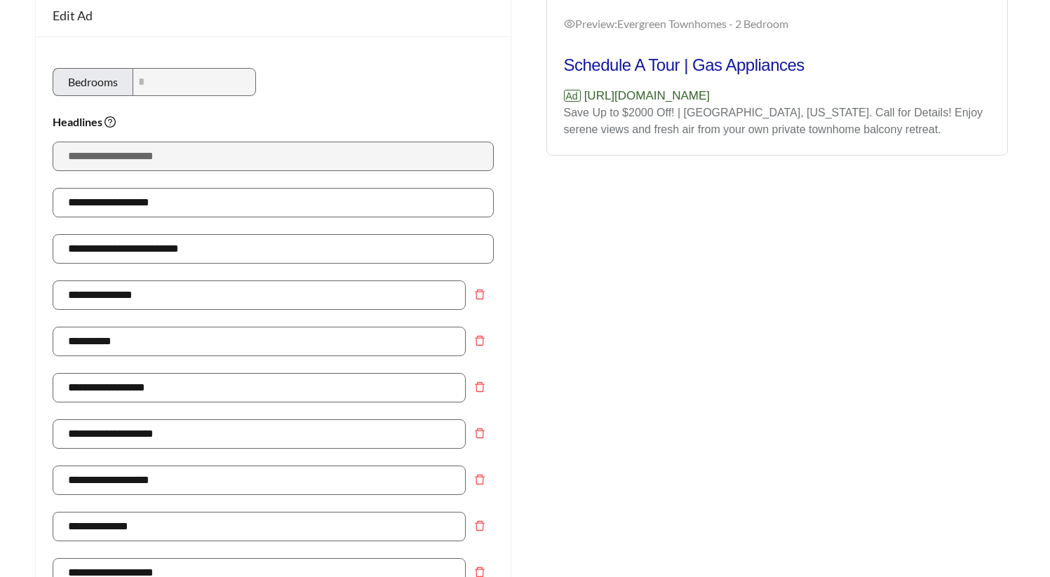
scroll to position [0, 0]
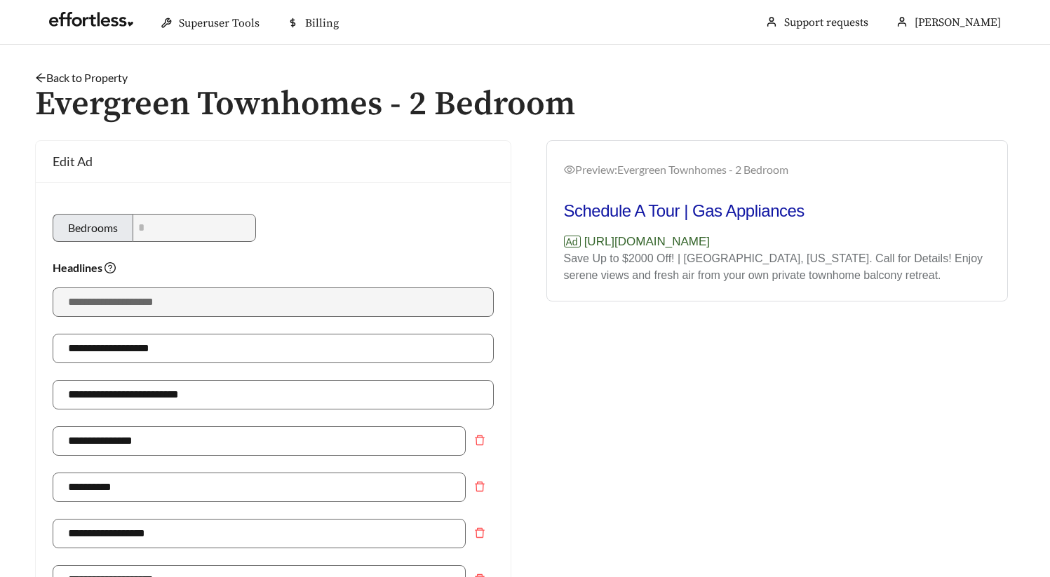
click at [121, 81] on link "Back to Property" at bounding box center [81, 77] width 93 height 13
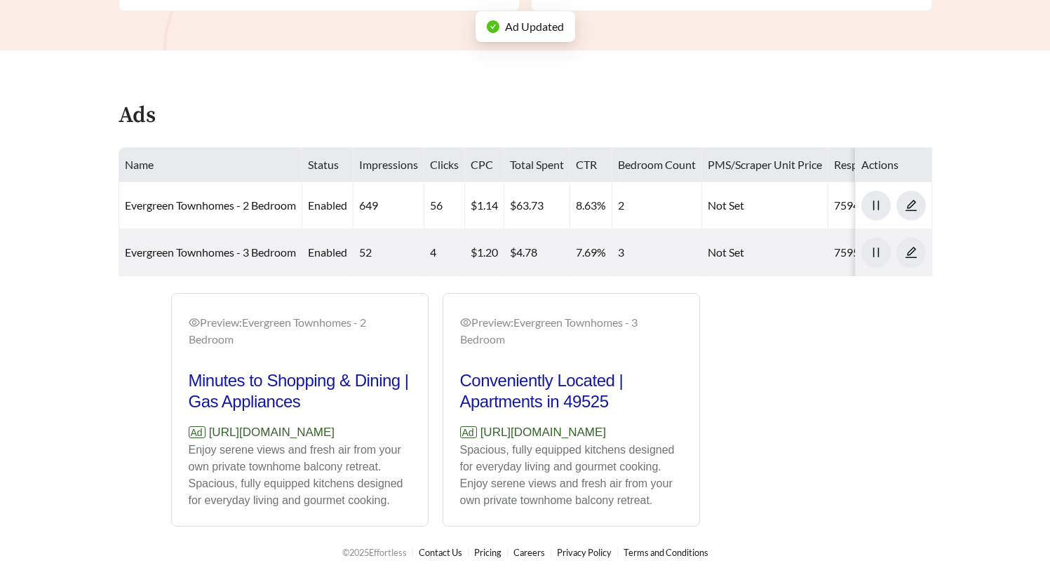
scroll to position [636, 0]
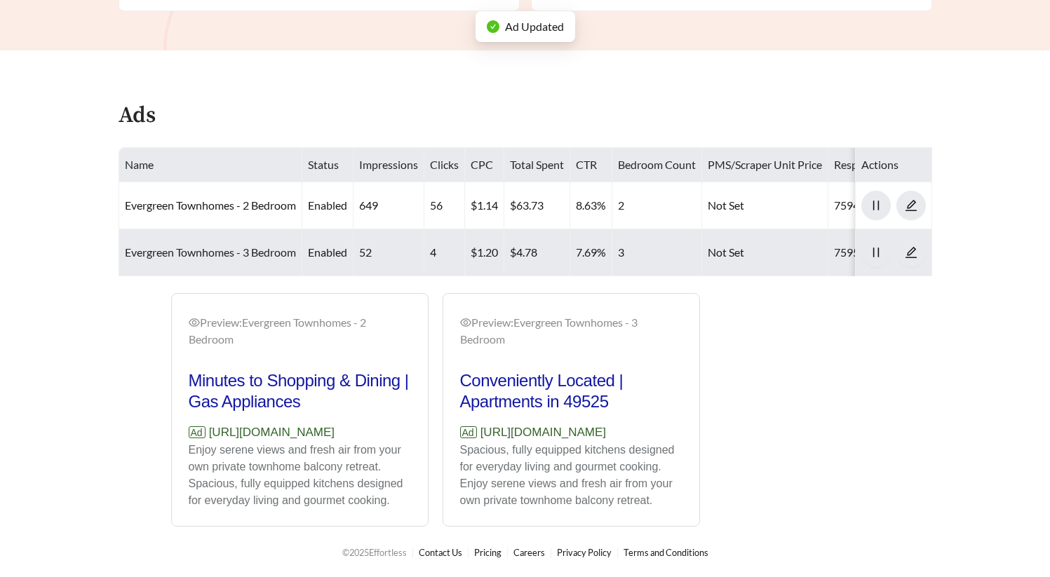
click at [226, 245] on link "Evergreen Townhomes - 3 Bedroom" at bounding box center [210, 251] width 171 height 13
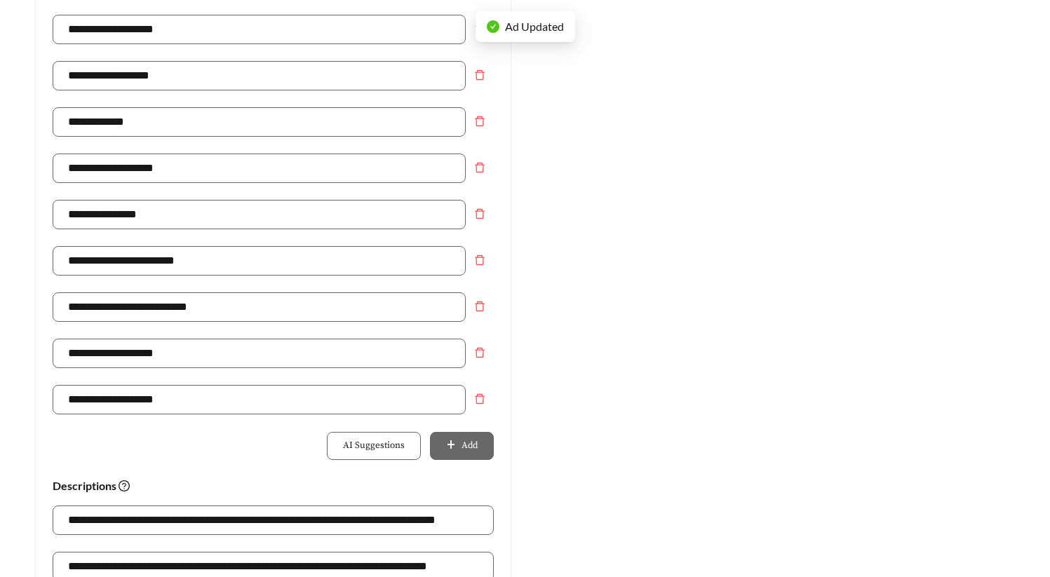
scroll to position [722, 0]
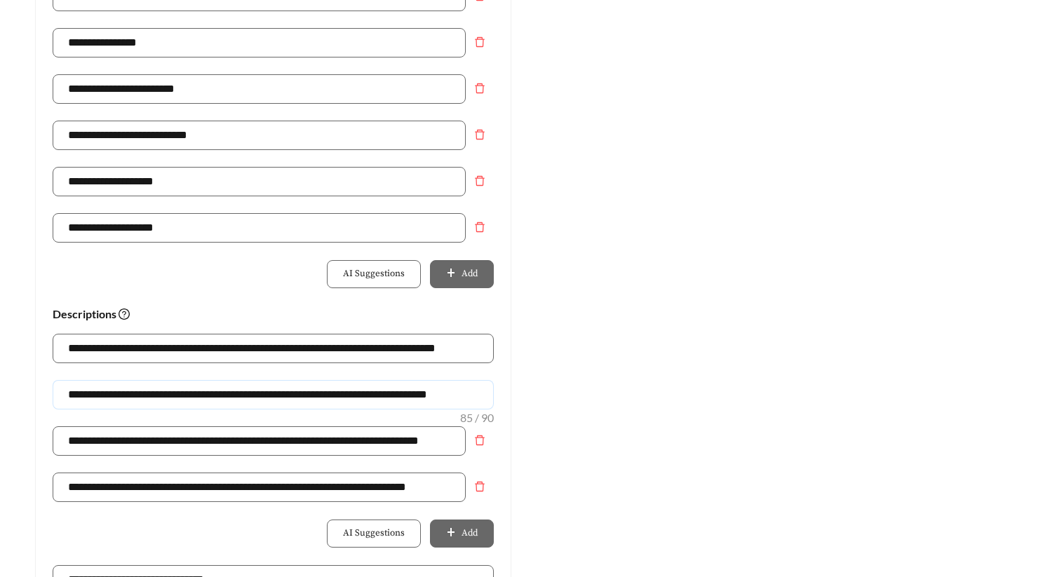
drag, startPoint x: 480, startPoint y: 392, endPoint x: -147, endPoint y: 370, distance: 627.3
paste input "text"
type input "**********"
click at [544, 375] on div "Preview: Evergreen Townhomes - 3 Bedroom Limited Time Special | Cozy Up to Fire…" at bounding box center [777, 103] width 504 height 1371
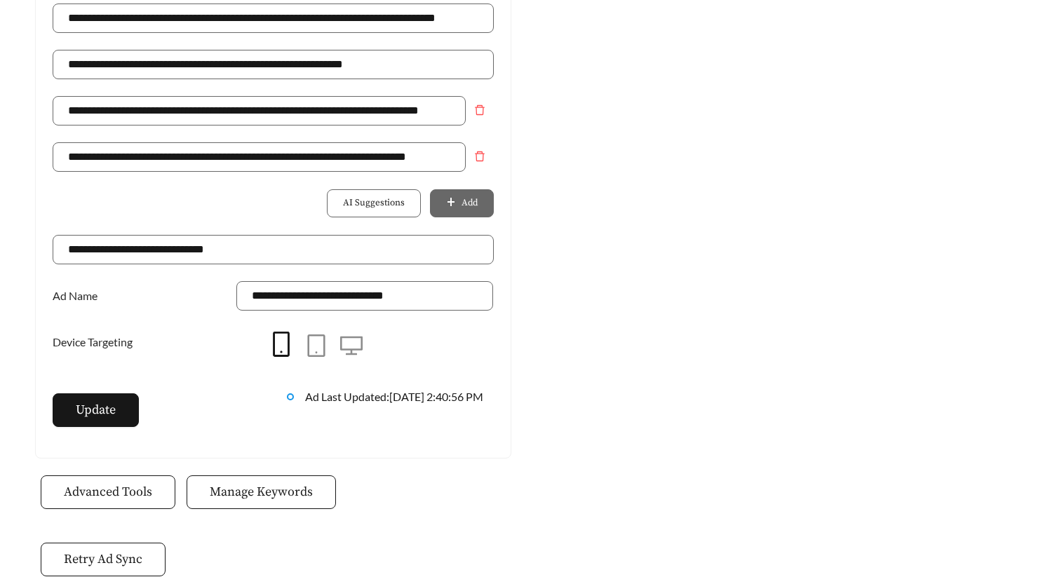
scroll to position [1103, 0]
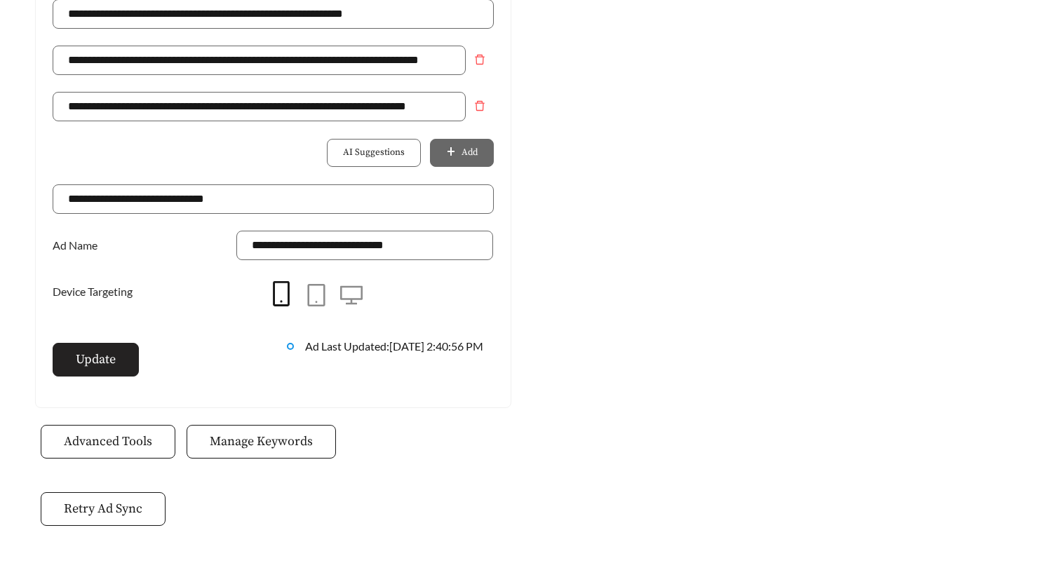
click at [93, 373] on button "Update" at bounding box center [96, 360] width 86 height 34
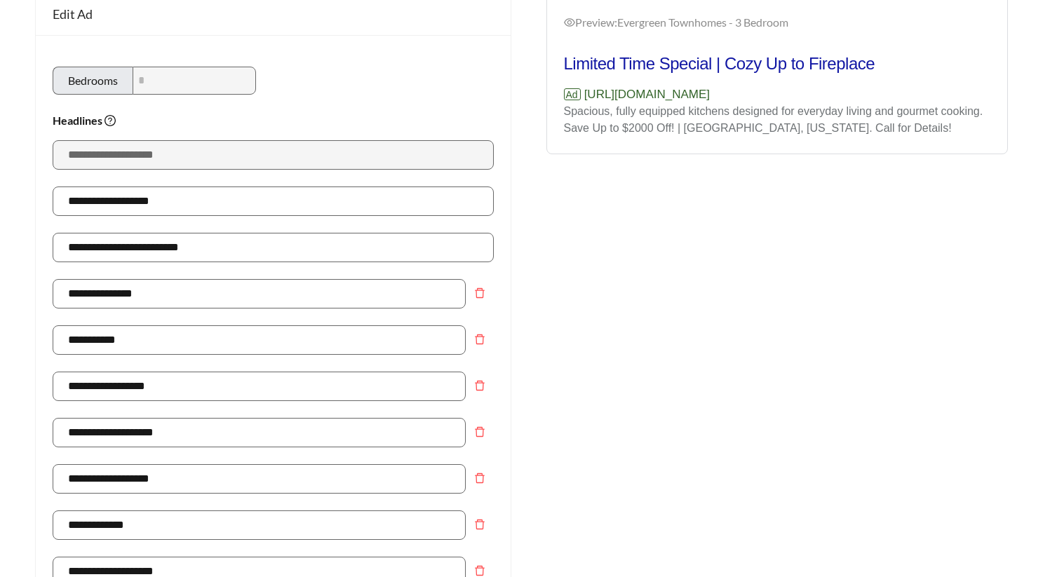
scroll to position [0, 0]
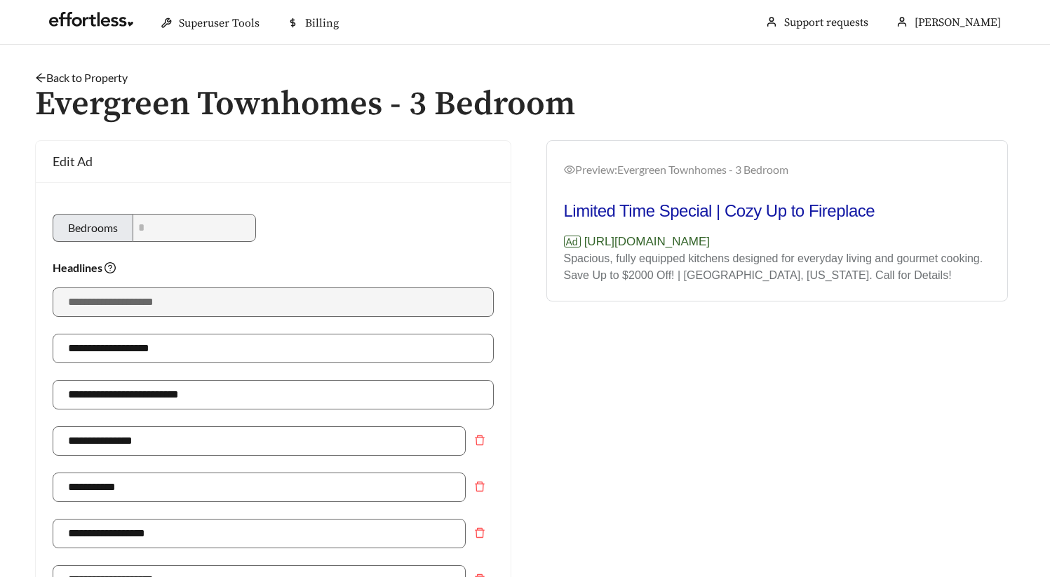
click at [116, 81] on link "Back to Property" at bounding box center [81, 77] width 93 height 13
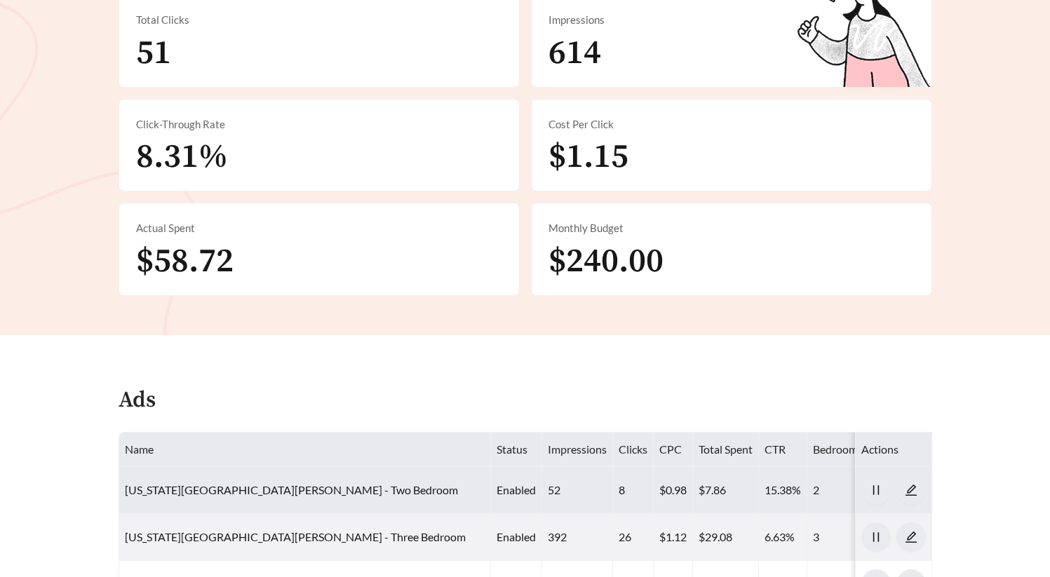
scroll to position [683, 0]
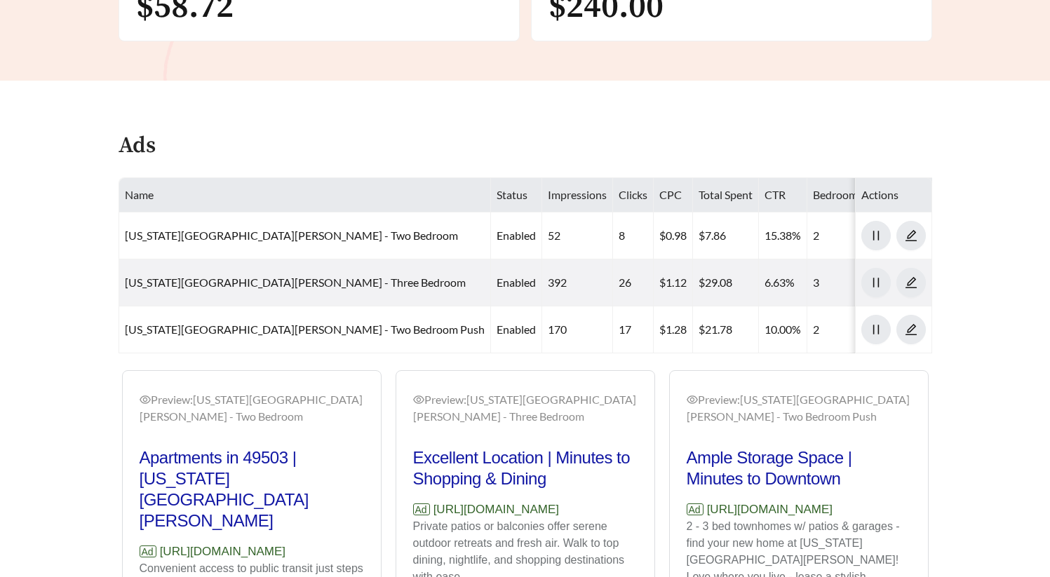
drag, startPoint x: 342, startPoint y: 429, endPoint x: 161, endPoint y: 430, distance: 180.2
click at [161, 543] on p "Ad https://michiganmeadowsgr.com" at bounding box center [252, 552] width 224 height 18
copy p "https://michiganmeadowsgr.com"
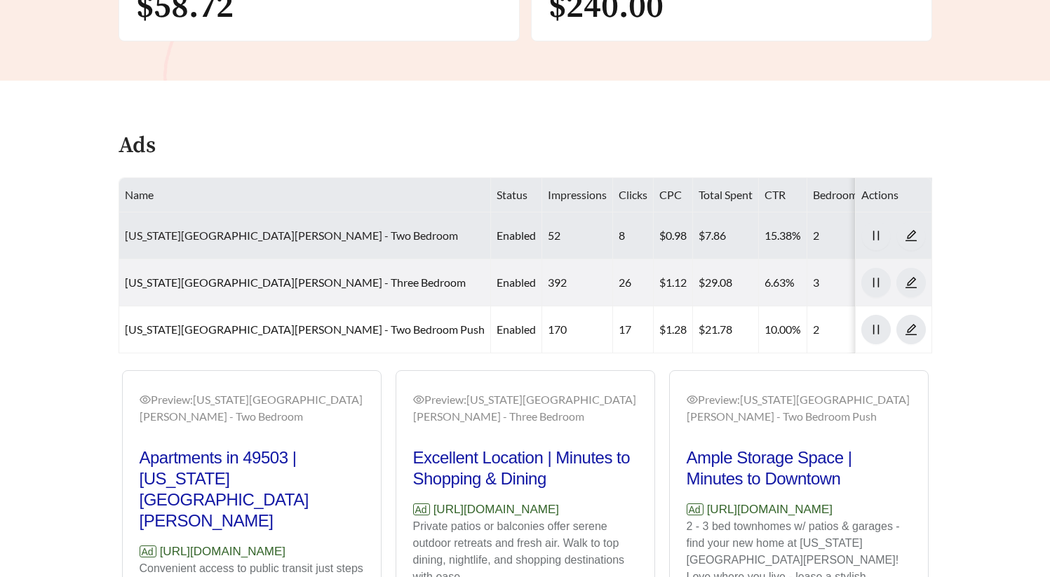
click at [198, 229] on link "Michigan Meadows - Two Bedroom" at bounding box center [291, 235] width 333 height 13
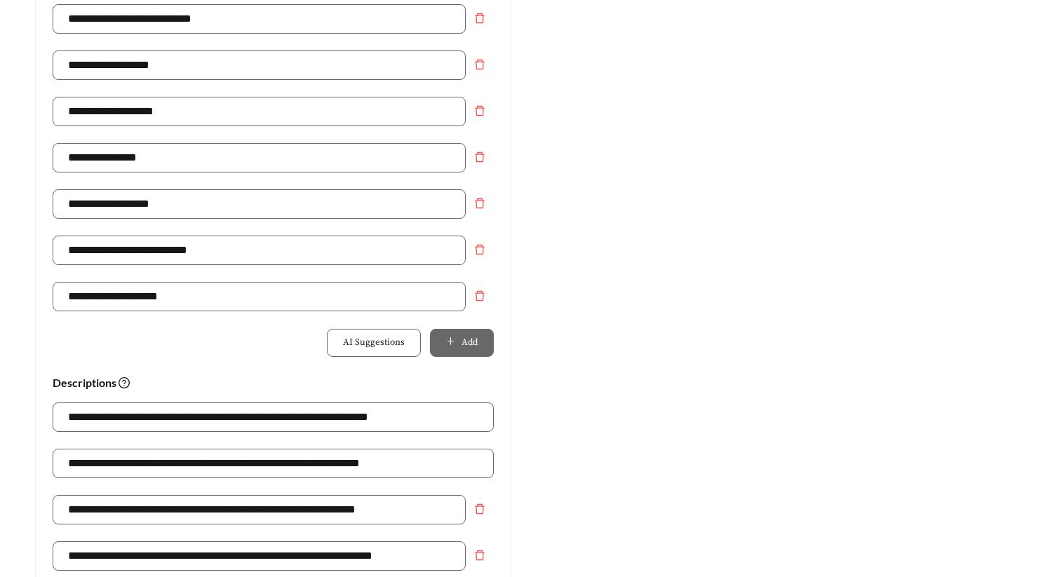
scroll to position [704, 0]
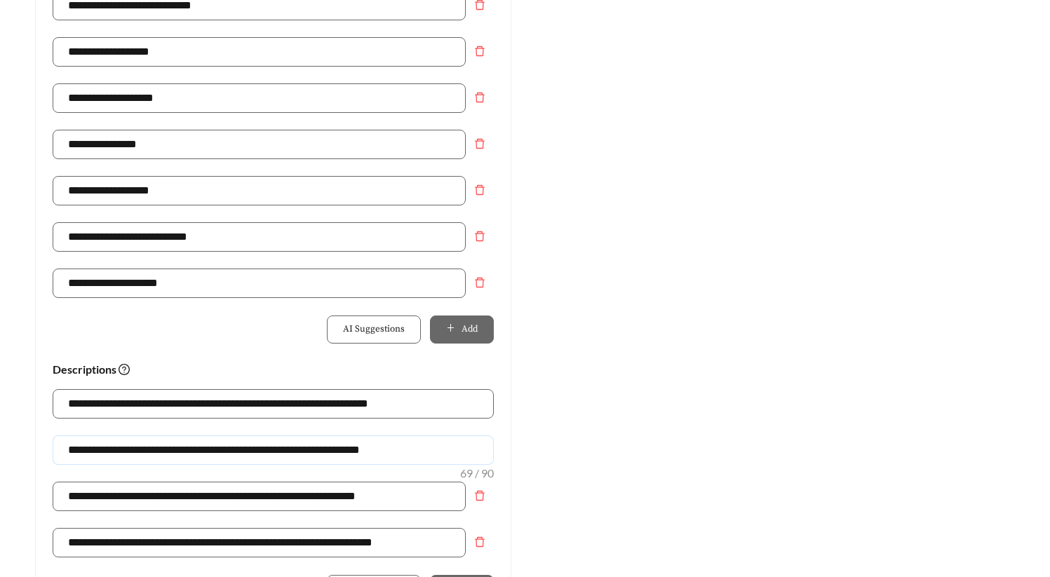
drag, startPoint x: 197, startPoint y: 412, endPoint x: 25, endPoint y: 412, distance: 172.5
click at [25, 412] on div "**********" at bounding box center [273, 158] width 504 height 1371
drag, startPoint x: 388, startPoint y: 413, endPoint x: 579, endPoint y: 422, distance: 191.7
click at [579, 422] on div "**********" at bounding box center [525, 158] width 1008 height 1371
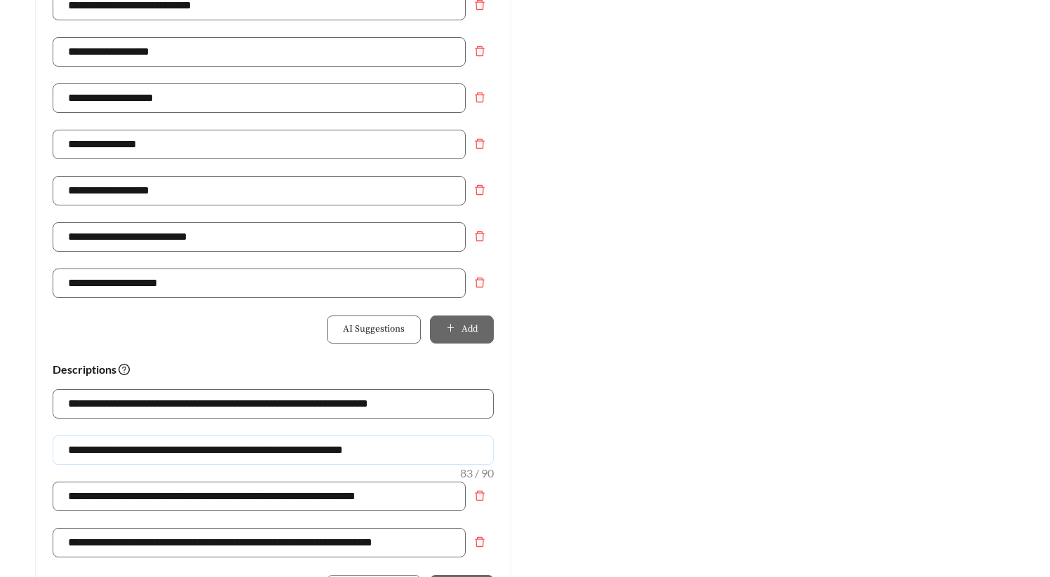
scroll to position [0, 0]
type input "**********"
click at [468, 184] on span "delete" at bounding box center [479, 189] width 27 height 11
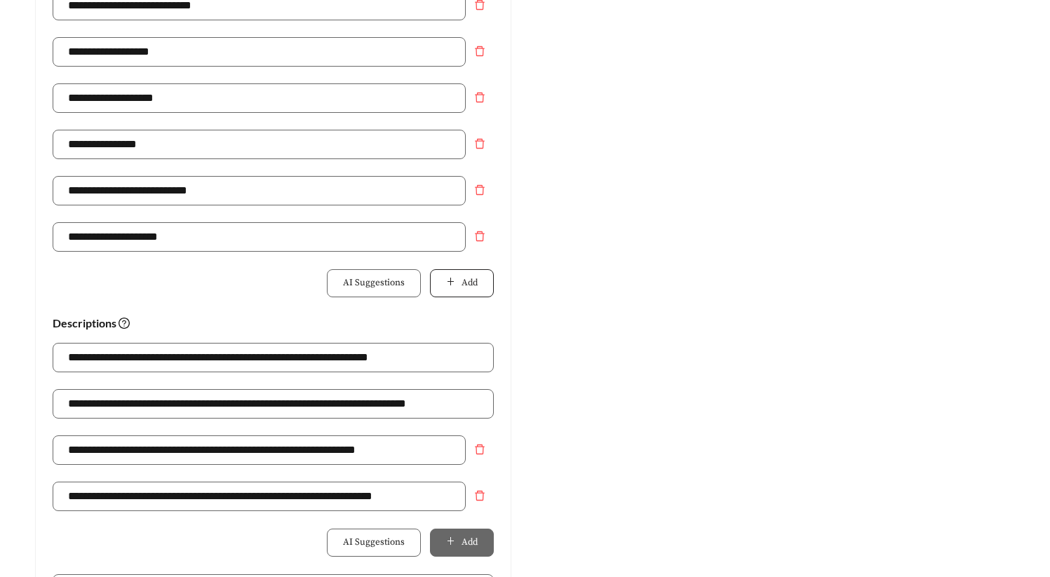
click at [461, 276] on span "Add" at bounding box center [469, 283] width 16 height 14
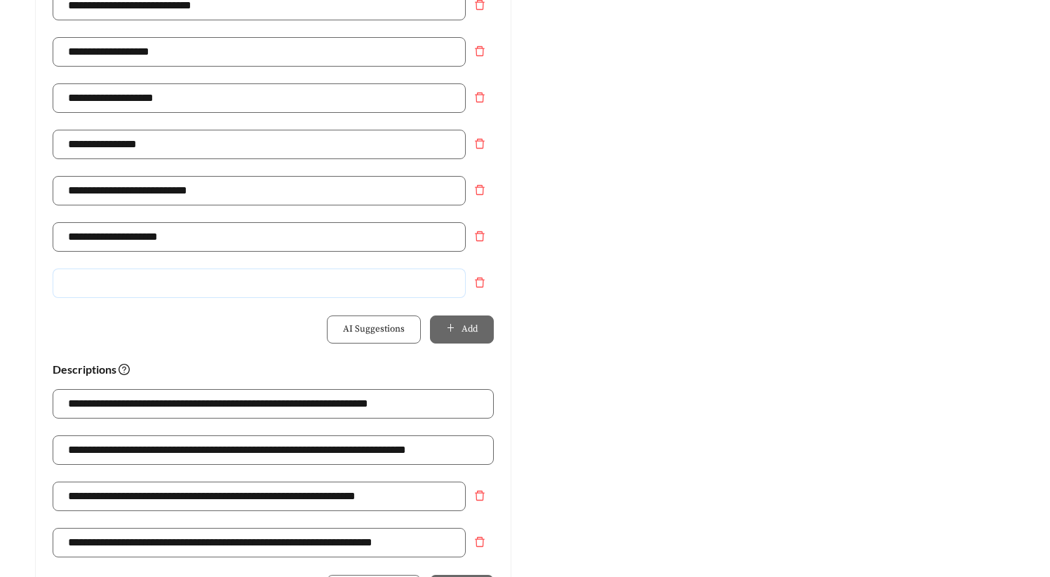
click at [372, 269] on input "text" at bounding box center [259, 283] width 413 height 29
type input "**********"
click at [581, 371] on div "Preview: Michigan Meadows - Two Bedroom Tour Today! | Conveniently Located Ad h…" at bounding box center [777, 158] width 504 height 1371
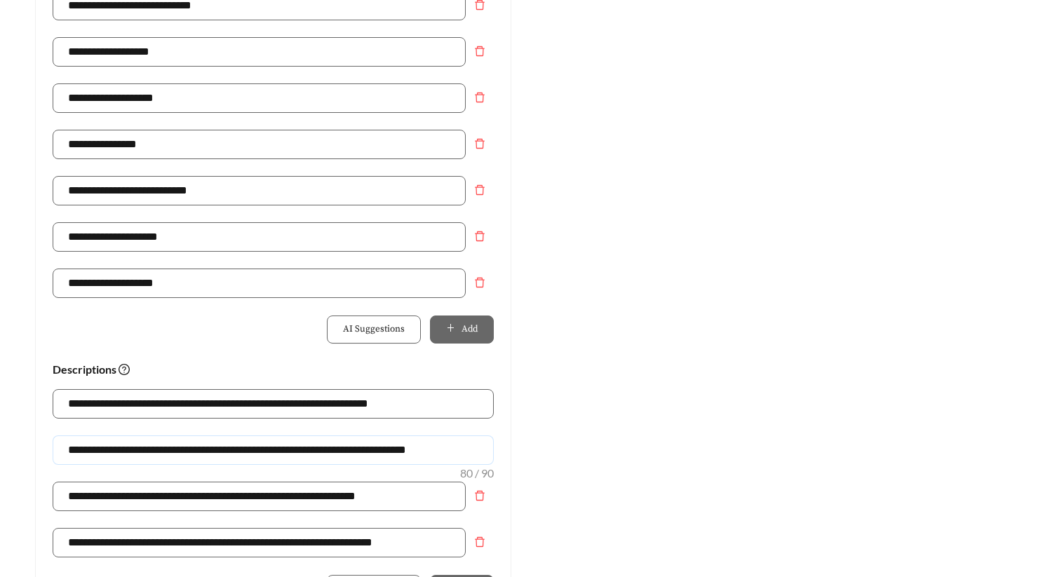
click at [73, 435] on input "**********" at bounding box center [273, 449] width 441 height 29
type input "**********"
drag, startPoint x: 811, startPoint y: 379, endPoint x: 645, endPoint y: 402, distance: 167.1
click at [810, 379] on div "Preview: Michigan Meadows - Two Bedroom Tour Today! | Conveniently Located Ad h…" at bounding box center [777, 158] width 504 height 1371
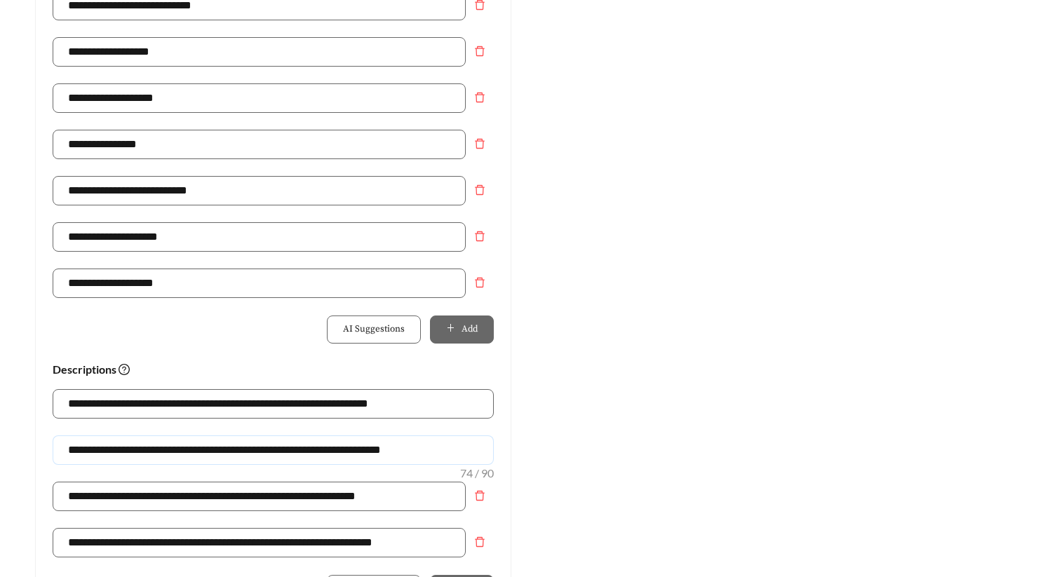
drag, startPoint x: 452, startPoint y: 410, endPoint x: -127, endPoint y: 407, distance: 578.5
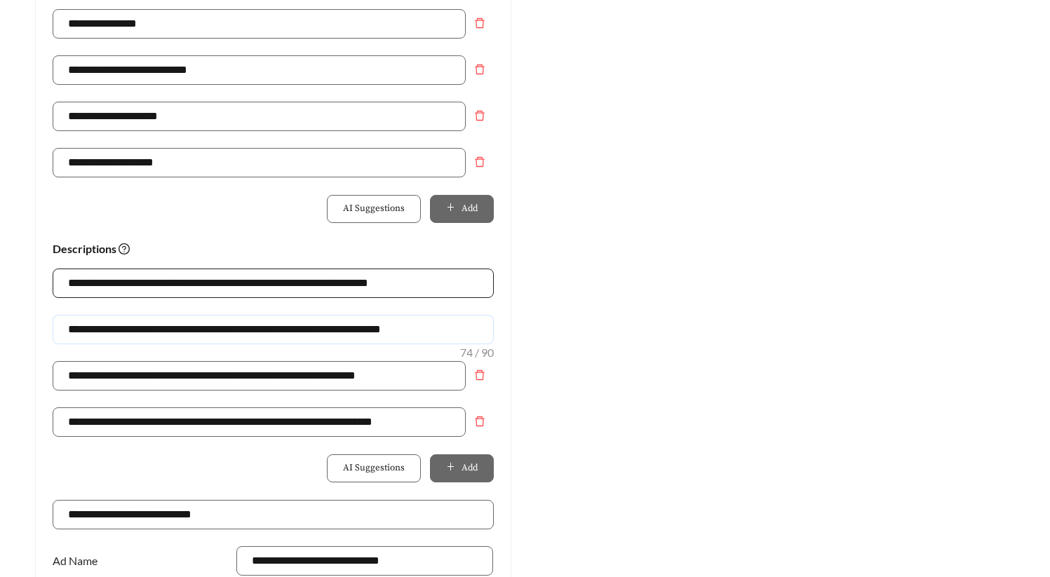
scroll to position [1144, 0]
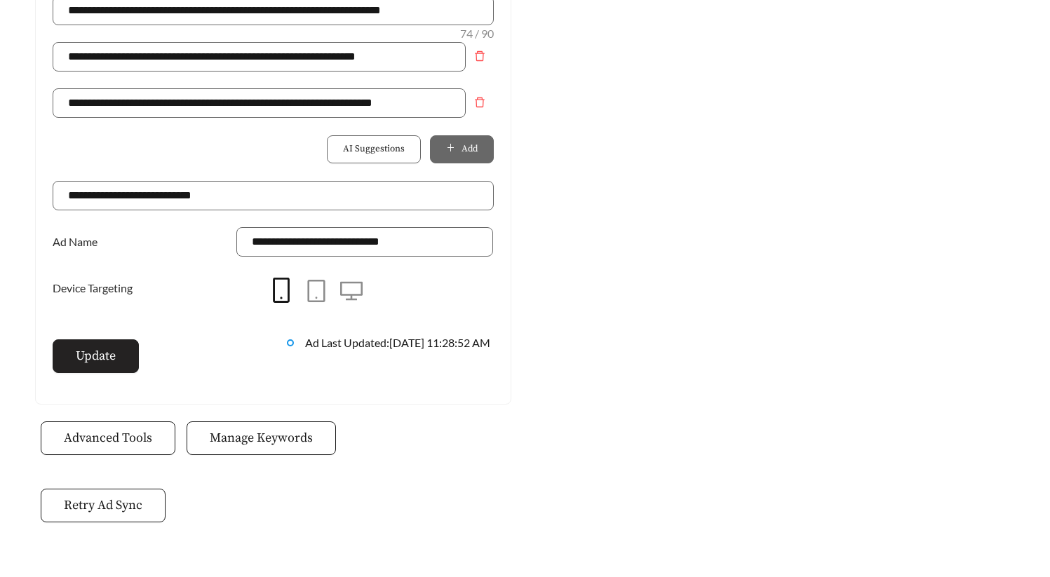
click at [86, 346] on span "Update" at bounding box center [96, 355] width 40 height 19
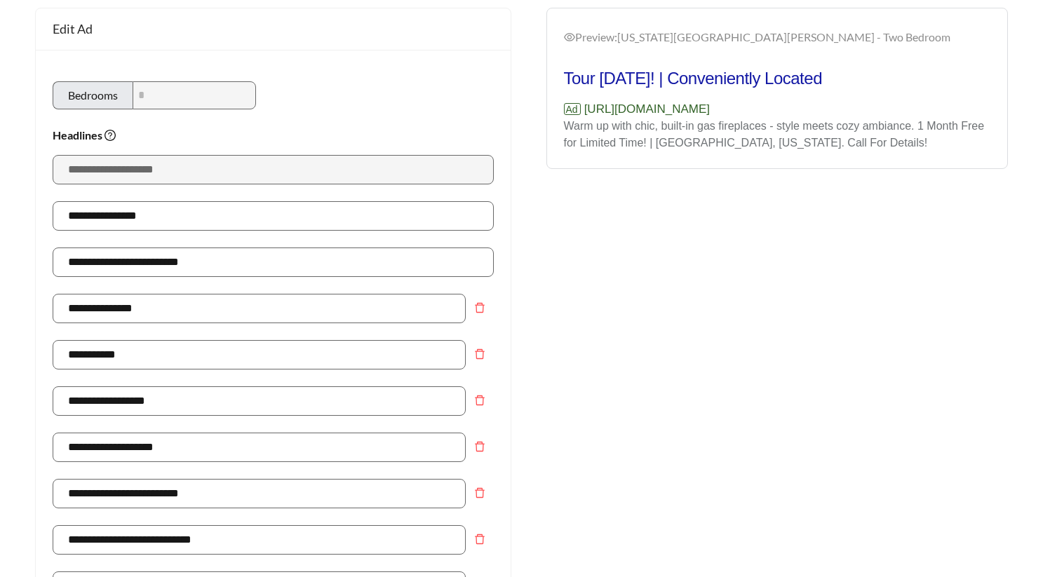
scroll to position [0, 0]
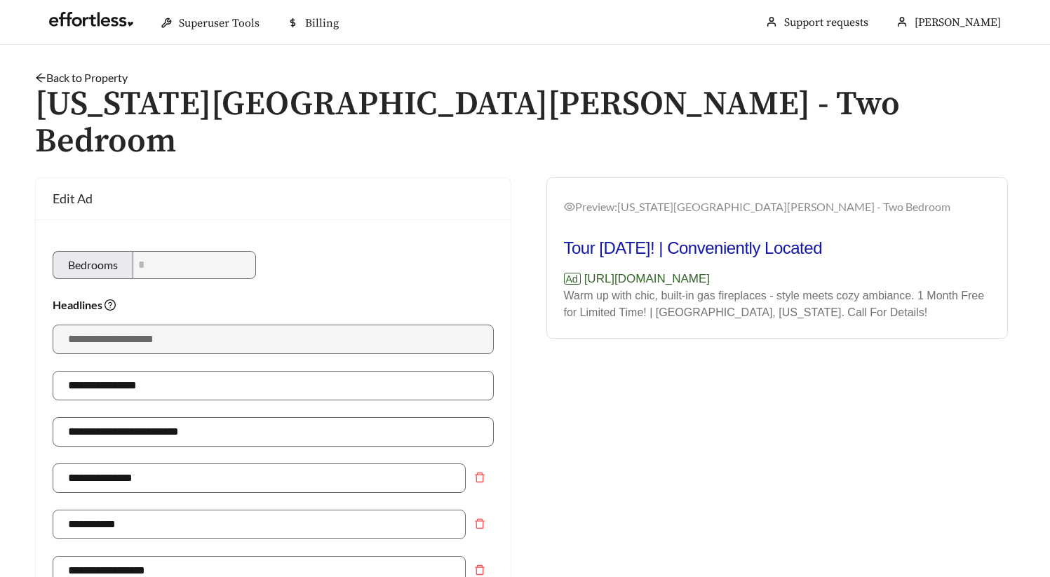
click at [78, 79] on link "Back to Property" at bounding box center [81, 77] width 93 height 13
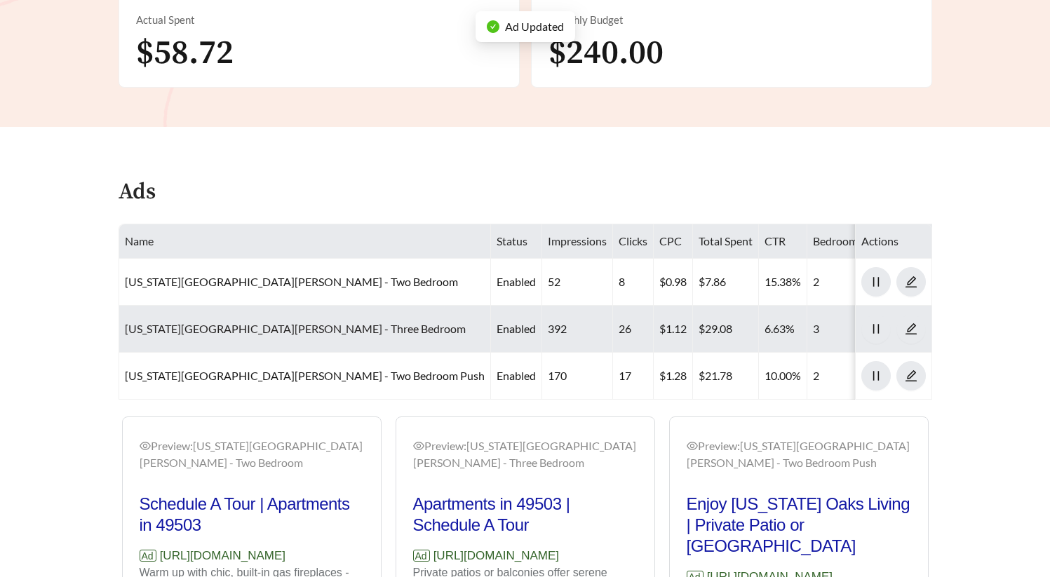
scroll to position [661, 0]
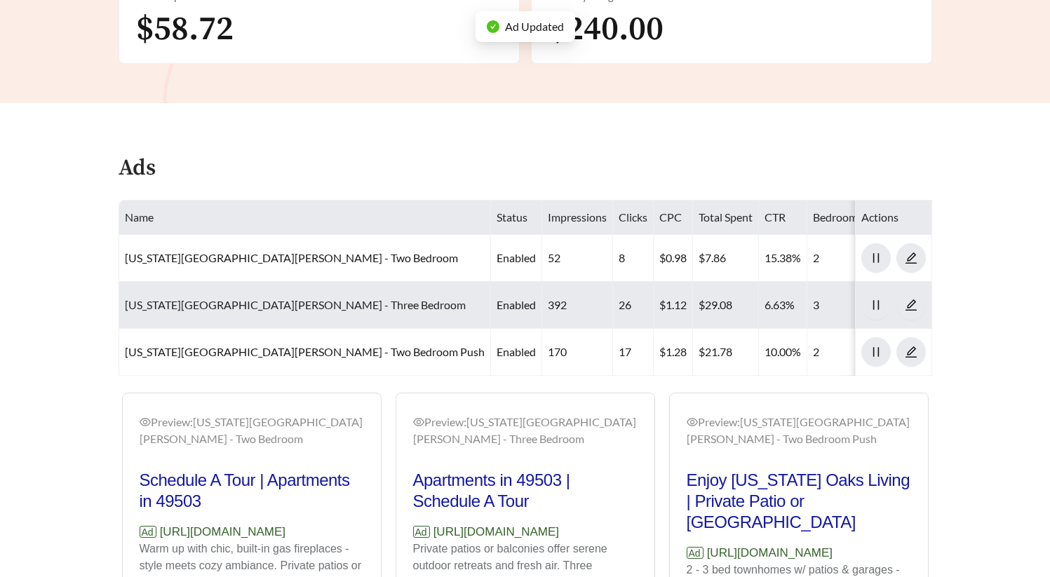
click at [229, 298] on link "Michigan Meadows - Three Bedroom" at bounding box center [295, 304] width 341 height 13
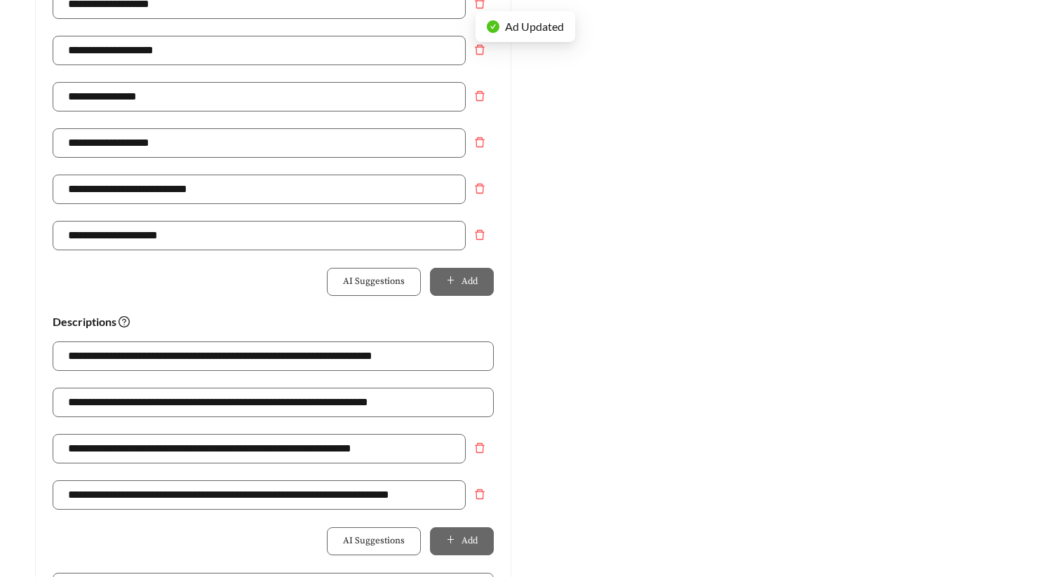
scroll to position [900, 0]
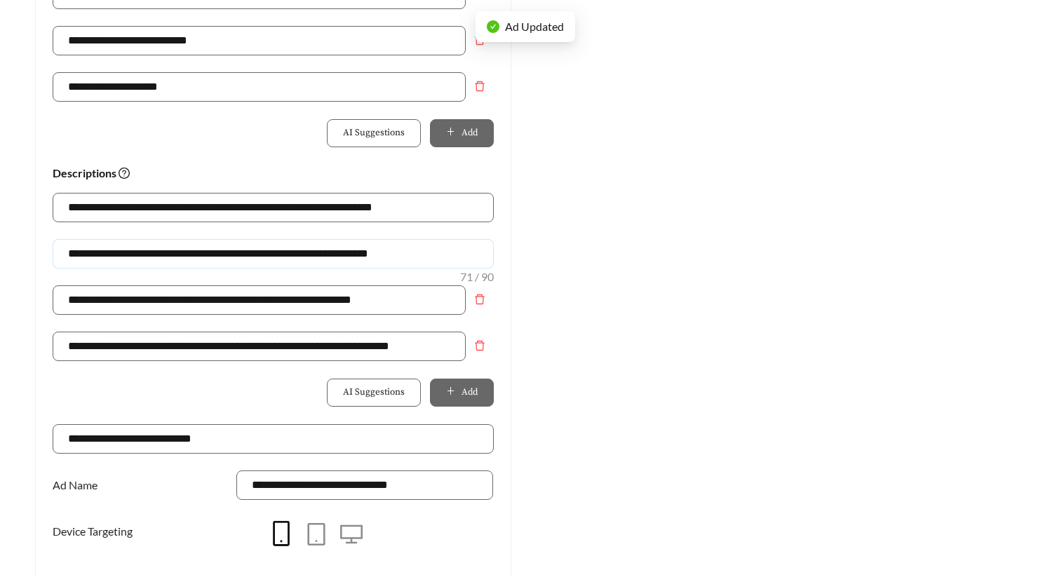
drag, startPoint x: 450, startPoint y: 217, endPoint x: -279, endPoint y: 180, distance: 730.3
paste input "***"
type input "**********"
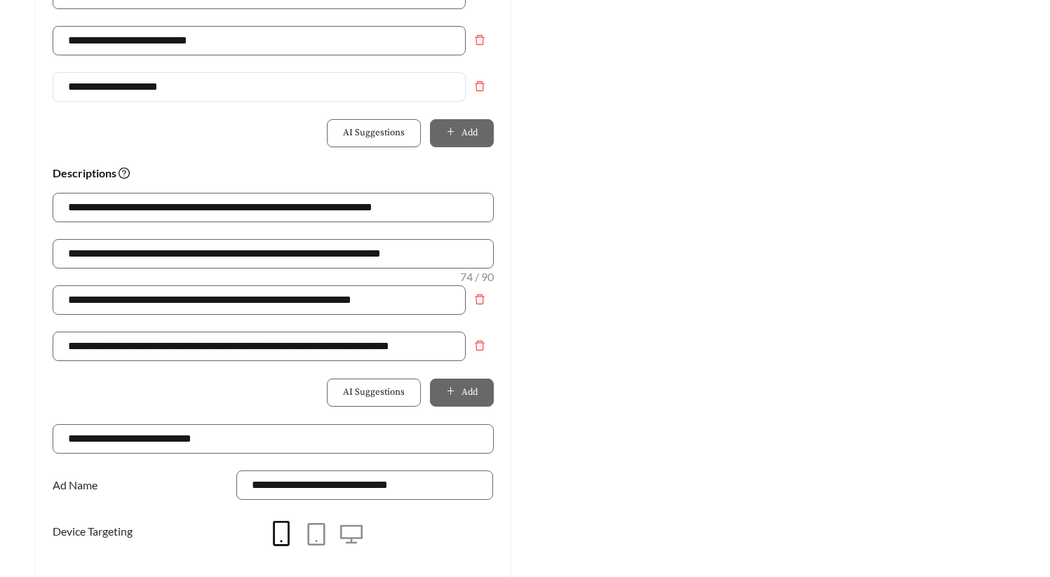
drag, startPoint x: 197, startPoint y: 51, endPoint x: -86, endPoint y: 49, distance: 282.6
type input "**********"
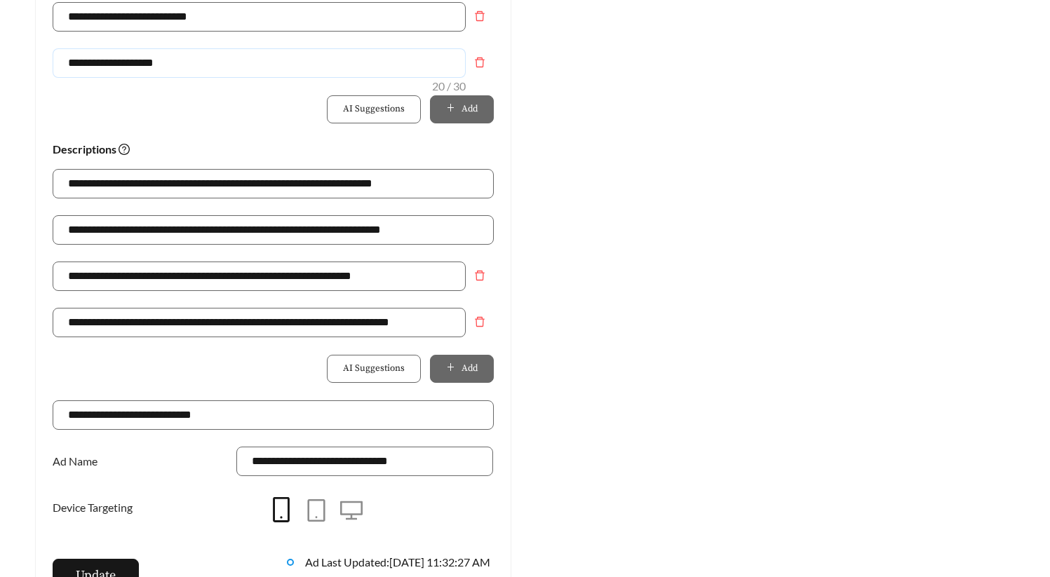
scroll to position [928, 0]
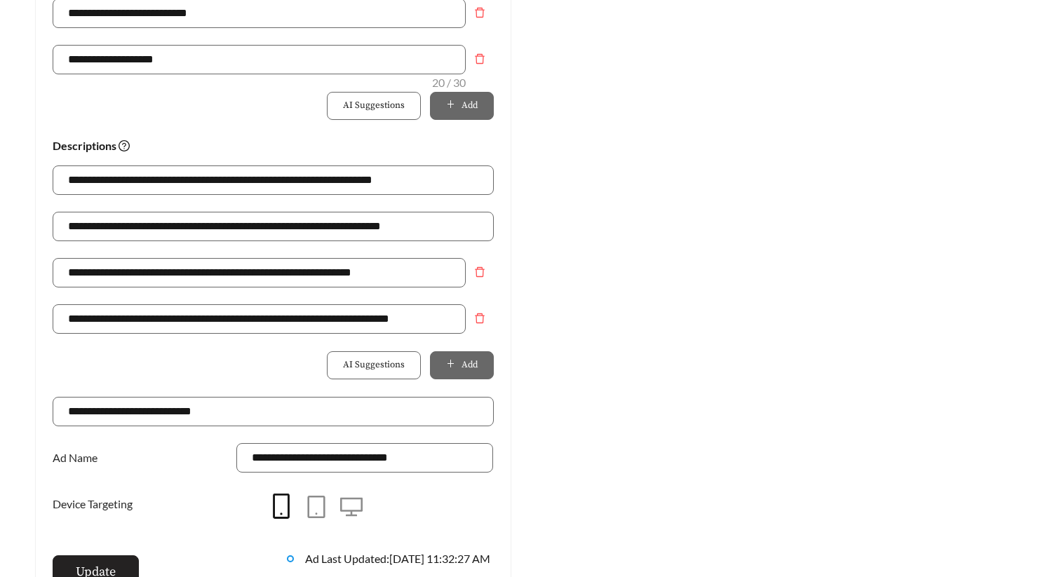
click at [109, 562] on span "Update" at bounding box center [96, 571] width 40 height 19
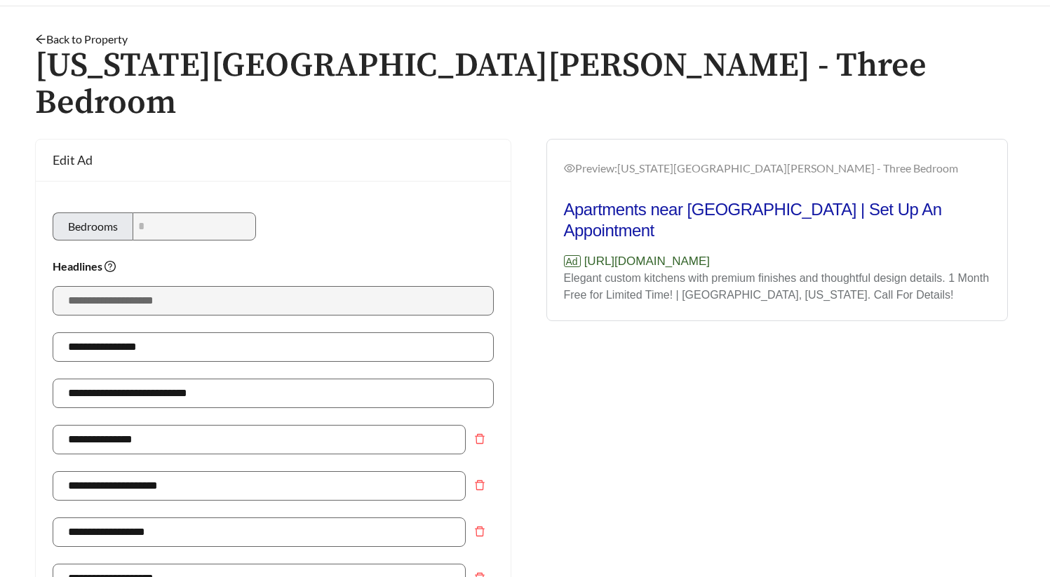
scroll to position [0, 0]
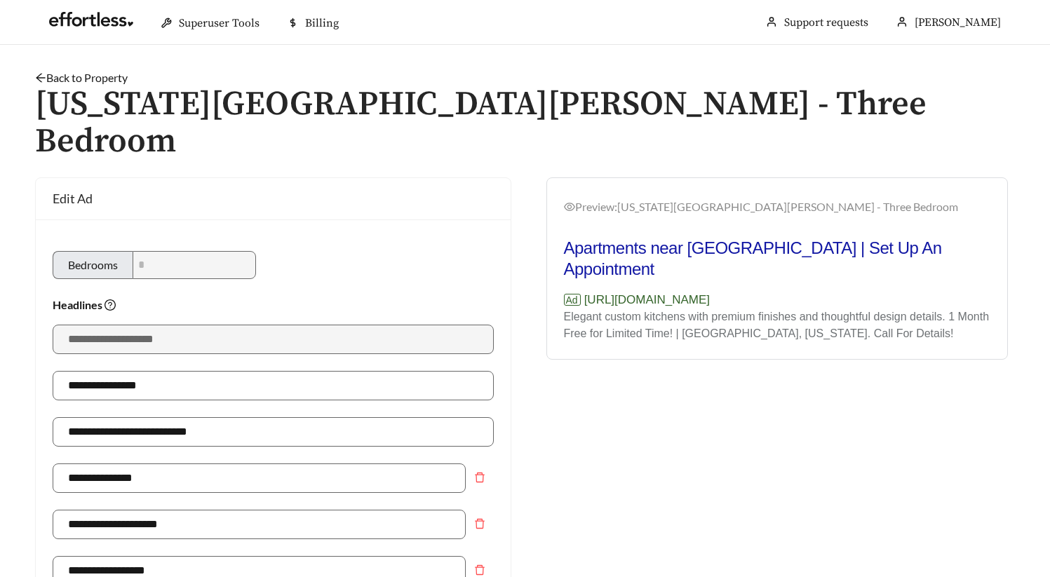
click at [116, 77] on link "Back to Property" at bounding box center [81, 77] width 93 height 13
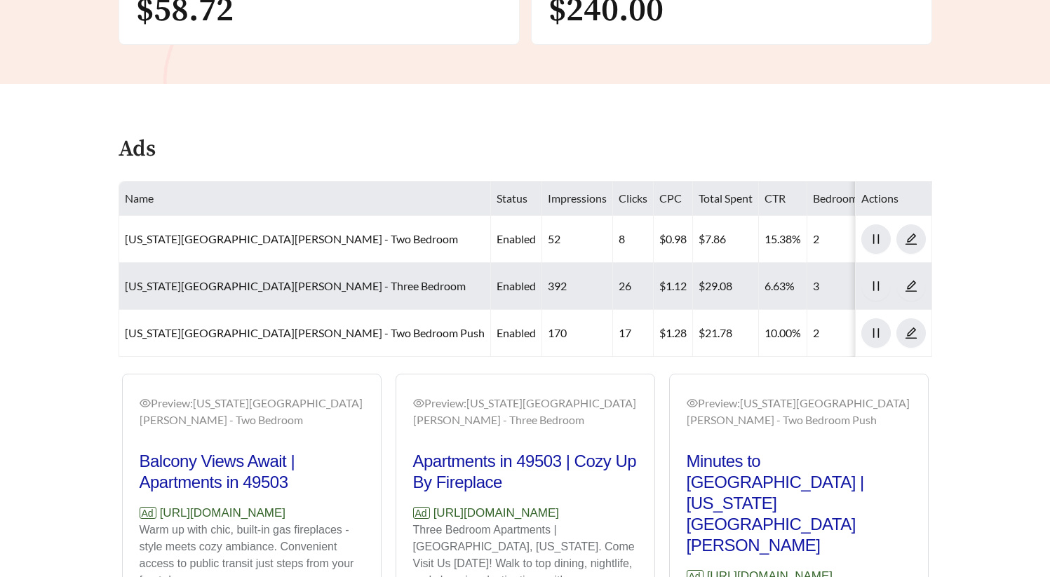
scroll to position [683, 0]
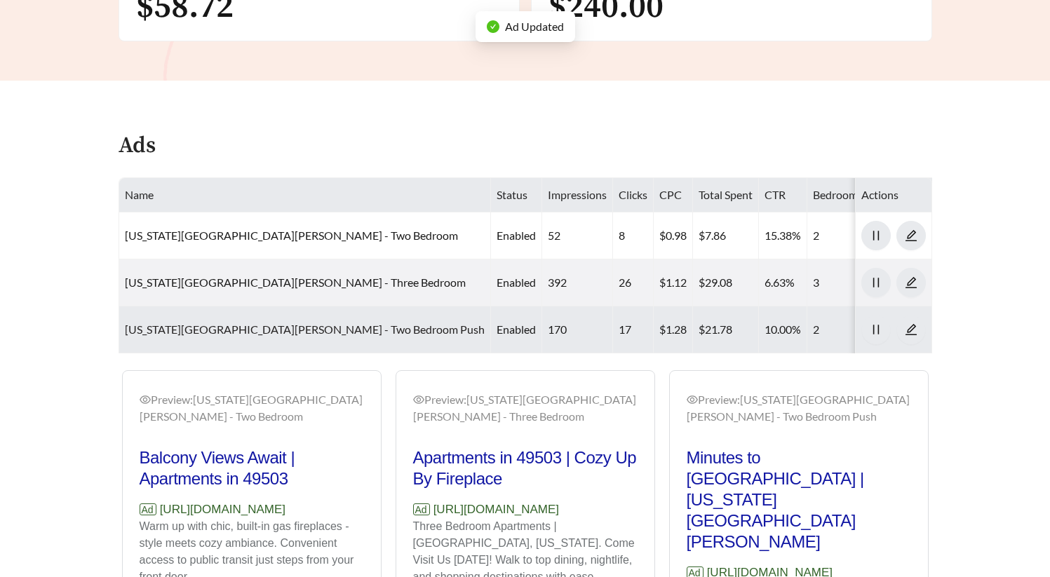
click at [257, 323] on link "Michigan Meadows - Two Bedroom Push" at bounding box center [305, 329] width 360 height 13
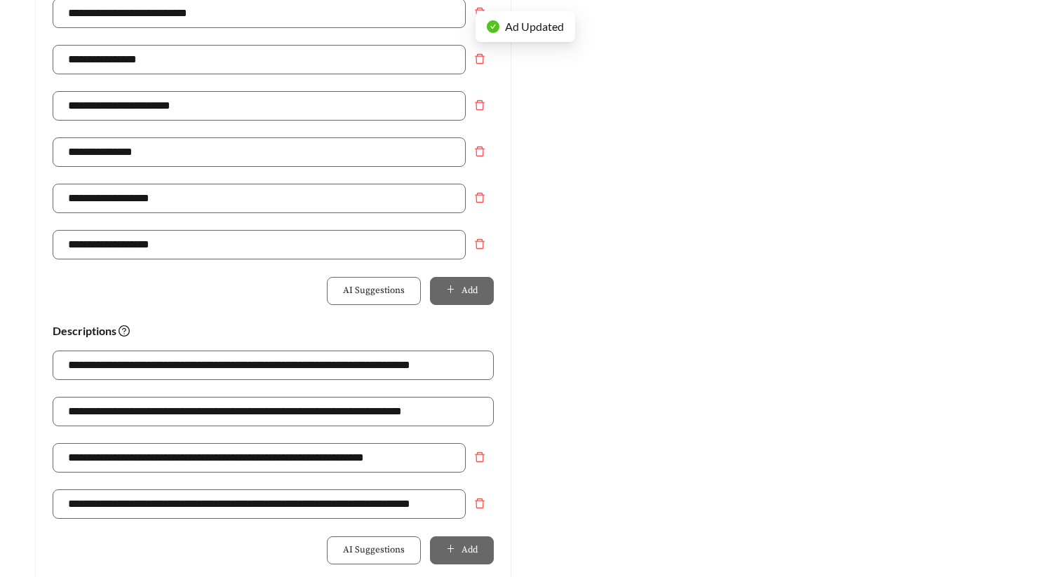
scroll to position [743, 0]
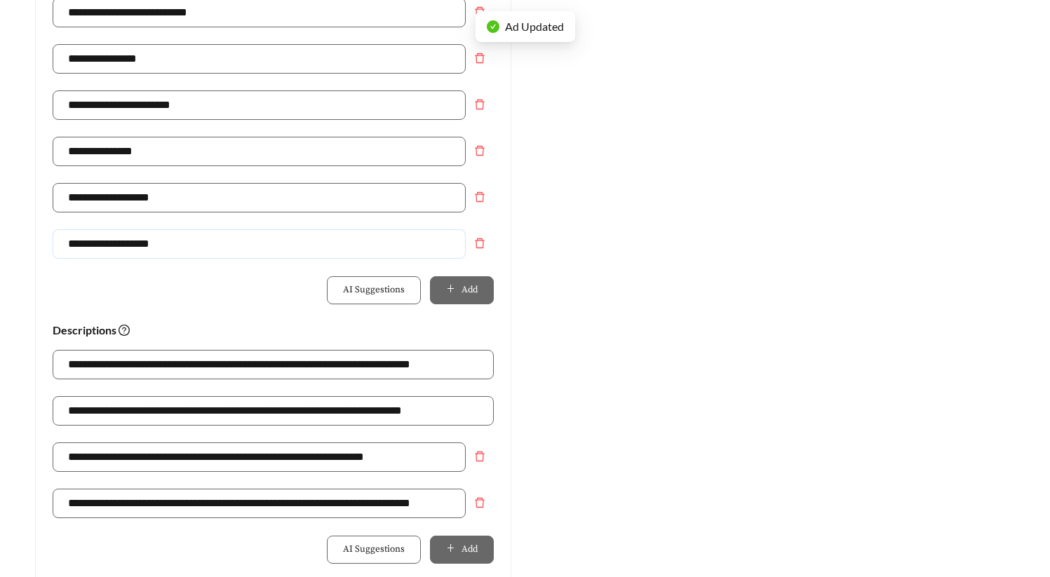
drag, startPoint x: 220, startPoint y: 212, endPoint x: -59, endPoint y: 213, distance: 279.1
type input "**********"
drag, startPoint x: 488, startPoint y: 377, endPoint x: -248, endPoint y: 351, distance: 736.7
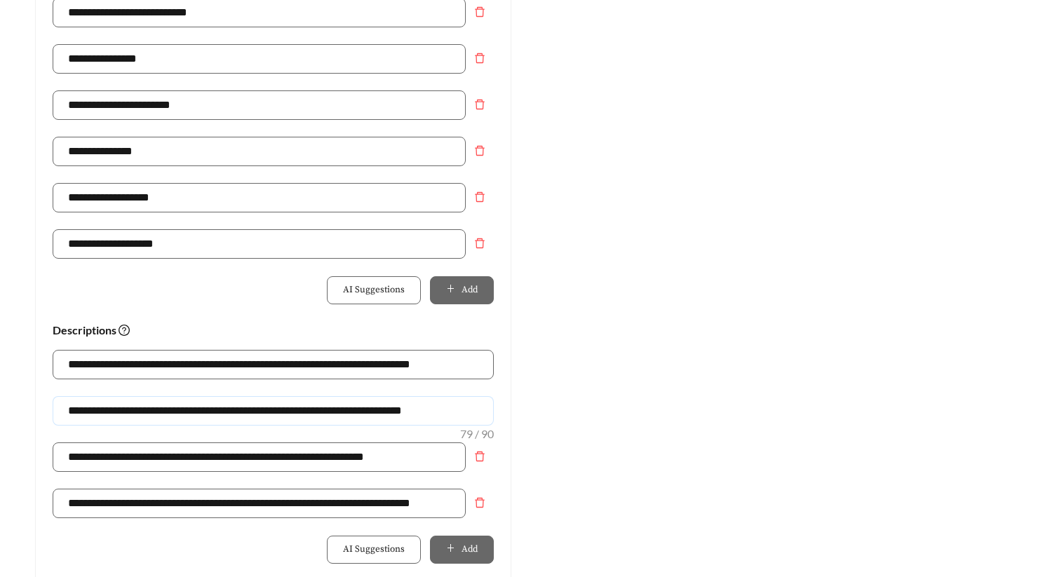
paste input "text"
type input "**********"
drag, startPoint x: 733, startPoint y: 388, endPoint x: 681, endPoint y: 384, distance: 52.0
click at [733, 387] on div "Preview: Michigan Meadows - Two Bedroom Push Conveniently Located | Attached Ga…" at bounding box center [777, 112] width 504 height 1357
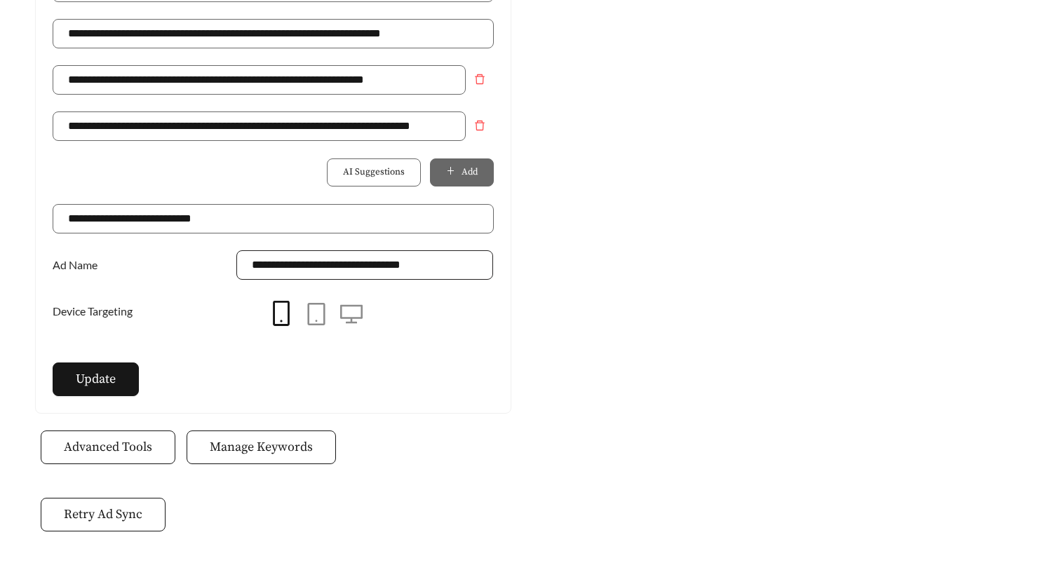
scroll to position [1130, 0]
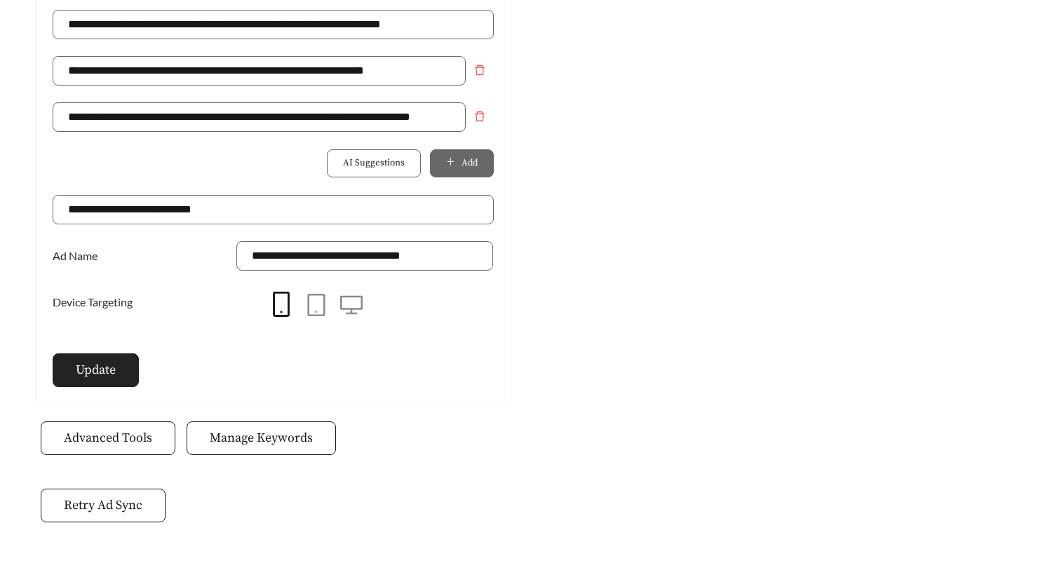
click at [76, 360] on span "Update" at bounding box center [96, 369] width 40 height 19
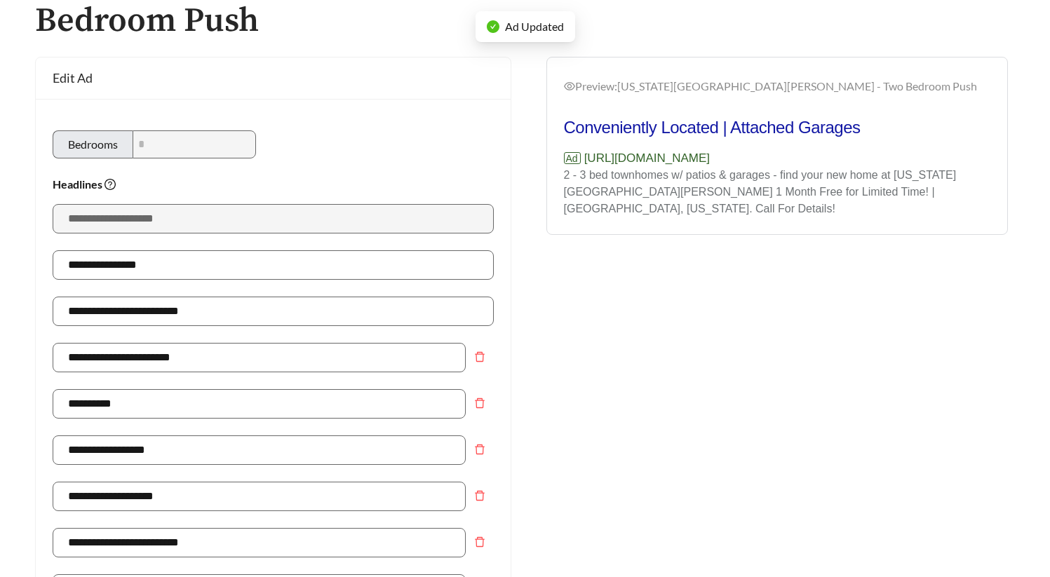
scroll to position [0, 0]
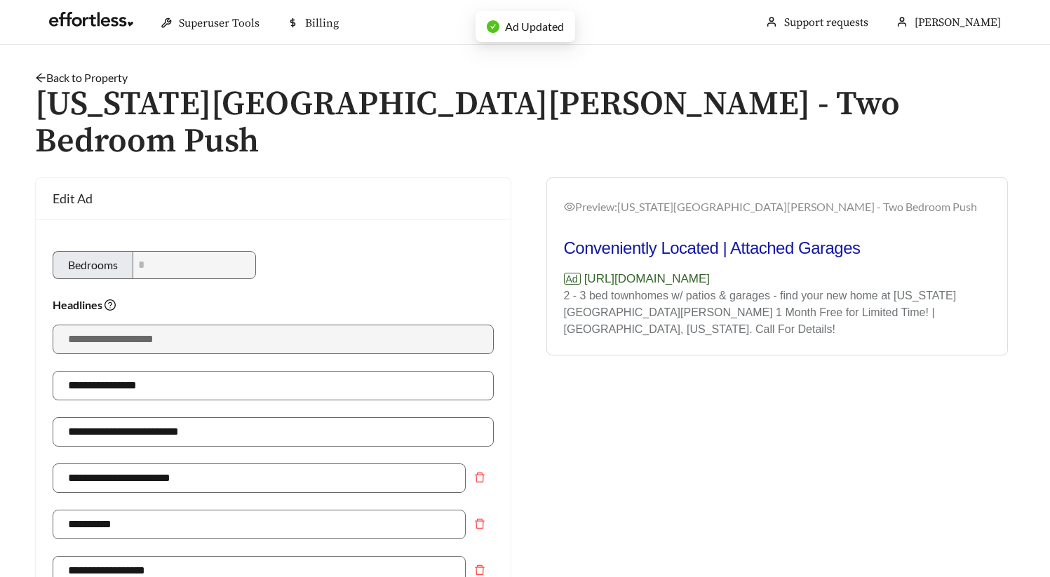
click at [107, 79] on link "Back to Property" at bounding box center [81, 77] width 93 height 13
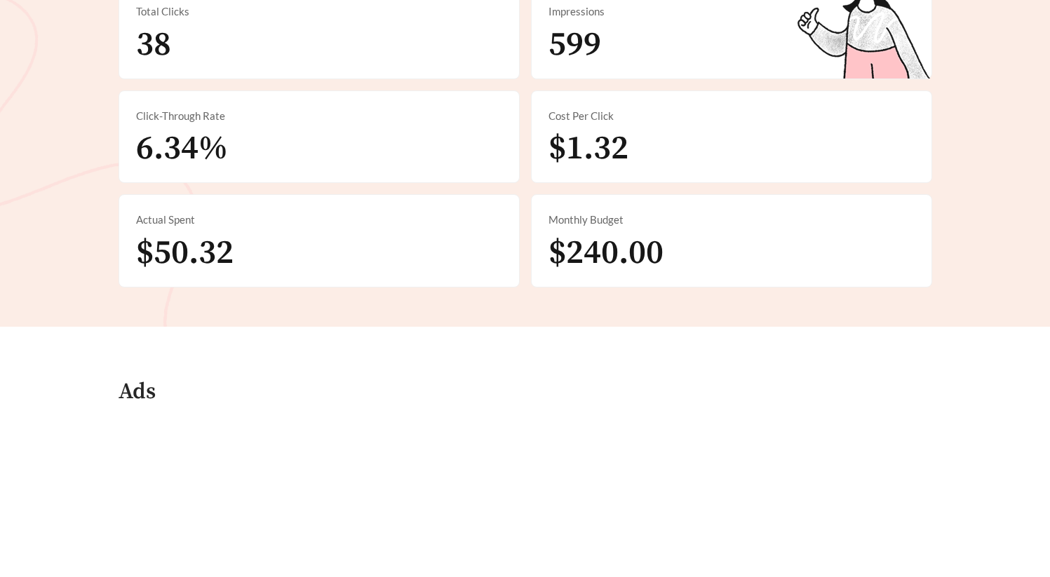
scroll to position [636, 0]
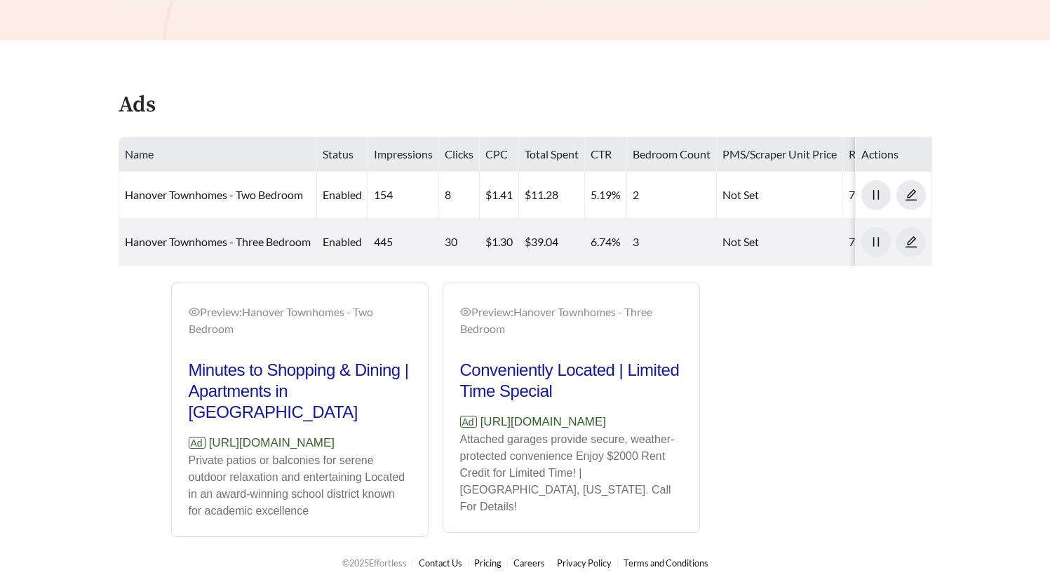
drag, startPoint x: 396, startPoint y: 428, endPoint x: 202, endPoint y: 428, distance: 194.2
click at [202, 434] on p "Ad https://hanovertownhomes.com" at bounding box center [300, 443] width 222 height 18
copy p "https://hanovertownhomes.com"
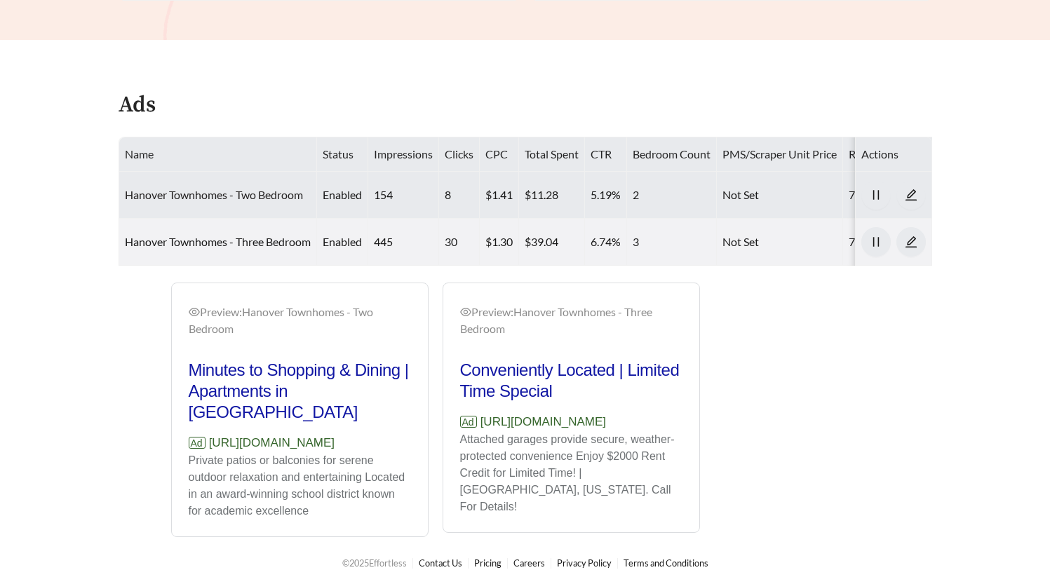
click at [246, 194] on link "Hanover Townhomes - Two Bedroom" at bounding box center [214, 194] width 178 height 13
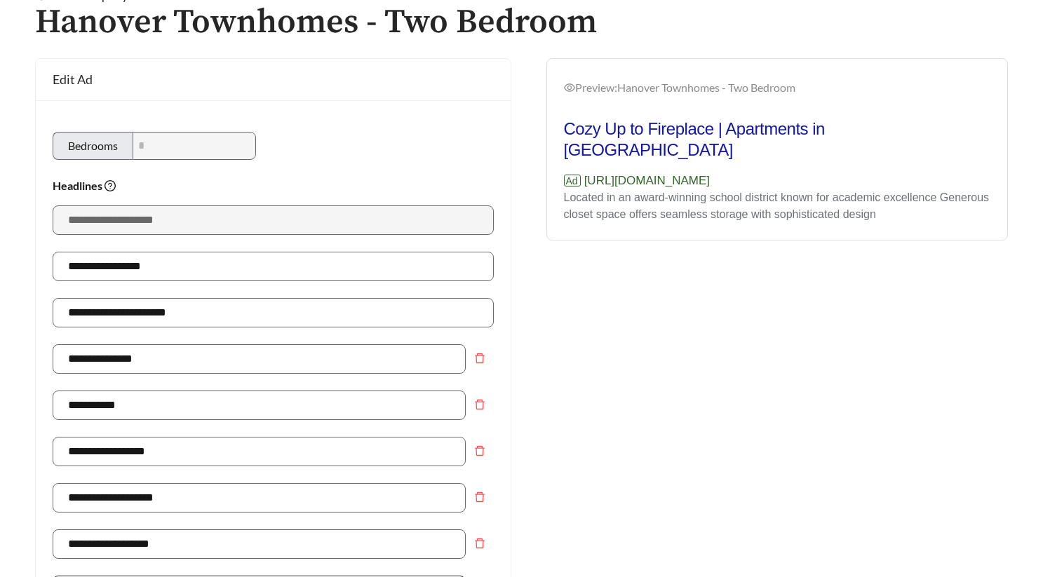
scroll to position [893, 0]
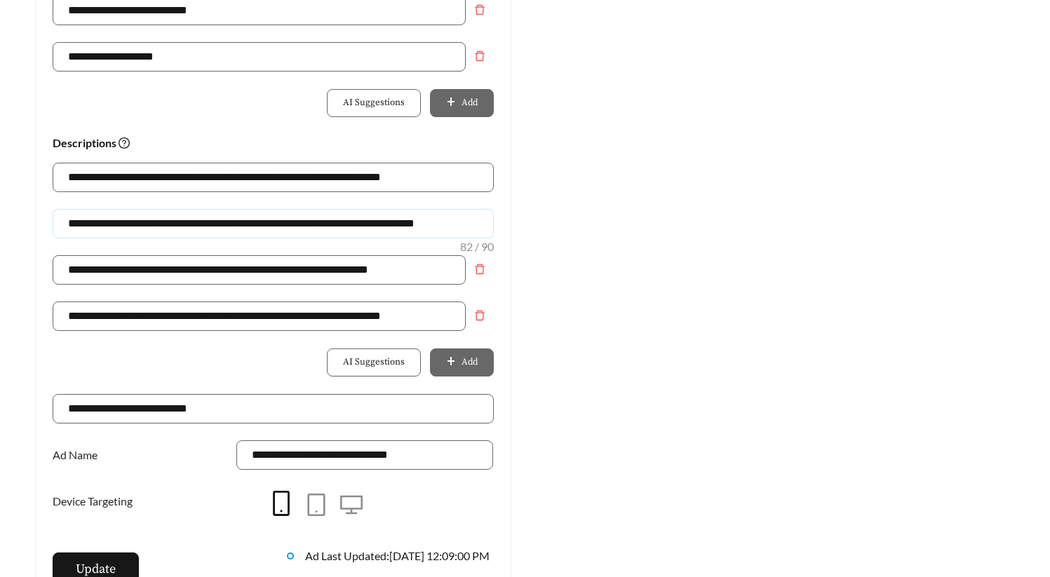
drag, startPoint x: 278, startPoint y: 222, endPoint x: -53, endPoint y: 214, distance: 330.4
drag, startPoint x: 448, startPoint y: 226, endPoint x: -18, endPoint y: 211, distance: 465.9
type input "**********"
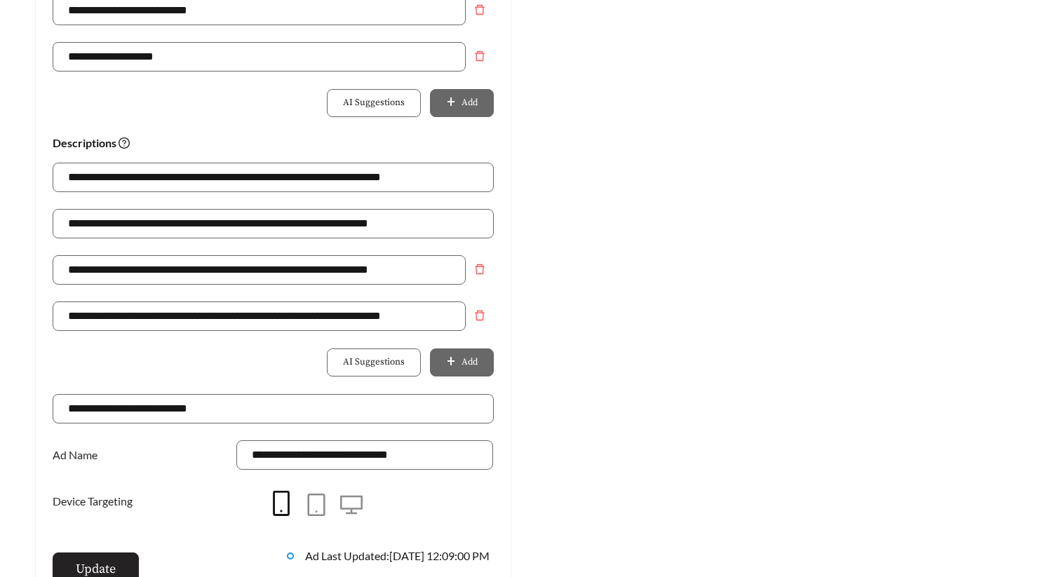
click at [88, 564] on span "Update" at bounding box center [96, 569] width 40 height 19
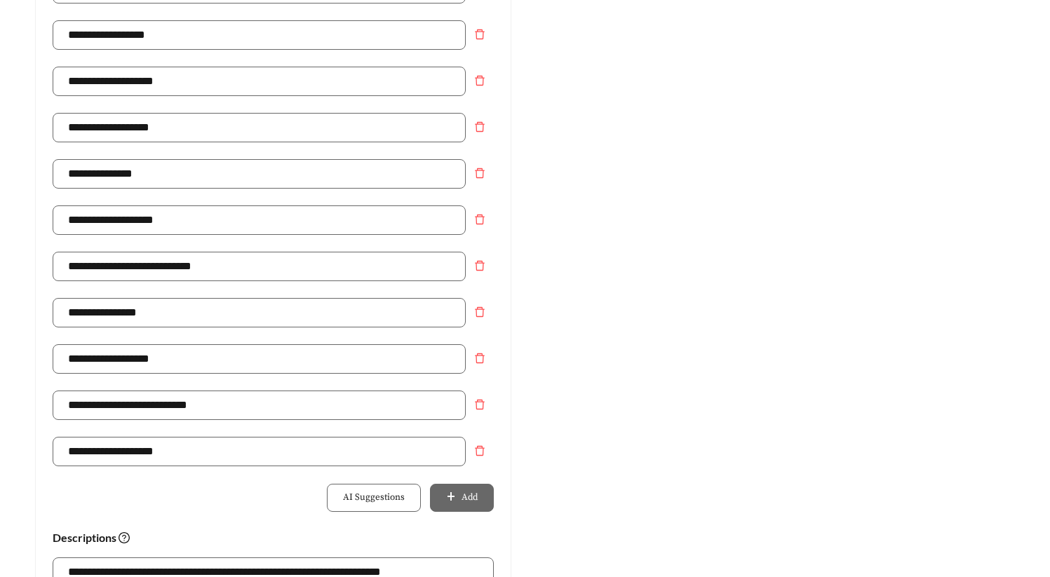
scroll to position [0, 0]
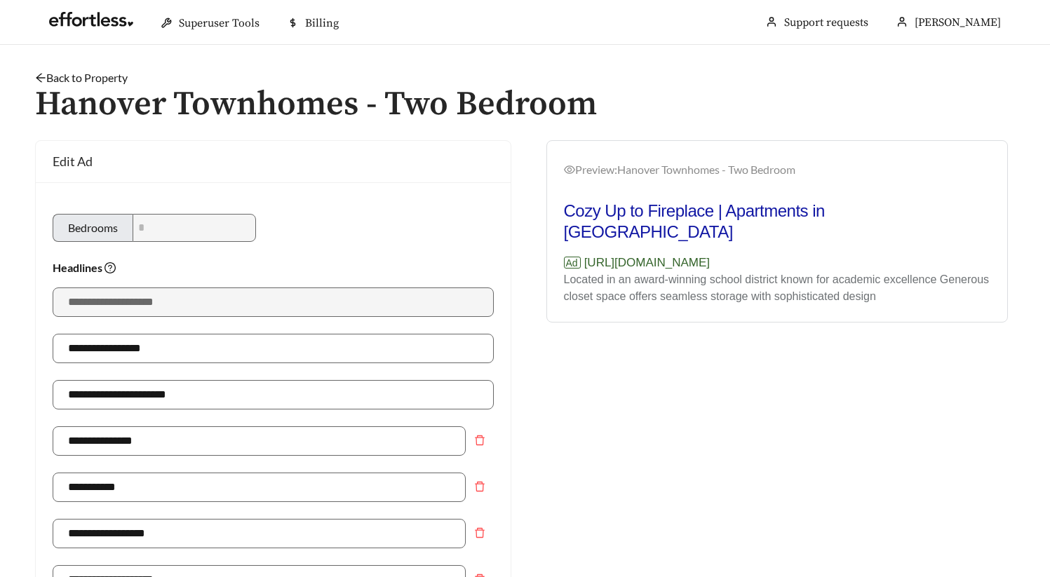
click at [97, 75] on link "Back to Property" at bounding box center [81, 77] width 93 height 13
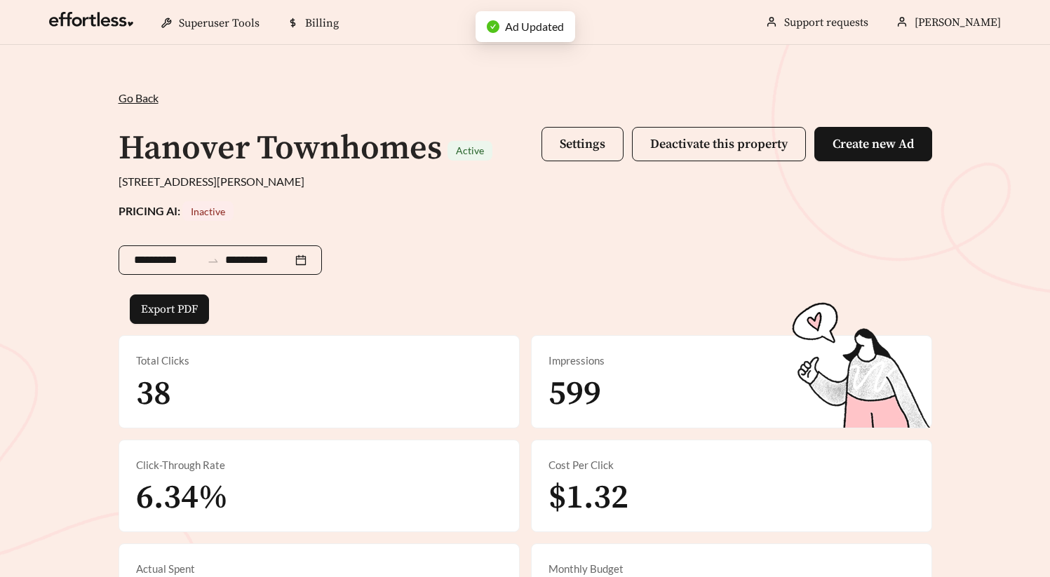
scroll to position [636, 0]
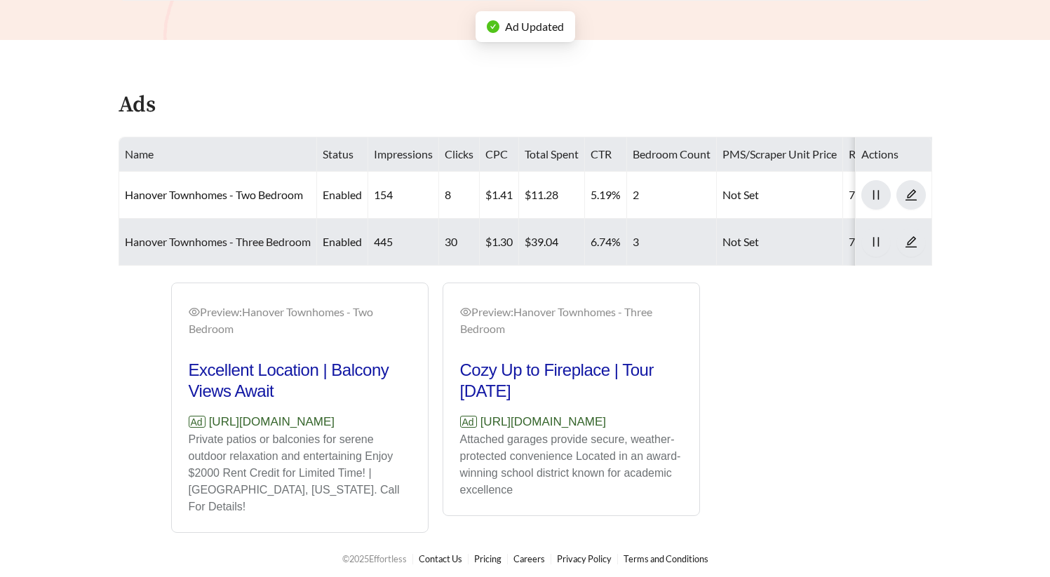
click at [259, 241] on link "Hanover Townhomes - Three Bedroom" at bounding box center [218, 241] width 186 height 13
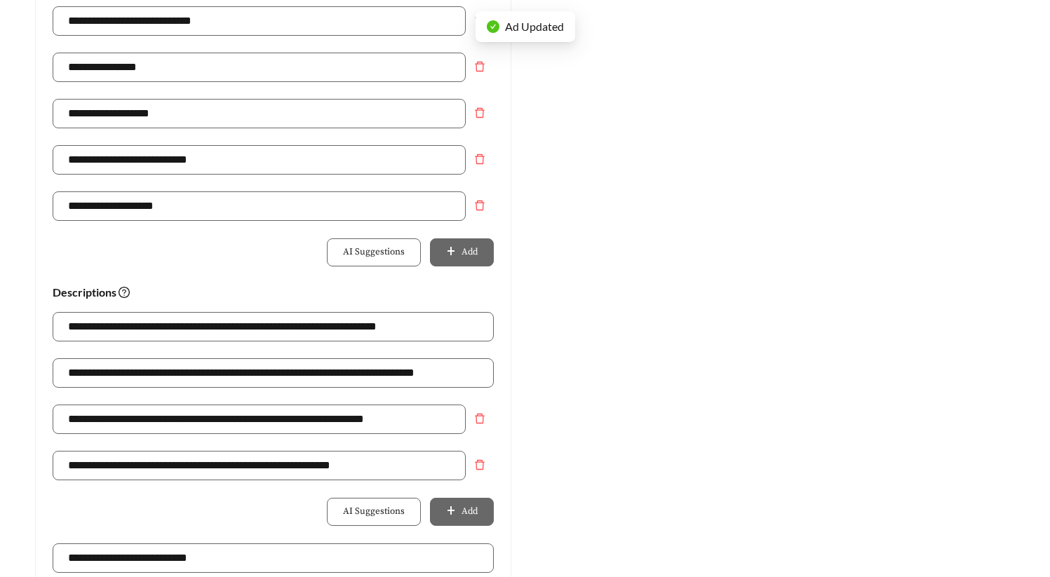
scroll to position [757, 0]
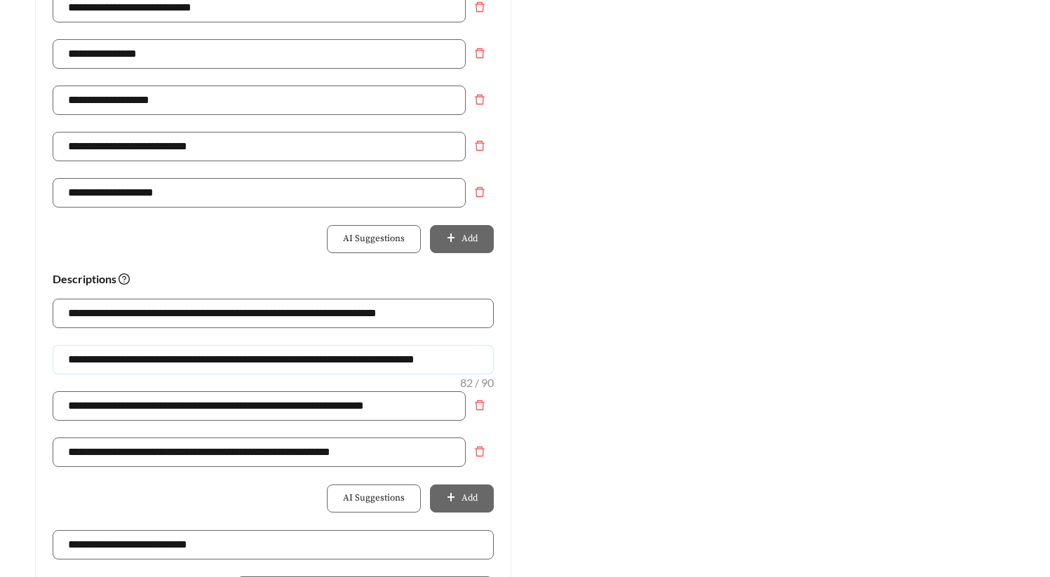
drag, startPoint x: 474, startPoint y: 357, endPoint x: -133, endPoint y: 337, distance: 607.6
paste input "text"
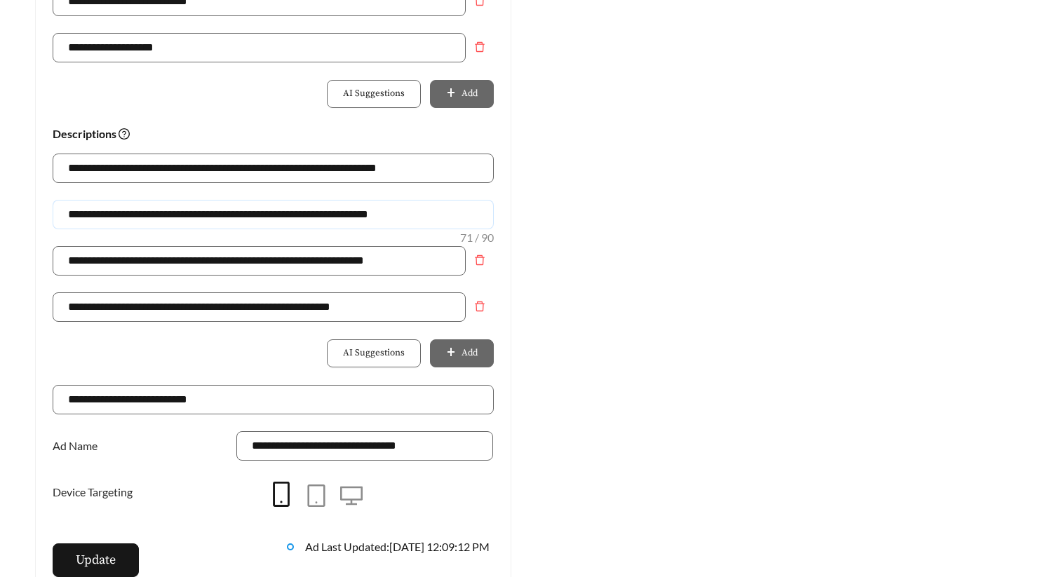
scroll to position [1066, 0]
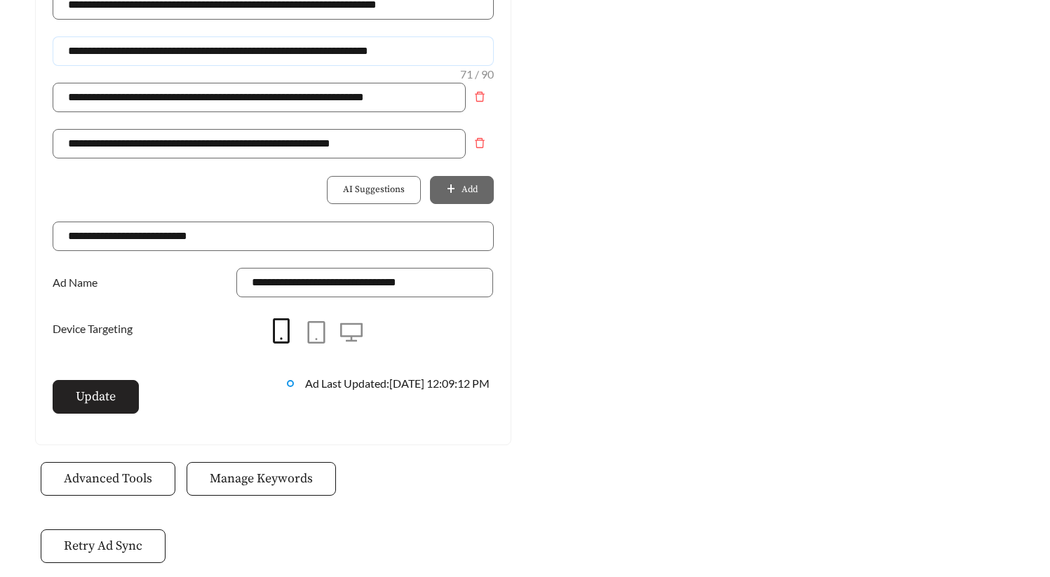
type input "**********"
click at [88, 395] on span "Update" at bounding box center [96, 396] width 40 height 19
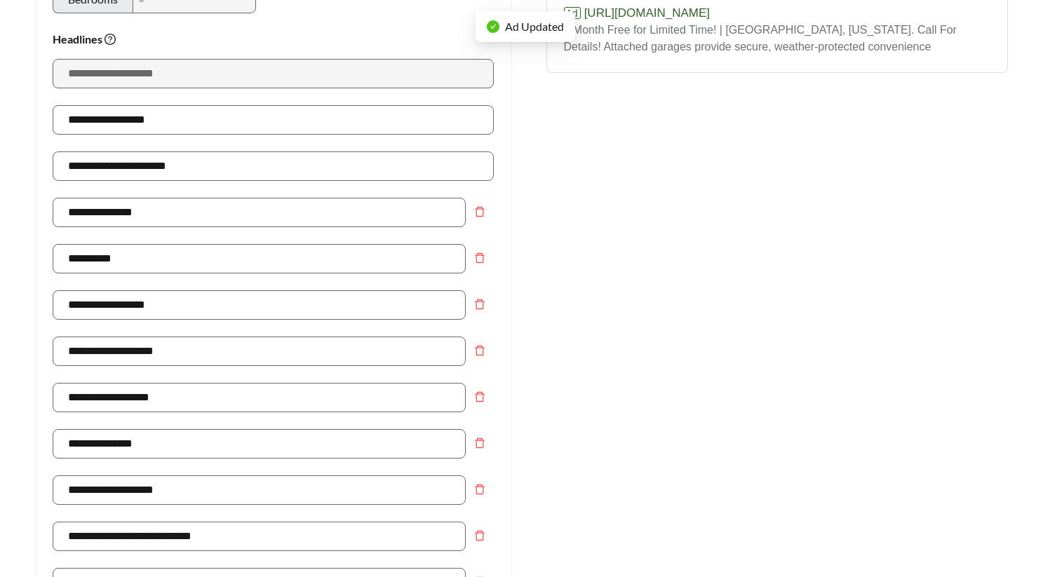
scroll to position [0, 0]
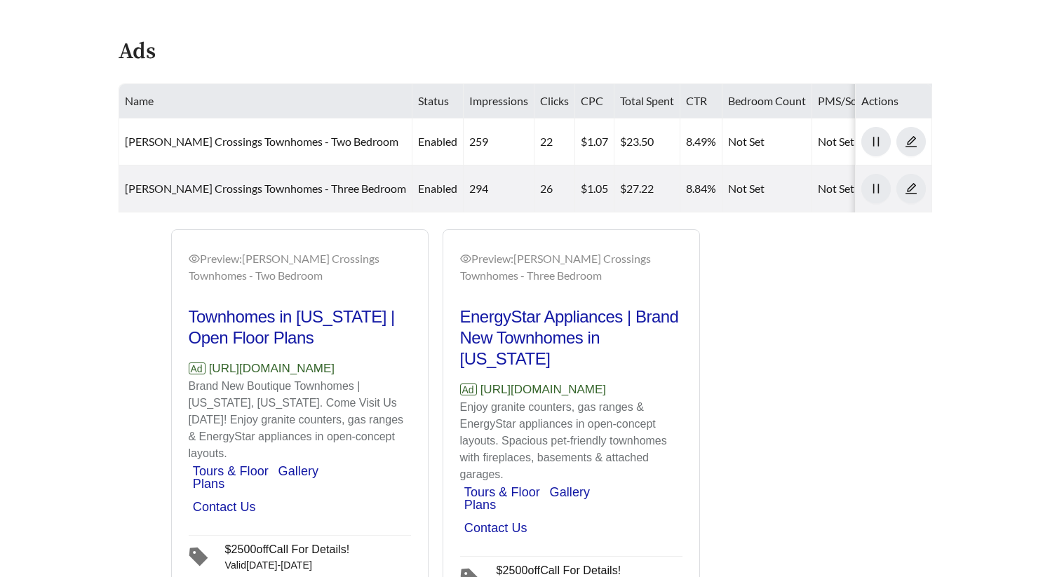
scroll to position [837, 0]
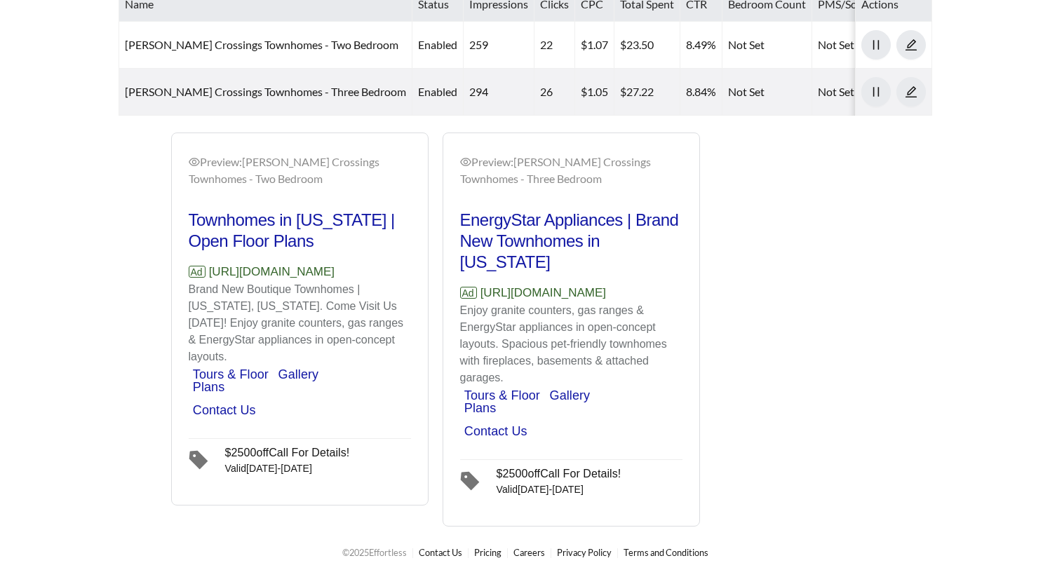
drag, startPoint x: 408, startPoint y: 296, endPoint x: 189, endPoint y: 295, distance: 219.5
click at [189, 281] on p "Ad [URL][DOMAIN_NAME]" at bounding box center [300, 272] width 222 height 18
copy p "[URL][DOMAIN_NAME]"
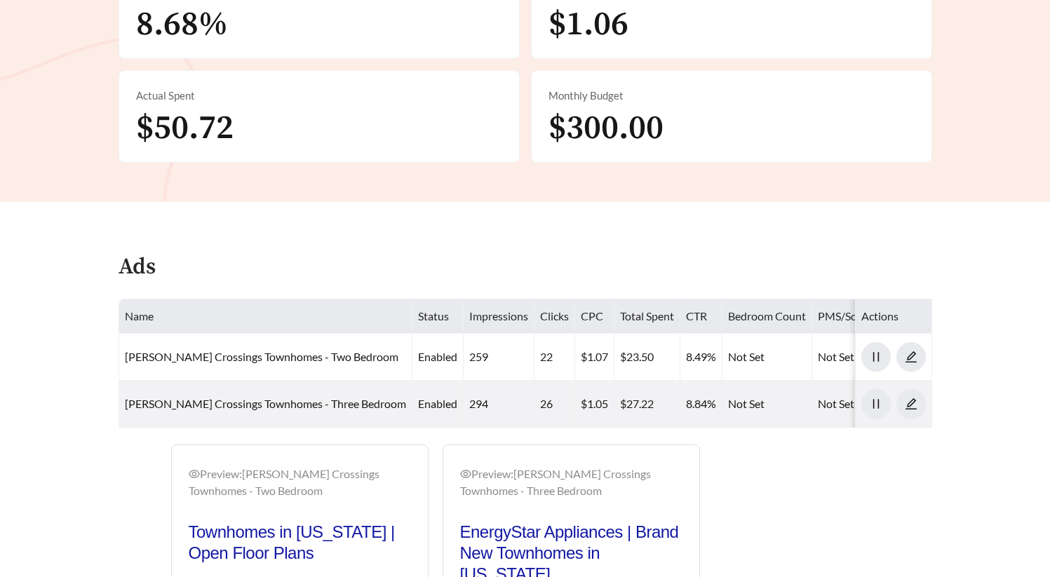
scroll to position [0, 0]
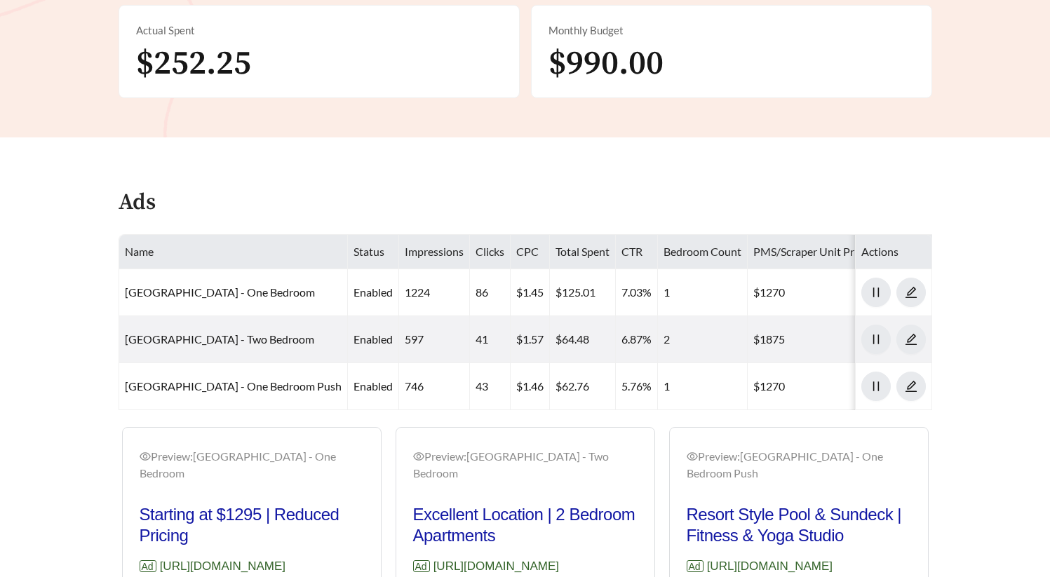
scroll to position [551, 0]
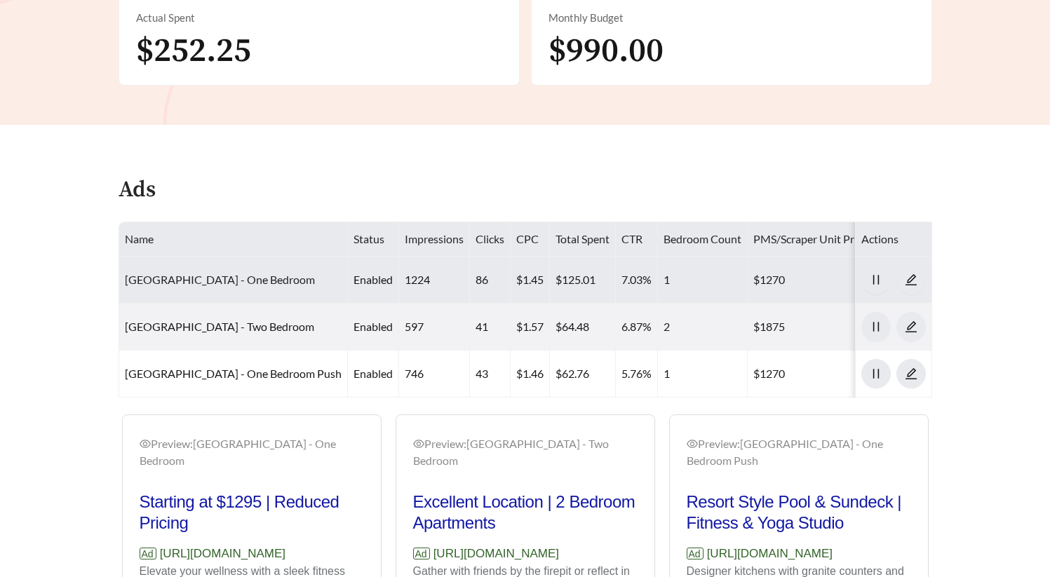
click at [225, 283] on link "[GEOGRAPHIC_DATA] - One Bedroom" at bounding box center [220, 279] width 190 height 13
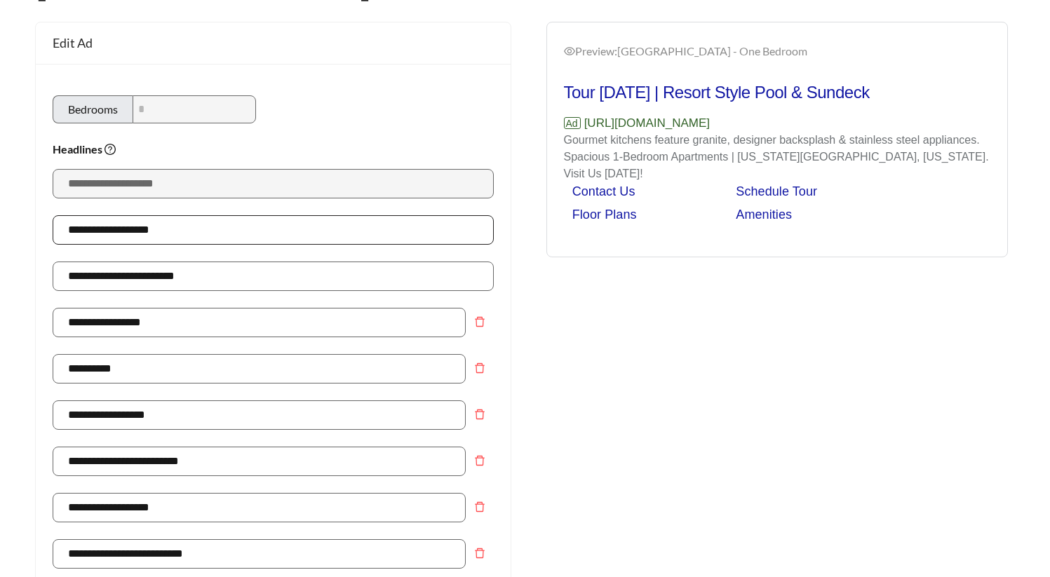
scroll to position [126, 0]
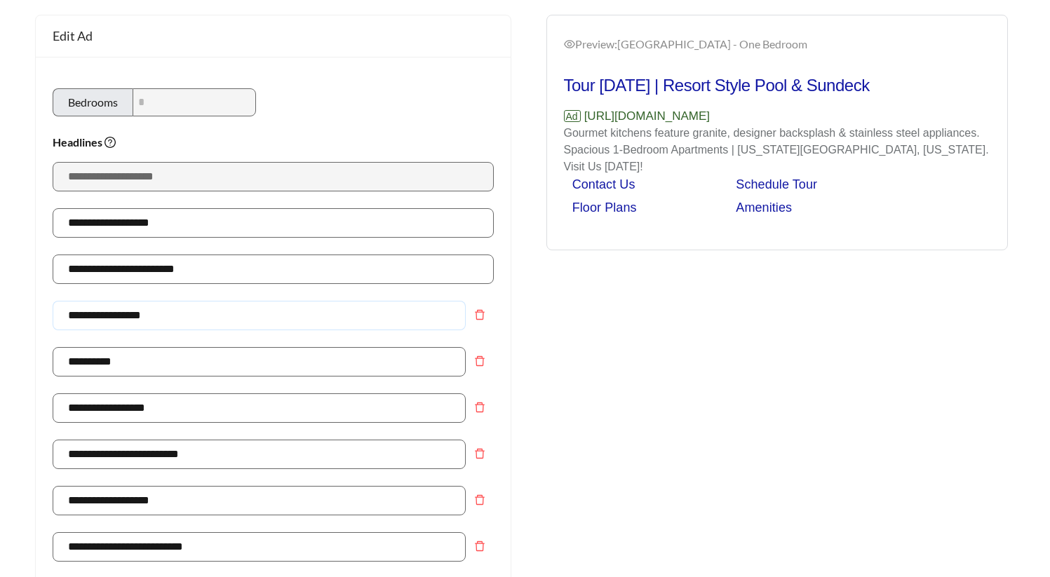
click at [142, 314] on input "**********" at bounding box center [259, 315] width 413 height 29
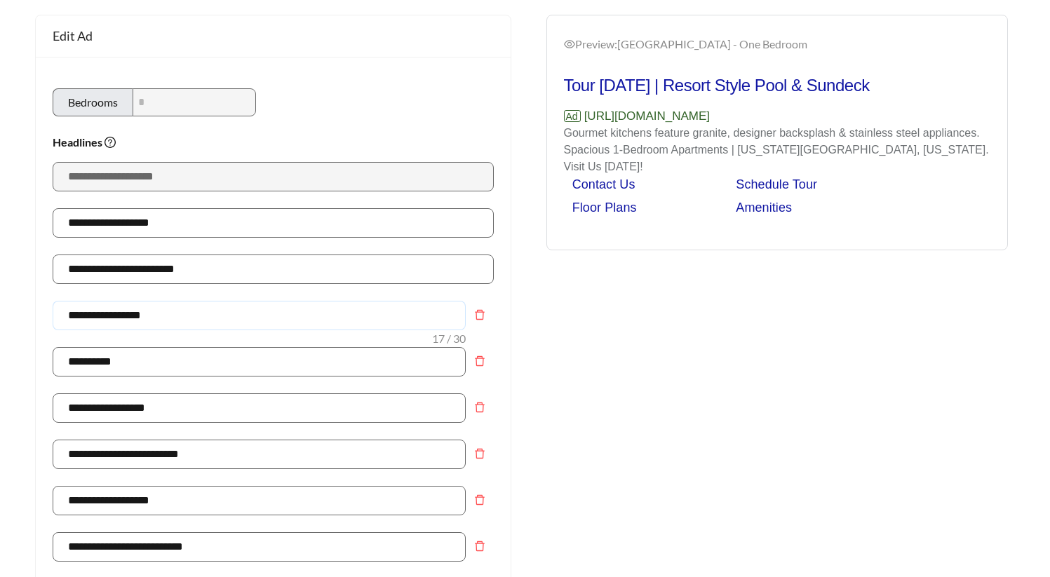
click at [171, 327] on input "**********" at bounding box center [259, 315] width 413 height 29
click at [141, 318] on input "**********" at bounding box center [259, 315] width 413 height 29
click at [142, 318] on input "**********" at bounding box center [259, 315] width 413 height 29
type input "**********"
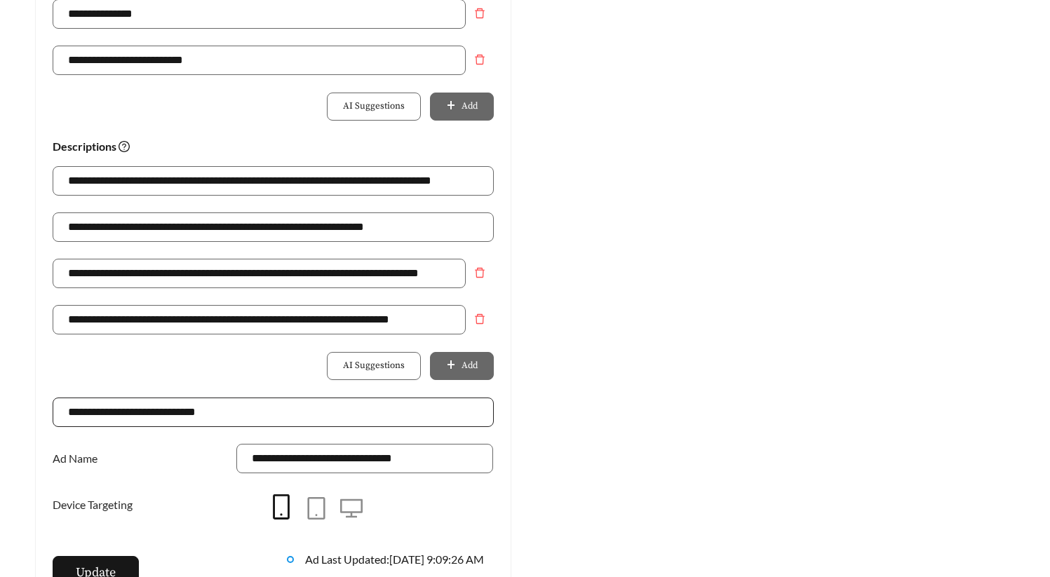
scroll to position [894, 0]
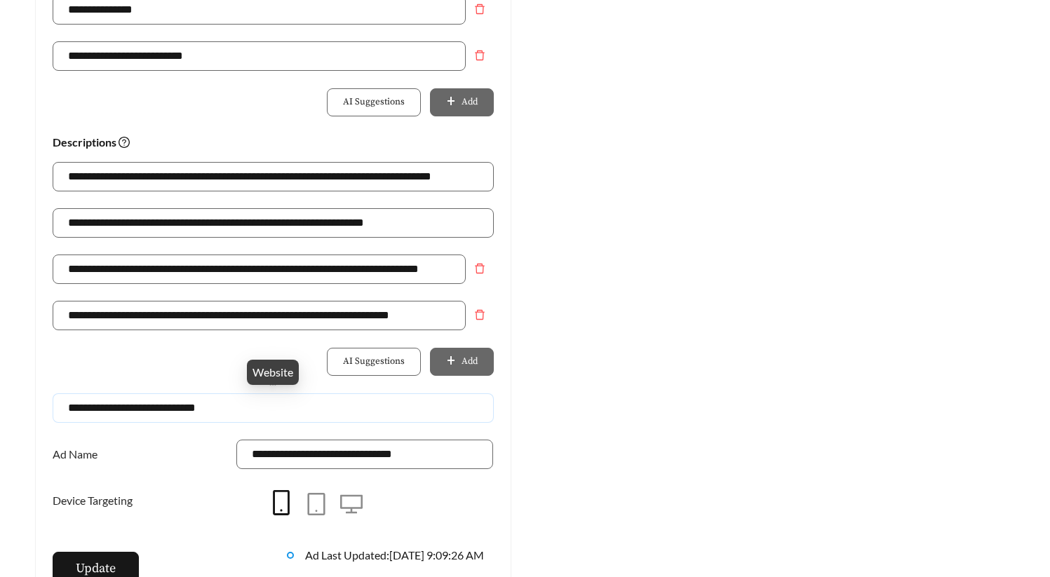
drag, startPoint x: 237, startPoint y: 407, endPoint x: -69, endPoint y: 402, distance: 305.8
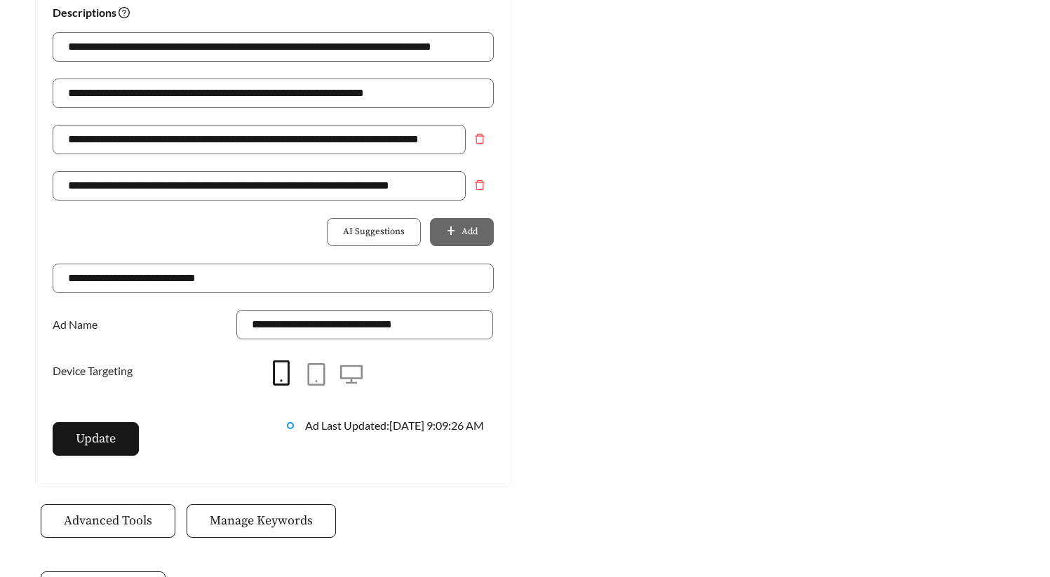
scroll to position [1034, 0]
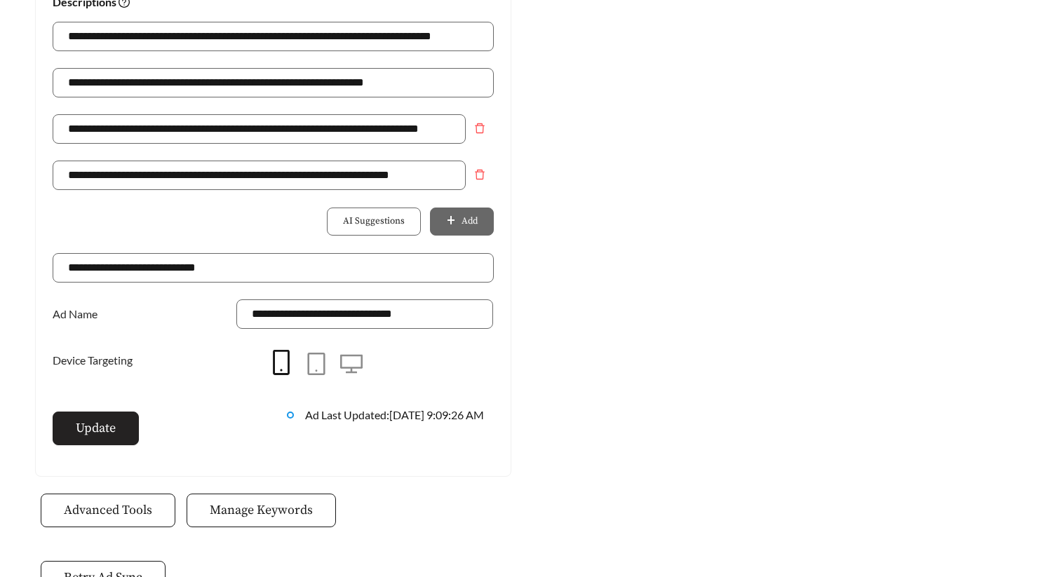
click at [105, 435] on span "Update" at bounding box center [96, 428] width 40 height 19
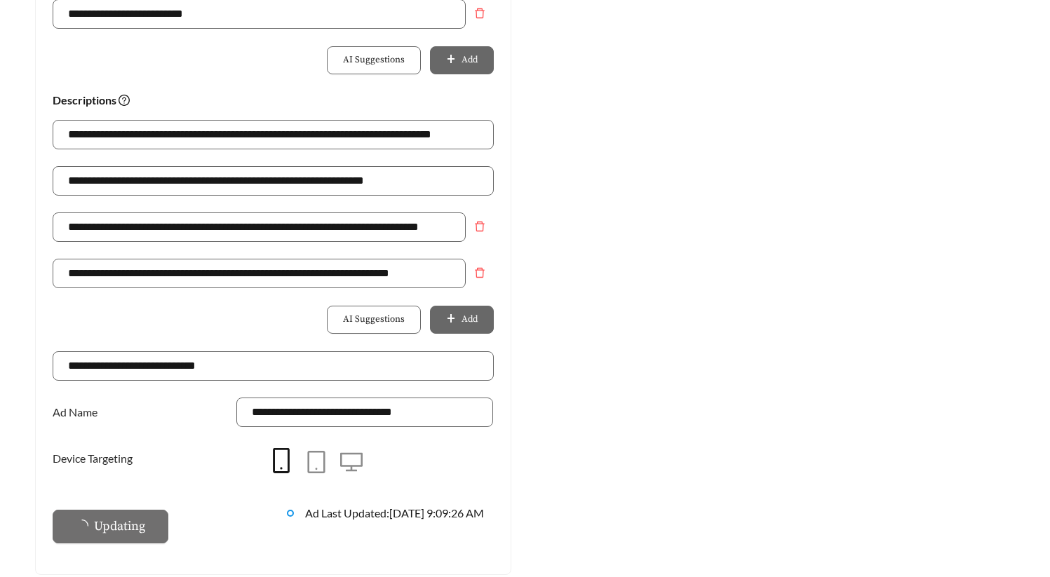
scroll to position [247, 0]
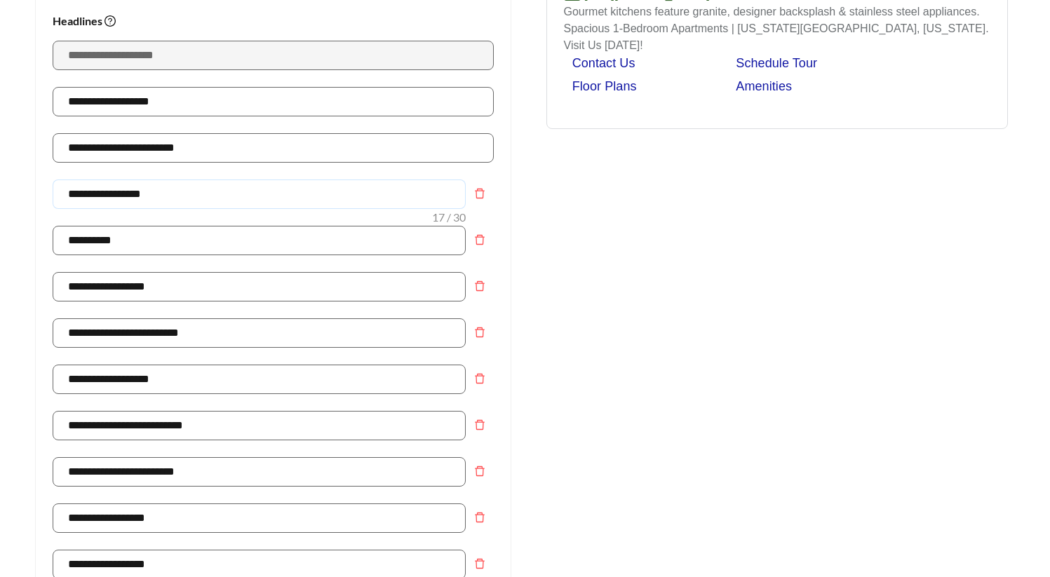
drag, startPoint x: 80, startPoint y: 193, endPoint x: 8, endPoint y: 191, distance: 71.5
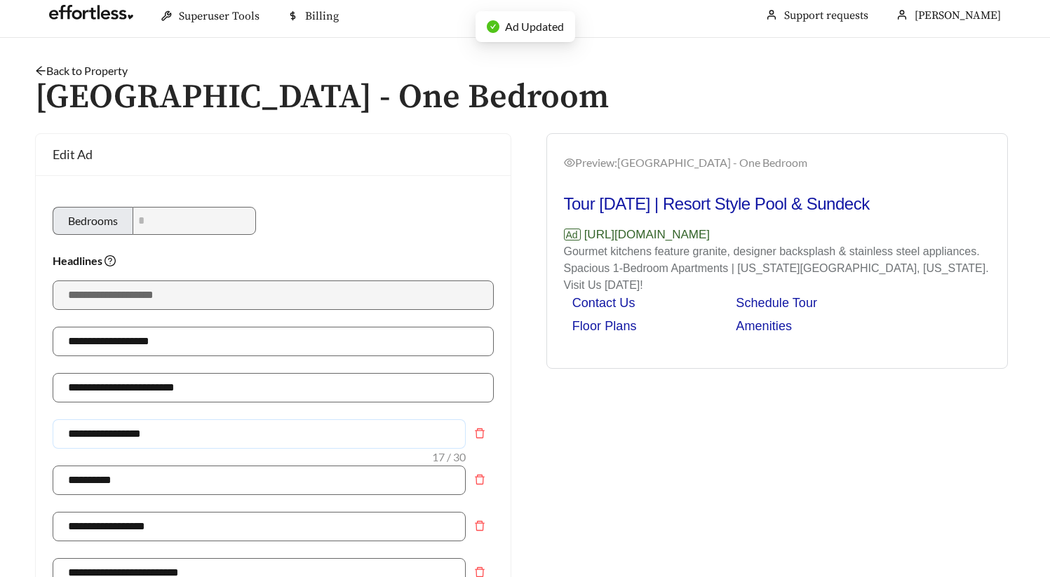
scroll to position [0, 0]
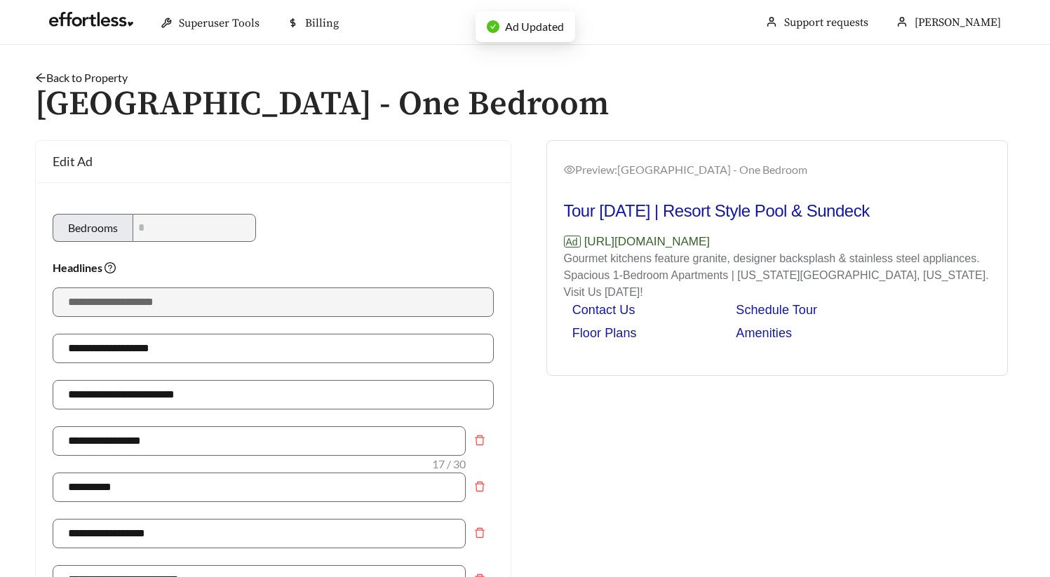
click at [119, 74] on link "Back to Property" at bounding box center [81, 77] width 93 height 13
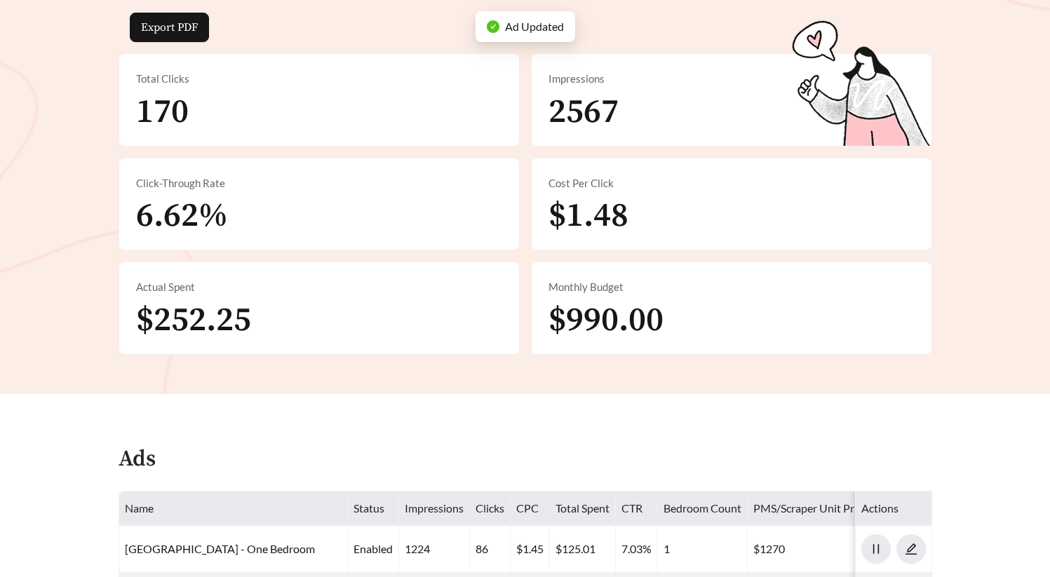
scroll to position [693, 0]
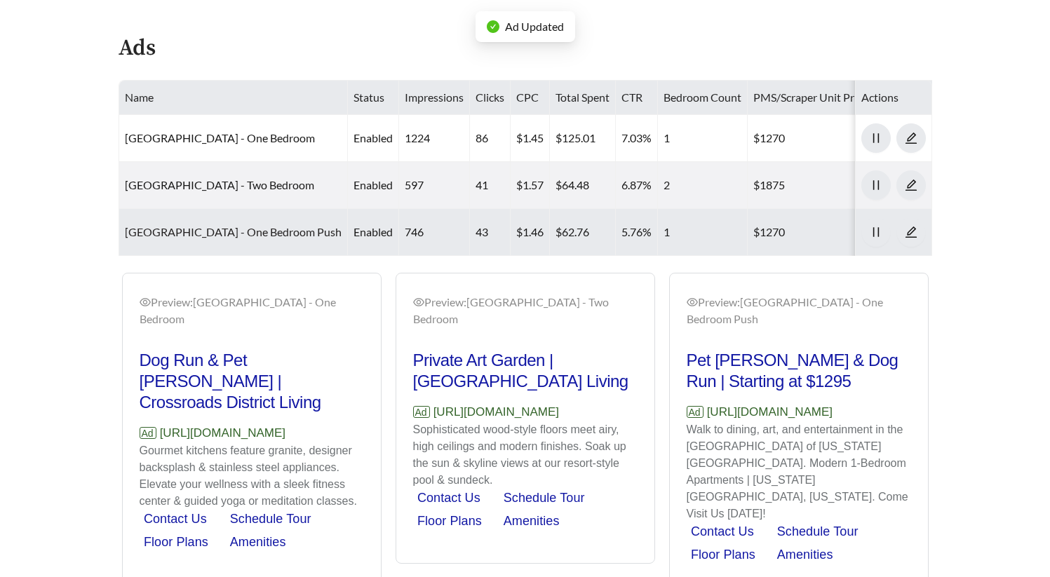
click at [225, 234] on link "Crossroads Westside - One Bedroom Push" at bounding box center [233, 231] width 217 height 13
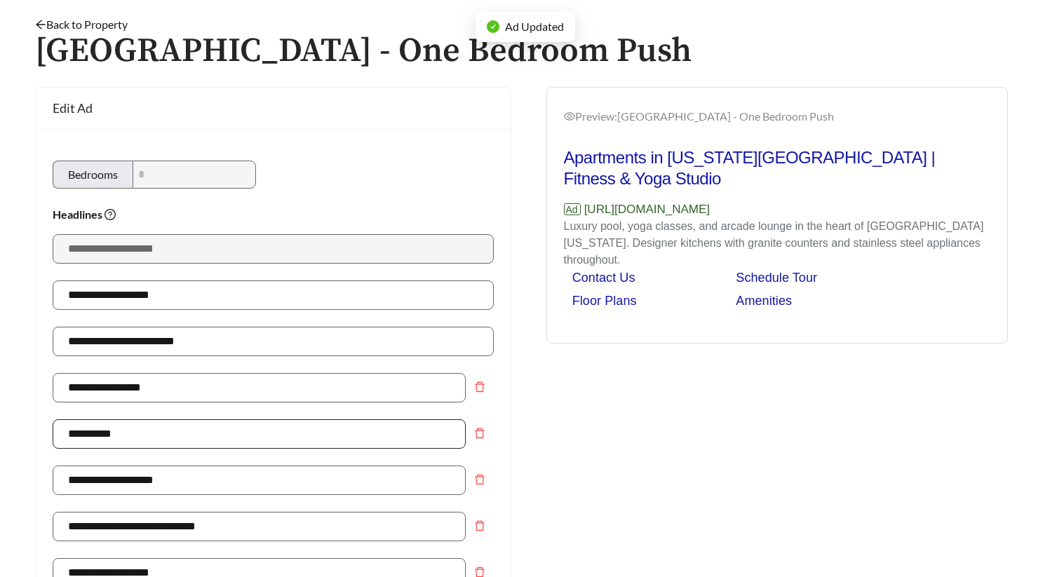
scroll to position [263, 0]
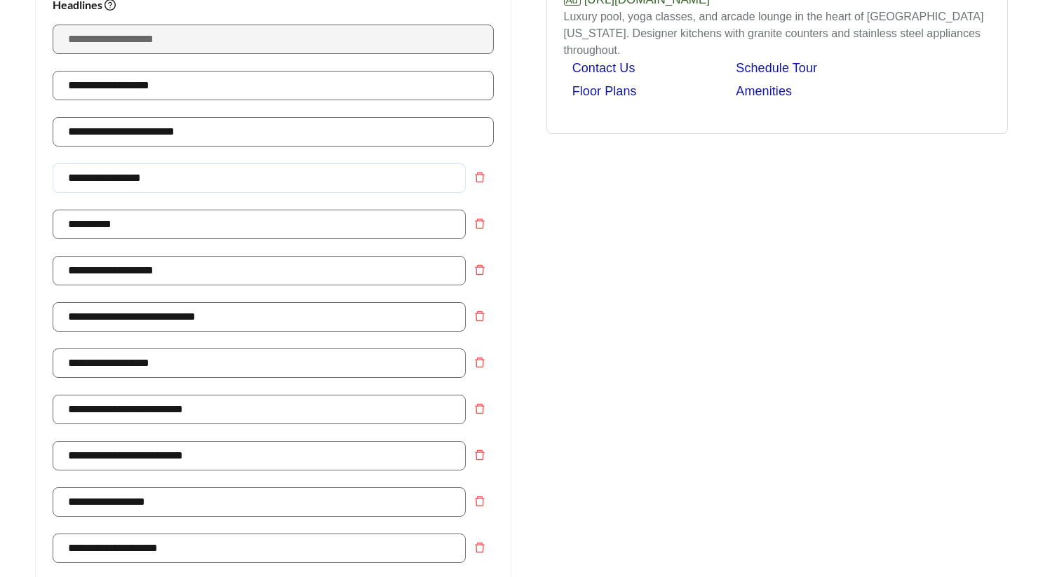
drag, startPoint x: 182, startPoint y: 177, endPoint x: -41, endPoint y: 156, distance: 224.7
click at [0, 156] on html "**********" at bounding box center [525, 25] width 1050 height 577
paste input "text"
type input "**********"
click at [611, 277] on div "Preview: Crossroads Westside - One Bedroom Push Apartments in Kansas City | Fit…" at bounding box center [777, 562] width 504 height 1371
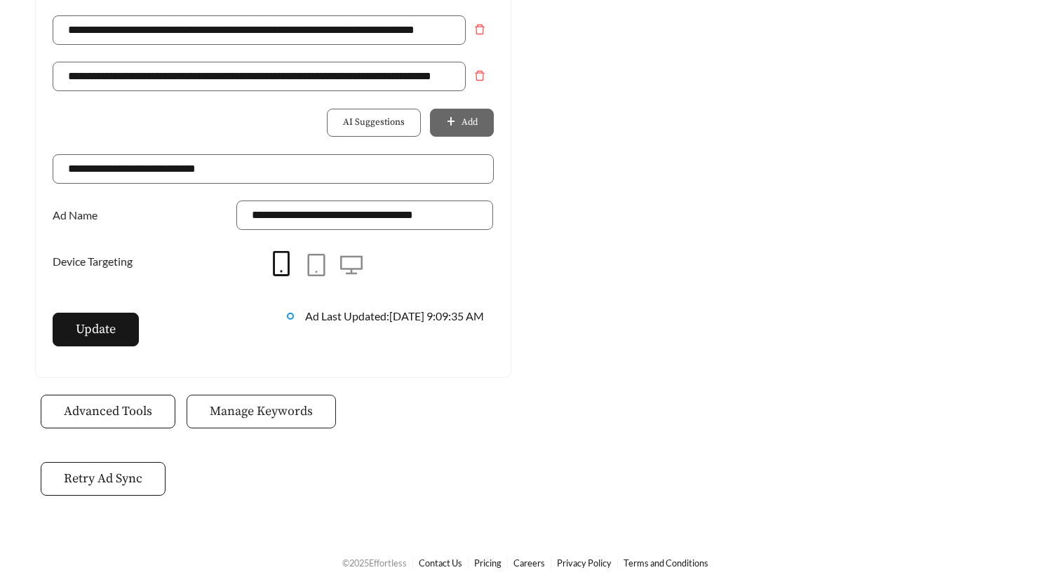
scroll to position [1144, 0]
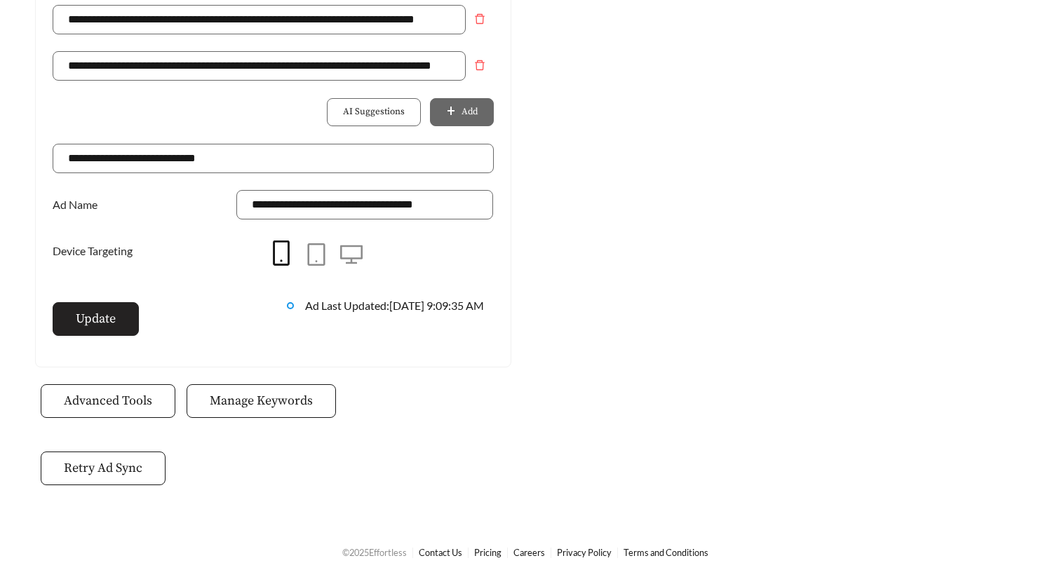
click at [116, 322] on span "Update" at bounding box center [96, 318] width 40 height 19
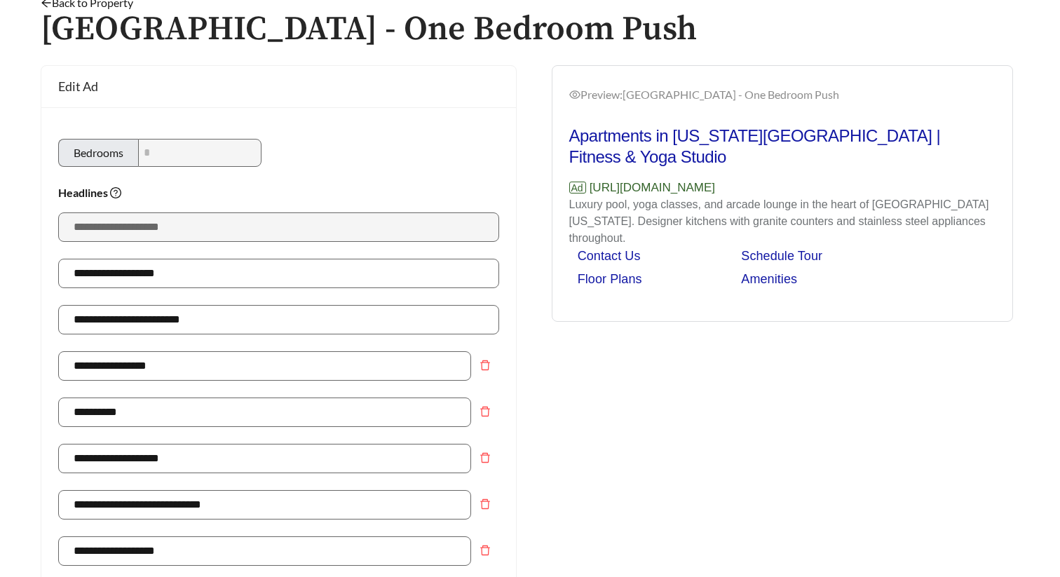
scroll to position [0, 0]
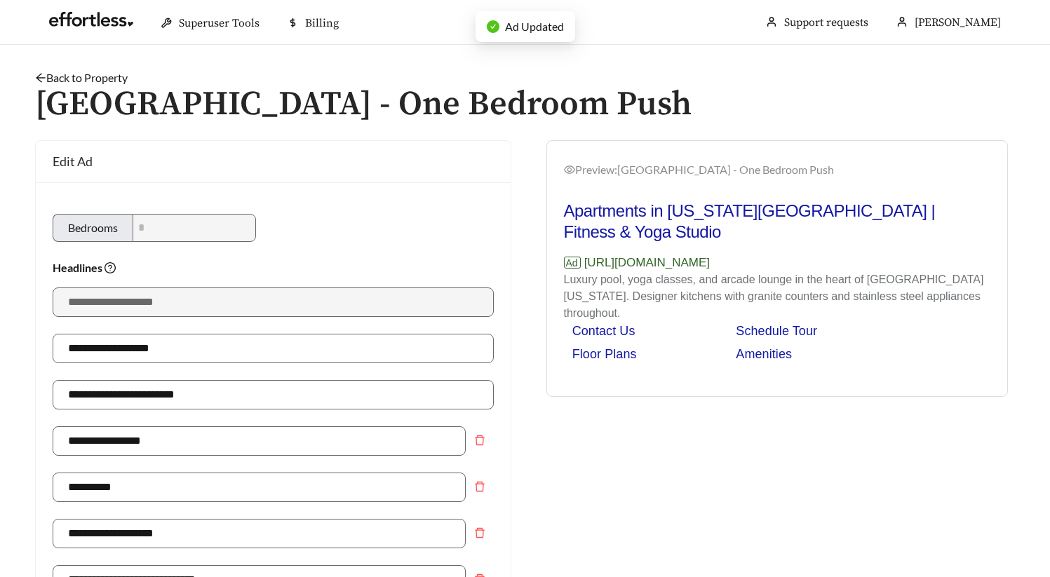
click at [105, 86] on h1 "Crossroads Westside - One Bedroom Push" at bounding box center [525, 104] width 980 height 37
click at [109, 79] on link "Back to Property" at bounding box center [81, 77] width 93 height 13
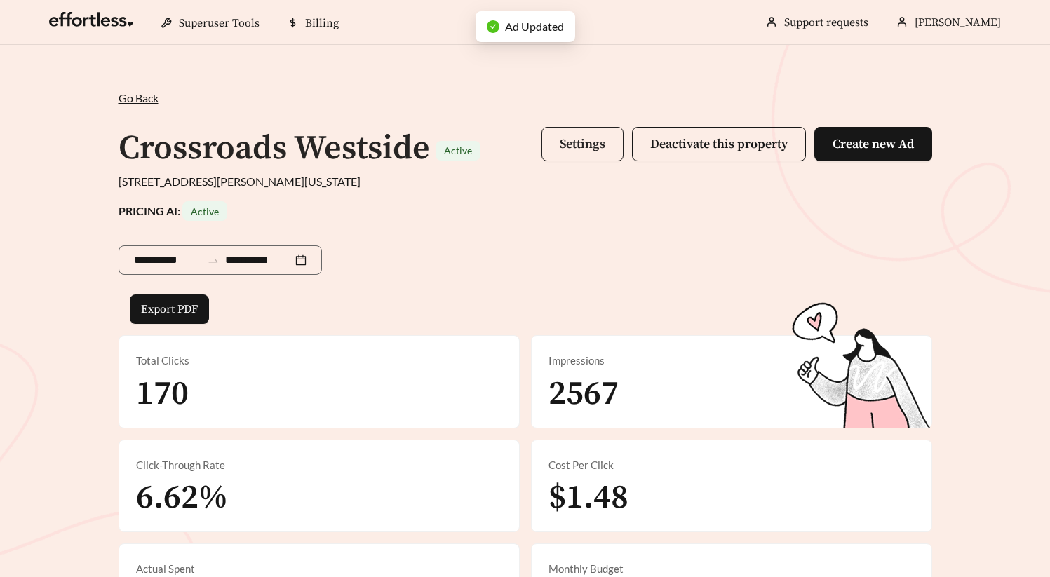
click at [569, 137] on span "Settings" at bounding box center [583, 144] width 46 height 16
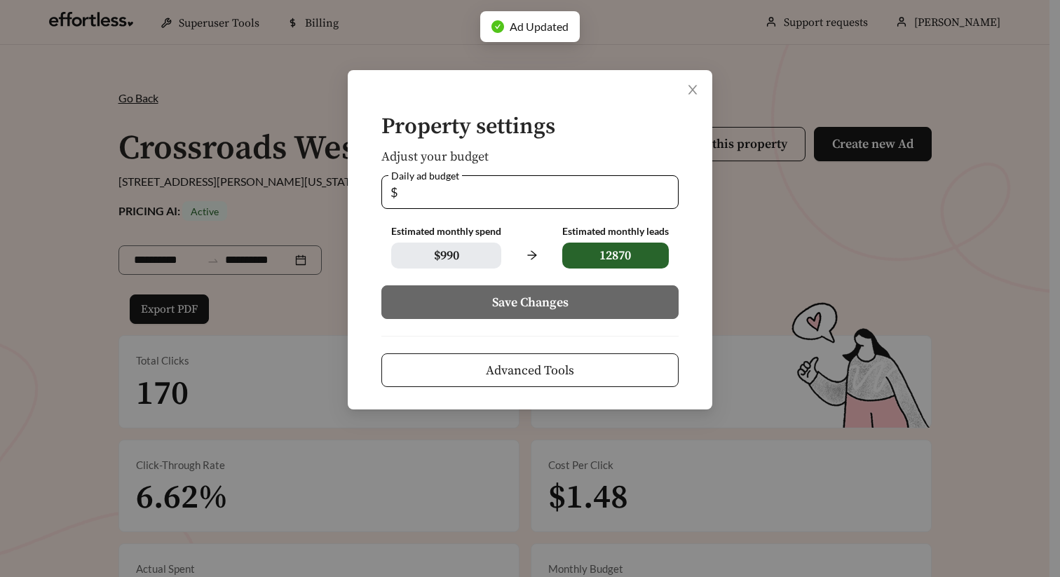
click at [522, 381] on button "Advanced Tools" at bounding box center [529, 370] width 297 height 34
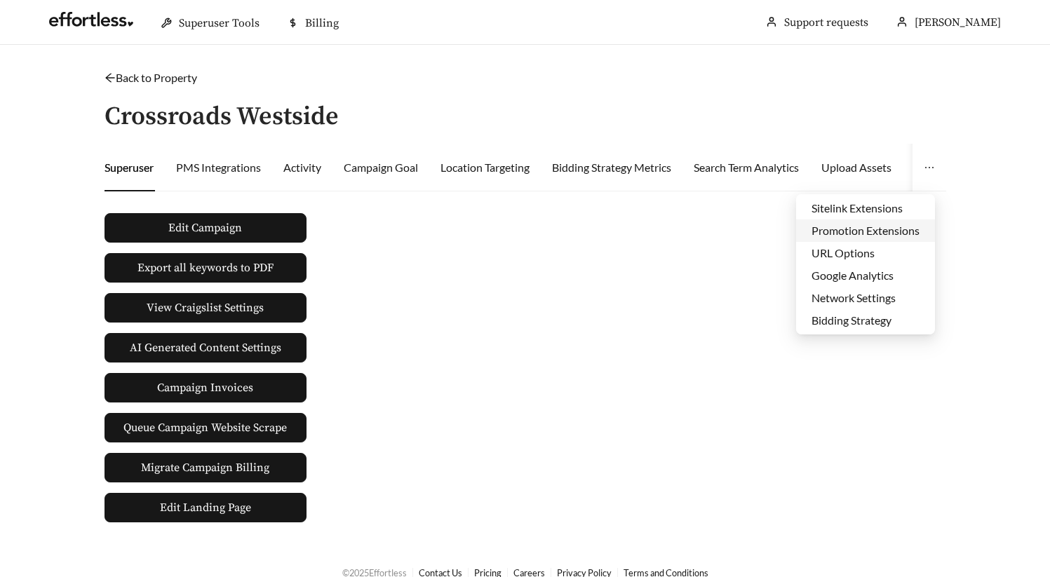
click at [877, 233] on li "Promotion Extensions" at bounding box center [865, 230] width 139 height 22
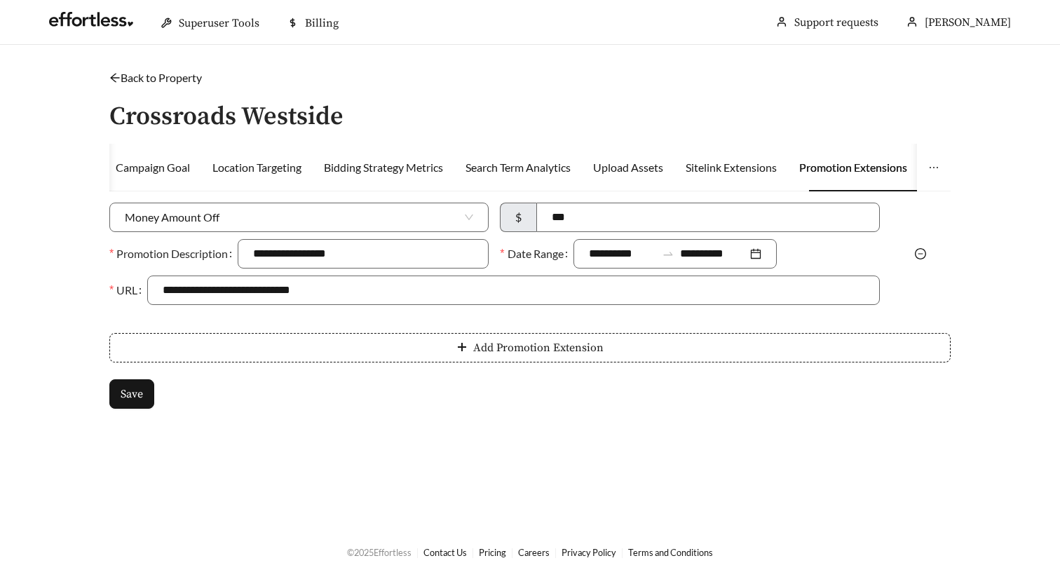
click at [922, 248] on icon "minus-circle" at bounding box center [920, 253] width 11 height 11
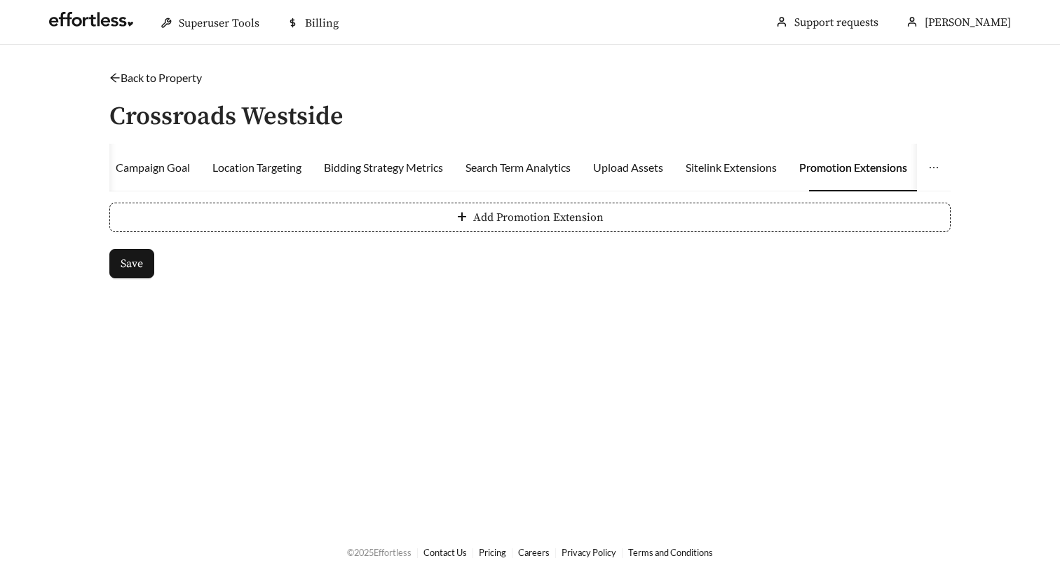
click at [521, 245] on form "Add Promotion Extension Save" at bounding box center [529, 241] width 841 height 76
click at [365, 219] on button "Add Promotion Extension" at bounding box center [529, 217] width 841 height 29
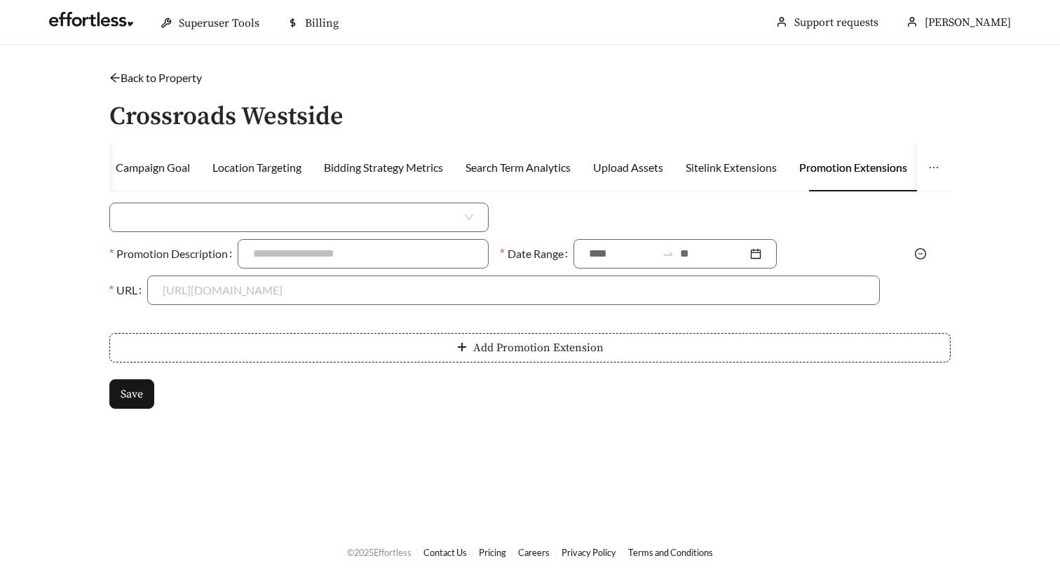
click at [262, 219] on input "search" at bounding box center [293, 217] width 337 height 28
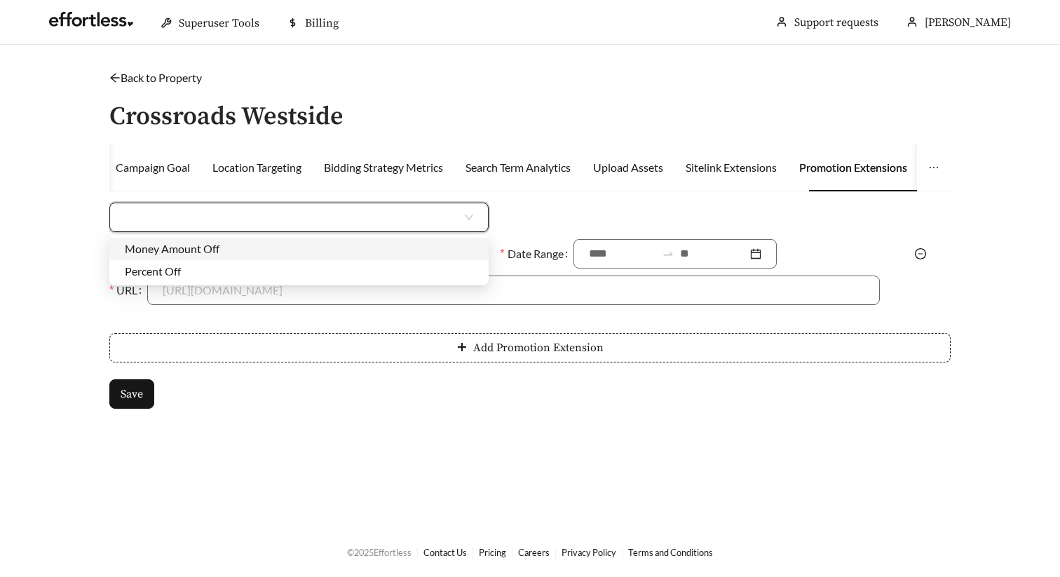
click at [211, 248] on div "Money Amount Off" at bounding box center [299, 248] width 349 height 15
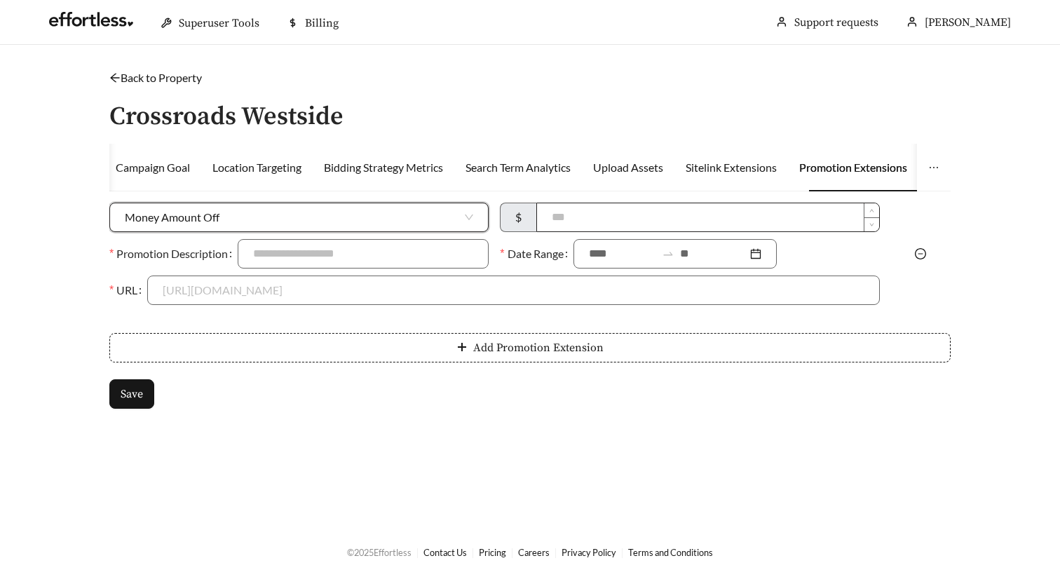
click at [716, 222] on input at bounding box center [708, 217] width 342 height 28
type input "***"
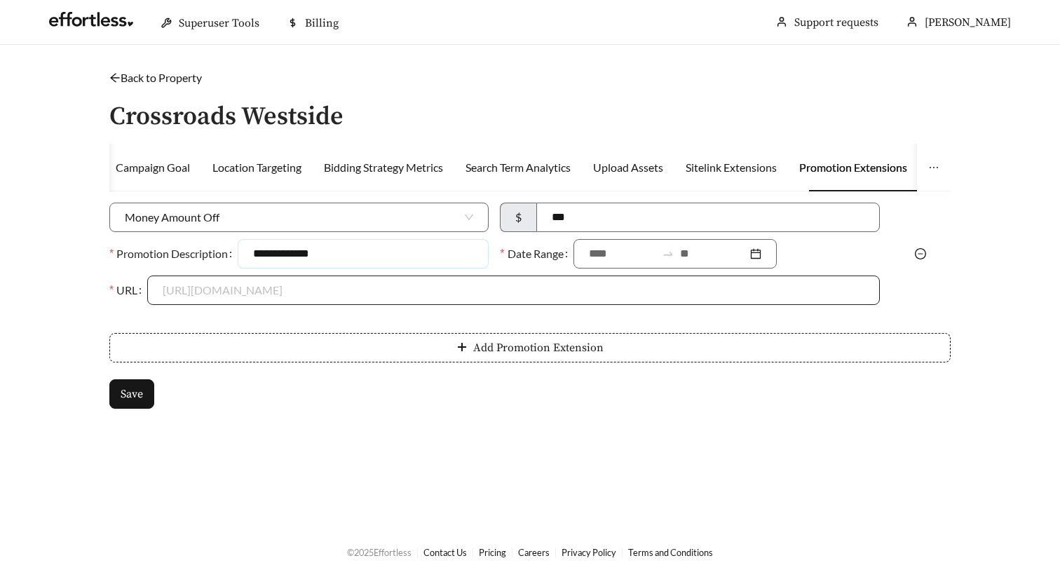
type input "**********"
click at [614, 257] on input at bounding box center [622, 253] width 67 height 17
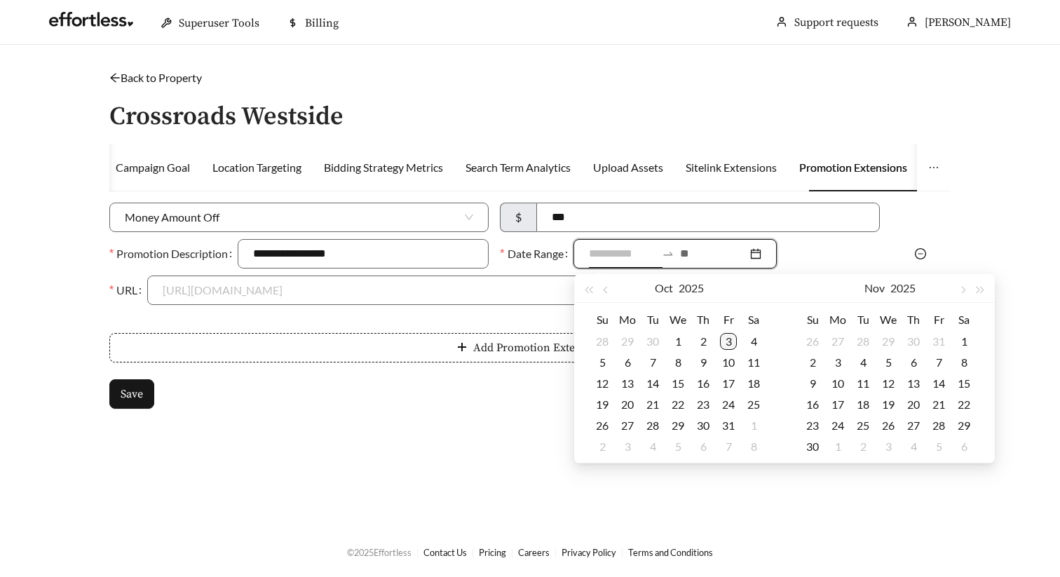
type input "**********"
click at [731, 343] on div "3" at bounding box center [728, 341] width 17 height 17
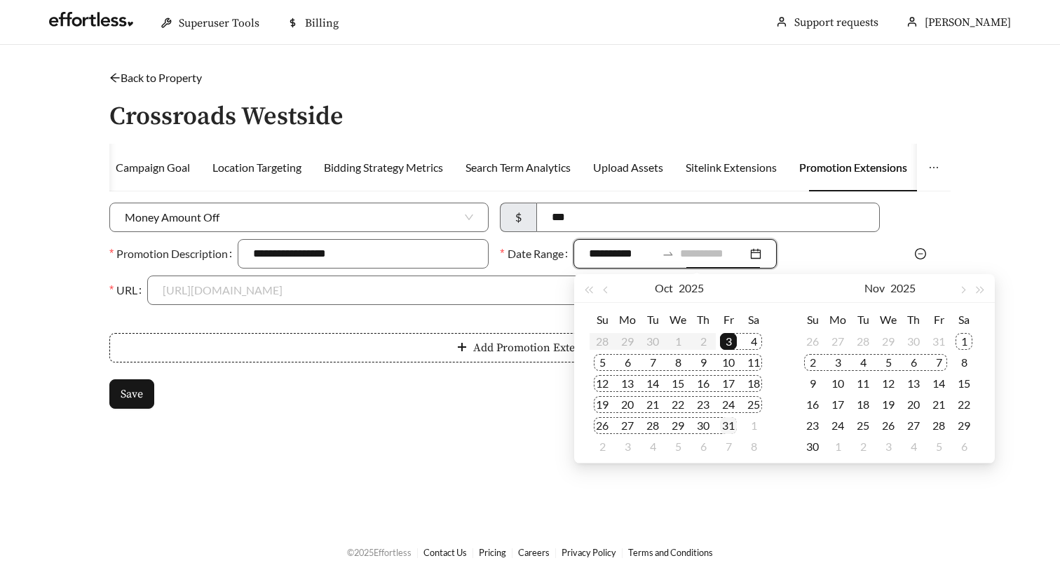
type input "**********"
click at [731, 421] on div "31" at bounding box center [728, 425] width 17 height 17
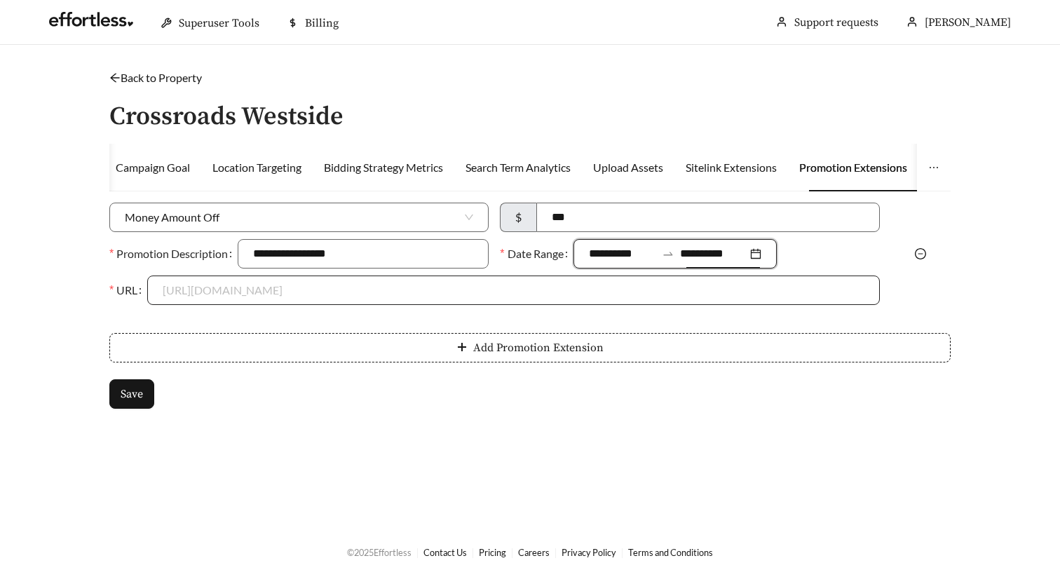
click at [340, 297] on input "URL" at bounding box center [513, 290] width 701 height 28
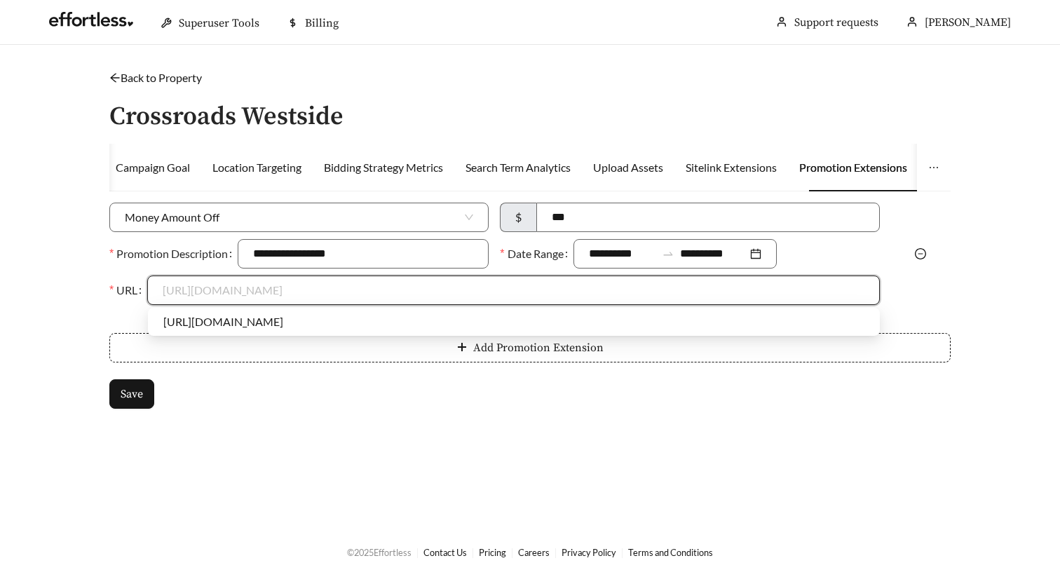
click at [315, 313] on div "https://crossroadswestside.com" at bounding box center [514, 322] width 732 height 22
type input "**********"
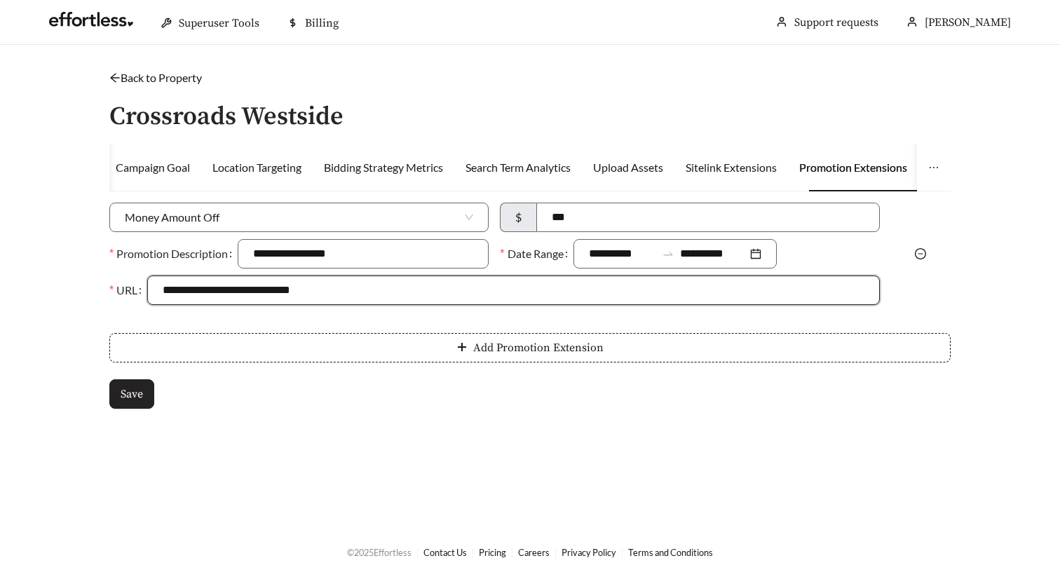
click at [133, 388] on span "Save" at bounding box center [132, 394] width 22 height 17
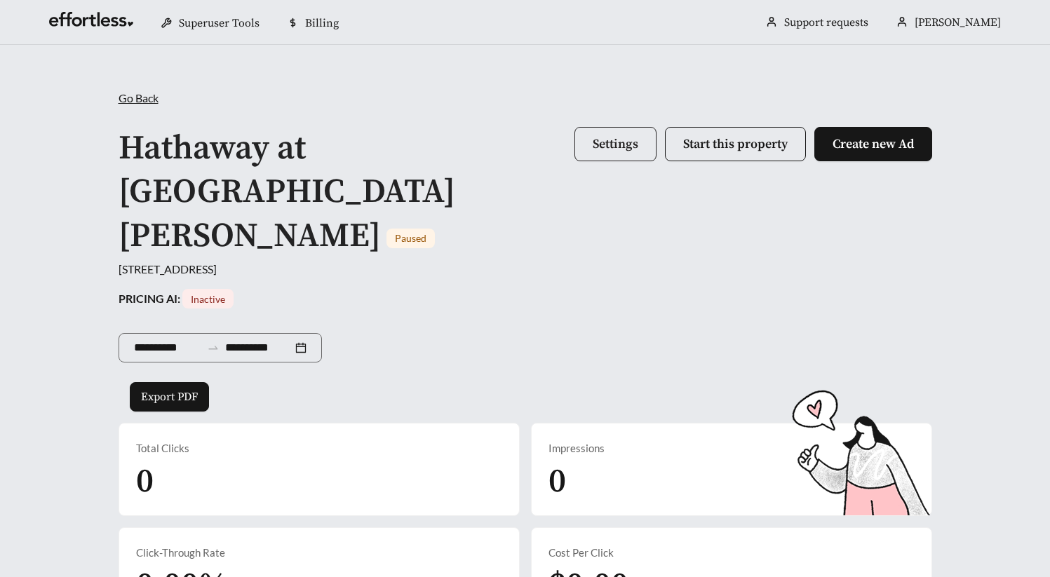
click at [602, 144] on span "Settings" at bounding box center [616, 144] width 46 height 16
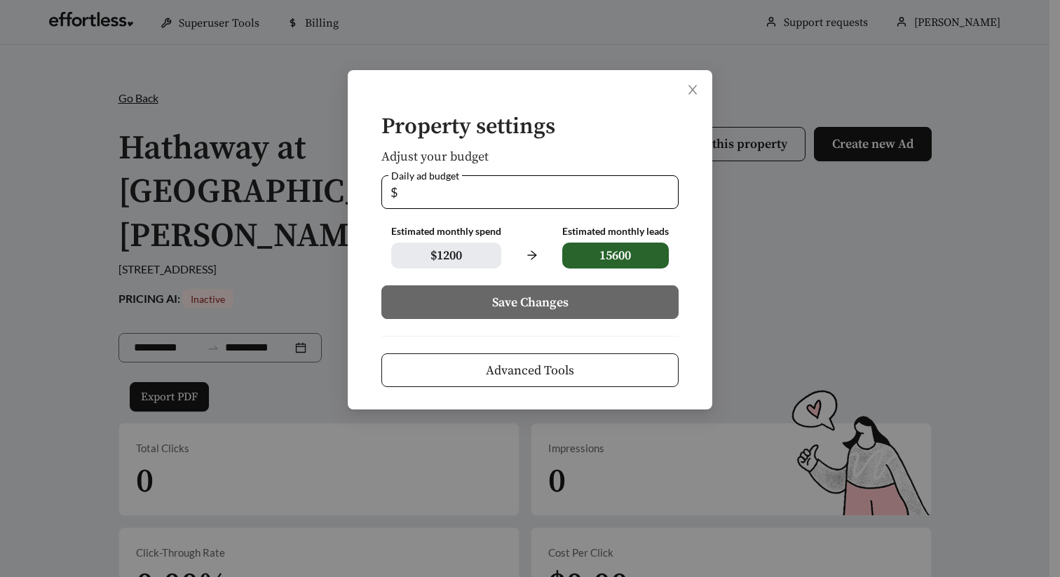
click at [551, 377] on span "Advanced Tools" at bounding box center [530, 370] width 88 height 19
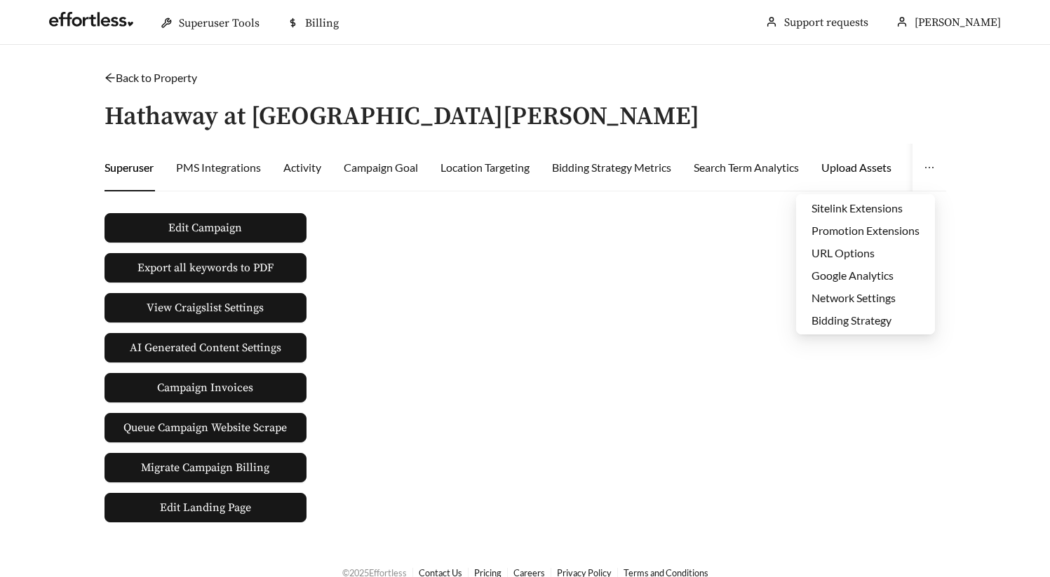
click at [852, 170] on div "Upload Assets" at bounding box center [856, 167] width 70 height 17
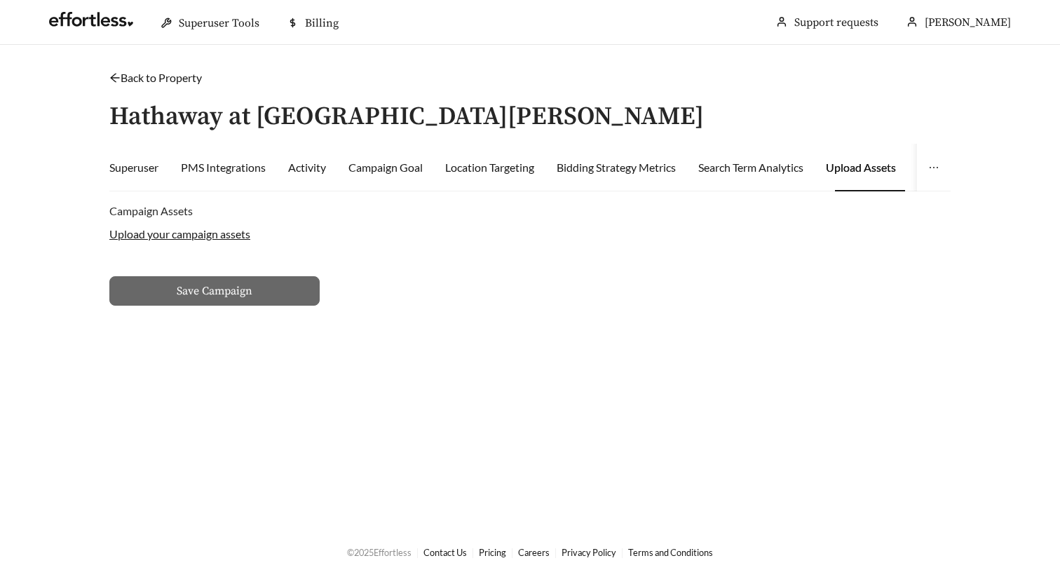
click at [149, 236] on label "Upload your campaign assets" at bounding box center [179, 233] width 141 height 13
click at [0, 0] on input "Upload your campaign assets" at bounding box center [0, 0] width 0 height 0
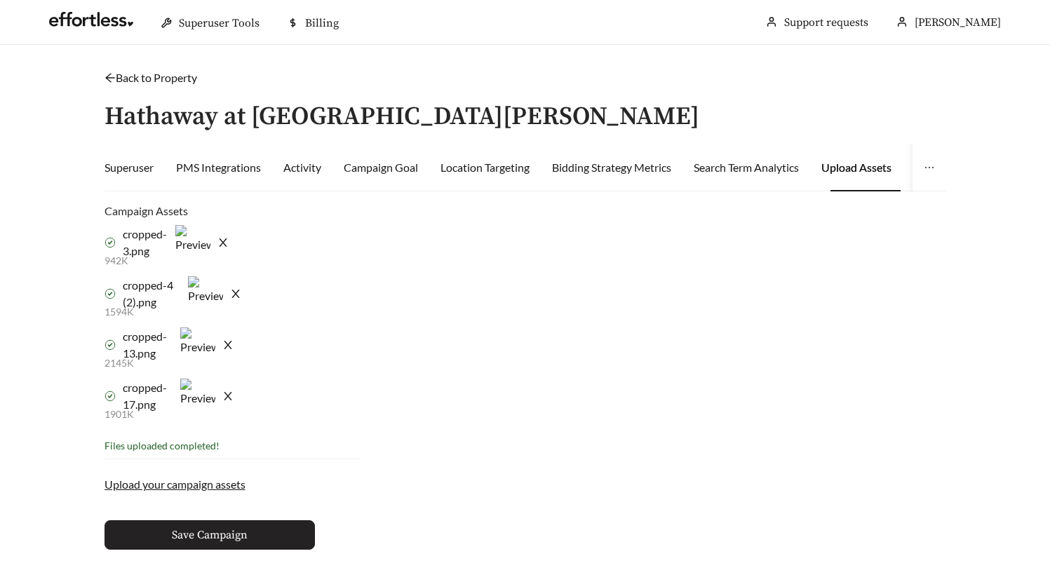
click at [263, 539] on button "Save Campaign" at bounding box center [209, 534] width 210 height 29
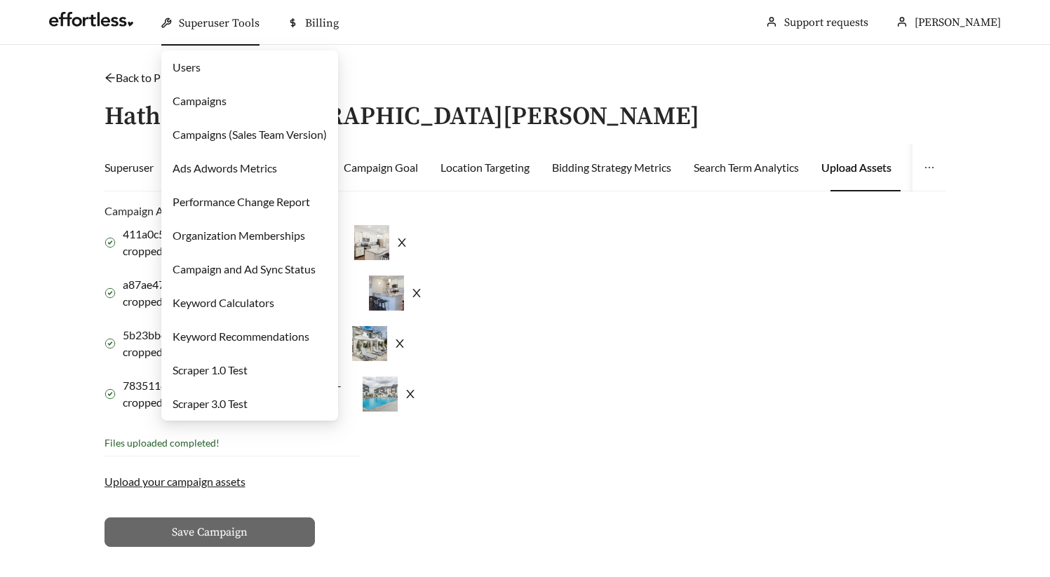
click at [226, 96] on link "Campaigns" at bounding box center [200, 100] width 54 height 13
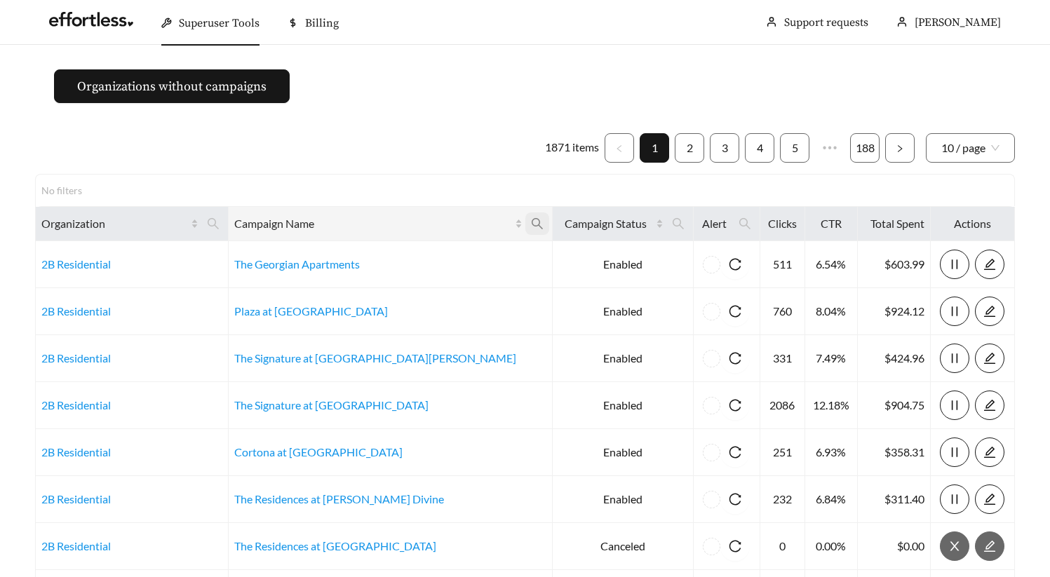
click at [525, 231] on span at bounding box center [537, 223] width 24 height 22
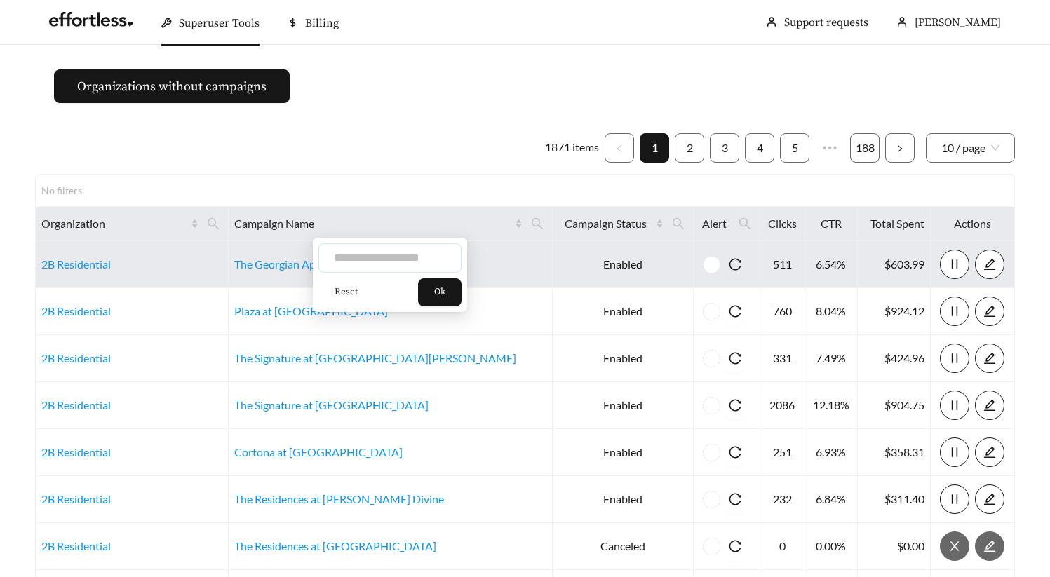
click at [391, 250] on input "text" at bounding box center [389, 257] width 143 height 29
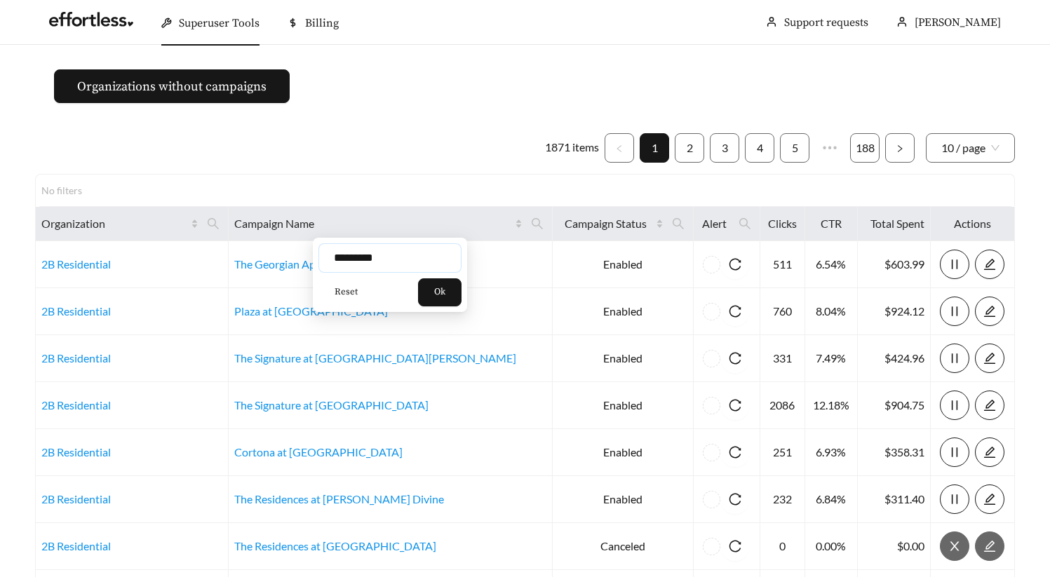
type input "*********"
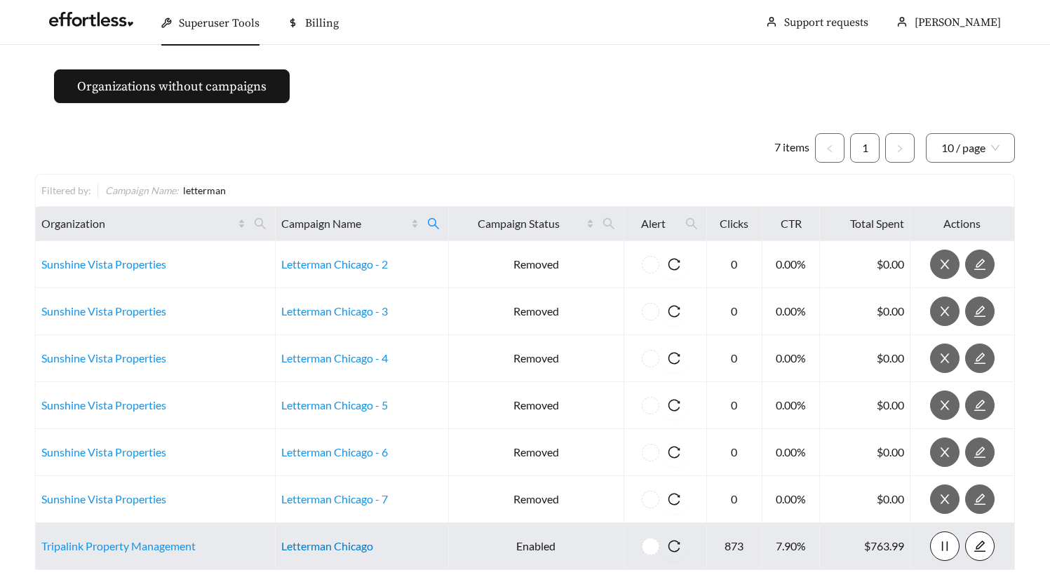
click at [325, 543] on link "Letterman Chicago" at bounding box center [327, 545] width 92 height 13
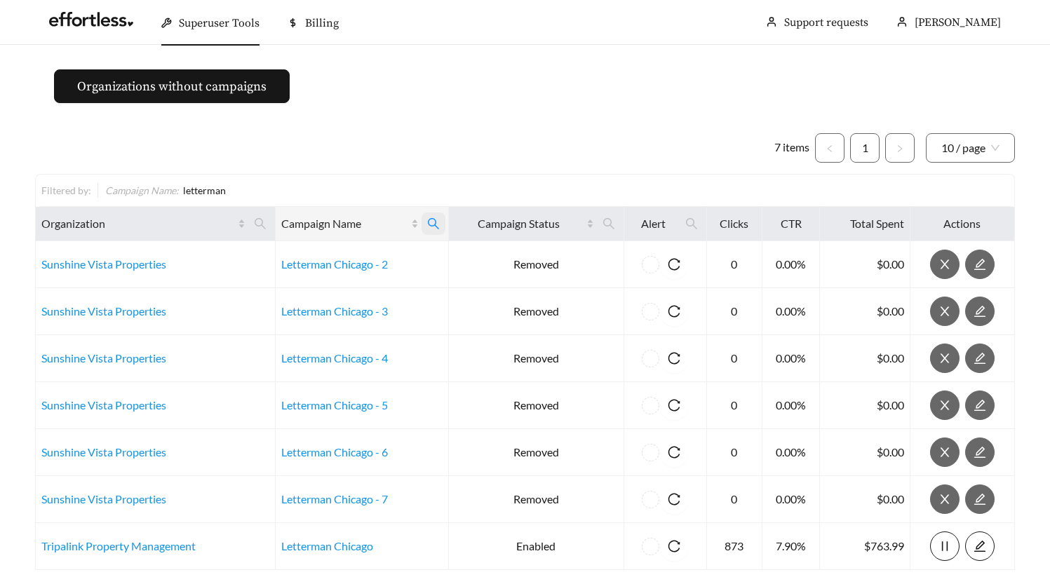
click at [431, 219] on icon "search" at bounding box center [433, 223] width 13 height 13
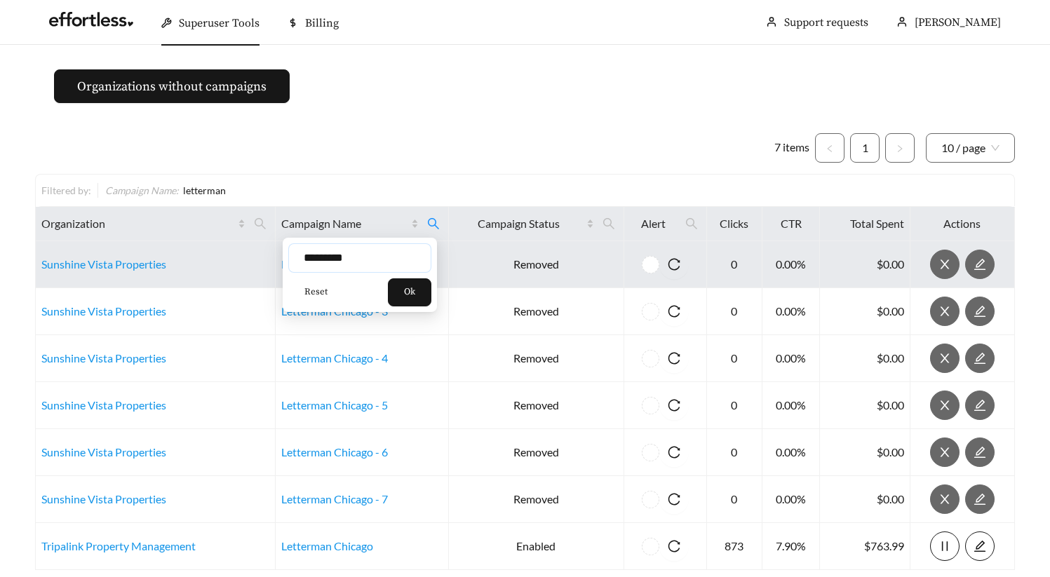
drag, startPoint x: 370, startPoint y: 258, endPoint x: 264, endPoint y: 253, distance: 106.7
click at [284, 253] on div "********* Reset Ok" at bounding box center [360, 275] width 154 height 74
type input "********"
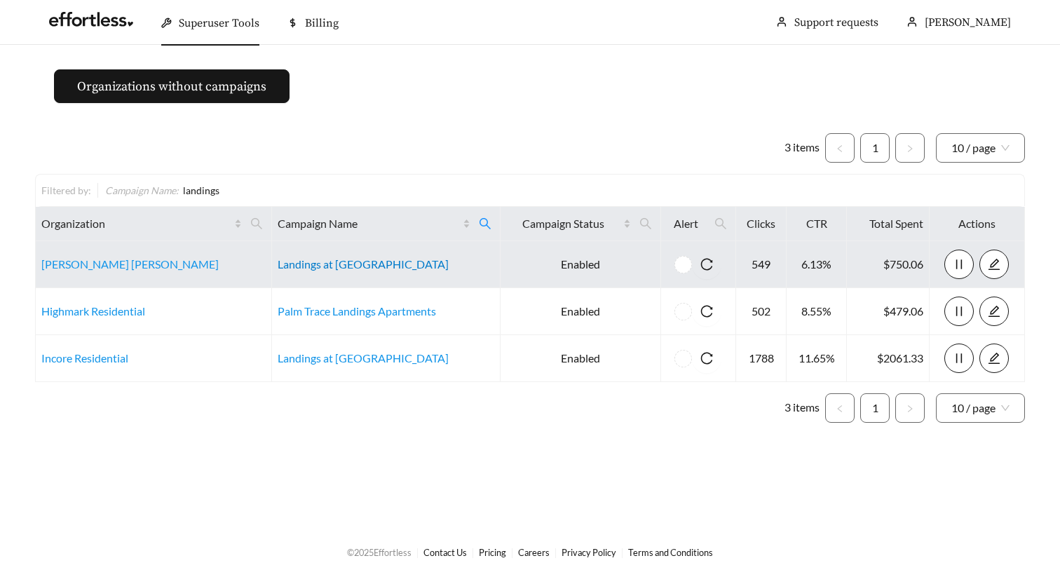
click at [317, 269] on link "Landings at Lake Gray" at bounding box center [363, 263] width 171 height 13
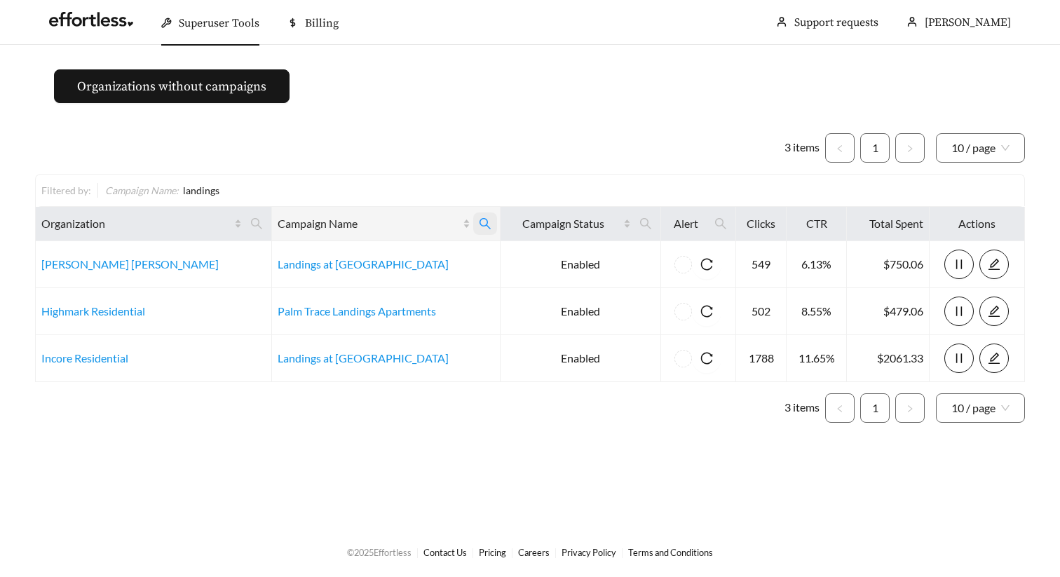
click at [479, 222] on icon "search" at bounding box center [485, 223] width 13 height 13
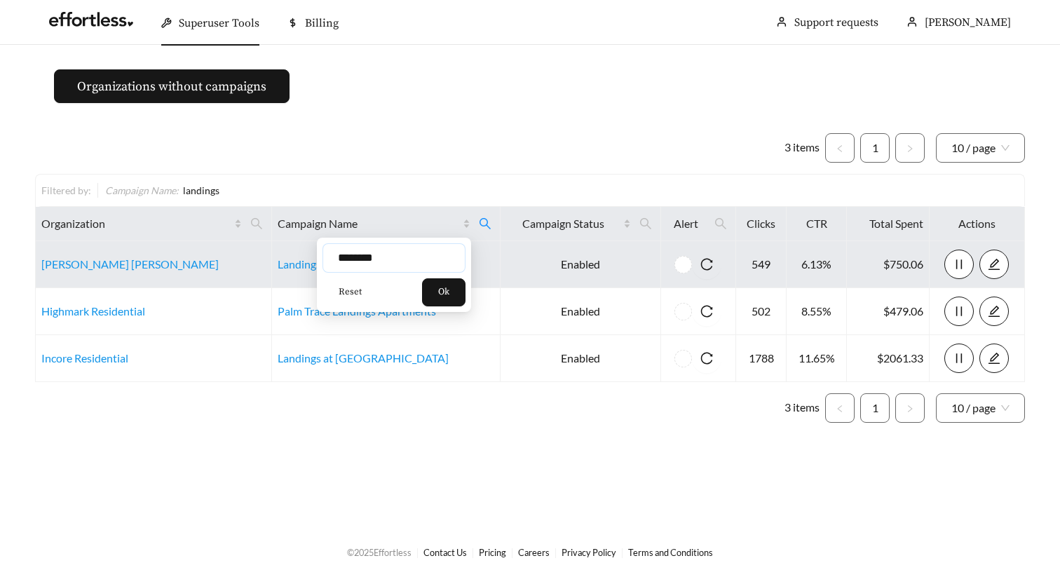
drag, startPoint x: 405, startPoint y: 264, endPoint x: 300, endPoint y: 276, distance: 105.9
click at [310, 273] on body "Superuser Tools Billing Maddi Herrick-Foster Support requests More Organization…" at bounding box center [530, 288] width 1060 height 577
drag, startPoint x: 384, startPoint y: 257, endPoint x: 292, endPoint y: 256, distance: 91.9
click at [292, 256] on body "Superuser Tools Billing Maddi Herrick-Foster Support requests More Organization…" at bounding box center [530, 288] width 1060 height 577
type input "******"
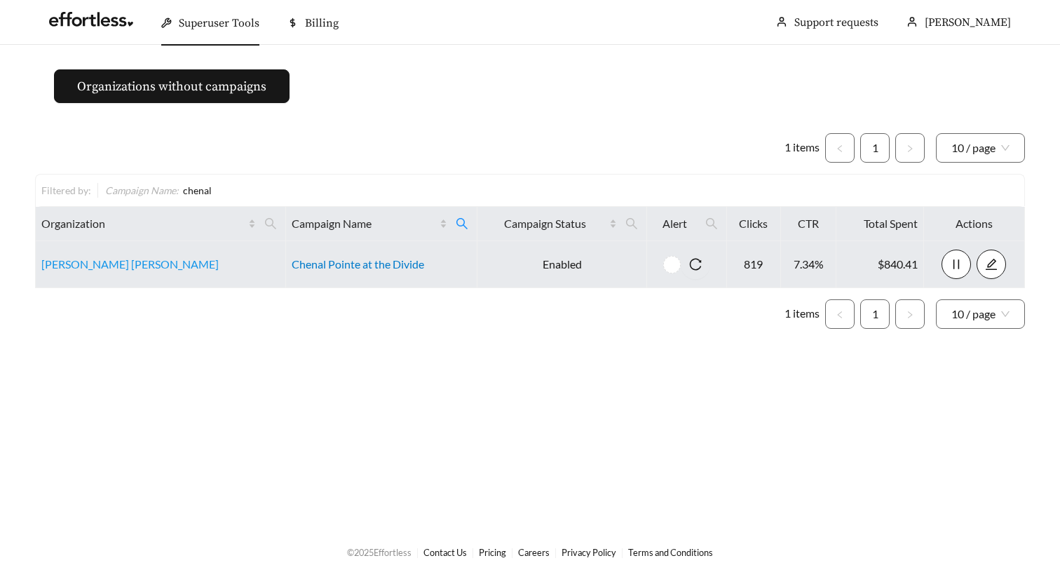
click at [345, 261] on link "Chenal Pointe at the Divide" at bounding box center [358, 263] width 133 height 13
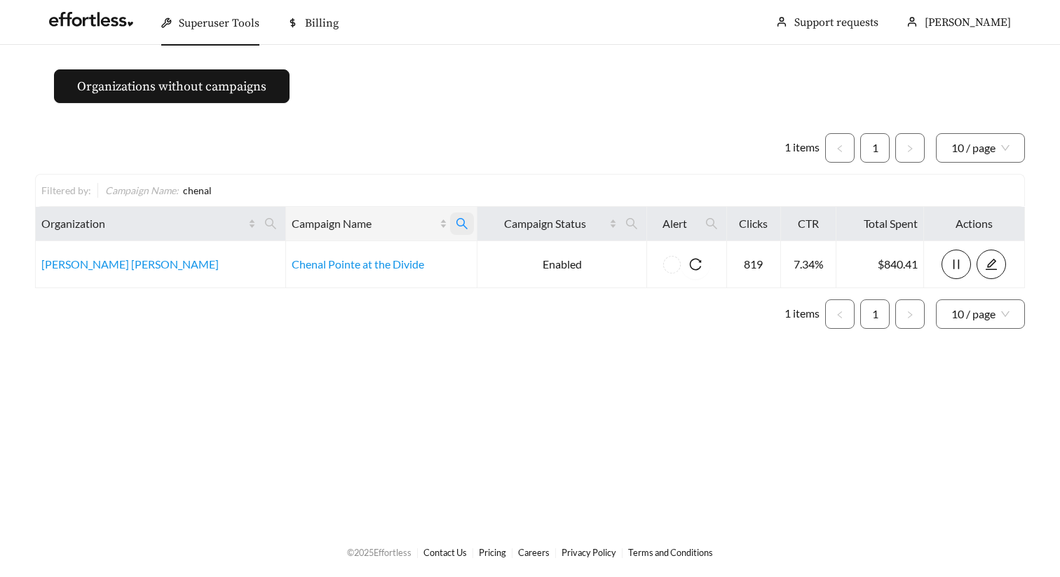
click at [456, 224] on icon "search" at bounding box center [462, 223] width 13 height 13
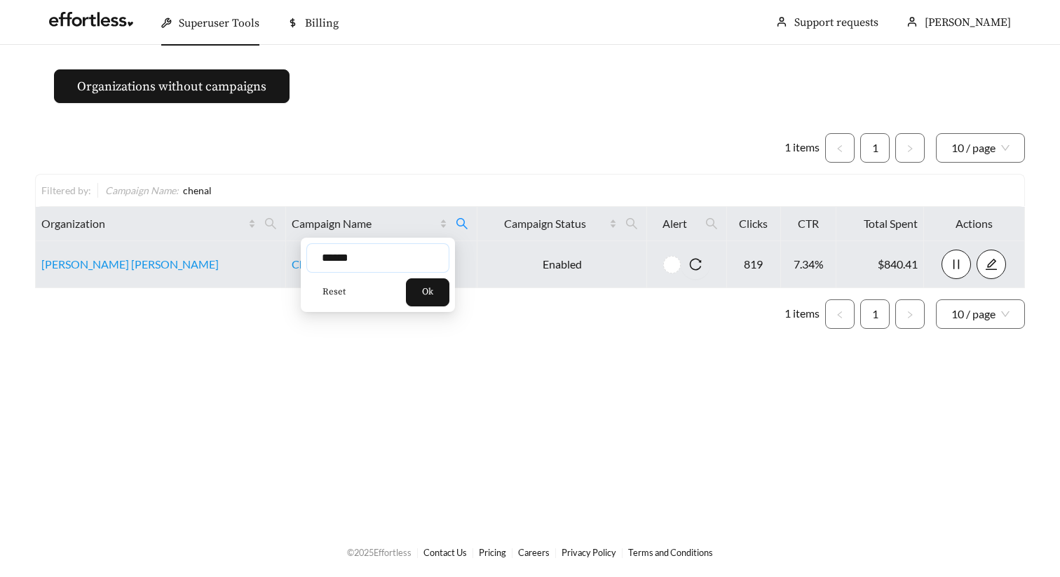
drag, startPoint x: 360, startPoint y: 245, endPoint x: 263, endPoint y: 245, distance: 96.8
click at [280, 245] on body "Superuser Tools Billing Maddi Herrick-Foster Support requests More Organization…" at bounding box center [530, 288] width 1060 height 577
drag, startPoint x: 378, startPoint y: 257, endPoint x: 216, endPoint y: 257, distance: 162.0
click at [259, 259] on body "Superuser Tools Billing Maddi Herrick-Foster Support requests More Organization…" at bounding box center [530, 288] width 1060 height 577
type input "******"
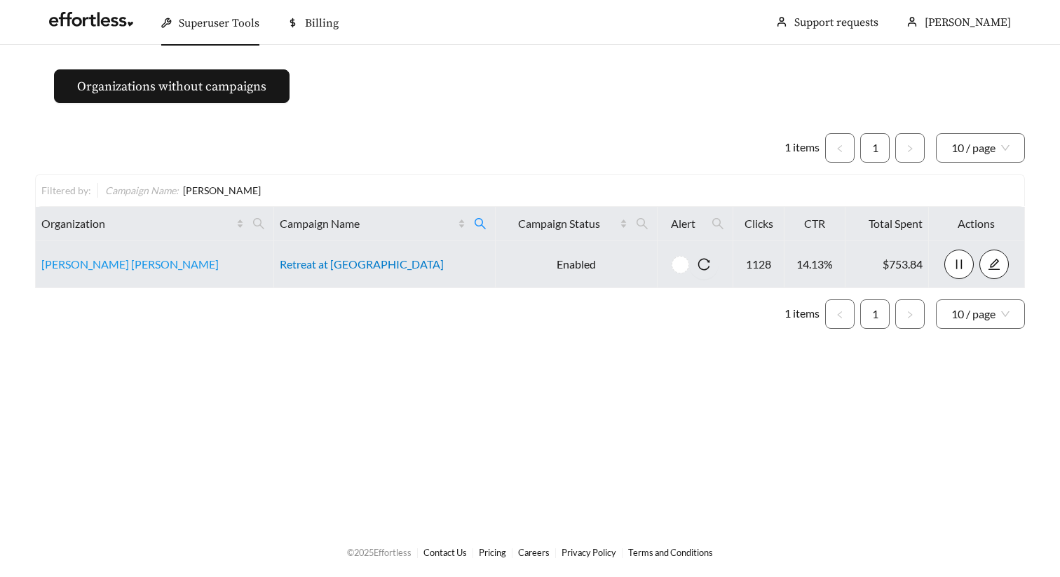
click at [315, 262] on link "Retreat at [GEOGRAPHIC_DATA]" at bounding box center [362, 263] width 164 height 13
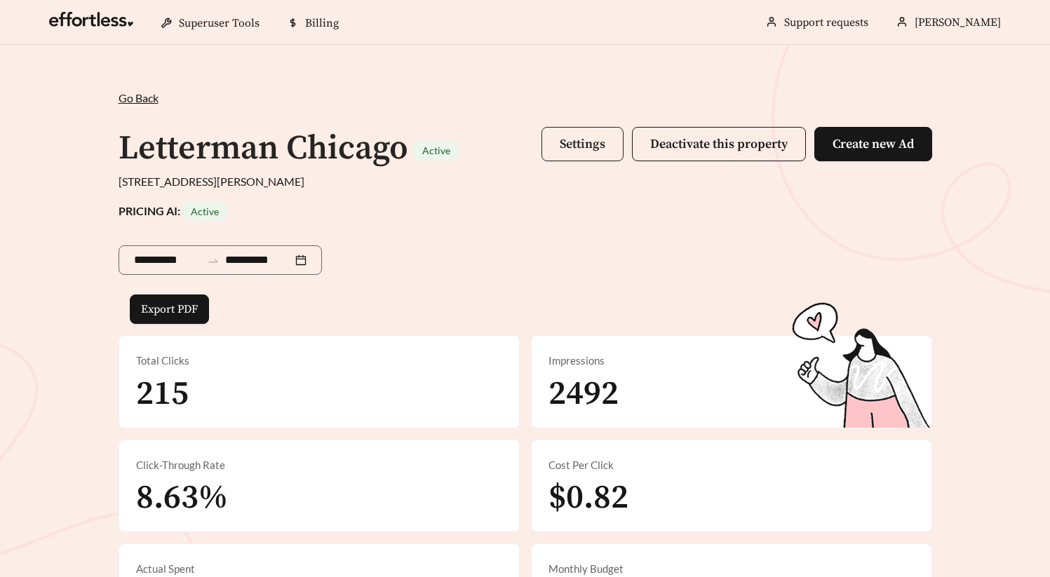
click at [597, 148] on span "Settings" at bounding box center [583, 144] width 46 height 16
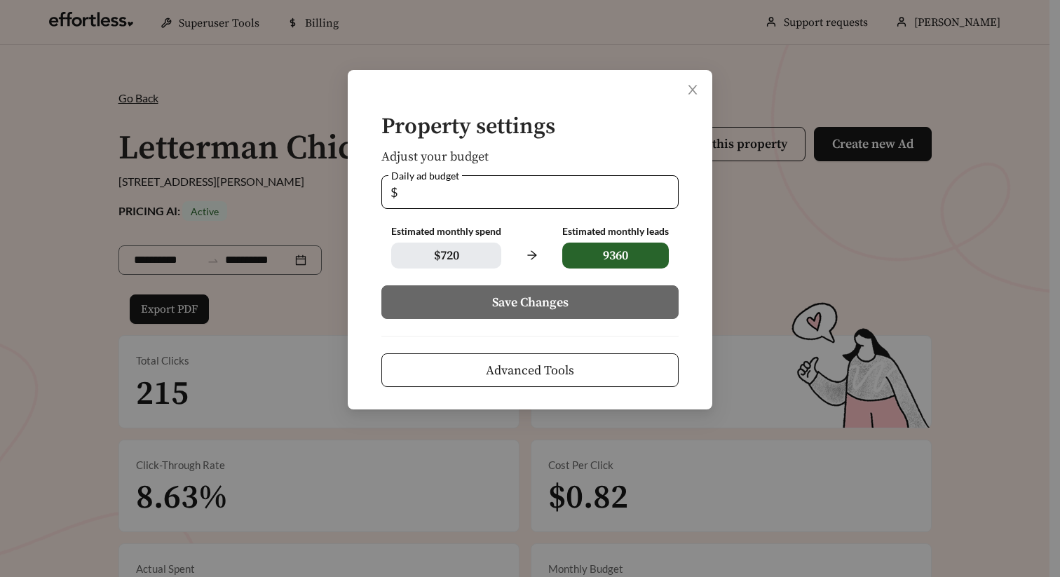
click at [571, 377] on span "Advanced Tools" at bounding box center [530, 370] width 88 height 19
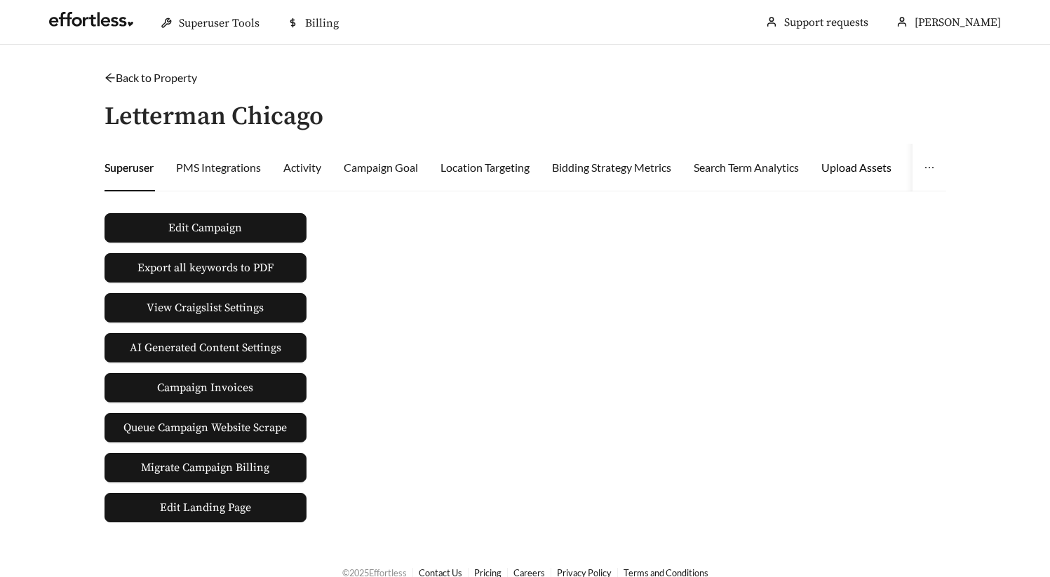
click at [891, 165] on div "Upload Assets" at bounding box center [856, 167] width 70 height 17
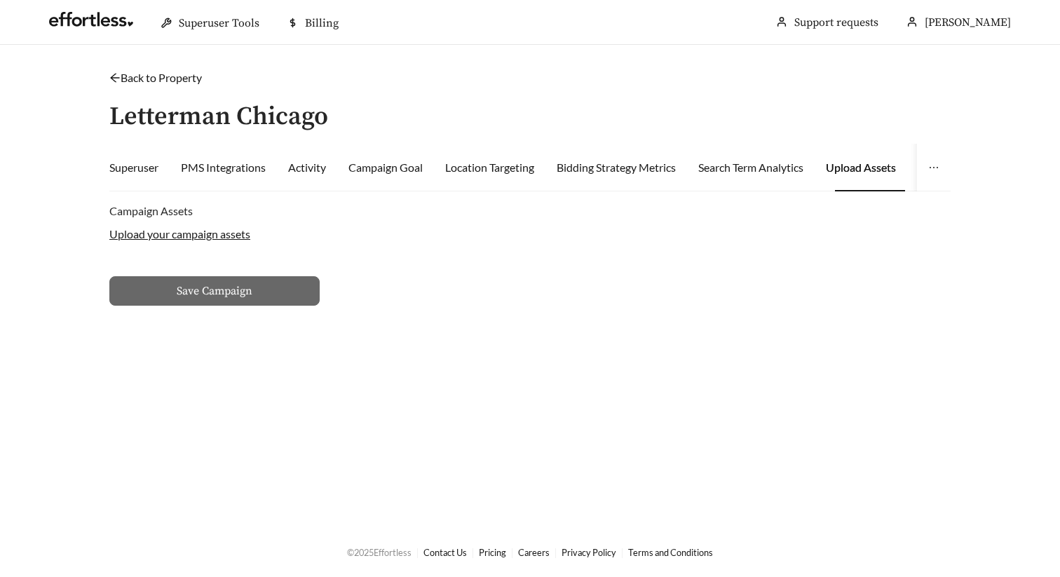
click at [163, 236] on label "Upload your campaign assets" at bounding box center [179, 233] width 141 height 13
click at [0, 0] on input "Upload your campaign assets" at bounding box center [0, 0] width 0 height 0
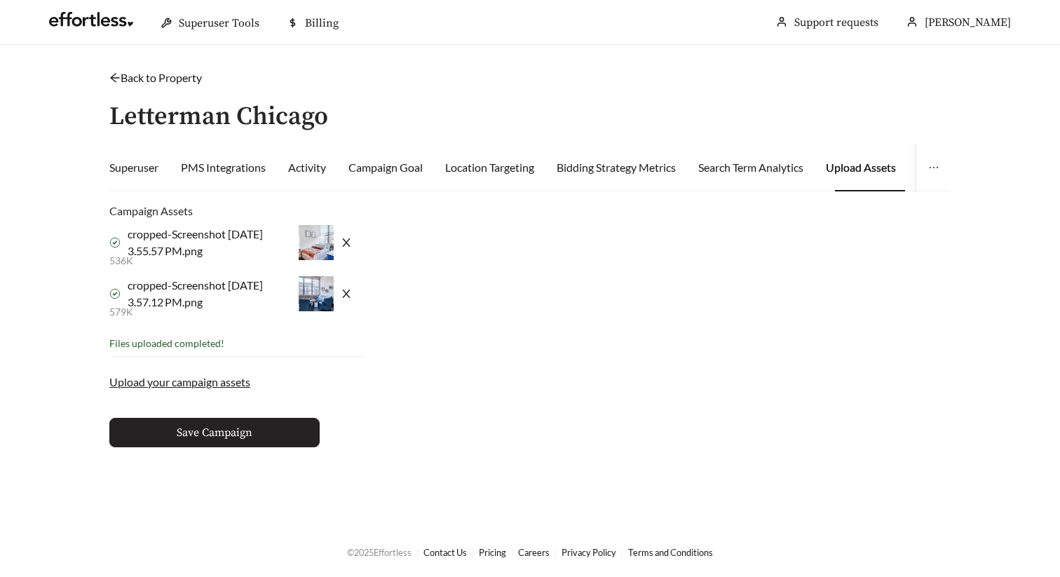
click at [221, 443] on button "Save Campaign" at bounding box center [214, 432] width 210 height 29
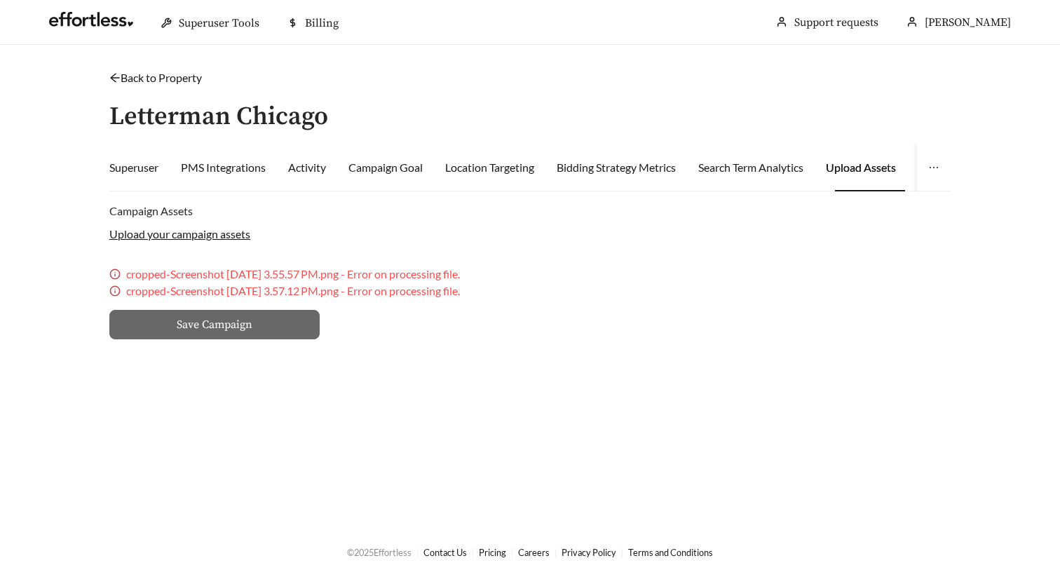
click at [192, 243] on div "Upload your campaign assets" at bounding box center [529, 233] width 841 height 29
click at [197, 238] on label "Upload your campaign assets" at bounding box center [179, 233] width 141 height 13
click at [0, 0] on input "Upload your campaign assets" at bounding box center [0, 0] width 0 height 0
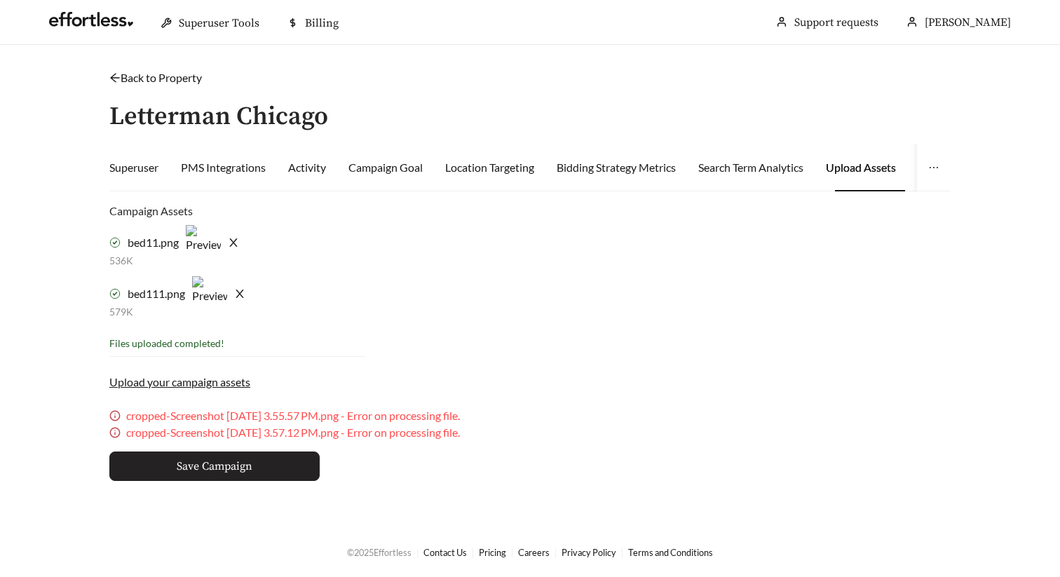
click at [198, 458] on span "Save Campaign" at bounding box center [215, 466] width 76 height 17
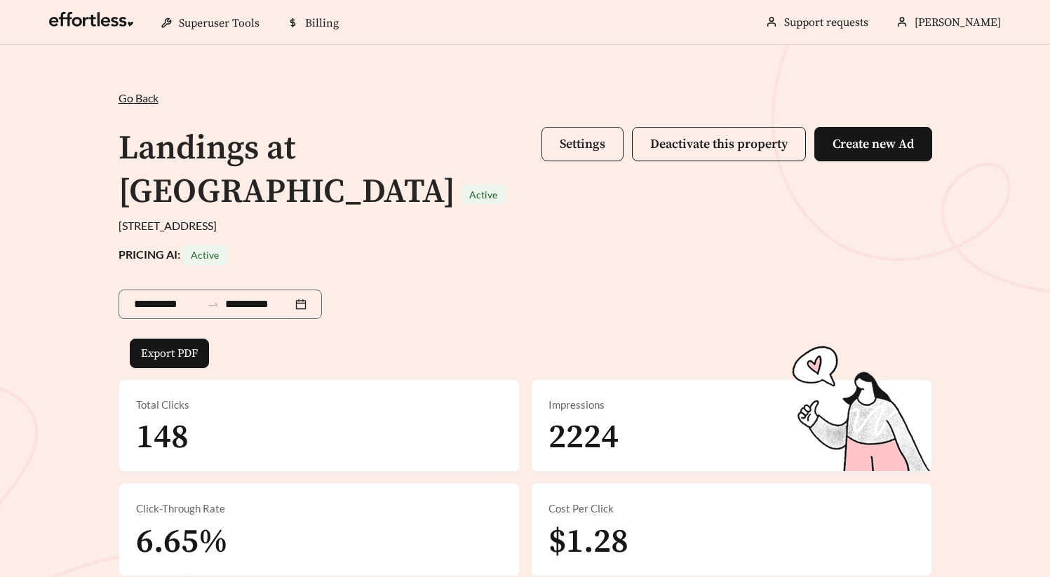
click at [576, 137] on span "Settings" at bounding box center [583, 144] width 46 height 16
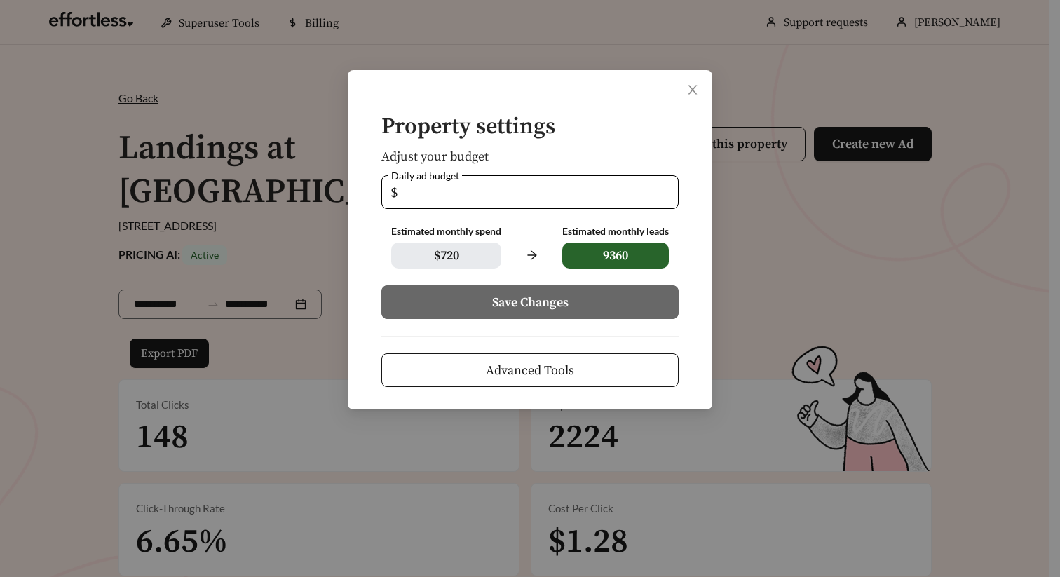
click at [563, 374] on span "Advanced Tools" at bounding box center [530, 370] width 88 height 19
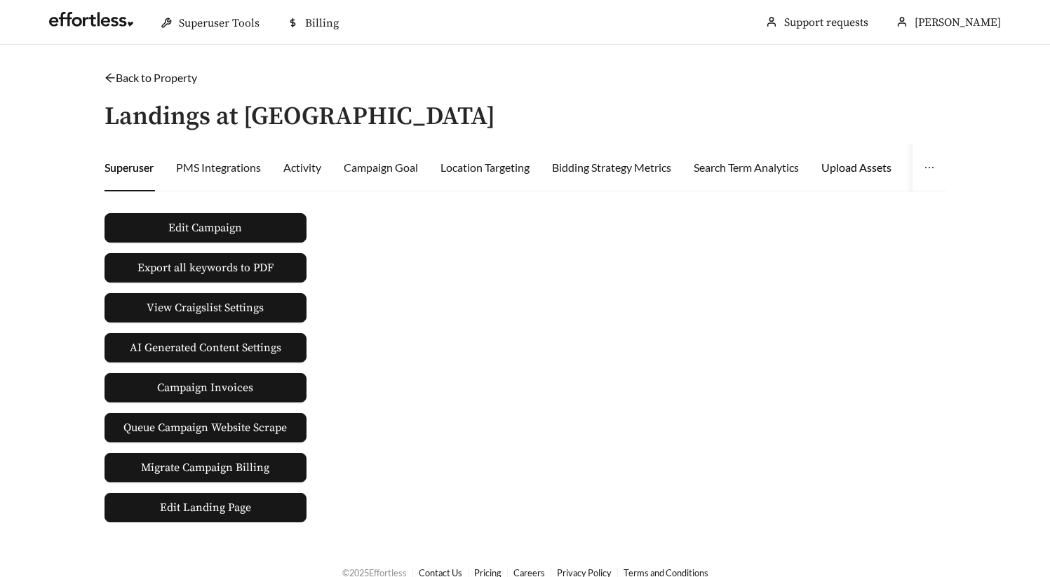
click at [854, 170] on div "Upload Assets" at bounding box center [856, 167] width 70 height 17
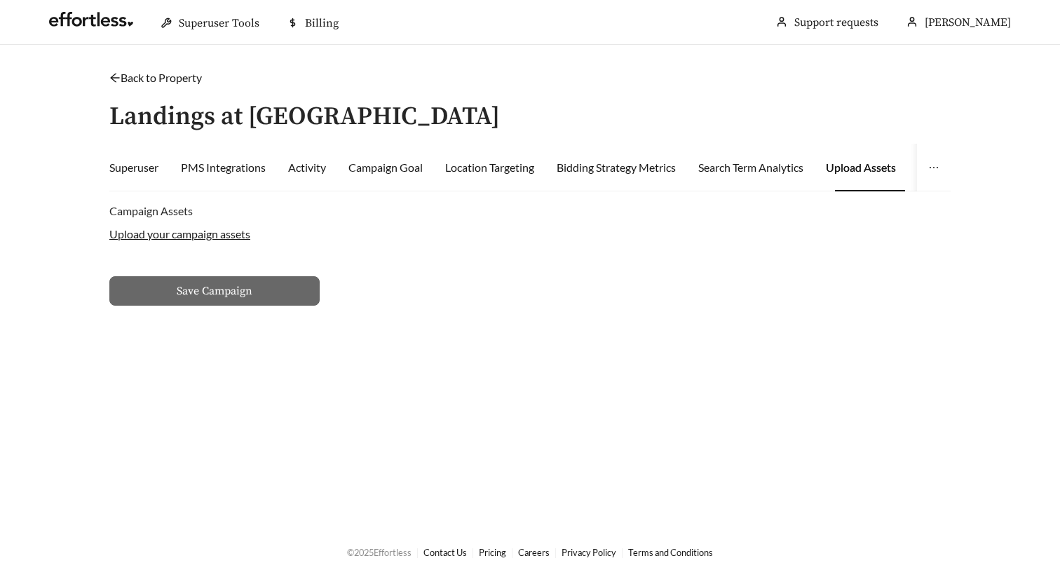
click at [212, 238] on label "Upload your campaign assets" at bounding box center [179, 233] width 141 height 13
click at [0, 0] on input "Upload your campaign assets" at bounding box center [0, 0] width 0 height 0
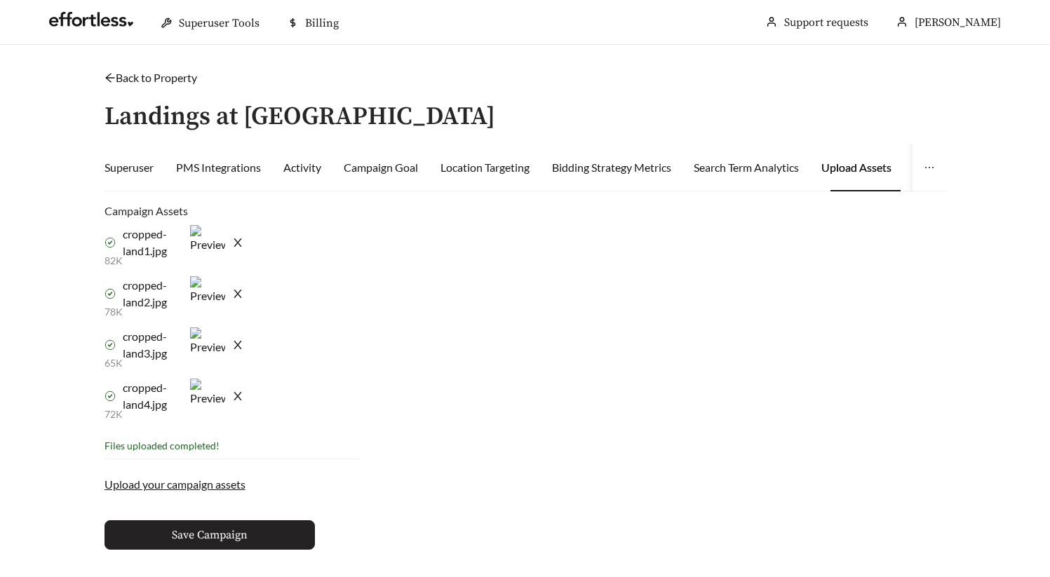
click at [281, 530] on button "Save Campaign" at bounding box center [209, 534] width 210 height 29
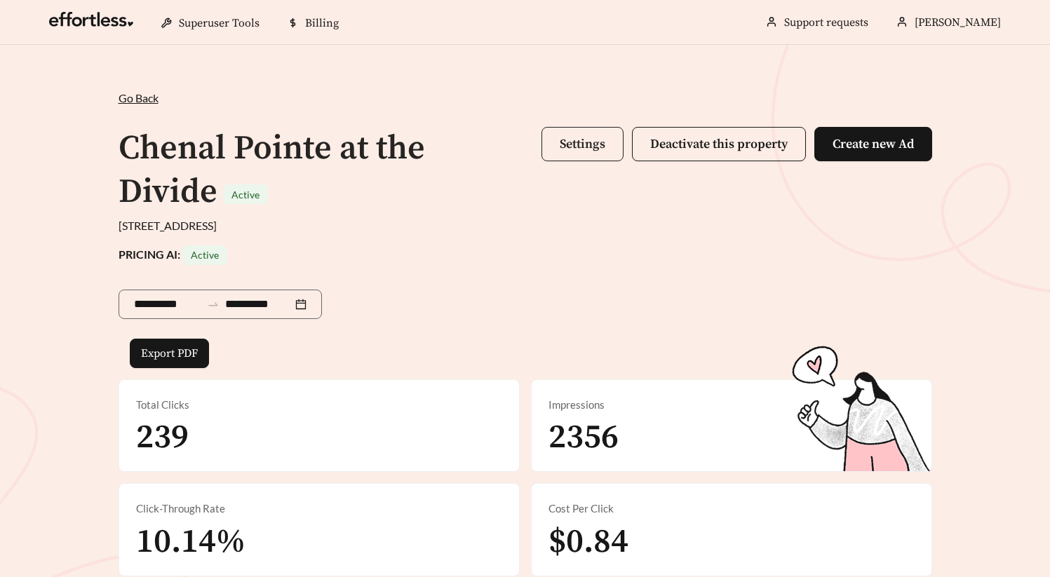
click at [596, 127] on button "Settings" at bounding box center [582, 144] width 82 height 34
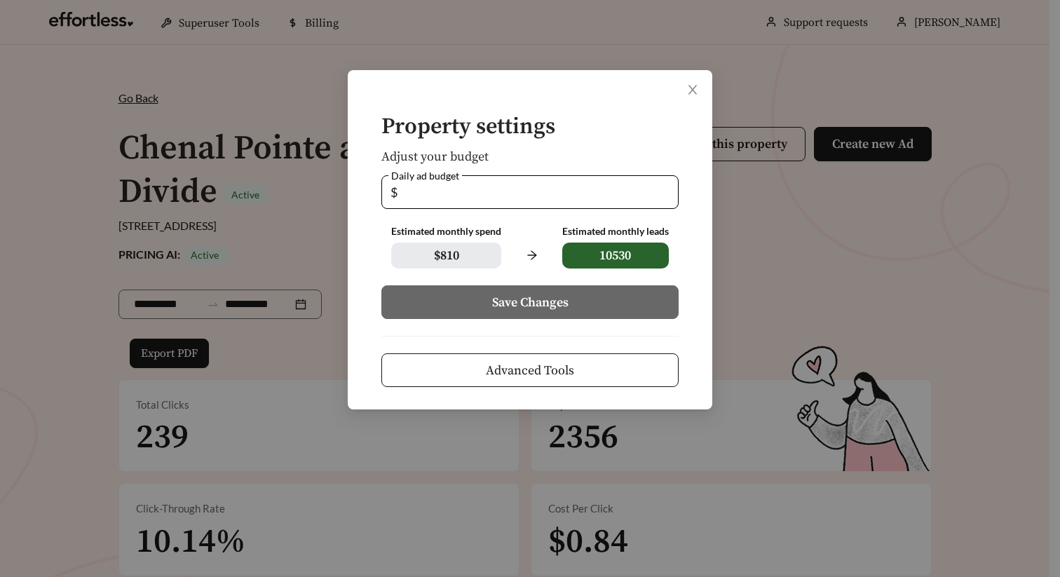
click at [537, 374] on span "Advanced Tools" at bounding box center [530, 370] width 88 height 19
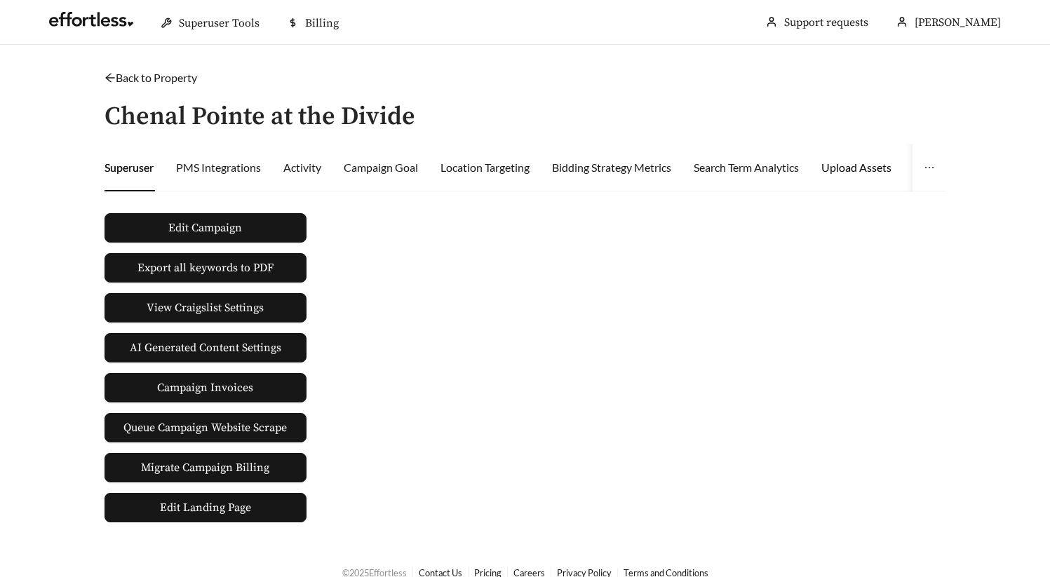
drag, startPoint x: 873, startPoint y: 165, endPoint x: 782, endPoint y: 197, distance: 96.7
click at [872, 165] on div "Upload Assets" at bounding box center [856, 167] width 70 height 17
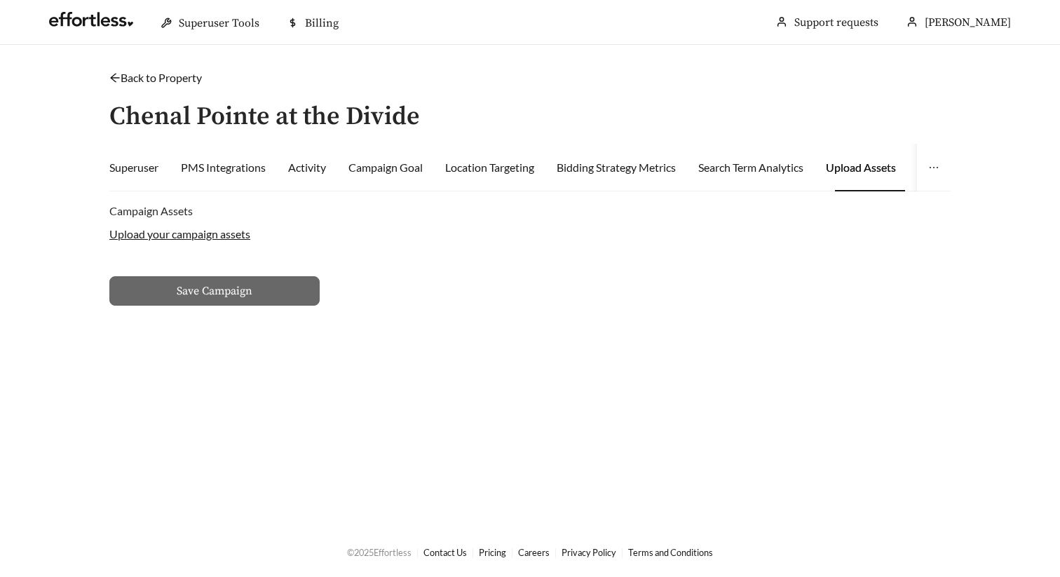
click at [205, 234] on label "Upload your campaign assets" at bounding box center [179, 233] width 141 height 13
click at [0, 0] on input "Upload your campaign assets" at bounding box center [0, 0] width 0 height 0
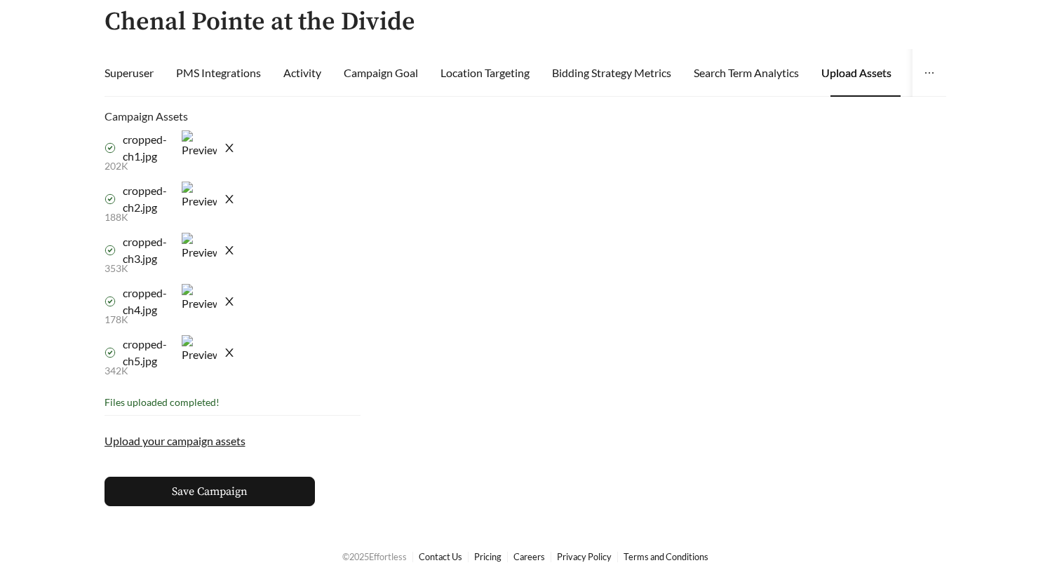
scroll to position [99, 0]
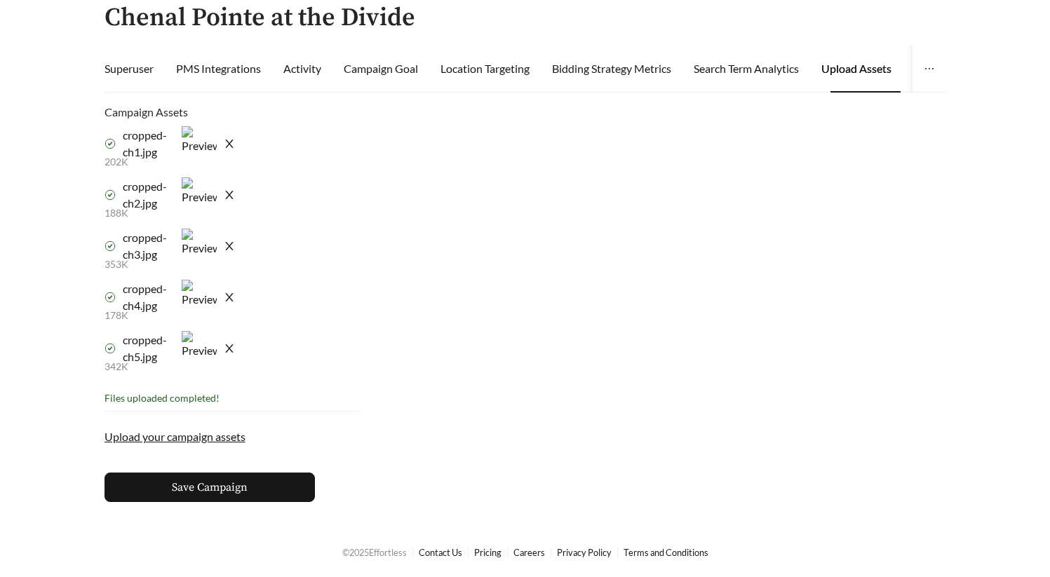
click at [233, 506] on main "Back to Property / Chenal Pointe at the Divide Superuser PMS Integrations Activ…" at bounding box center [525, 236] width 1050 height 581
click at [239, 492] on span "Save Campaign" at bounding box center [210, 487] width 76 height 17
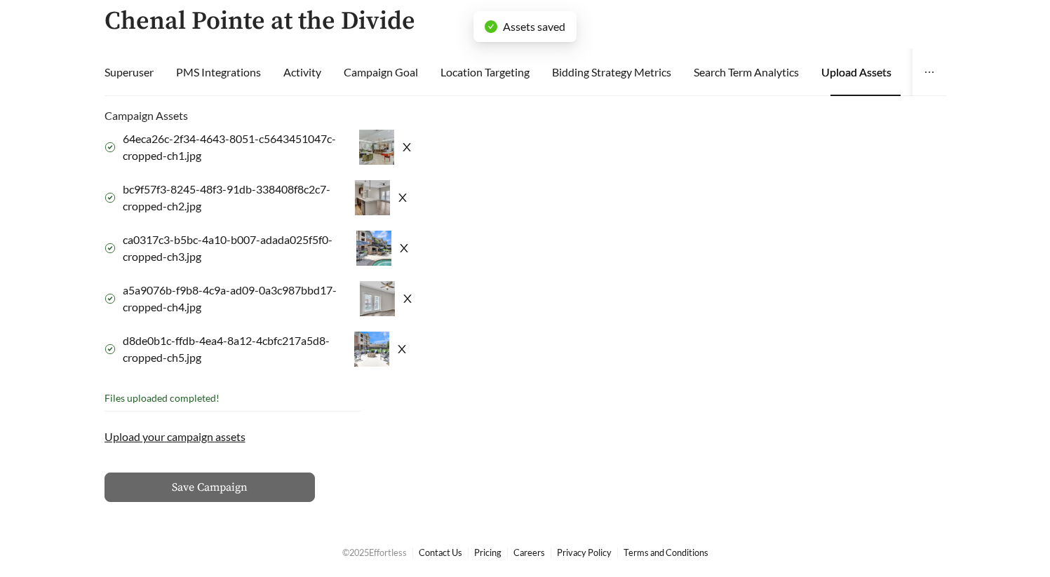
scroll to position [95, 0]
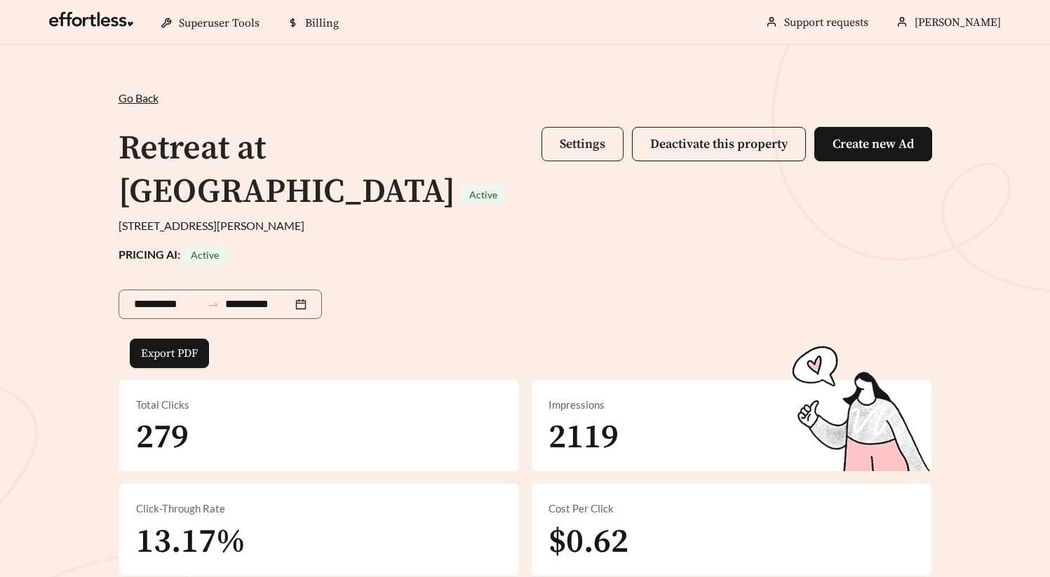
click at [572, 134] on button "Settings" at bounding box center [582, 144] width 82 height 34
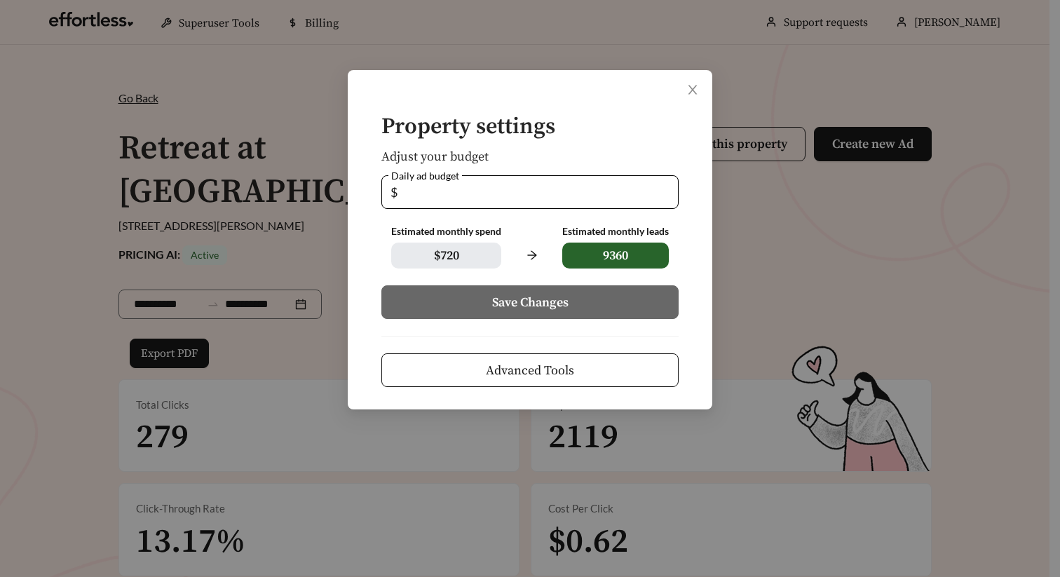
click at [569, 350] on form "Property settings Adjust your budget Daily ad budget $ ** Estimated monthly spe…" at bounding box center [530, 251] width 320 height 272
click at [576, 358] on button "Advanced Tools" at bounding box center [529, 370] width 297 height 34
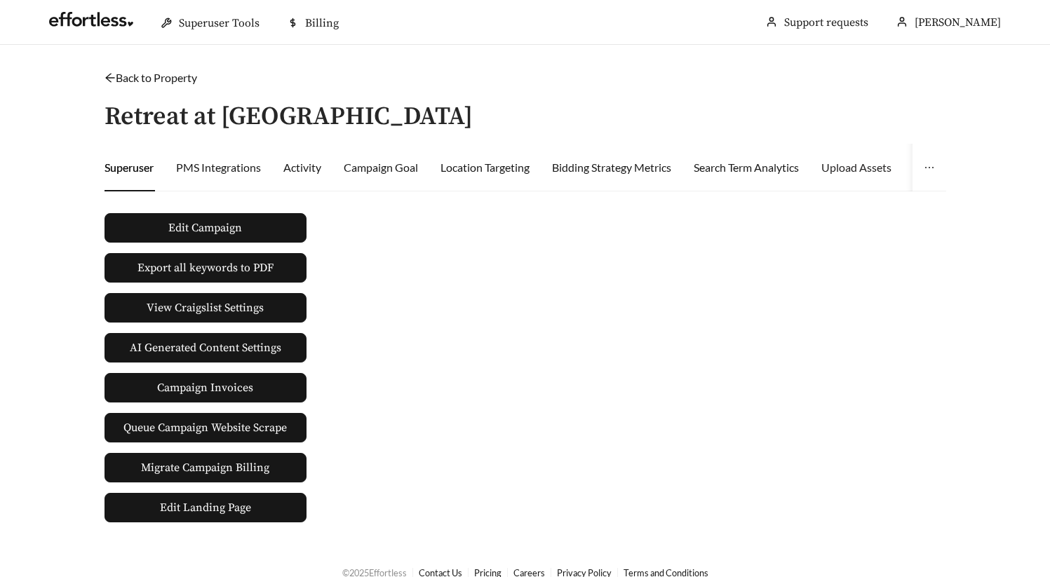
click at [844, 177] on div "Upload Assets" at bounding box center [856, 168] width 70 height 48
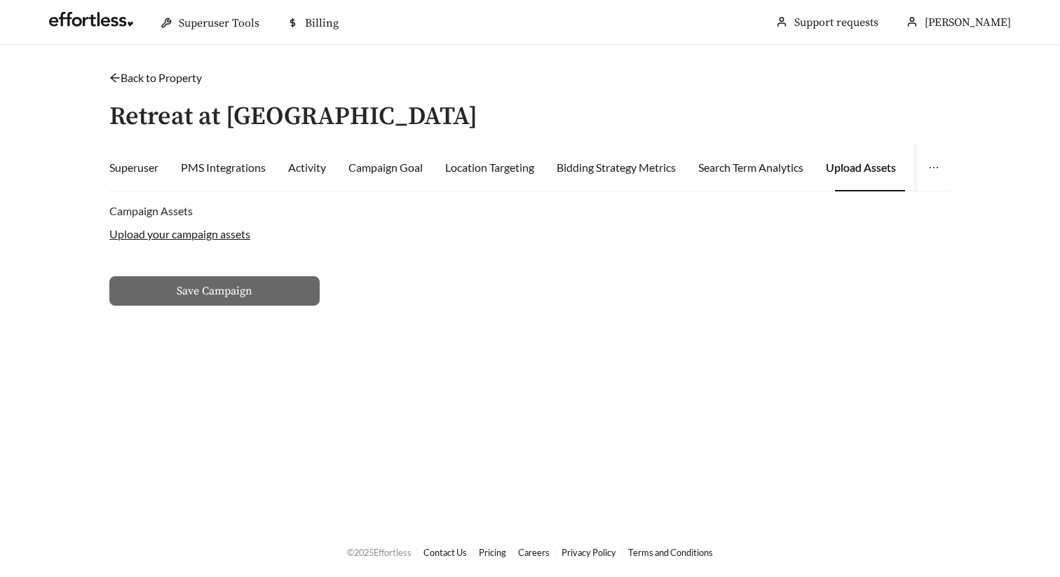
click at [143, 236] on label "Upload your campaign assets" at bounding box center [179, 233] width 141 height 13
click at [0, 0] on input "Upload your campaign assets" at bounding box center [0, 0] width 0 height 0
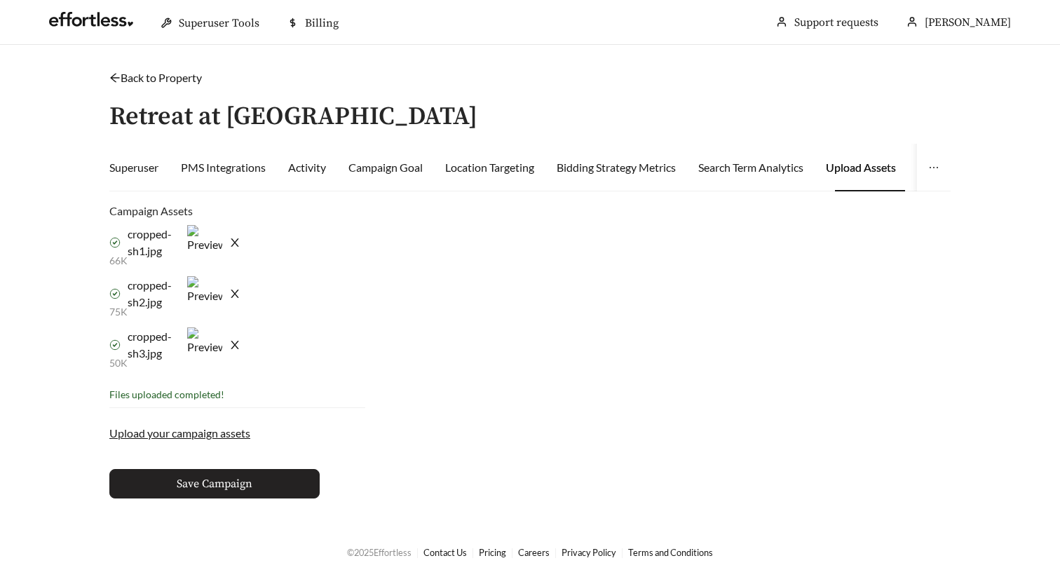
click at [242, 490] on span "Save Campaign" at bounding box center [215, 483] width 76 height 17
